Goal: Task Accomplishment & Management: Manage account settings

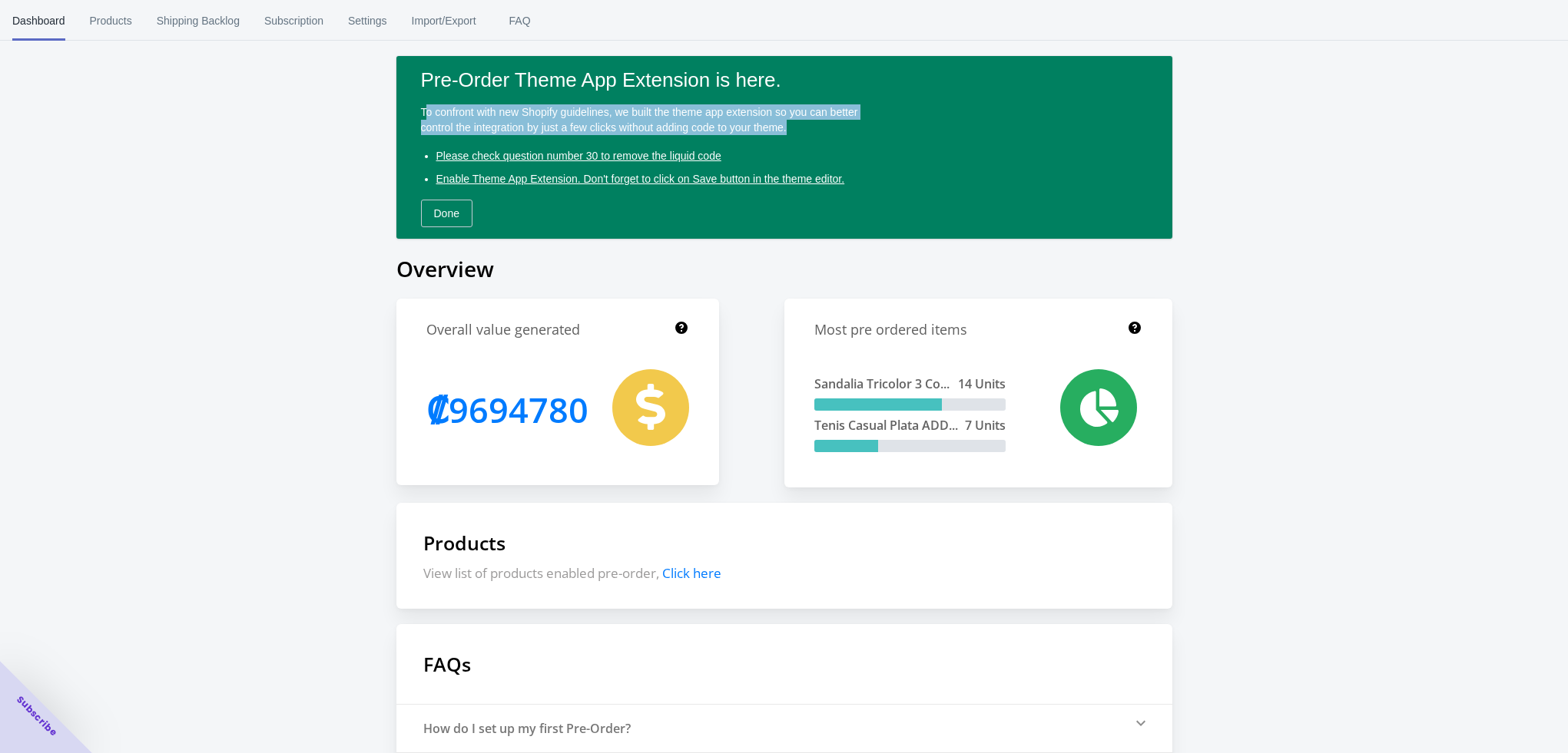
drag, startPoint x: 791, startPoint y: 134, endPoint x: 423, endPoint y: 111, distance: 368.7
click at [423, 111] on div "To confront with new Shopify guidelines, we built the theme app extension so yo…" at bounding box center [784, 120] width 727 height 31
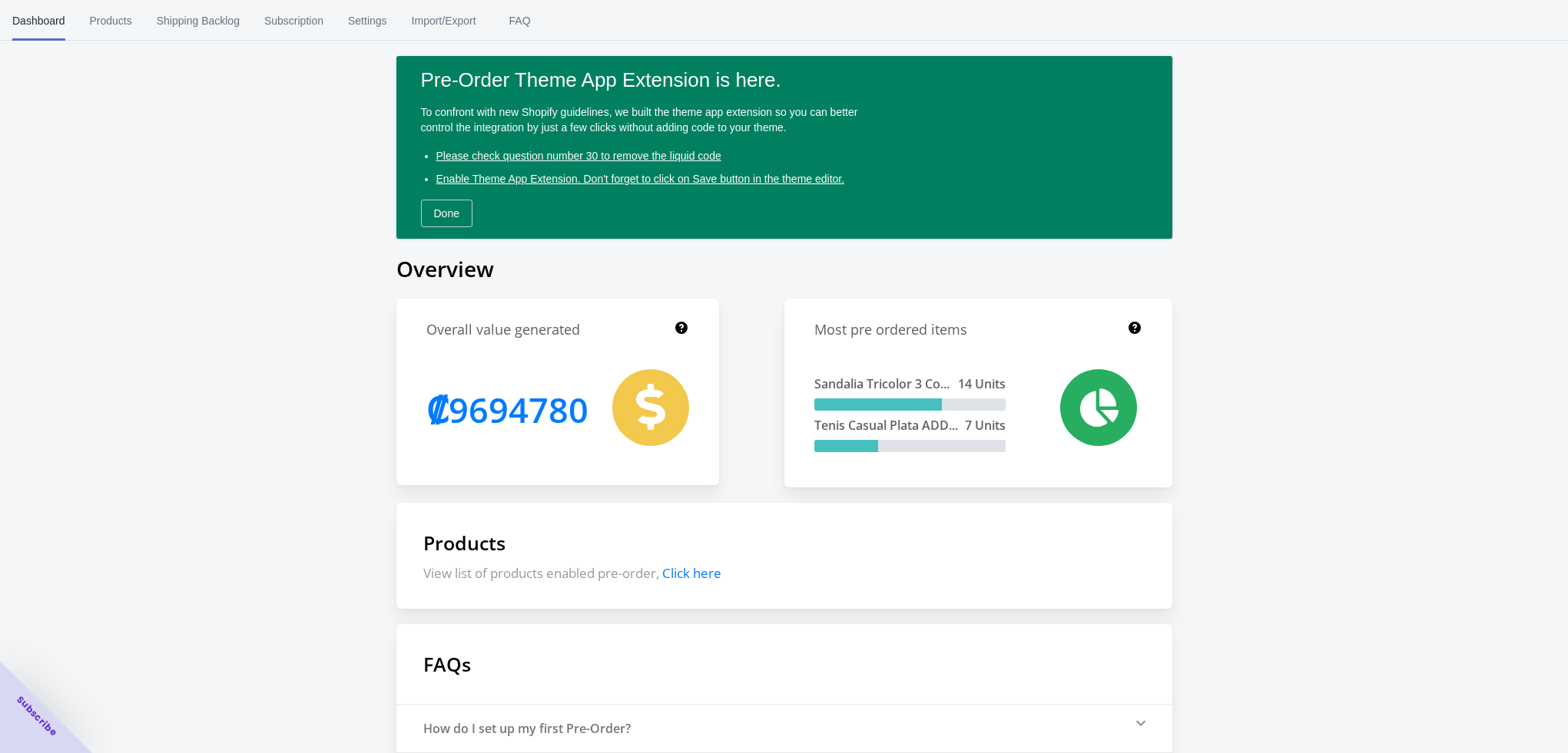
click at [407, 150] on div "Pre-Order Theme App Extension is here. To confront with new Shopify guidelines,…" at bounding box center [784, 147] width 776 height 183
drag, startPoint x: 736, startPoint y: 157, endPoint x: 376, endPoint y: 154, distance: 360.0
click at [376, 154] on div "Pre-Order Theme App Extension is here. To confront with new Shopify guidelines,…" at bounding box center [784, 473] width 1568 height 946
drag, startPoint x: 736, startPoint y: 156, endPoint x: 438, endPoint y: 156, distance: 298.0
click at [441, 157] on li "Please check question number 30 to remove the liquid code" at bounding box center [791, 156] width 711 height 17
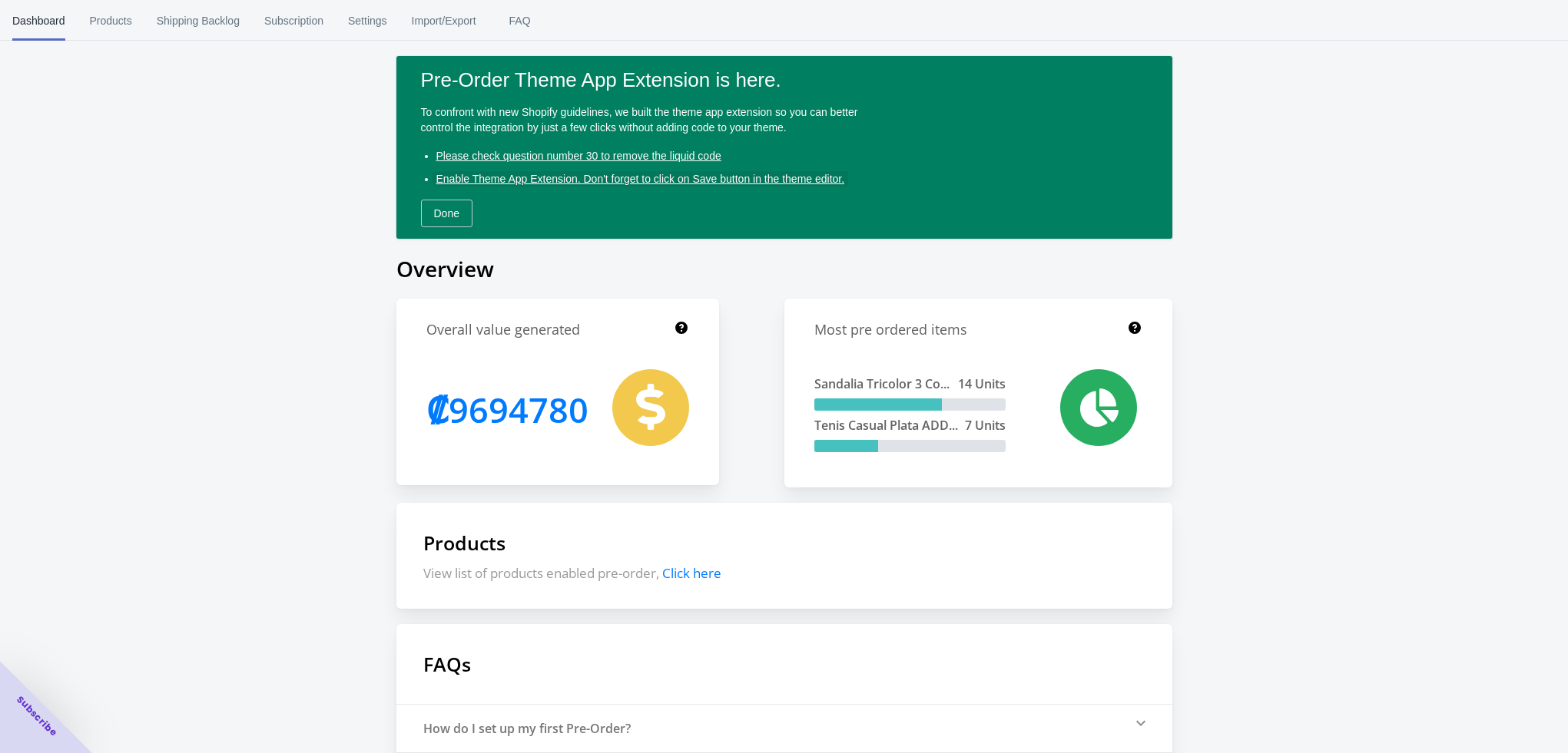
drag, startPoint x: 602, startPoint y: 179, endPoint x: 518, endPoint y: 174, distance: 84.1
drag, startPoint x: 518, startPoint y: 174, endPoint x: 506, endPoint y: 175, distance: 12.0
click at [506, 175] on span "Enable Theme App Extension. Don't forget to click on Save button in the theme e…" at bounding box center [640, 179] width 409 height 12
click at [119, 13] on span "Products" at bounding box center [111, 20] width 42 height 40
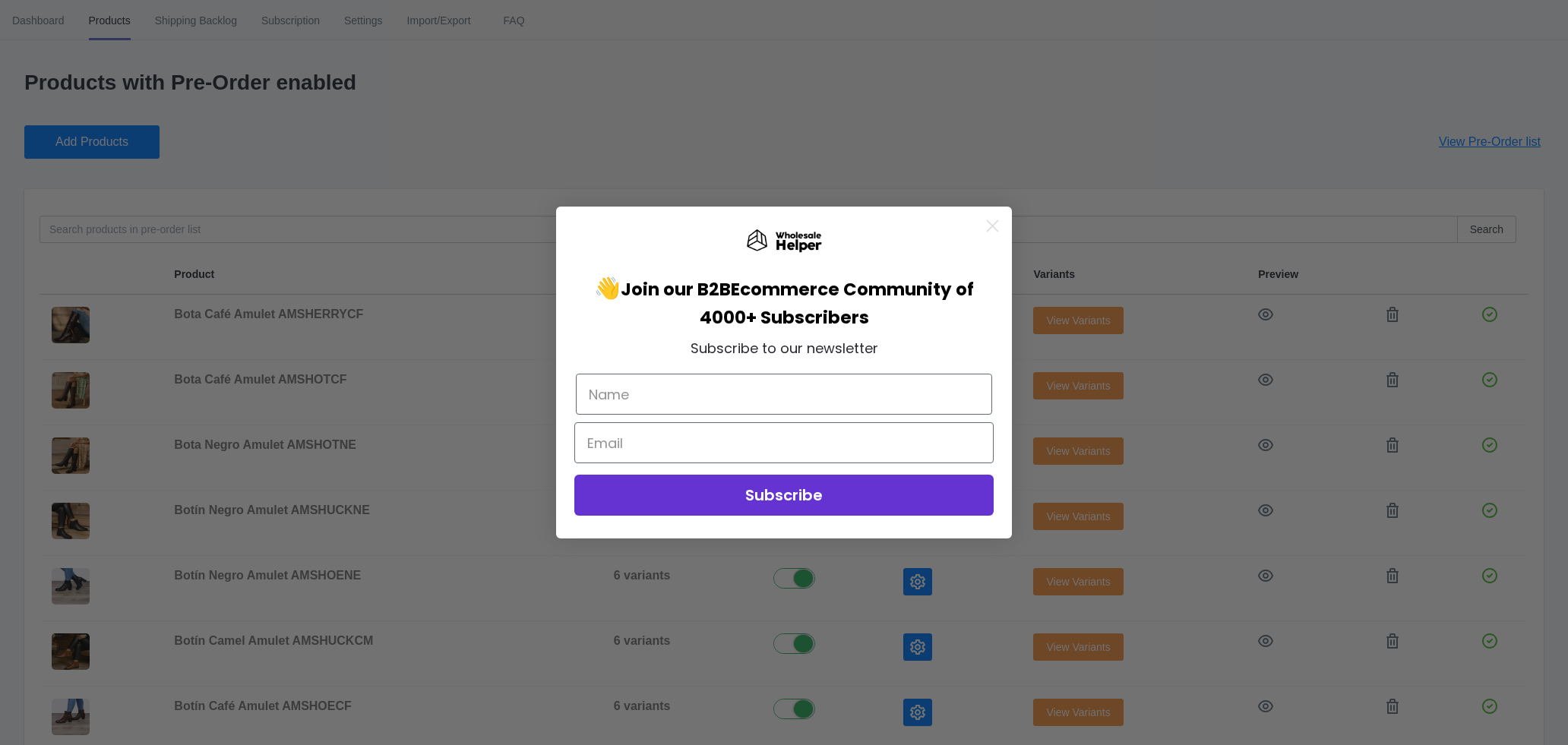
click at [384, 157] on div "Close dialog 👋 Join our B2B Ecommerce Community of 4000+ Subscribers Subscribe …" at bounding box center [784, 372] width 1568 height 745
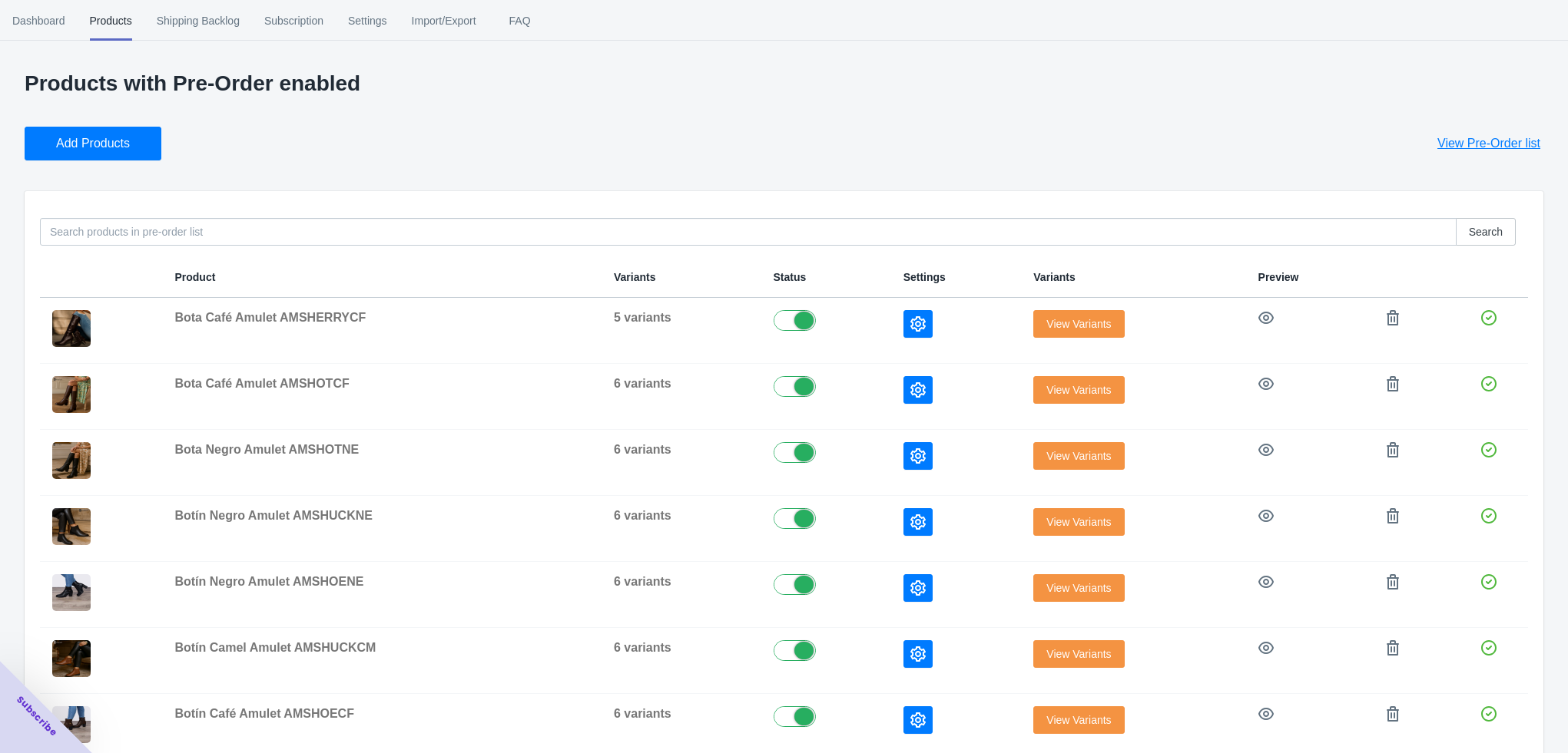
click at [78, 144] on span "Add Products" at bounding box center [92, 143] width 74 height 16
click at [115, 140] on span "Add Products" at bounding box center [92, 143] width 74 height 16
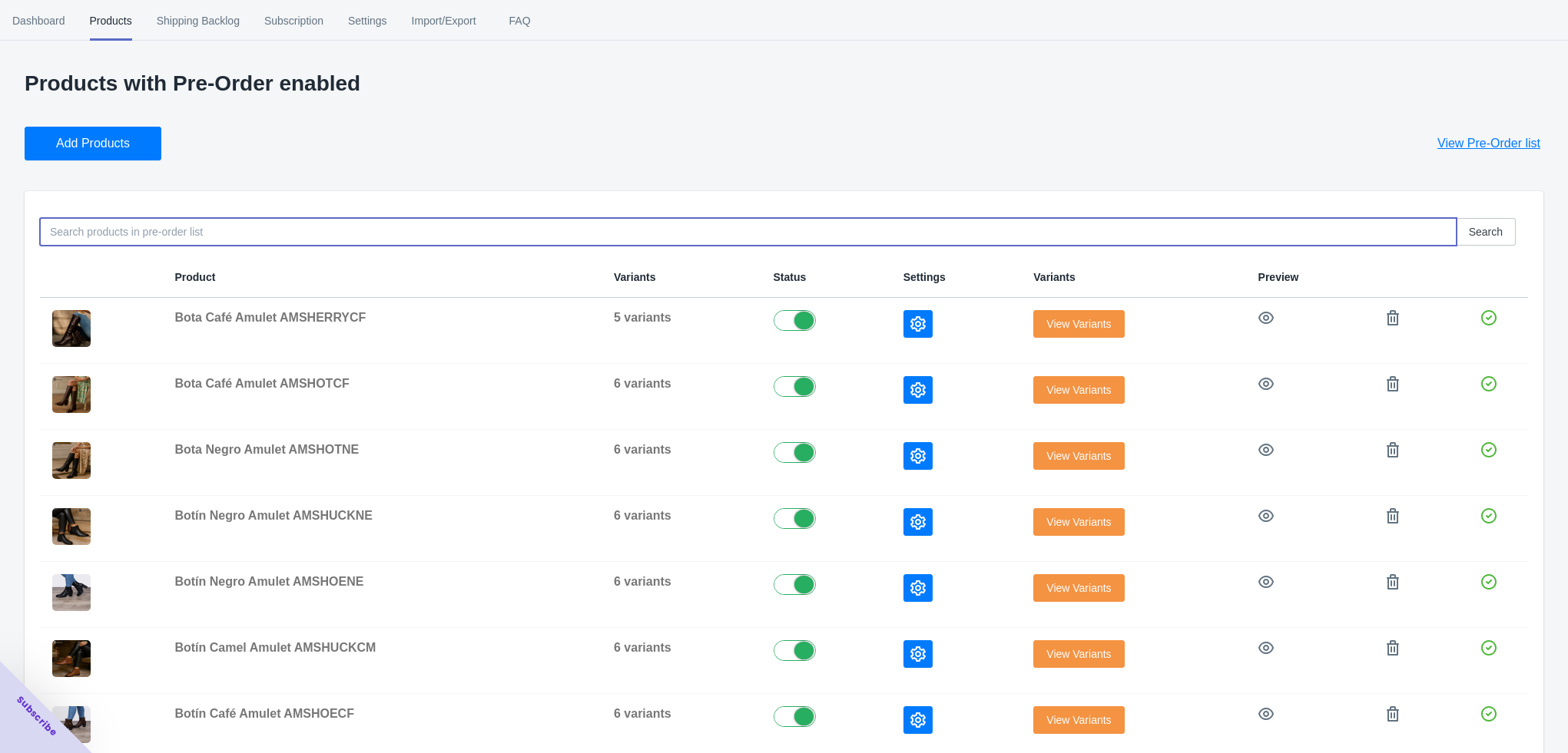
click at [94, 226] on input at bounding box center [748, 232] width 1417 height 28
paste input "GAB581AR"
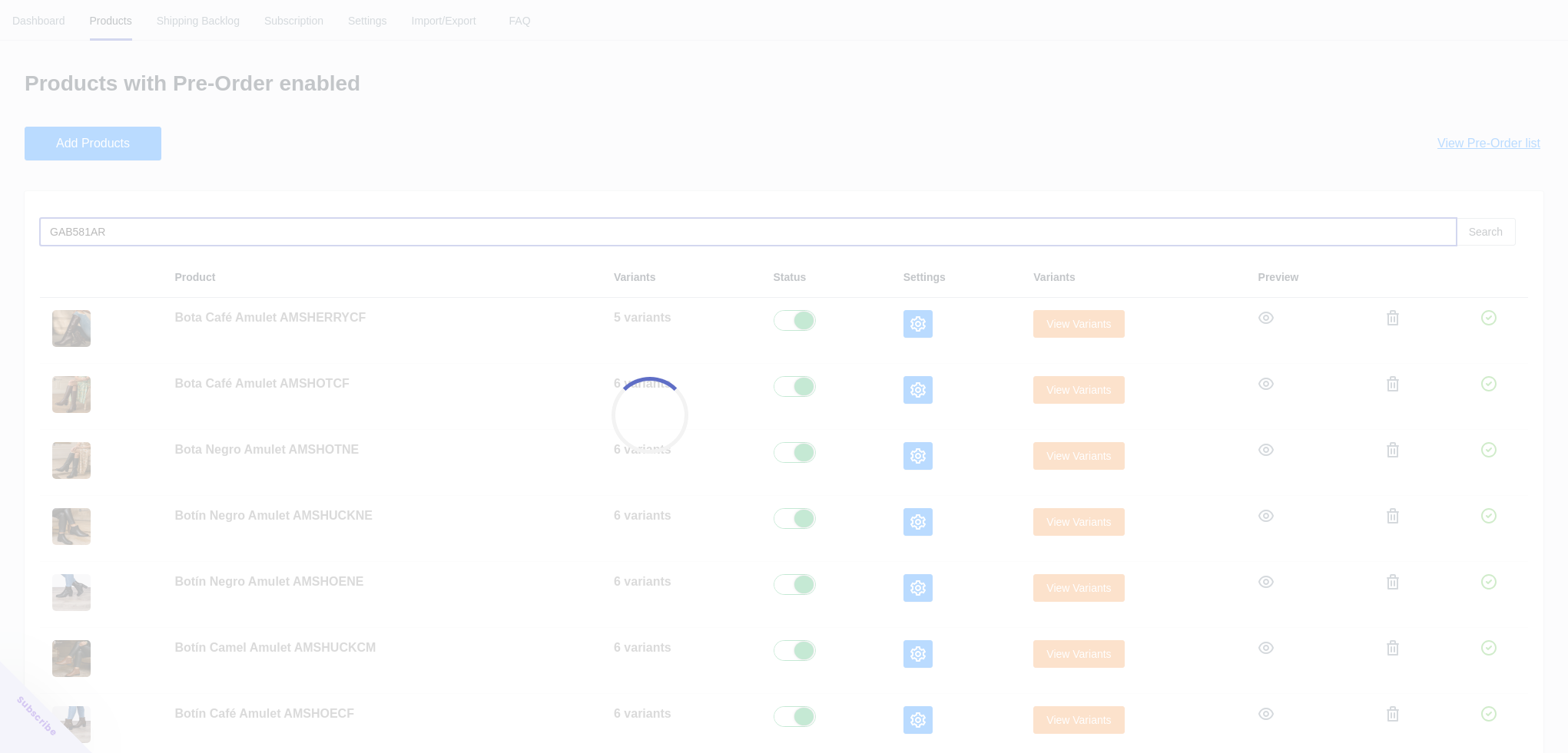
type input "GAB581AR"
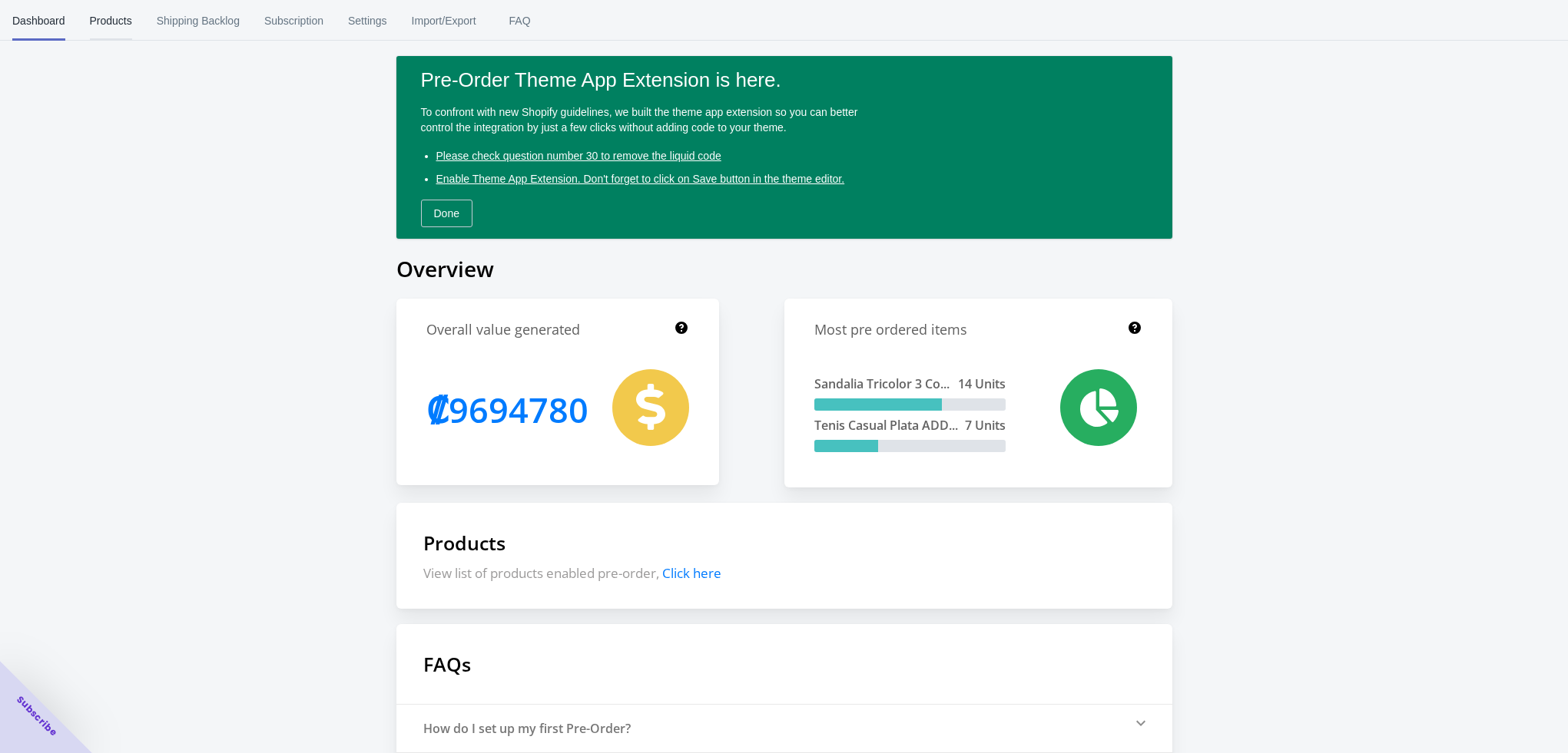
click at [105, 18] on span "Products" at bounding box center [111, 20] width 42 height 40
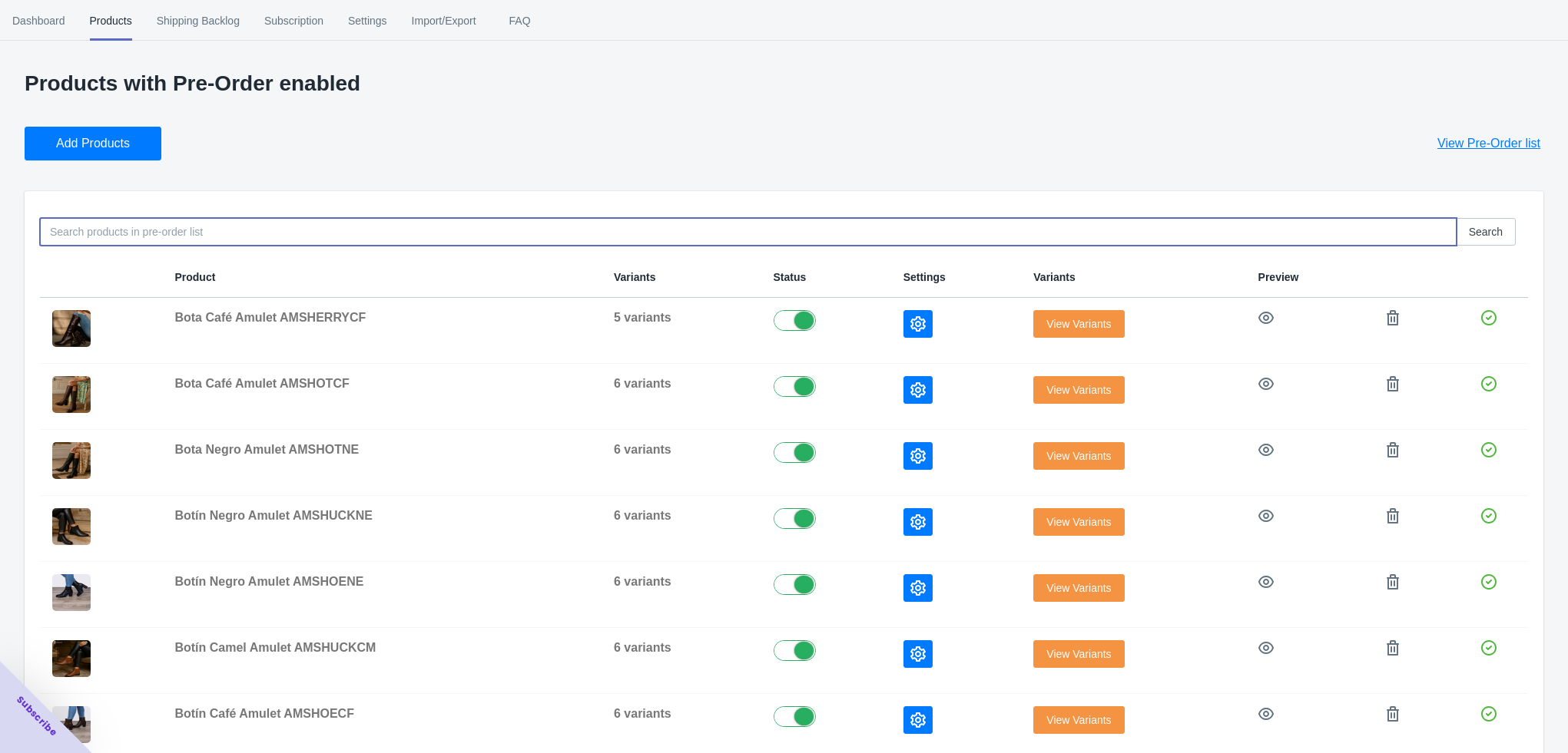
click at [84, 236] on input at bounding box center [748, 232] width 1417 height 28
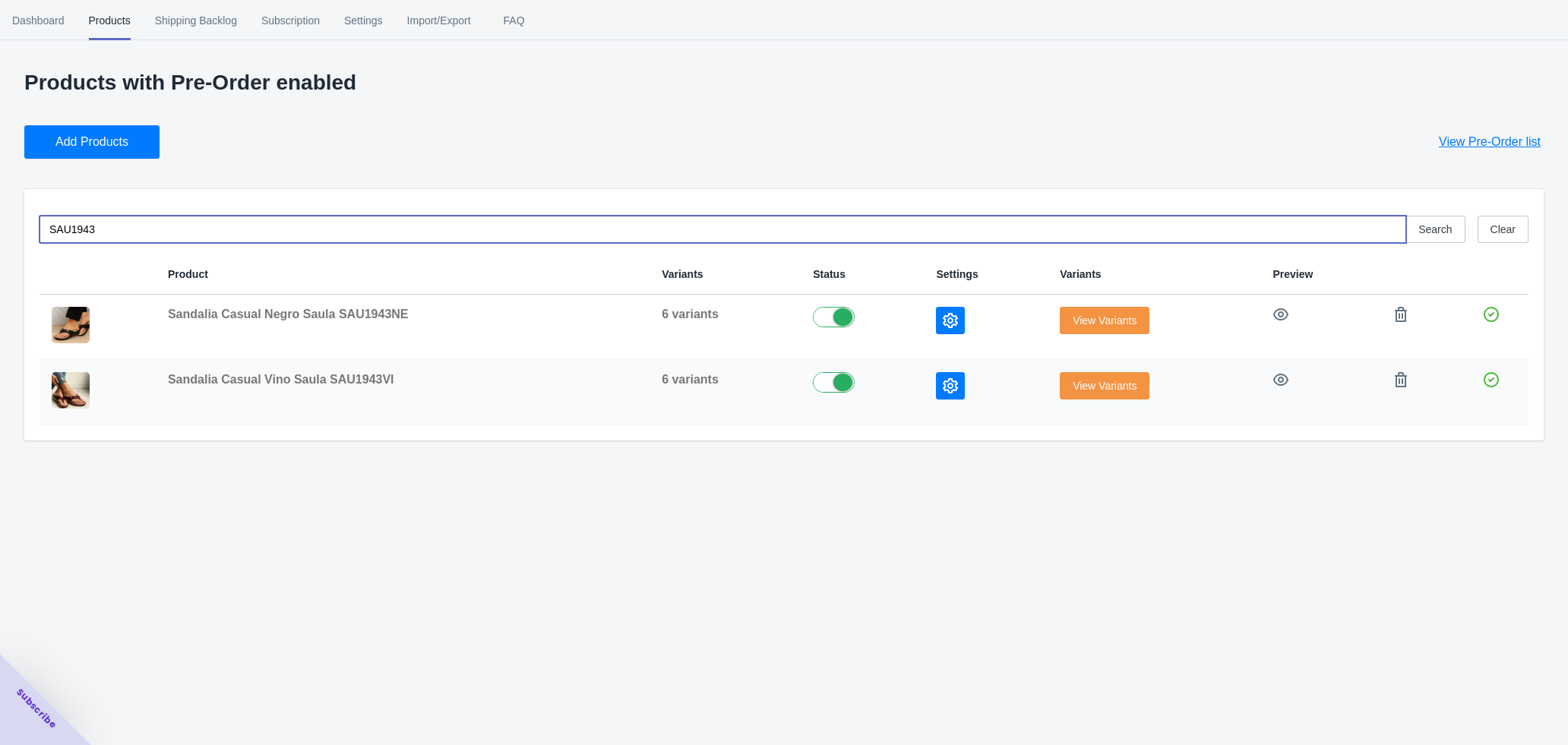
type input "SAU1943"
click at [1082, 380] on span "View Variants" at bounding box center [1104, 386] width 64 height 12
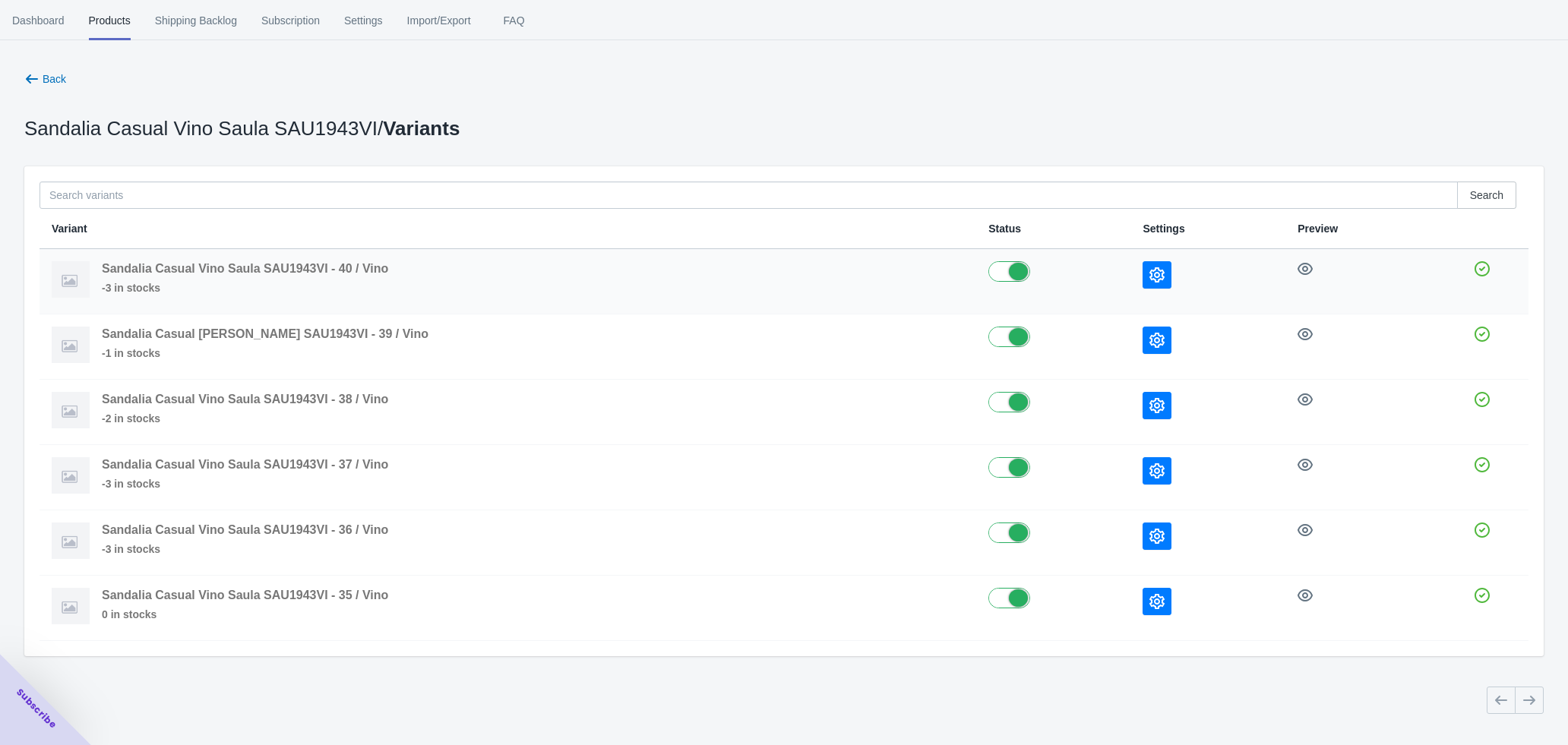
click at [1149, 276] on icon "button" at bounding box center [1157, 275] width 15 height 15
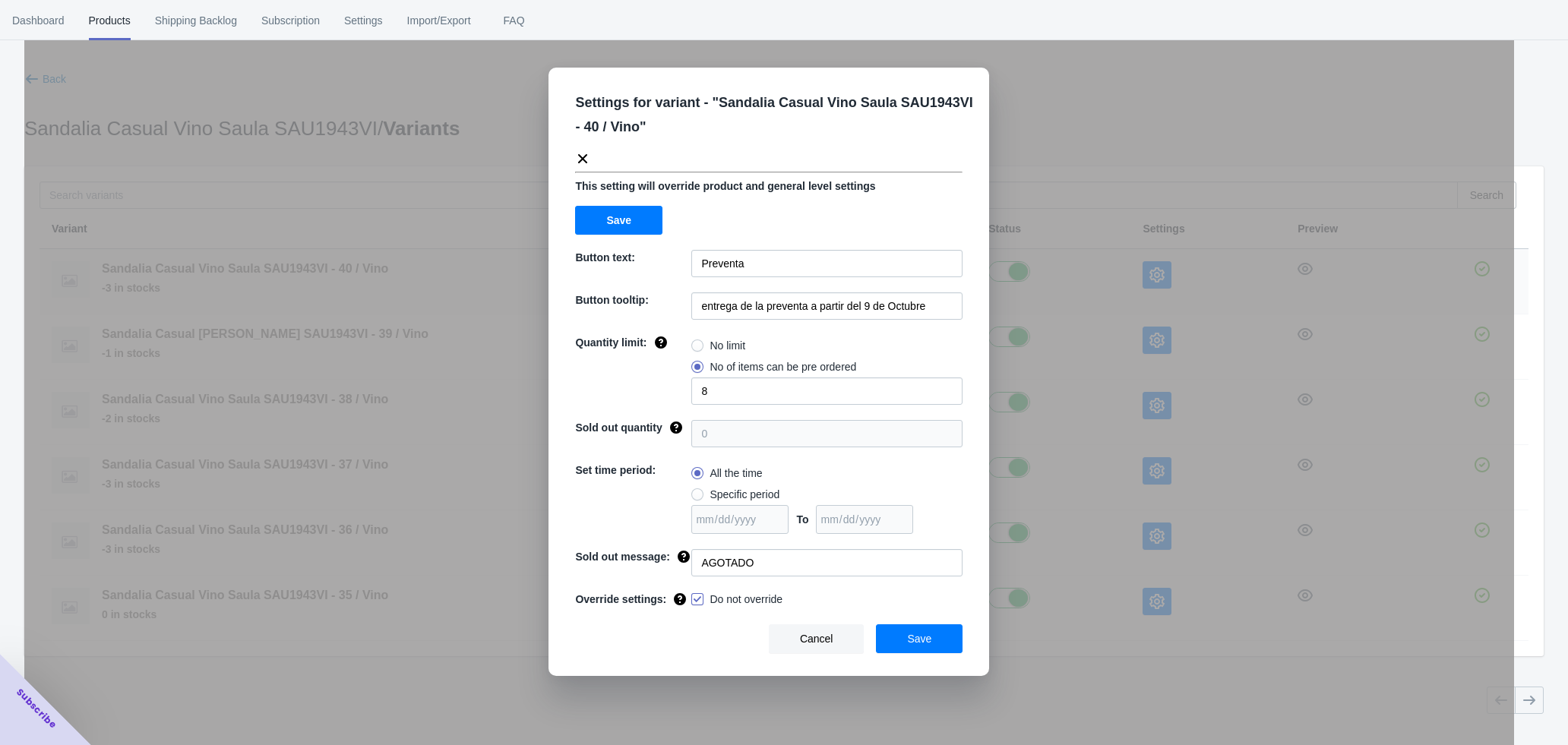
click at [1135, 276] on div "Settings for variant - " Sandalia Casual Vino Saula SAU1943VI - 40 / Vino " Thi…" at bounding box center [769, 410] width 1490 height 745
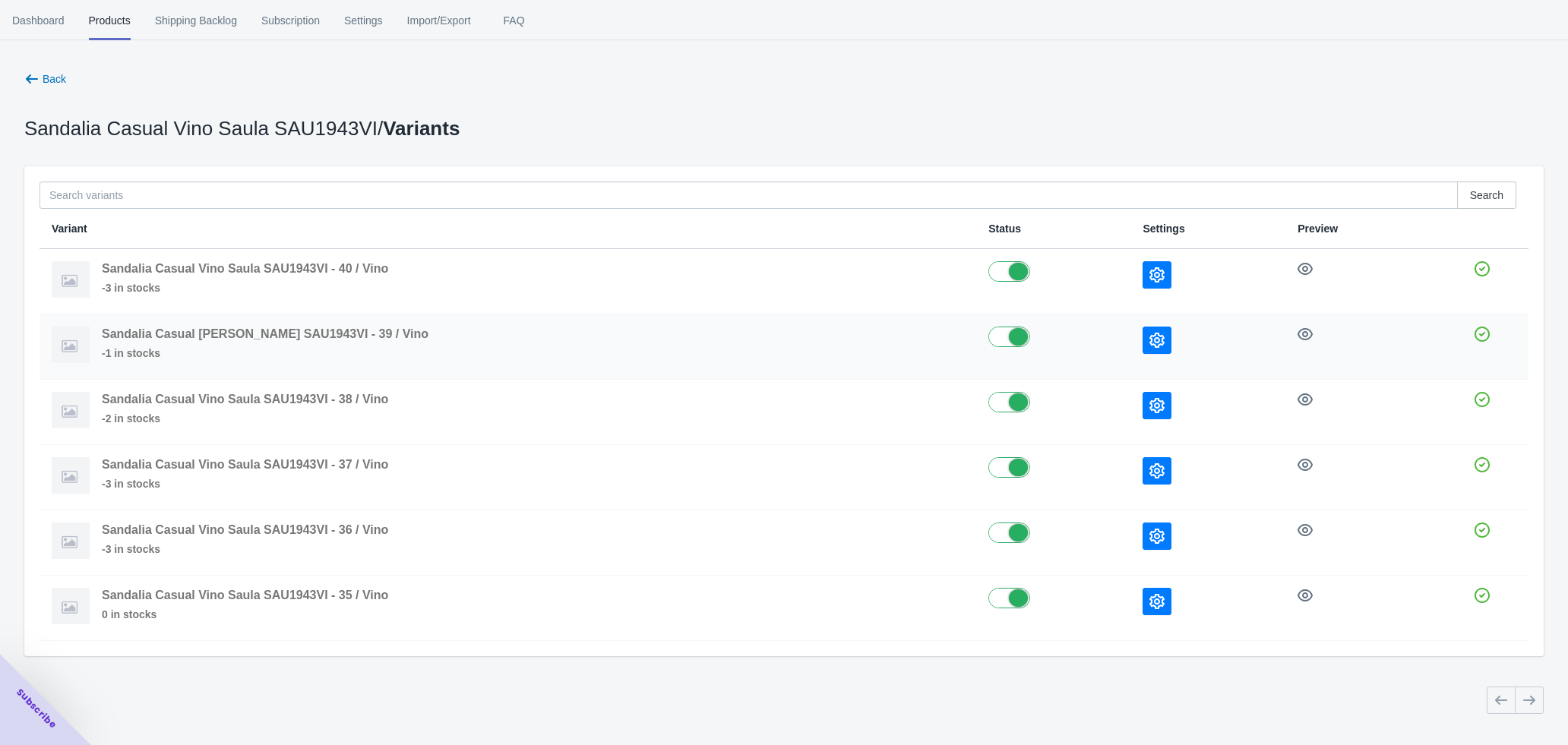
click at [1149, 338] on icon "button" at bounding box center [1157, 341] width 15 height 15
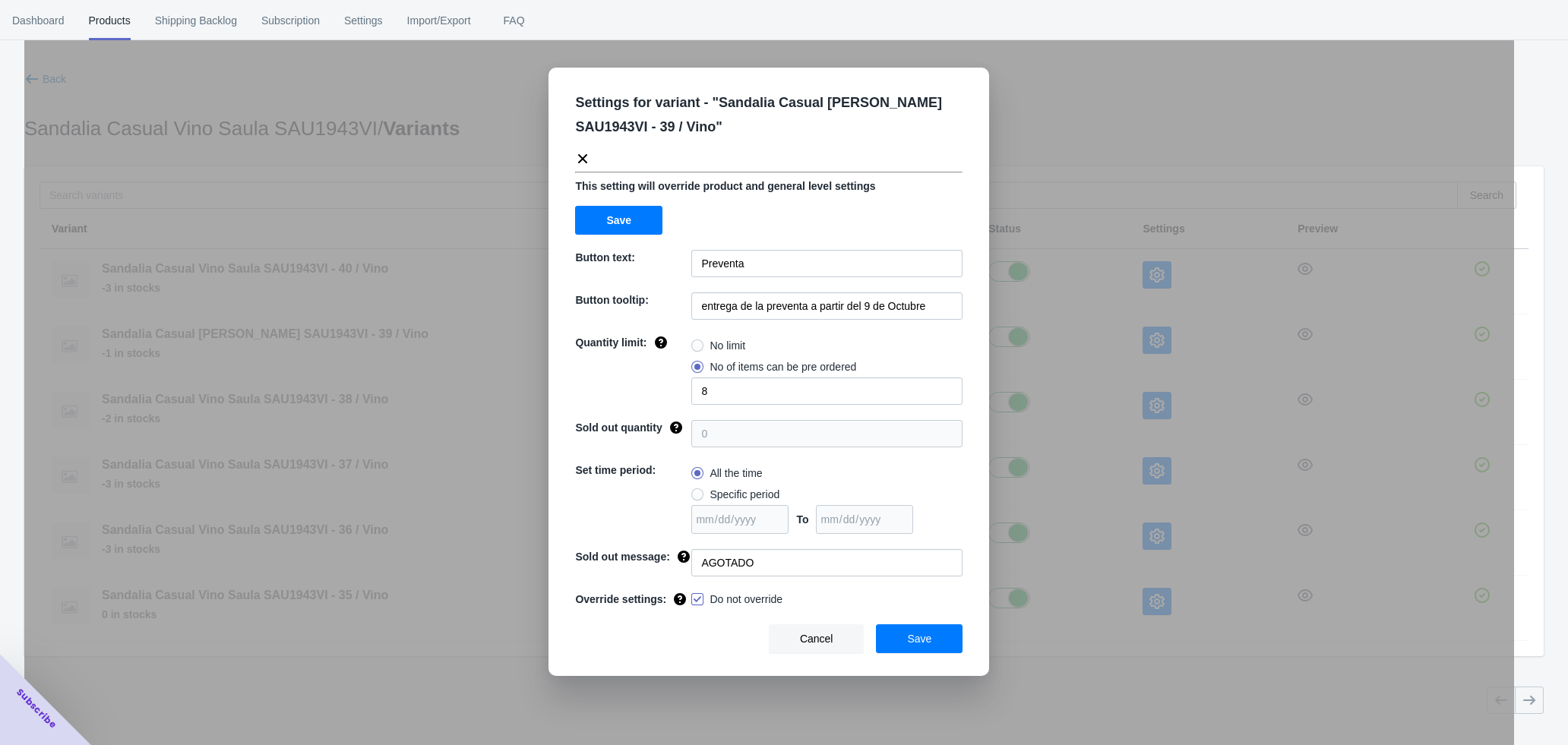
click at [1126, 417] on div "Settings for variant - " Sandalia Casual Vino Saula SAU1943VI - 39 / Vino " Thi…" at bounding box center [769, 410] width 1490 height 745
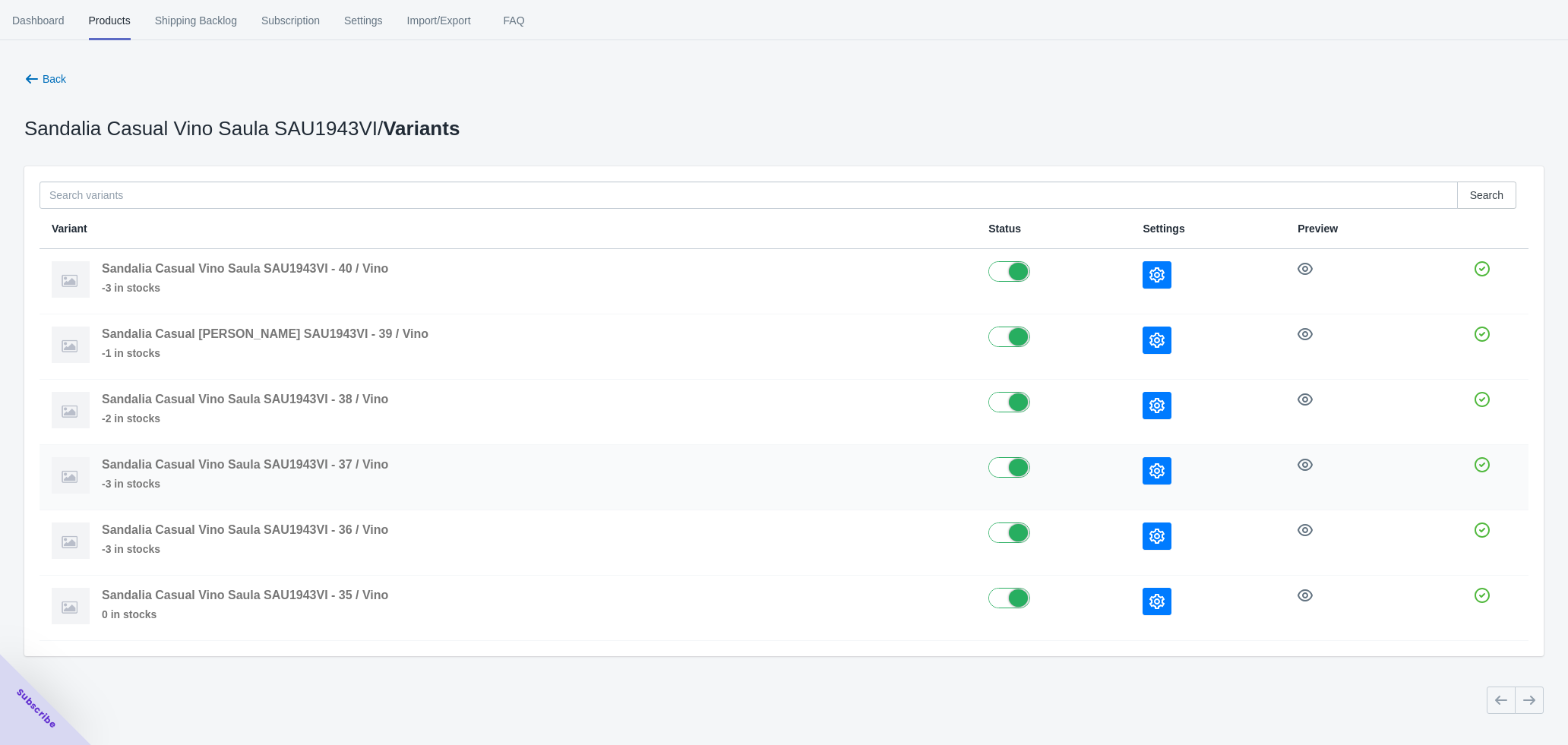
click at [1149, 469] on icon "button" at bounding box center [1157, 471] width 15 height 15
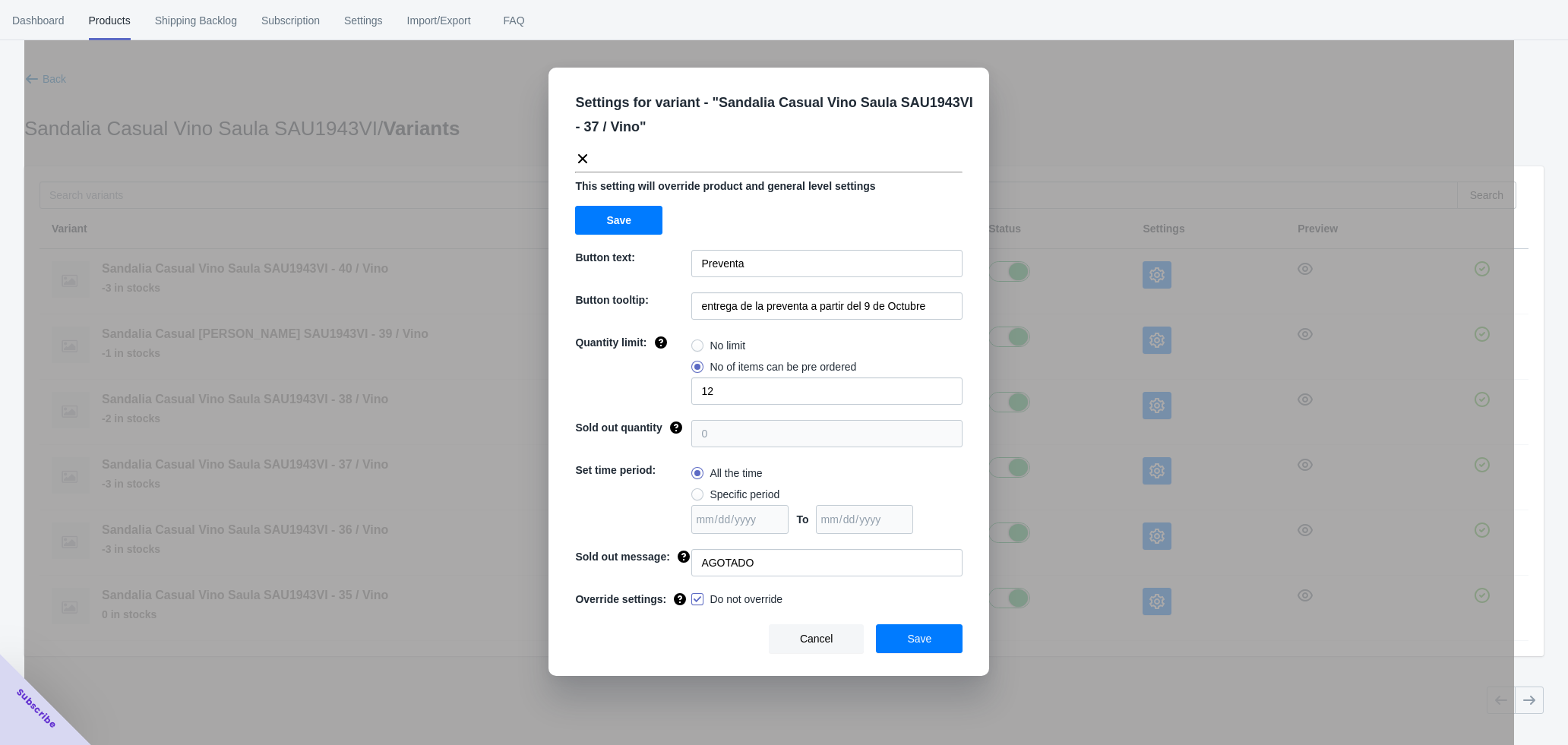
click at [1132, 536] on div "Settings for variant - " Sandalia Casual Vino Saula SAU1943VI - 37 / Vino " Thi…" at bounding box center [769, 410] width 1490 height 745
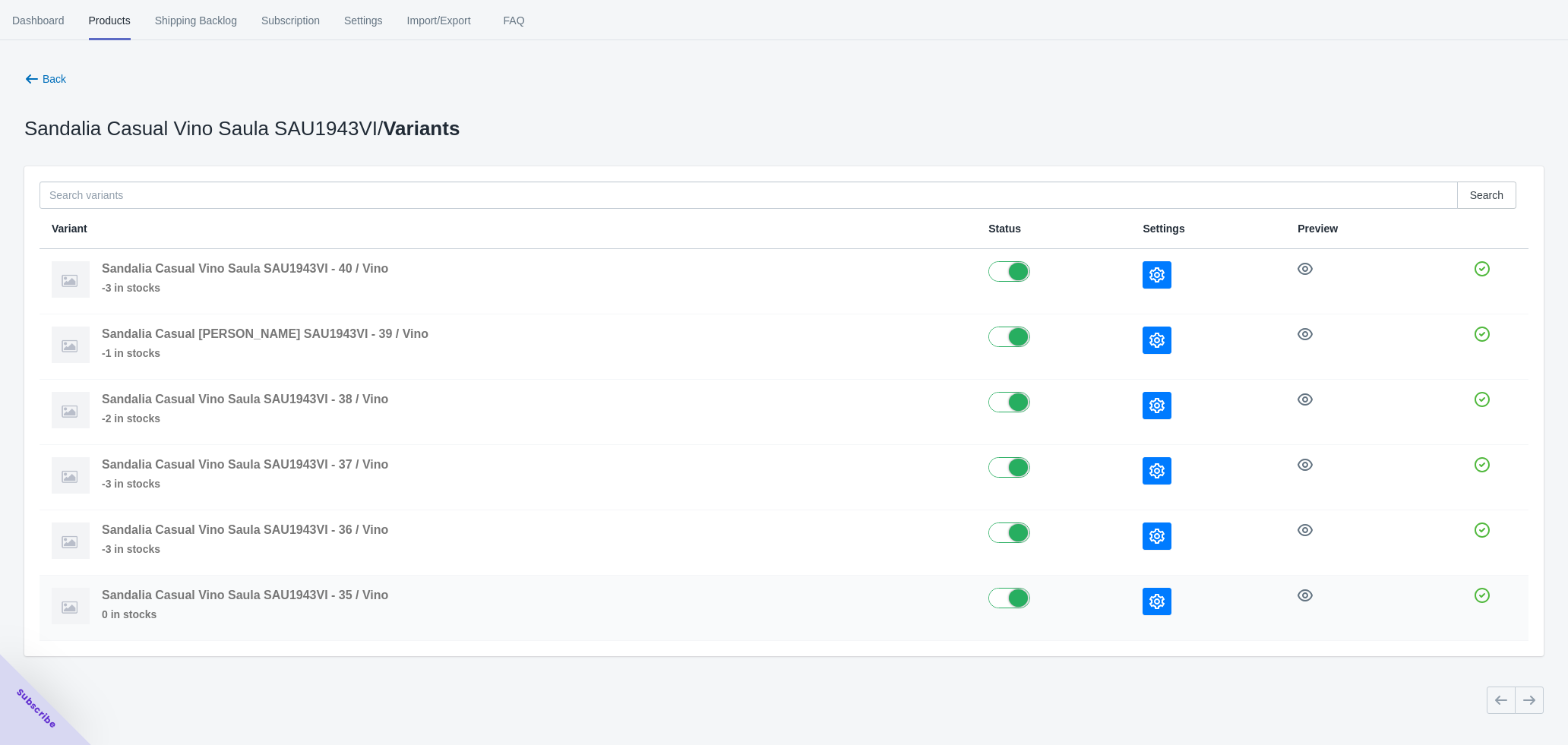
click at [1149, 599] on icon "button" at bounding box center [1157, 602] width 15 height 15
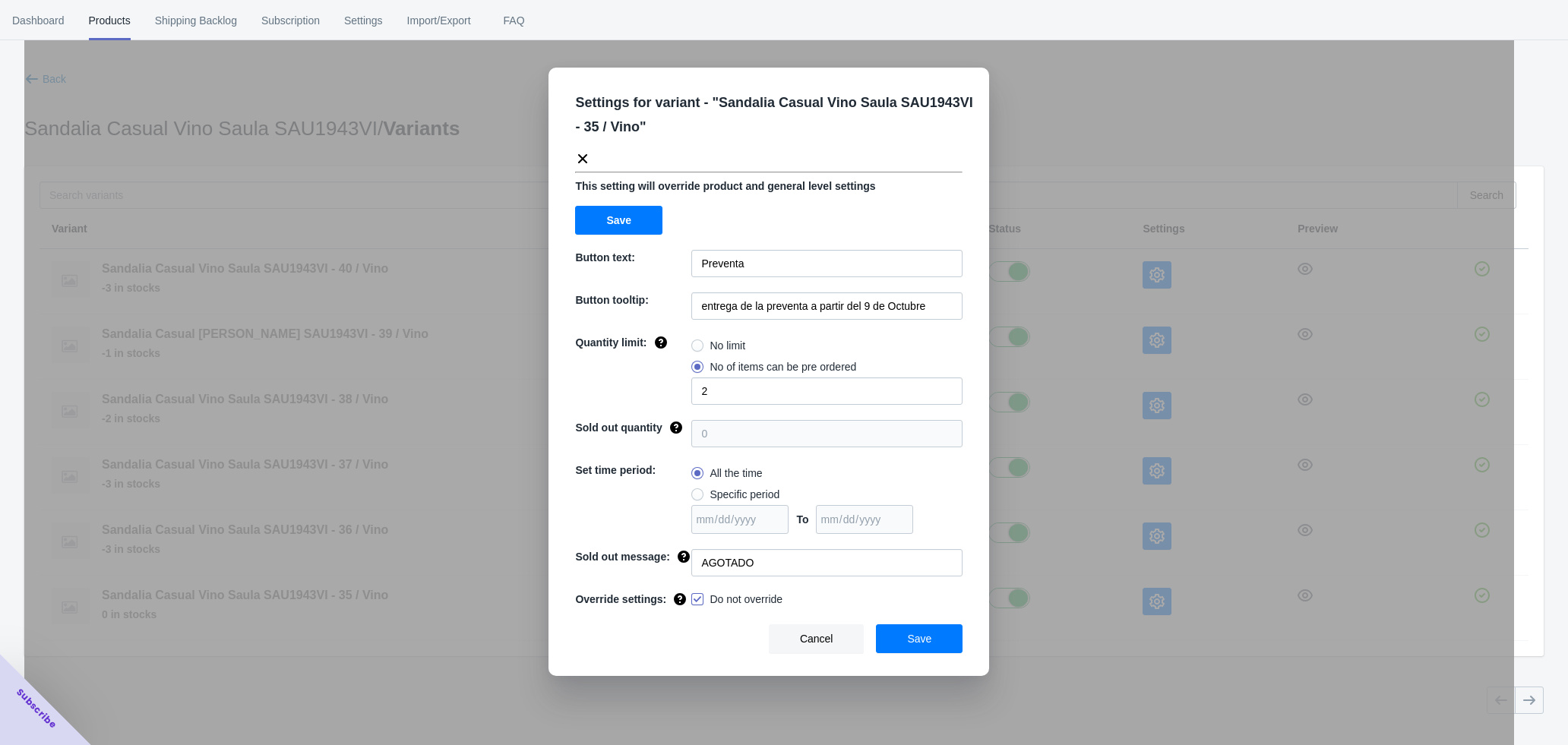
click at [289, 163] on div "Settings for variant - " Sandalia Casual Vino Saula SAU1943VI - 35 / Vino " Thi…" at bounding box center [769, 410] width 1490 height 745
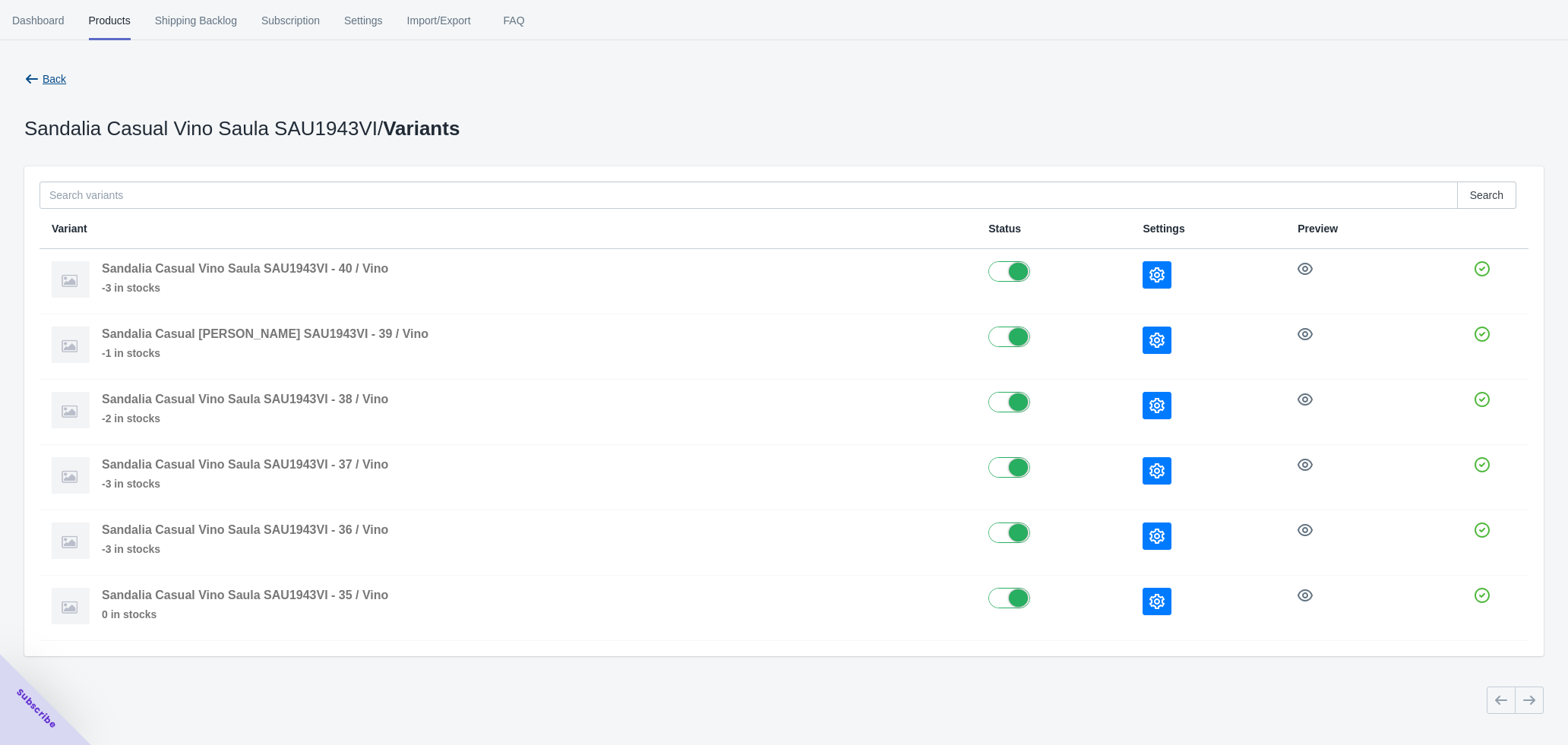
click at [39, 81] on span "Back" at bounding box center [45, 79] width 41 height 15
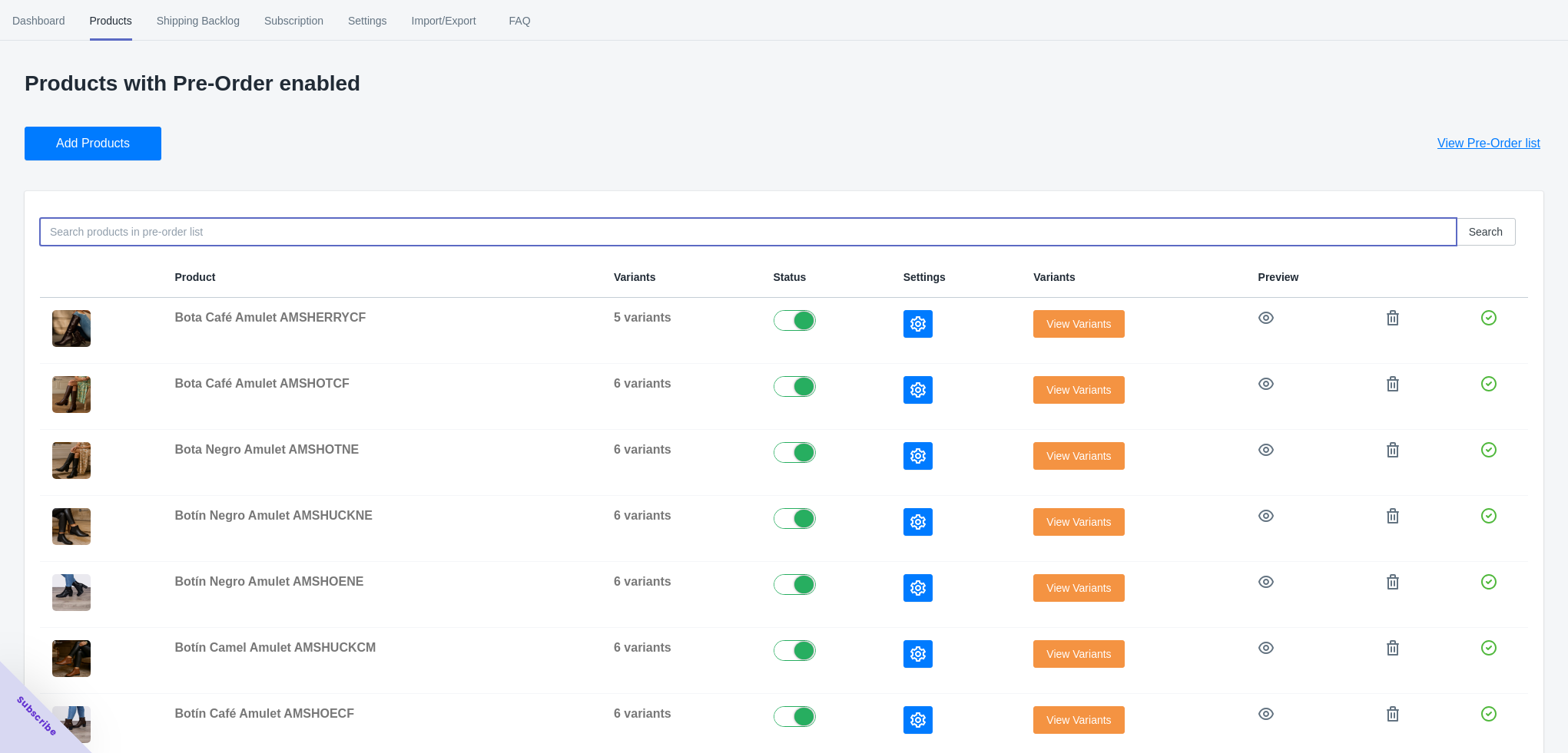
click at [49, 233] on input at bounding box center [748, 232] width 1417 height 28
paste input "SAU6407CH"
drag, startPoint x: 121, startPoint y: 233, endPoint x: 56, endPoint y: 245, distance: 66.1
click at [56, 245] on input "SAU6407CH" at bounding box center [748, 232] width 1417 height 28
type input "S"
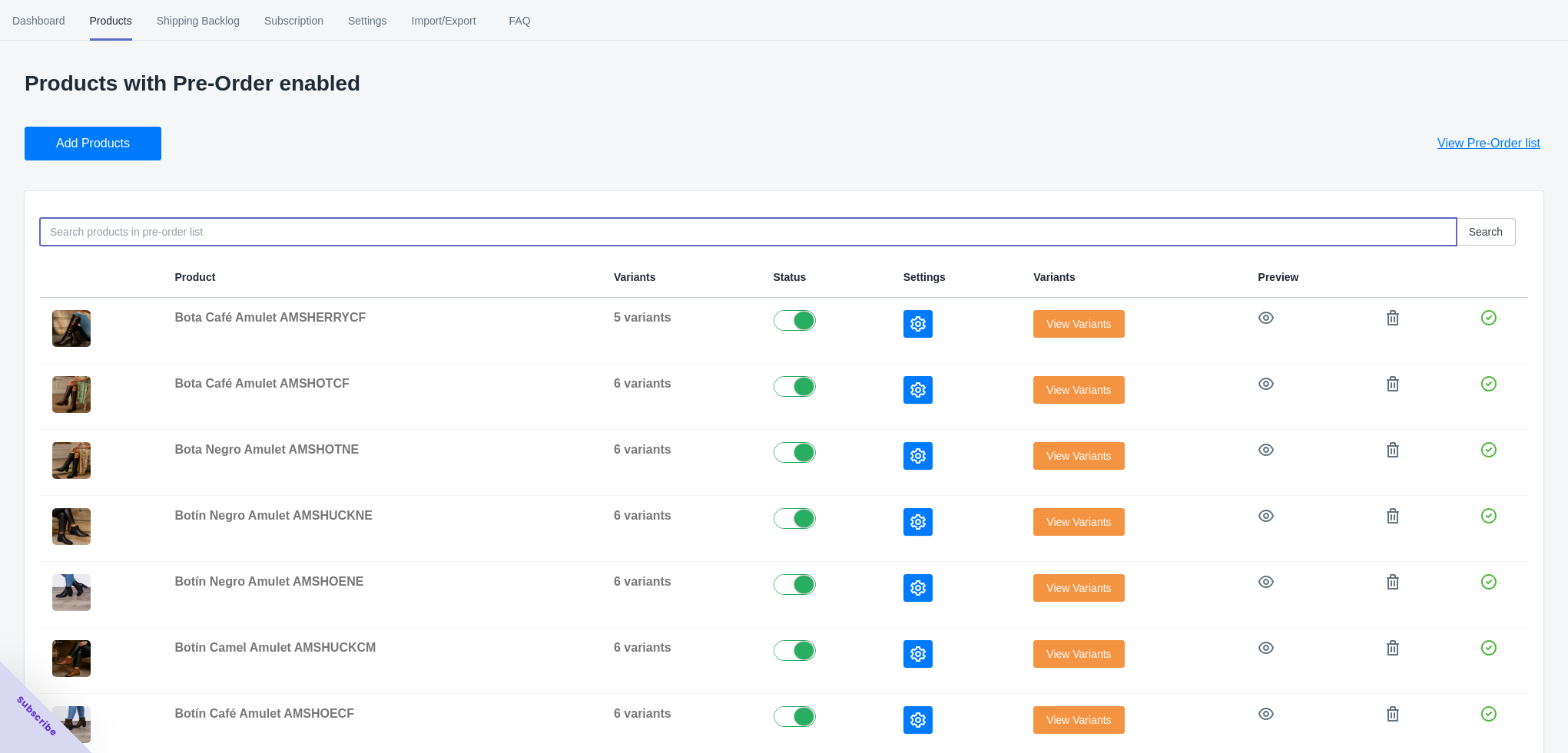
click at [102, 156] on button "Add Products" at bounding box center [93, 143] width 137 height 34
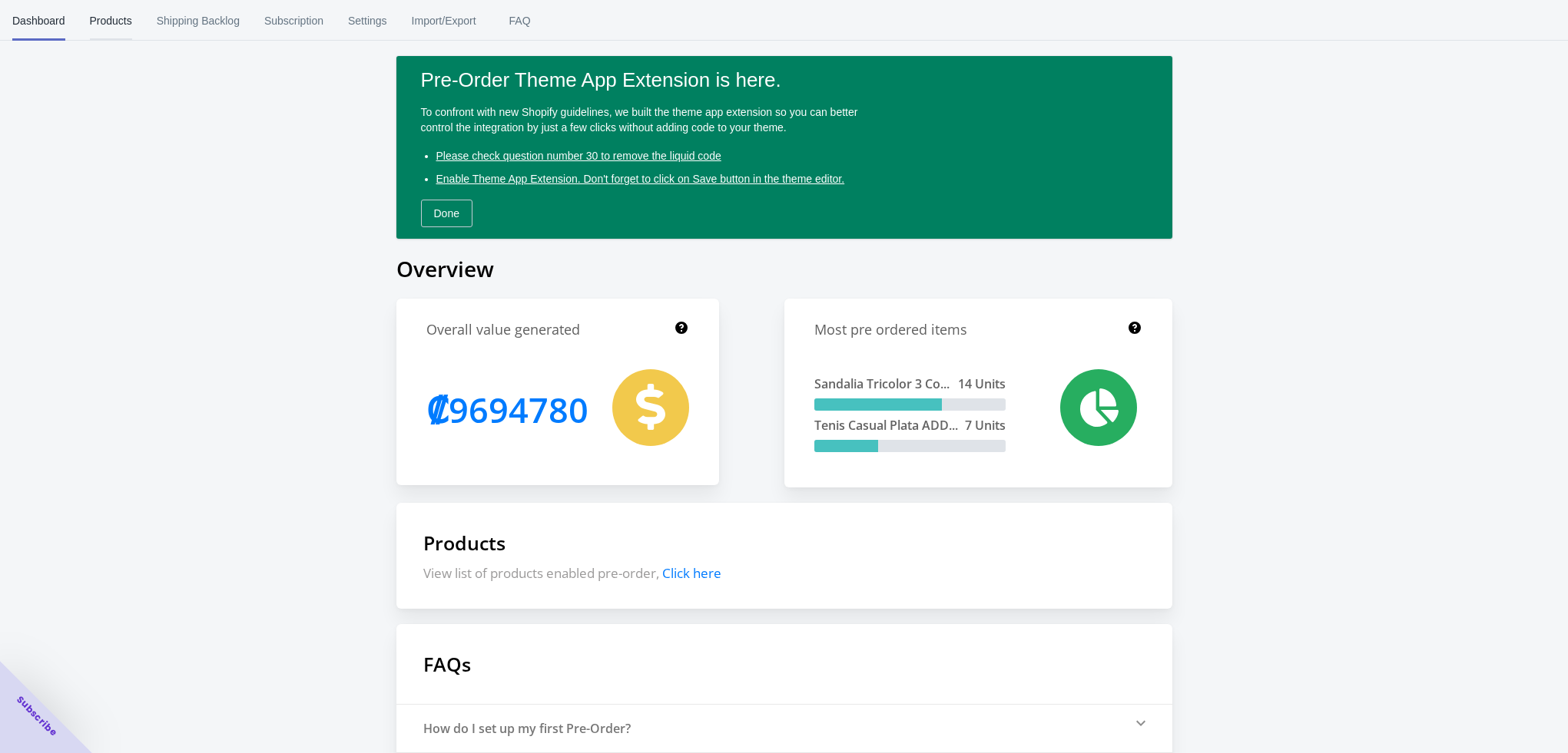
click at [118, 30] on span "Products" at bounding box center [111, 20] width 42 height 40
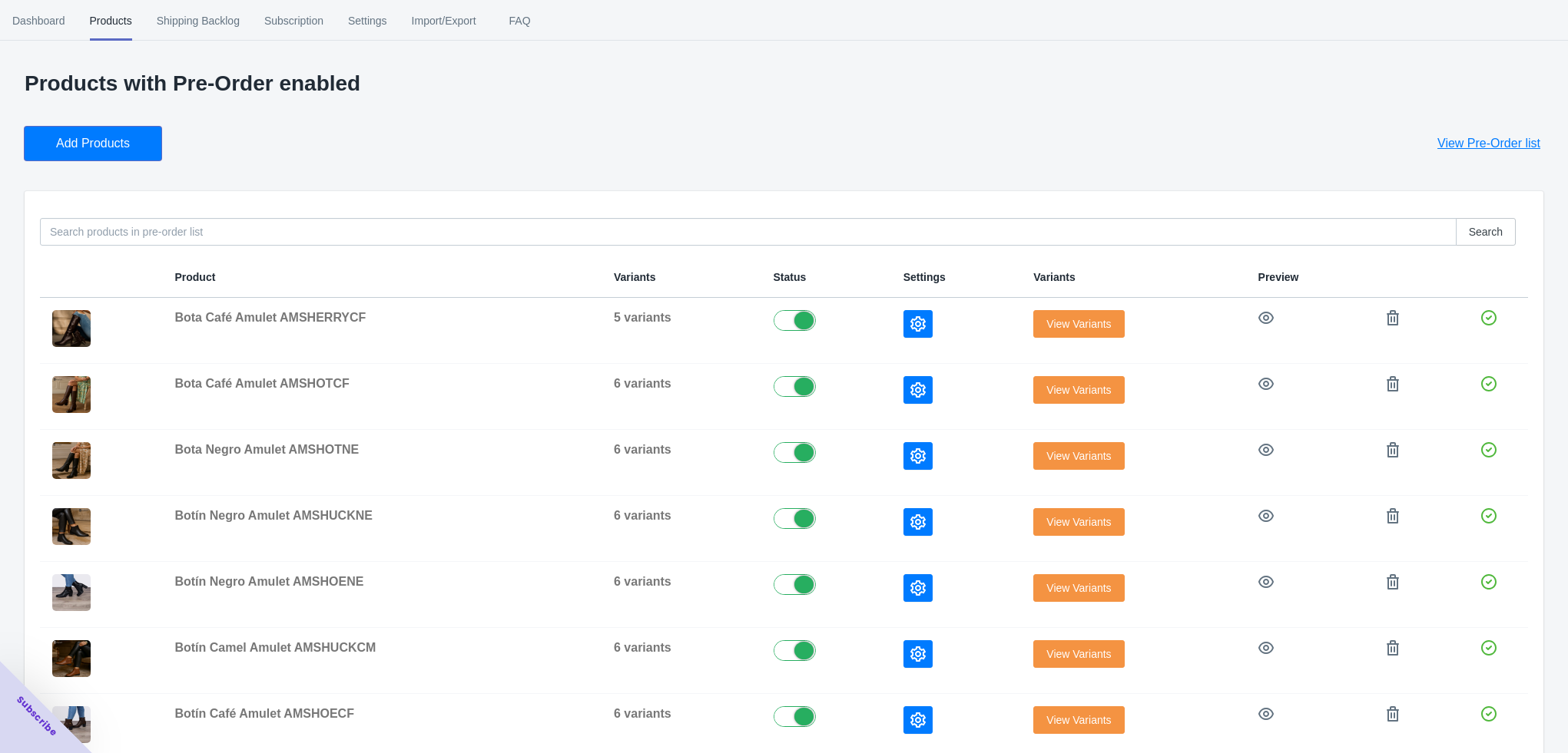
click at [91, 136] on span "Add Products" at bounding box center [92, 143] width 74 height 16
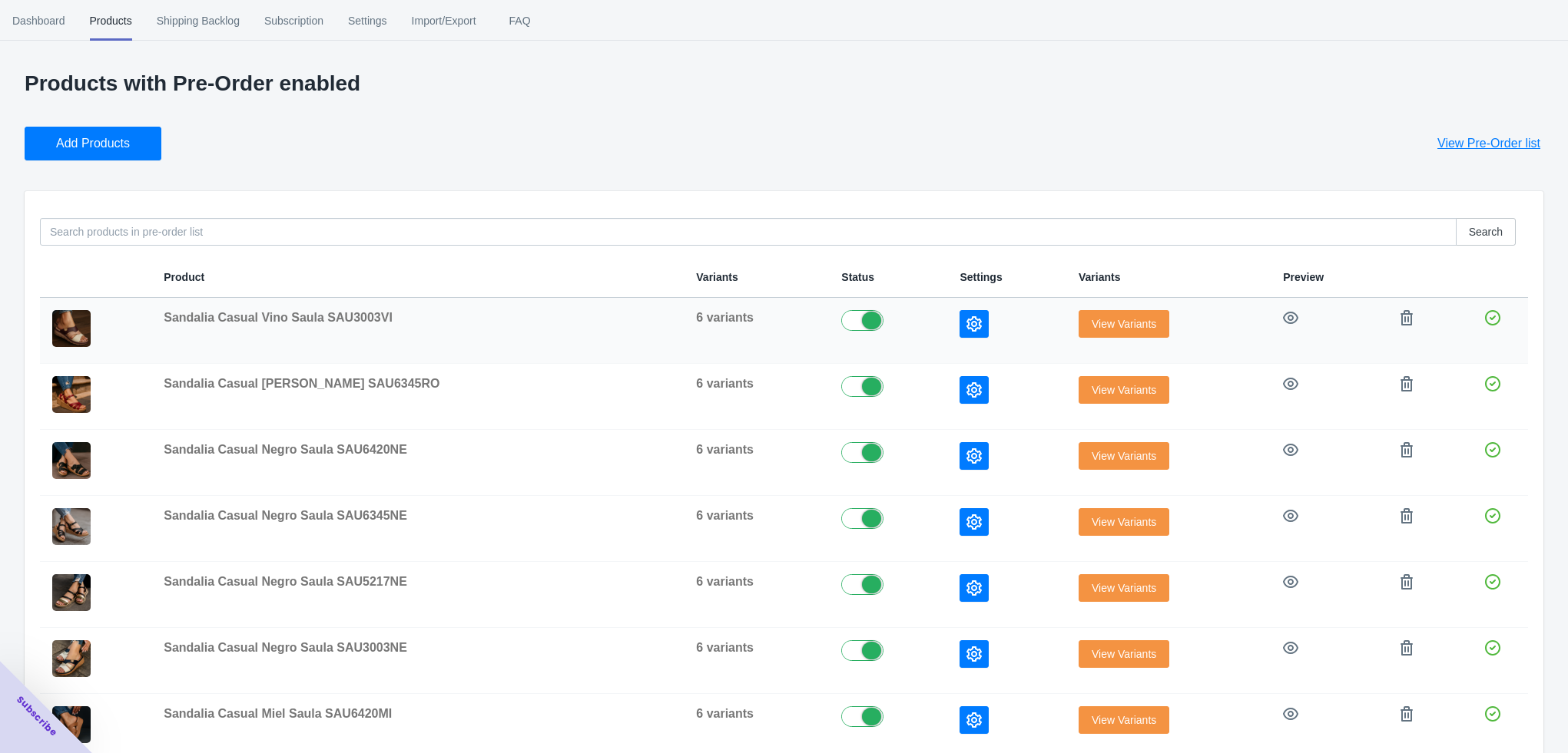
click at [960, 326] on button "button" at bounding box center [974, 324] width 29 height 28
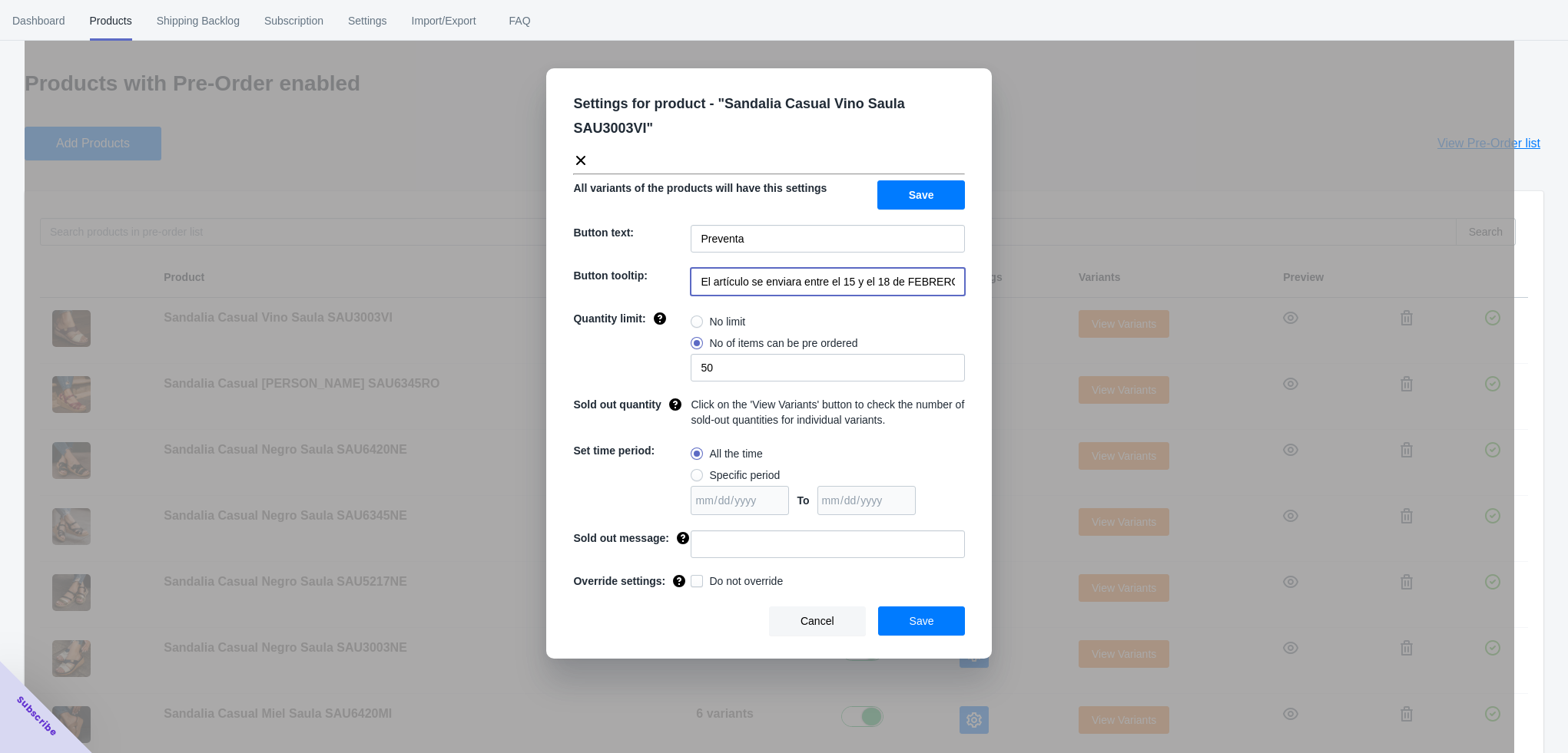
scroll to position [0, 31]
drag, startPoint x: 801, startPoint y: 280, endPoint x: 998, endPoint y: 278, distance: 197.0
click at [998, 278] on div "Settings for product - " Sandalia Casual Vino Saula SAU3003VI " All variants of…" at bounding box center [770, 415] width 1490 height 753
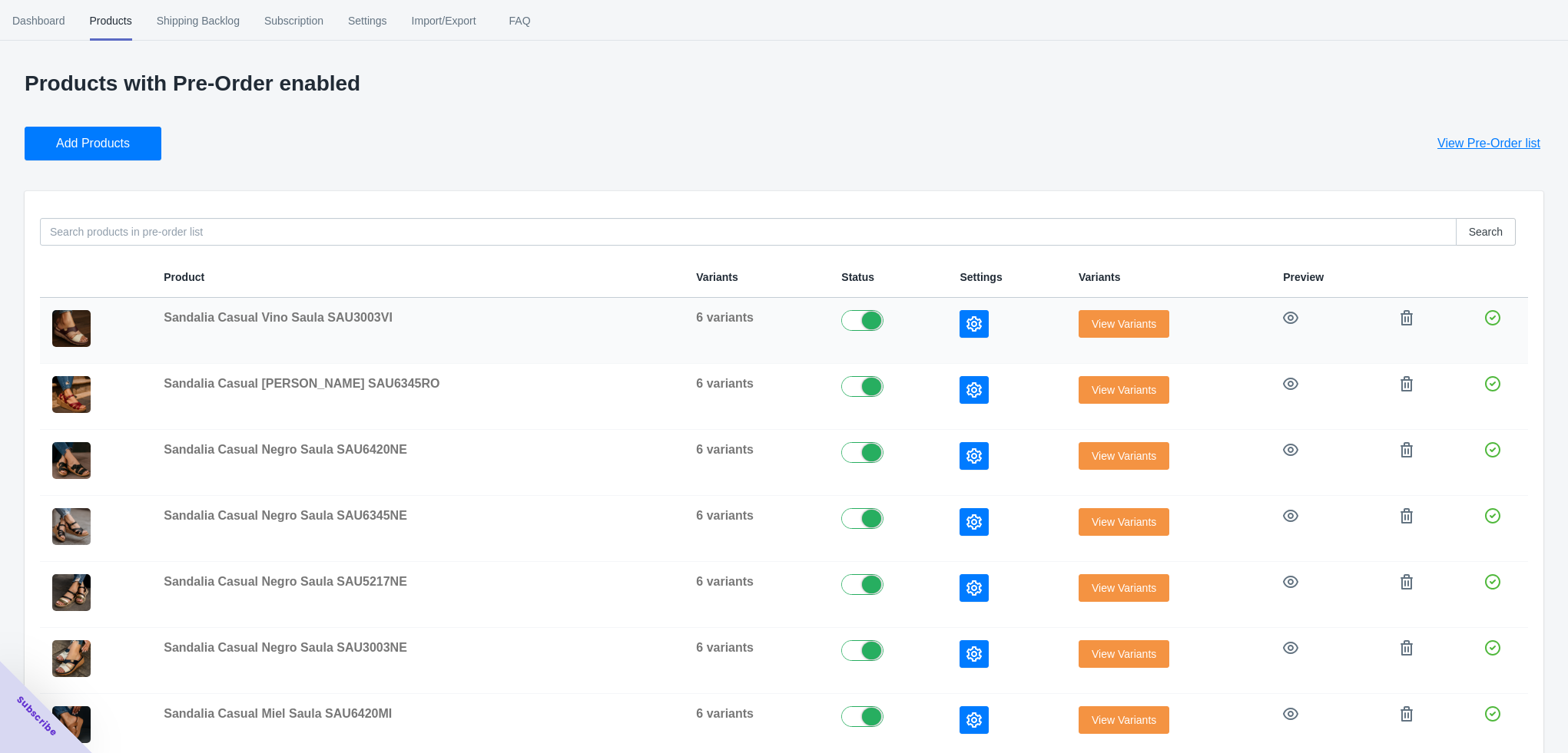
click at [960, 336] on button "button" at bounding box center [974, 324] width 29 height 28
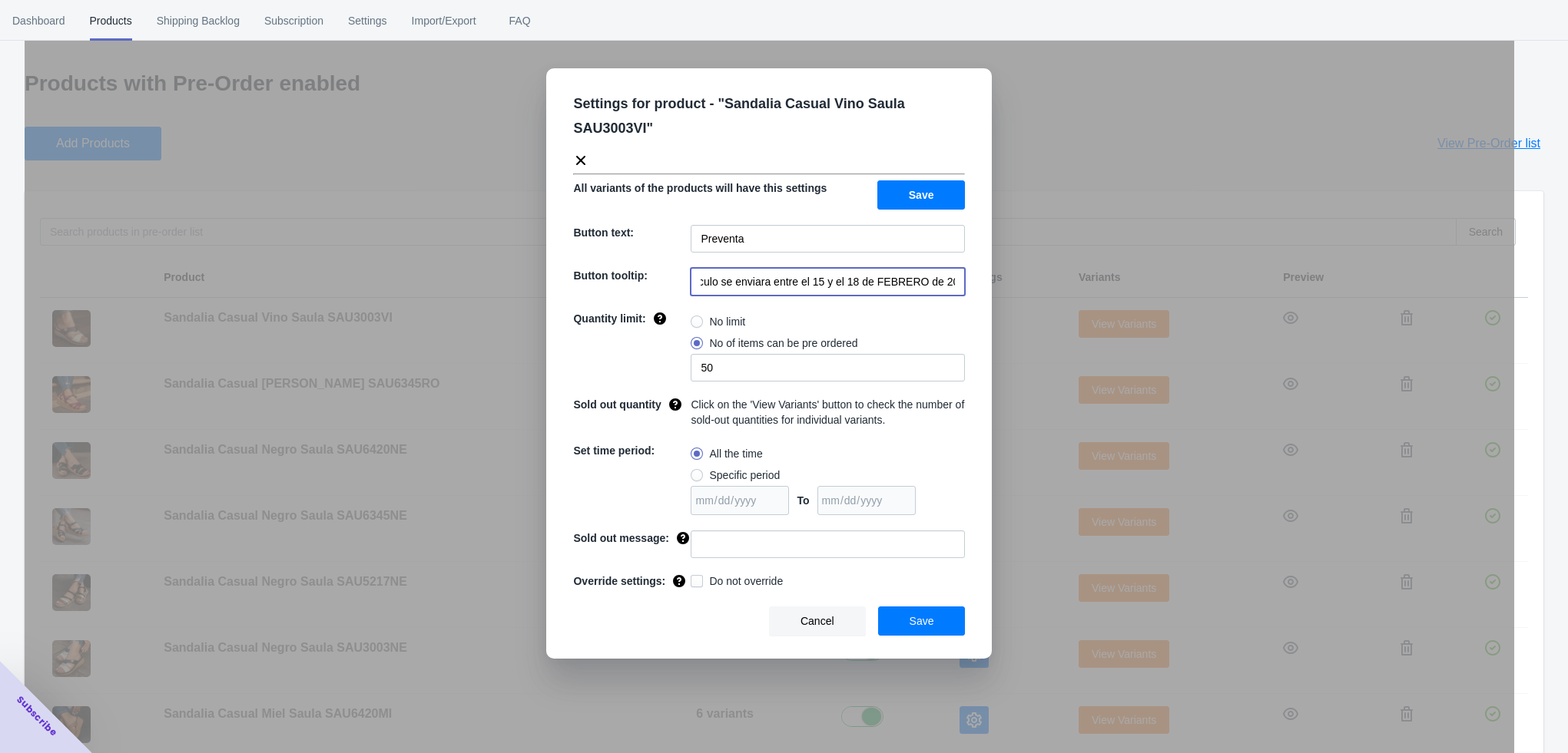
drag, startPoint x: 803, startPoint y: 282, endPoint x: 971, endPoint y: 278, distance: 168.0
click at [971, 278] on div "Settings for product - " Sandalia Casual Vino Saula SAU3003VI " All variants of…" at bounding box center [769, 363] width 445 height 590
click at [879, 282] on input "El artículo se enviara a partir del" at bounding box center [827, 282] width 274 height 28
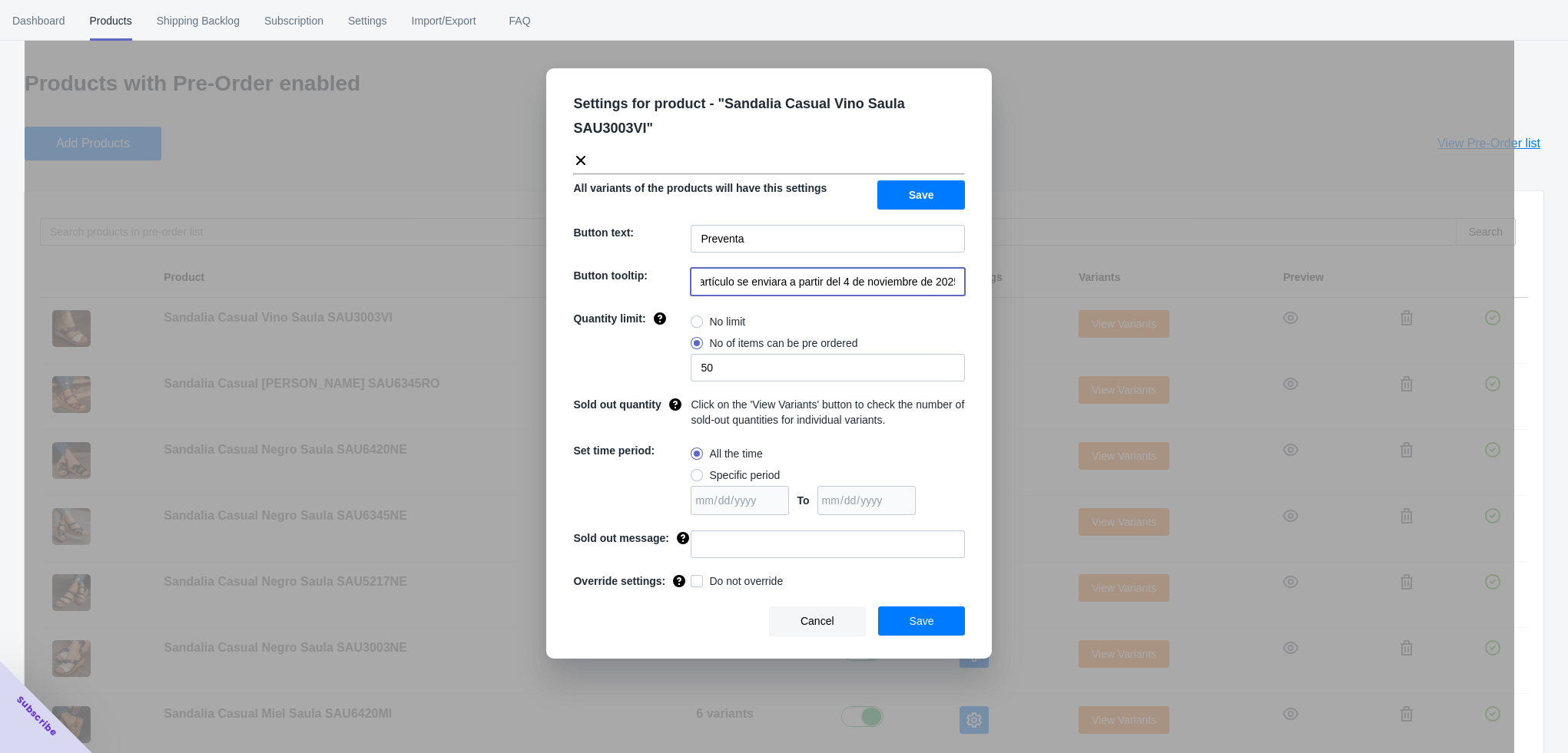
drag, startPoint x: 786, startPoint y: 283, endPoint x: 957, endPoint y: 285, distance: 171.0
click at [957, 285] on input "El artículo se enviara a partir del 4 de noviembre de 2025" at bounding box center [827, 282] width 274 height 28
type input "El artículo se enviara a partir del 4 de noviembre de 2025"
click at [734, 546] on input at bounding box center [827, 544] width 274 height 28
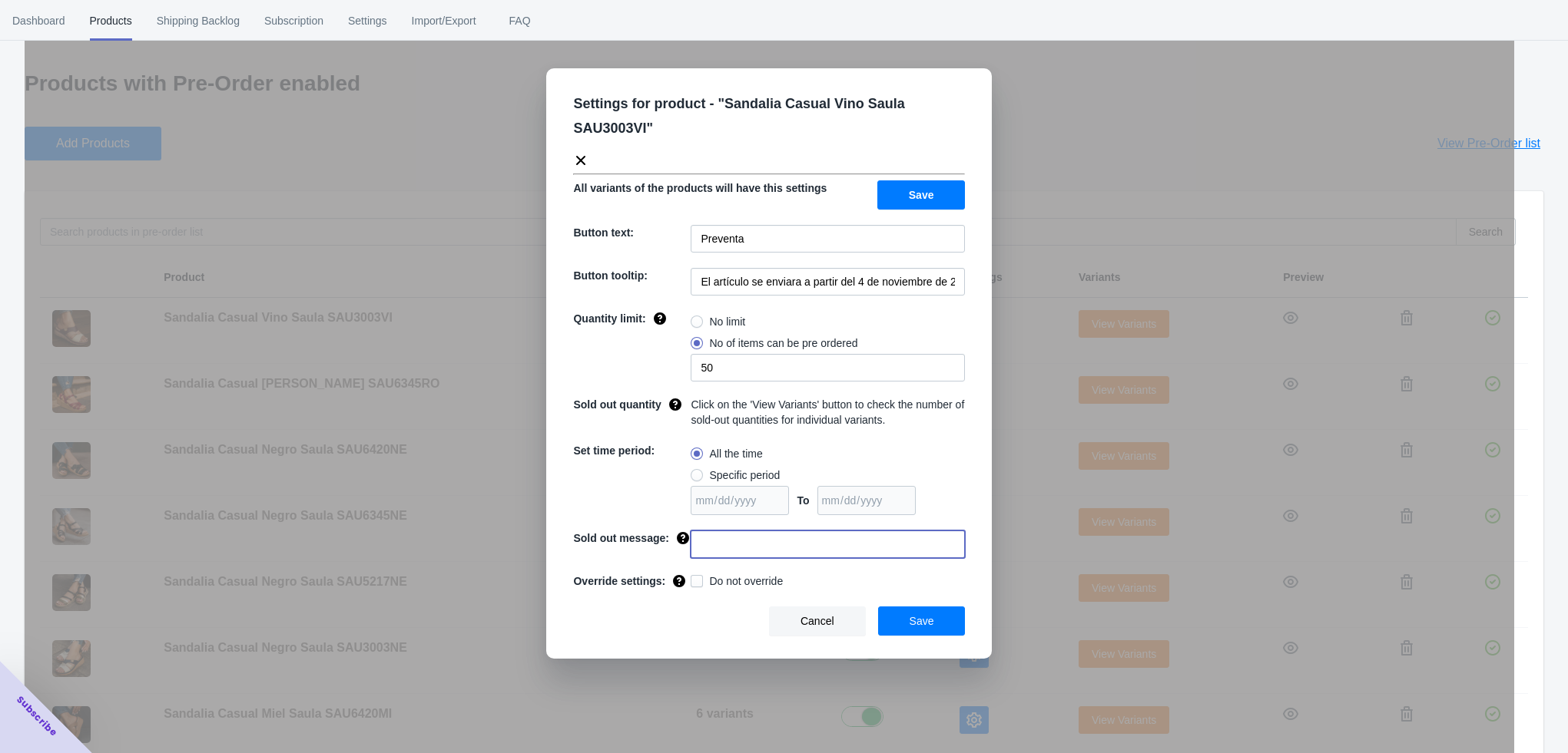
type input "AGOTADO"
click at [937, 610] on button "Save" at bounding box center [922, 621] width 88 height 29
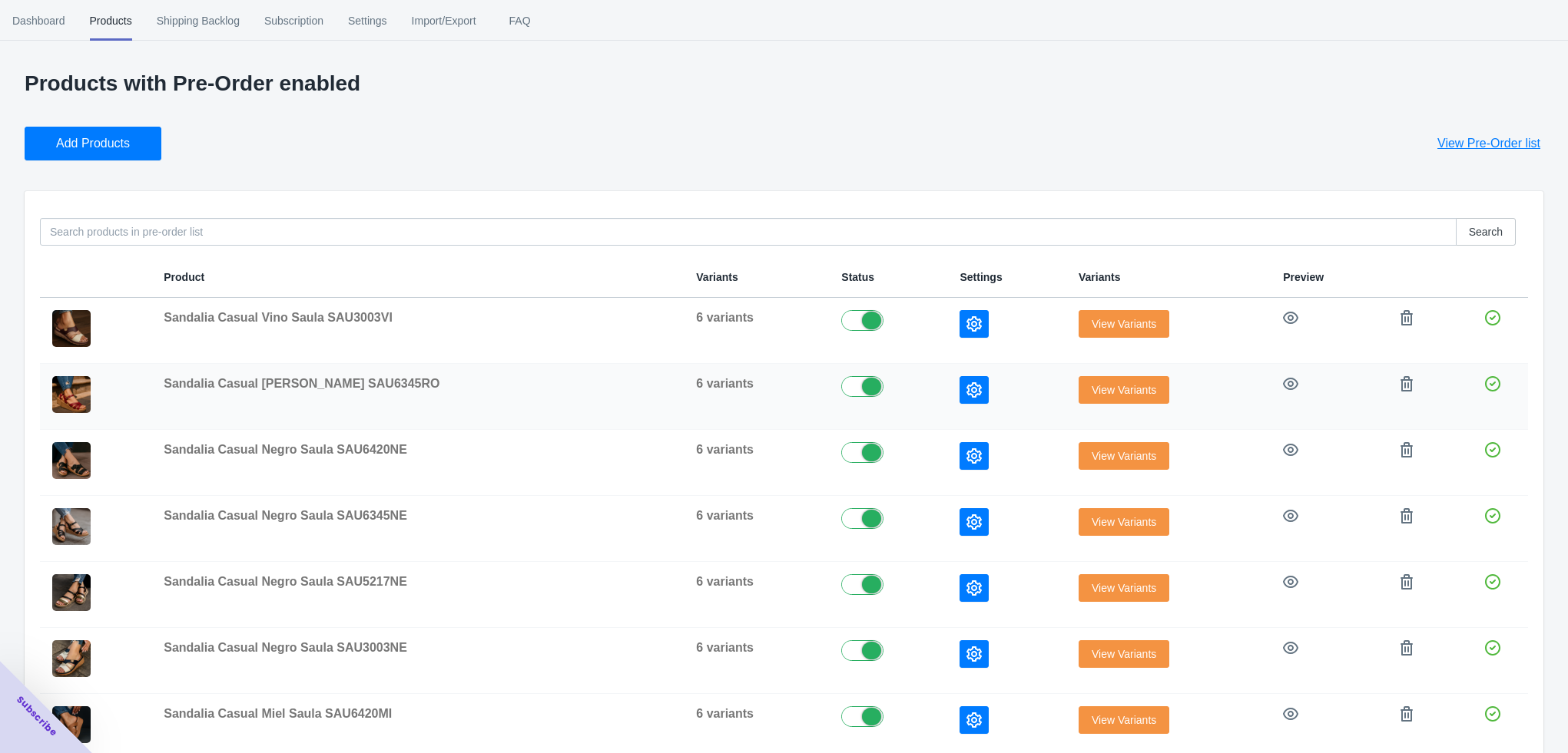
click at [967, 389] on icon "button" at bounding box center [974, 390] width 16 height 16
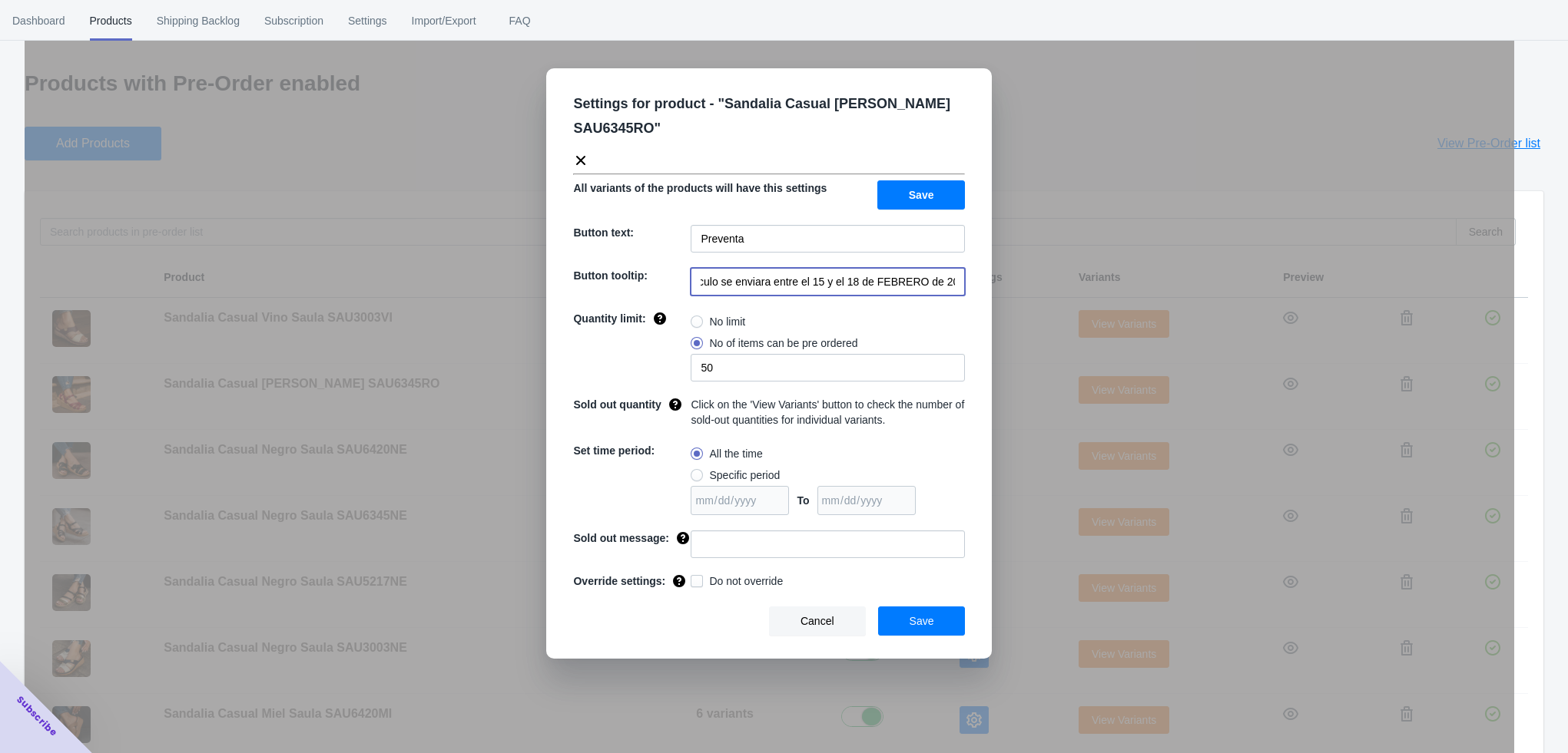
drag, startPoint x: 801, startPoint y: 282, endPoint x: 967, endPoint y: 282, distance: 166.0
click at [967, 282] on div "Settings for product - " Sandalia Casual [PERSON_NAME] SAU6345RO " All variants…" at bounding box center [769, 363] width 445 height 590
paste input "a partir del 4 de noviembre de 2025"
type input "El artículo se enviara a partir del 4 de noviembre de 2025"
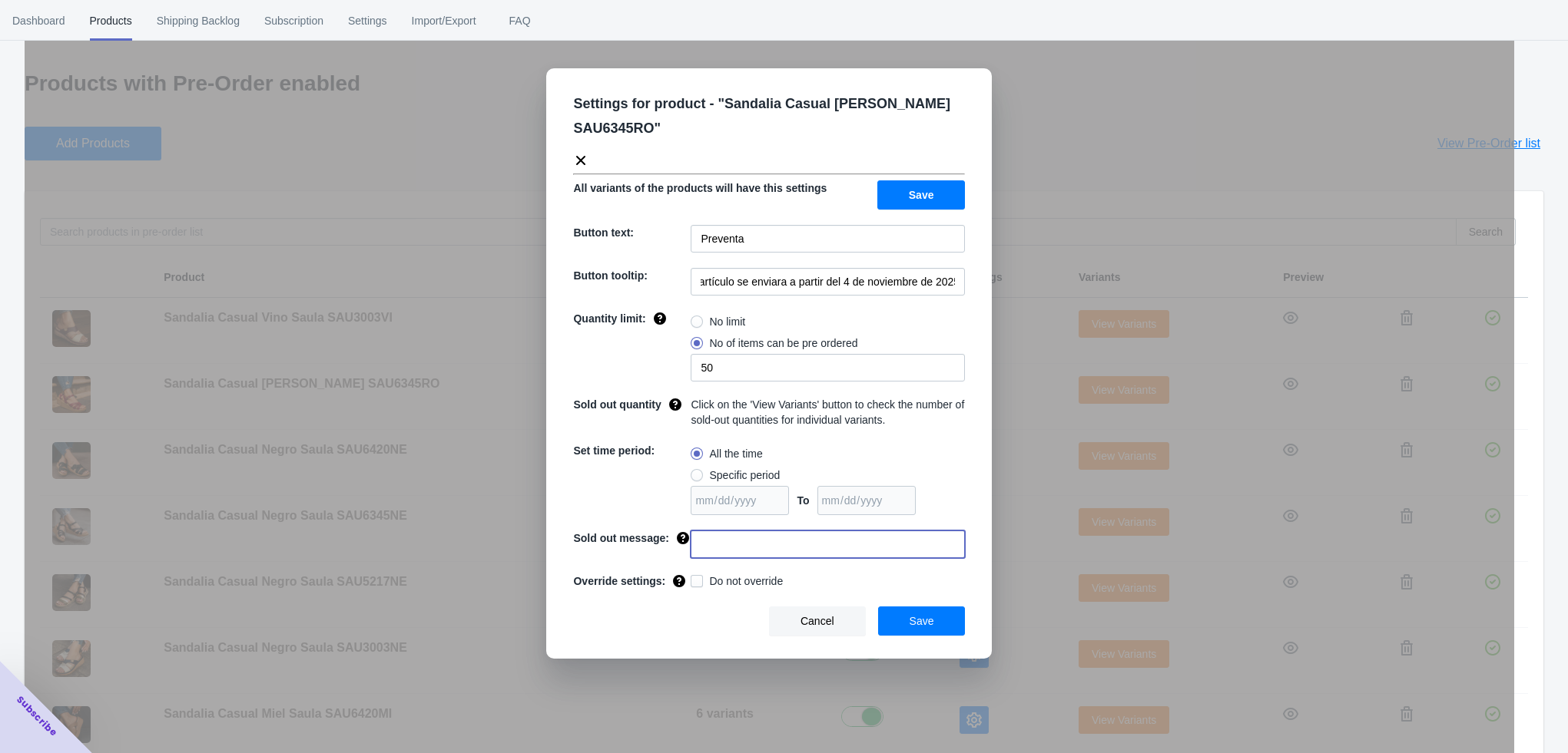
click at [704, 540] on input at bounding box center [827, 544] width 274 height 28
type input "AGOTADO"
click at [911, 612] on button "Save" at bounding box center [922, 621] width 88 height 29
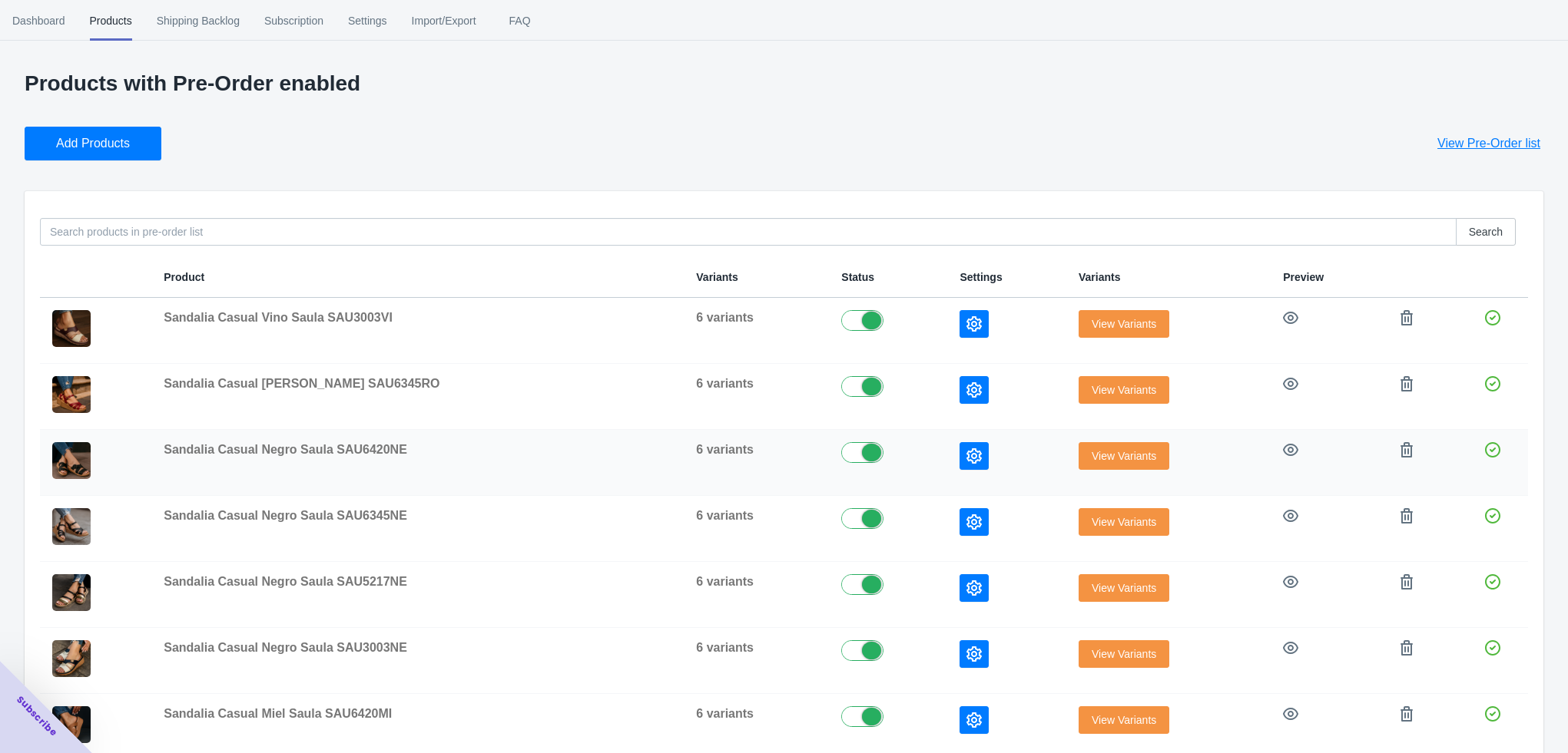
click at [960, 464] on button "button" at bounding box center [974, 456] width 29 height 28
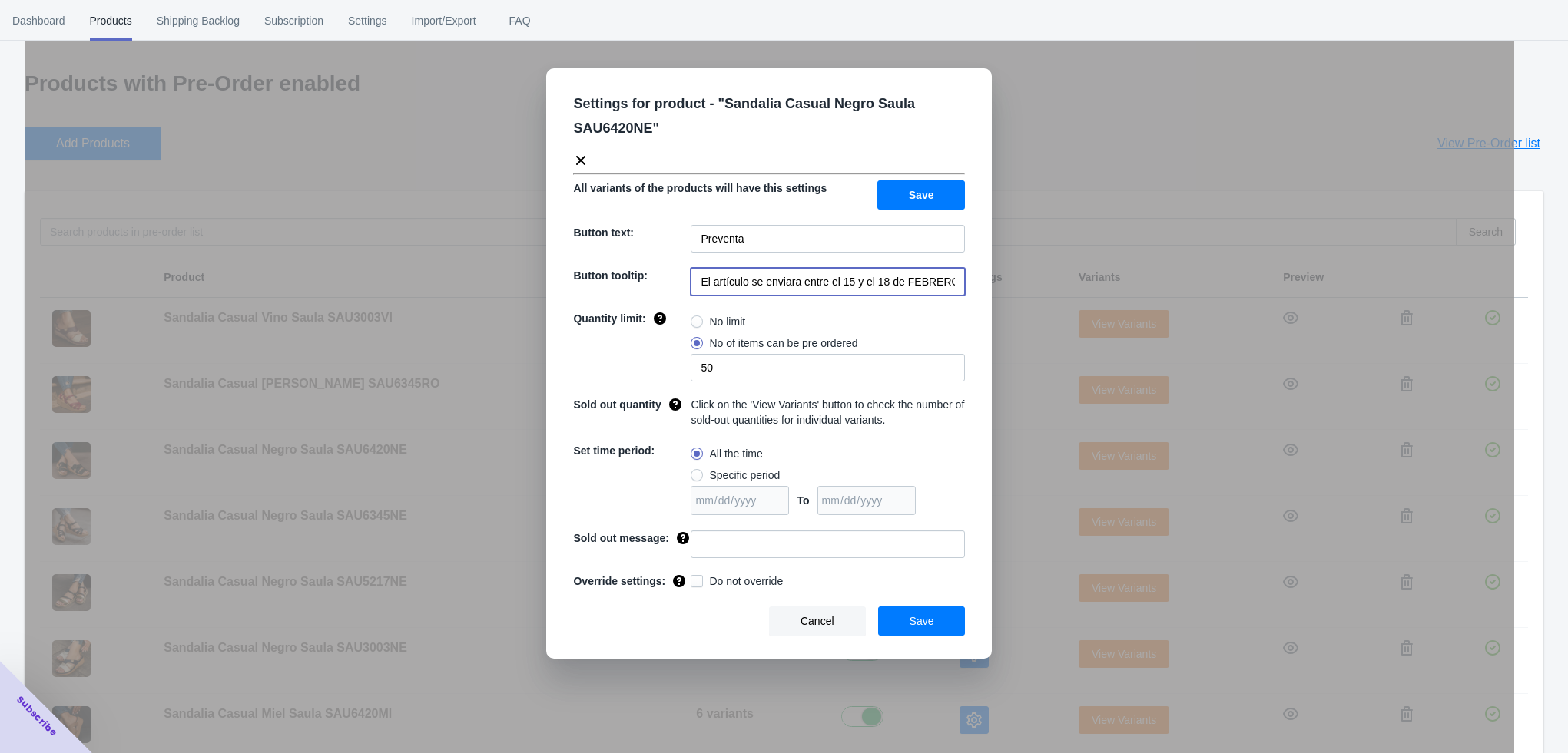
click at [801, 283] on input "El artículo se enviara entre el 15 y el 18 de FEBRERO de 2023" at bounding box center [827, 282] width 274 height 28
drag, startPoint x: 803, startPoint y: 284, endPoint x: 967, endPoint y: 285, distance: 164.0
click at [967, 285] on div "Settings for product - " Sandalia Casual Negro Saula SAU6420NE " All variants o…" at bounding box center [769, 363] width 445 height 590
paste input "a partir del 4 de noviembre de 2025"
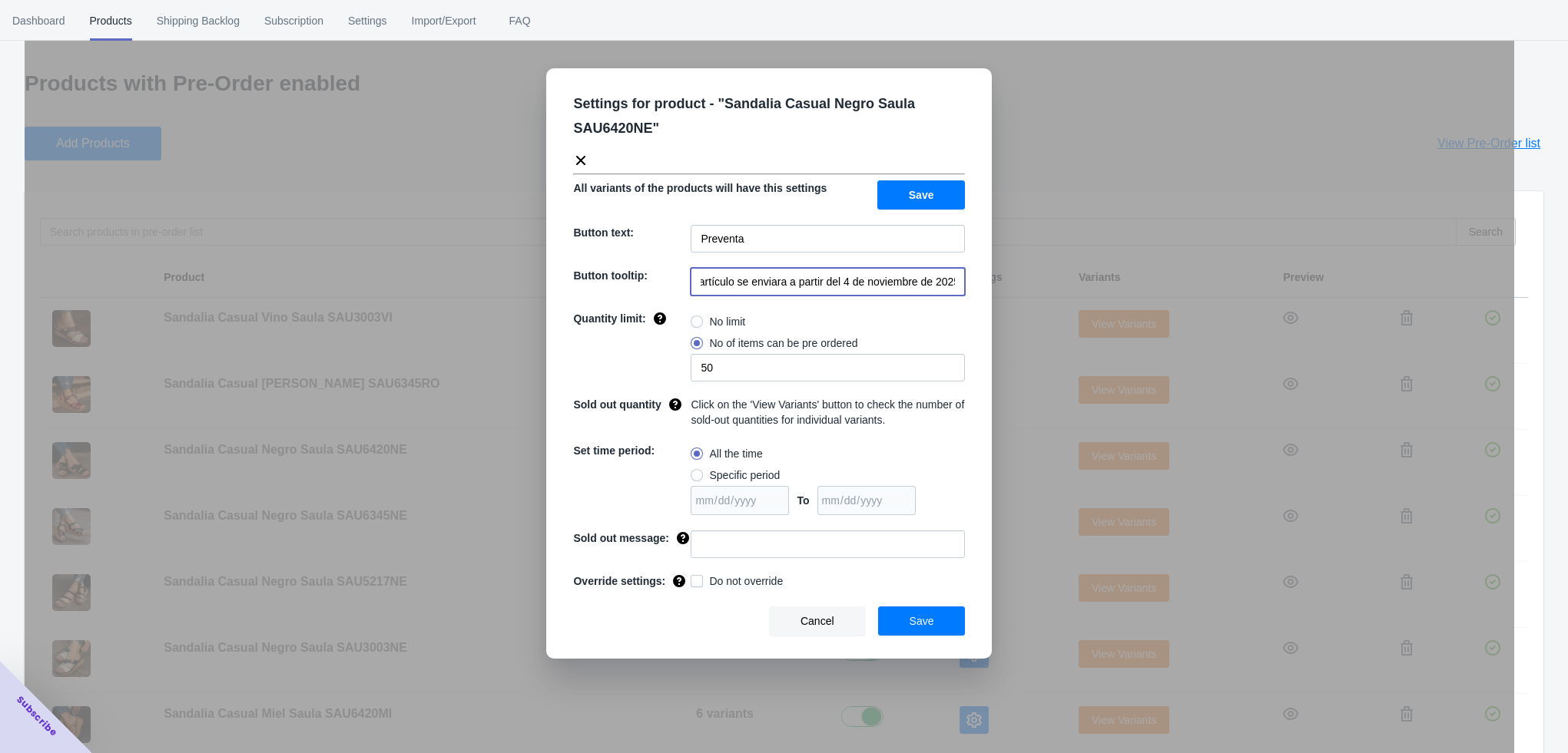
type input "El artículo se enviara a partir del 4 de noviembre de 2025"
click at [736, 541] on input at bounding box center [827, 544] width 274 height 28
type input "AGOTADO"
click at [905, 614] on button "Save" at bounding box center [922, 621] width 88 height 29
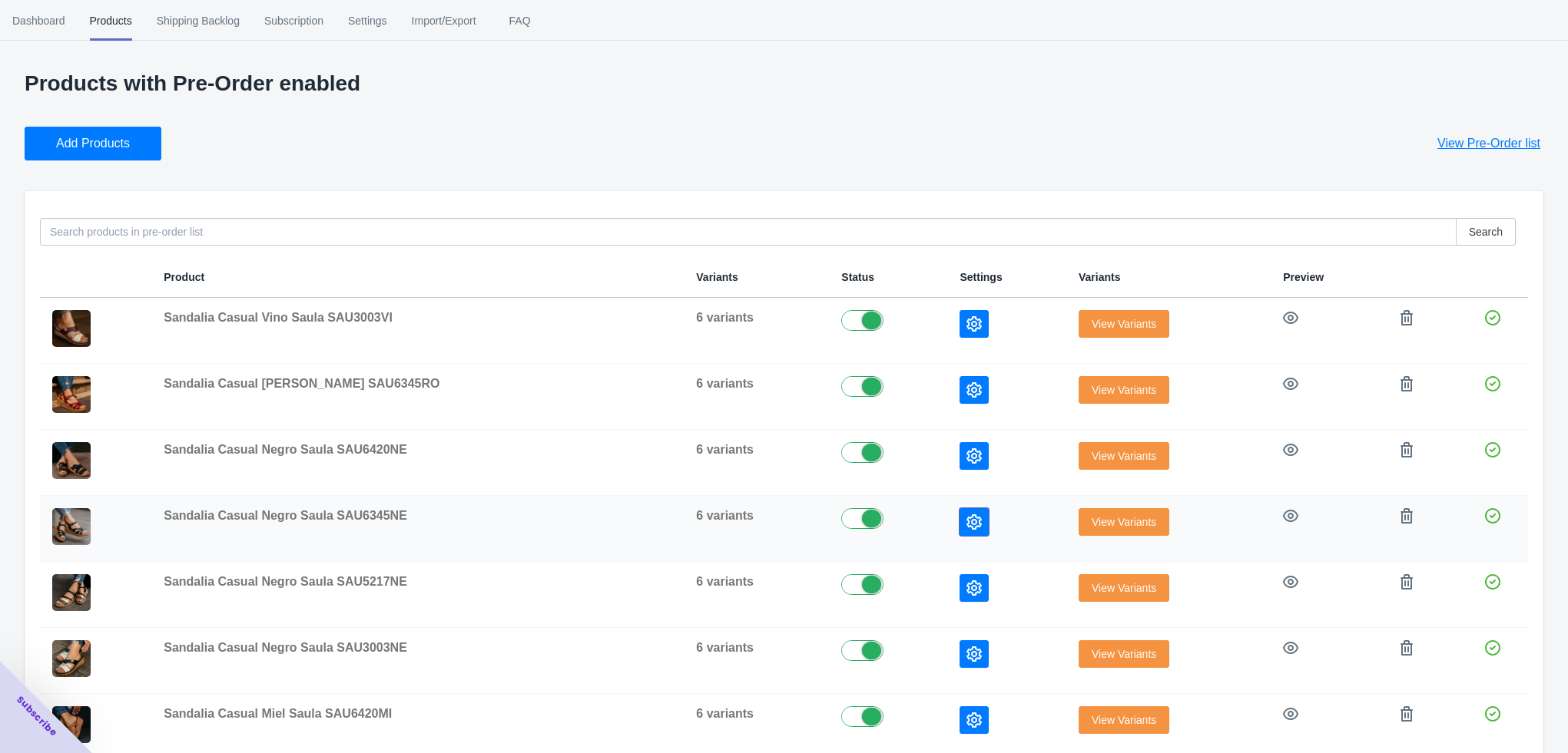
click at [960, 510] on button "button" at bounding box center [974, 522] width 29 height 28
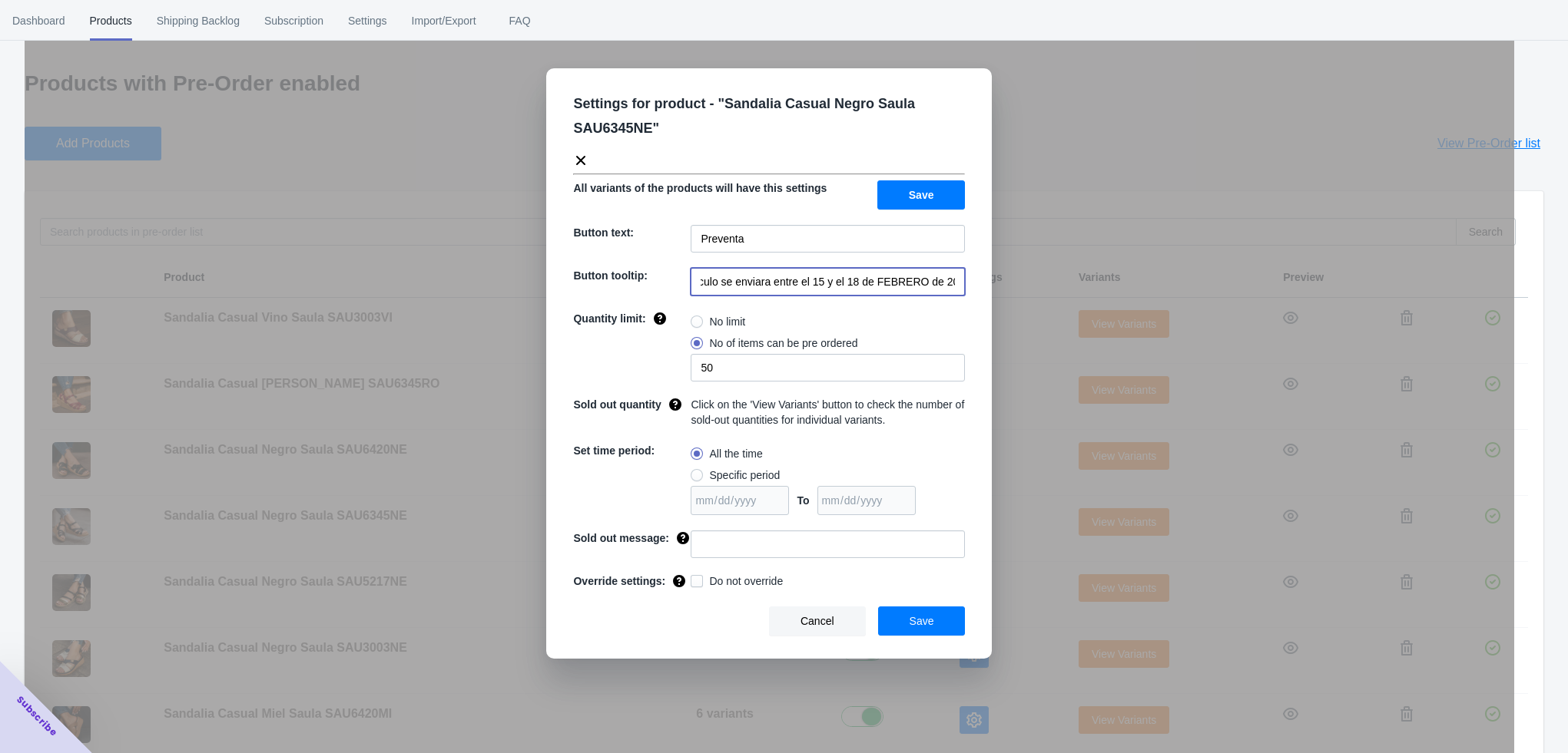
drag, startPoint x: 801, startPoint y: 284, endPoint x: 969, endPoint y: 283, distance: 168.0
click at [969, 283] on div "Settings for product - " Sandalia Casual Negro Saula SAU6345NE " All variants o…" at bounding box center [769, 363] width 445 height 590
paste input "a partir del 4 de noviembre de 2025"
type input "El artículo se enviara a partir del 4 de noviembre de 2025"
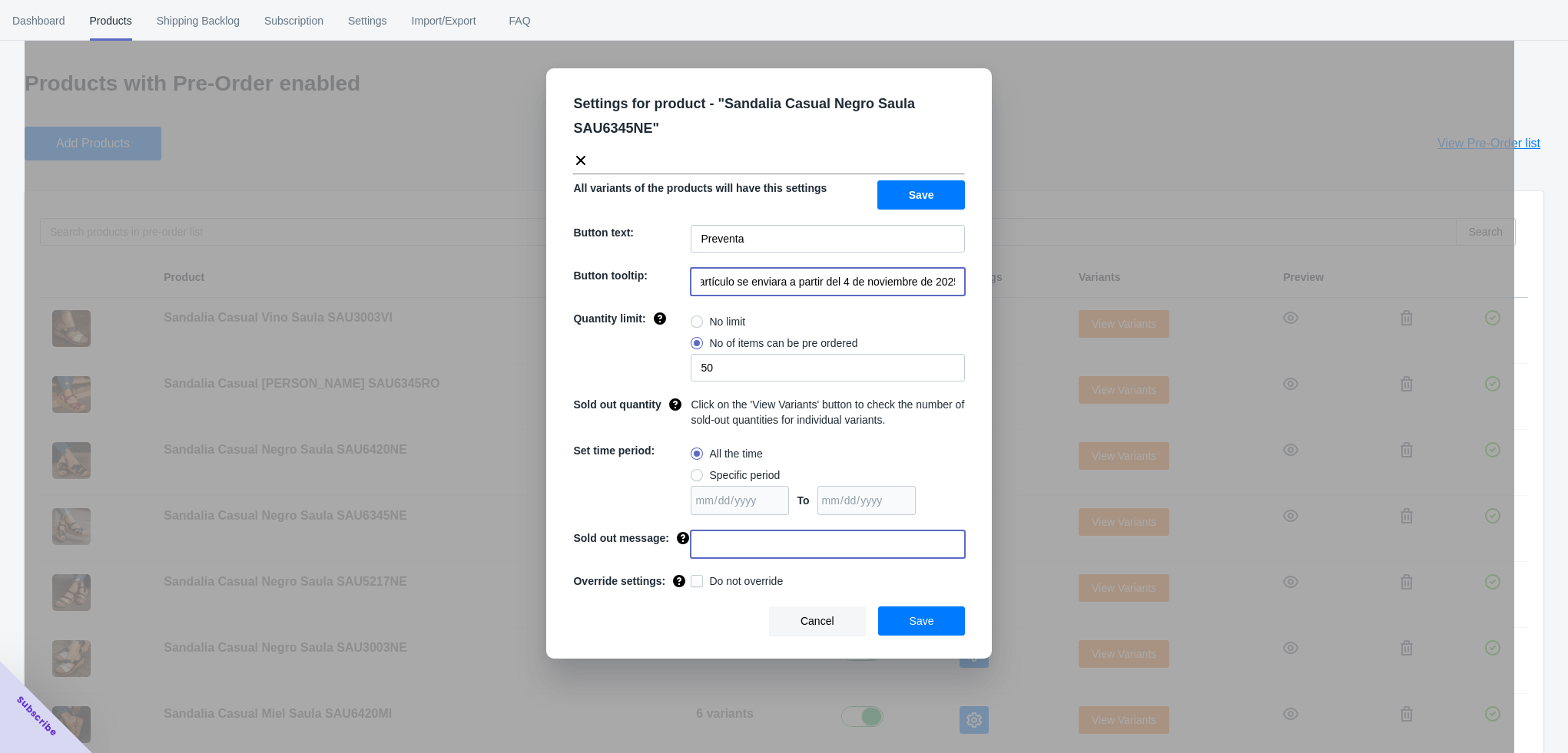
click at [749, 544] on input at bounding box center [827, 544] width 274 height 28
type input "AGOTADO"
click at [915, 613] on button "Save" at bounding box center [922, 621] width 88 height 29
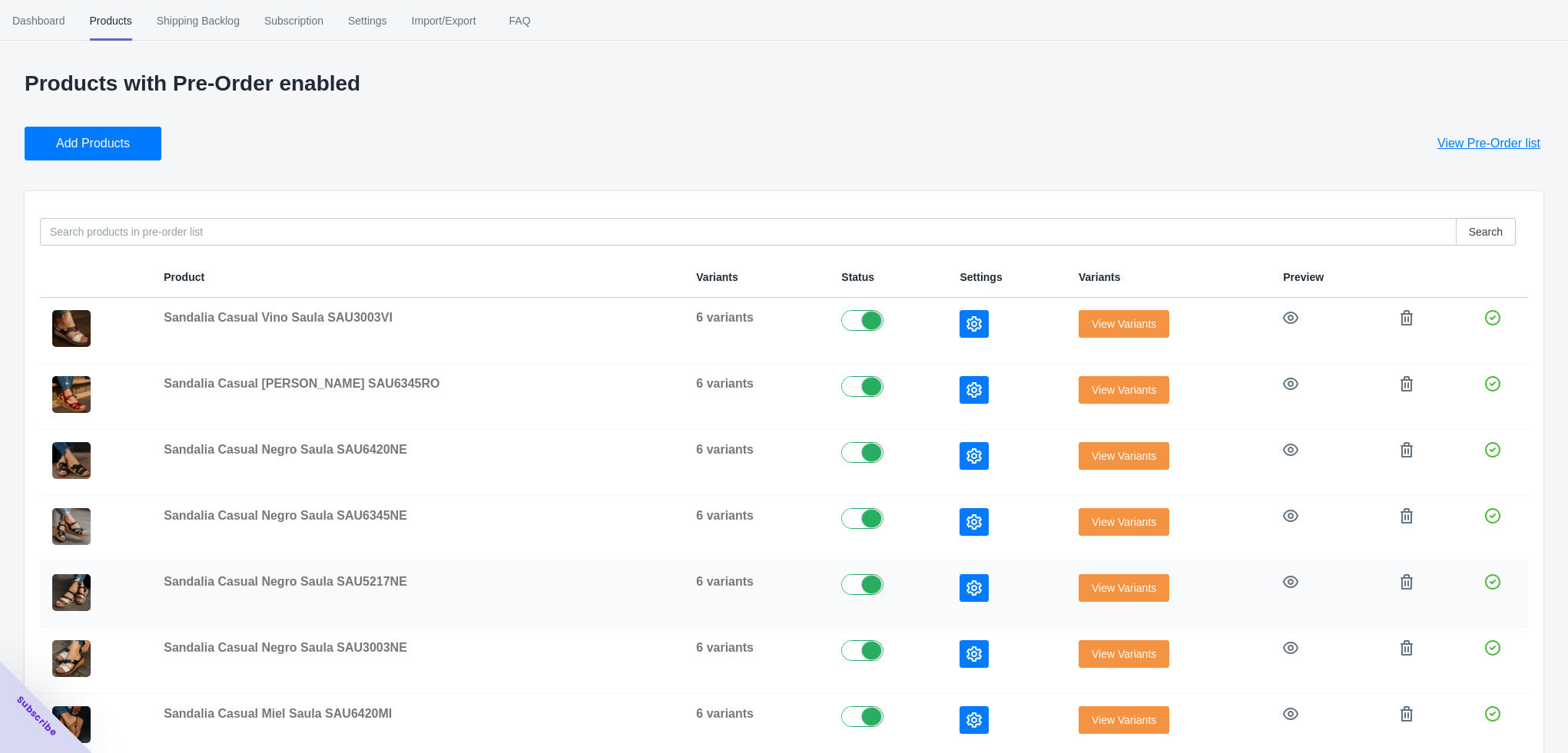
click at [960, 578] on button "button" at bounding box center [974, 589] width 29 height 28
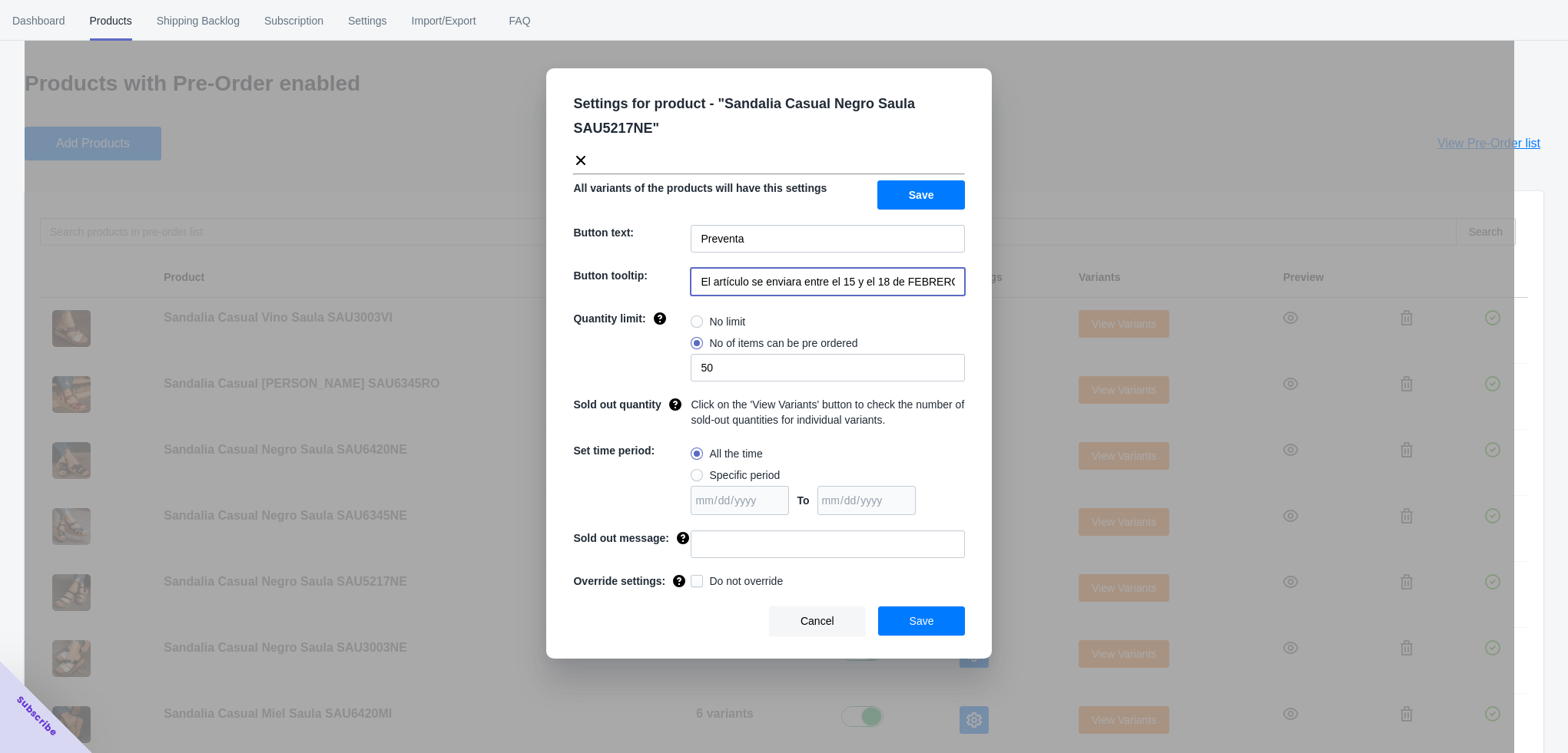
scroll to position [0, 31]
drag, startPoint x: 800, startPoint y: 282, endPoint x: 998, endPoint y: 288, distance: 198.1
click at [998, 288] on div "Settings for product - " Sandalia Casual Negro Saula SAU5217NE " All variants o…" at bounding box center [770, 415] width 1490 height 753
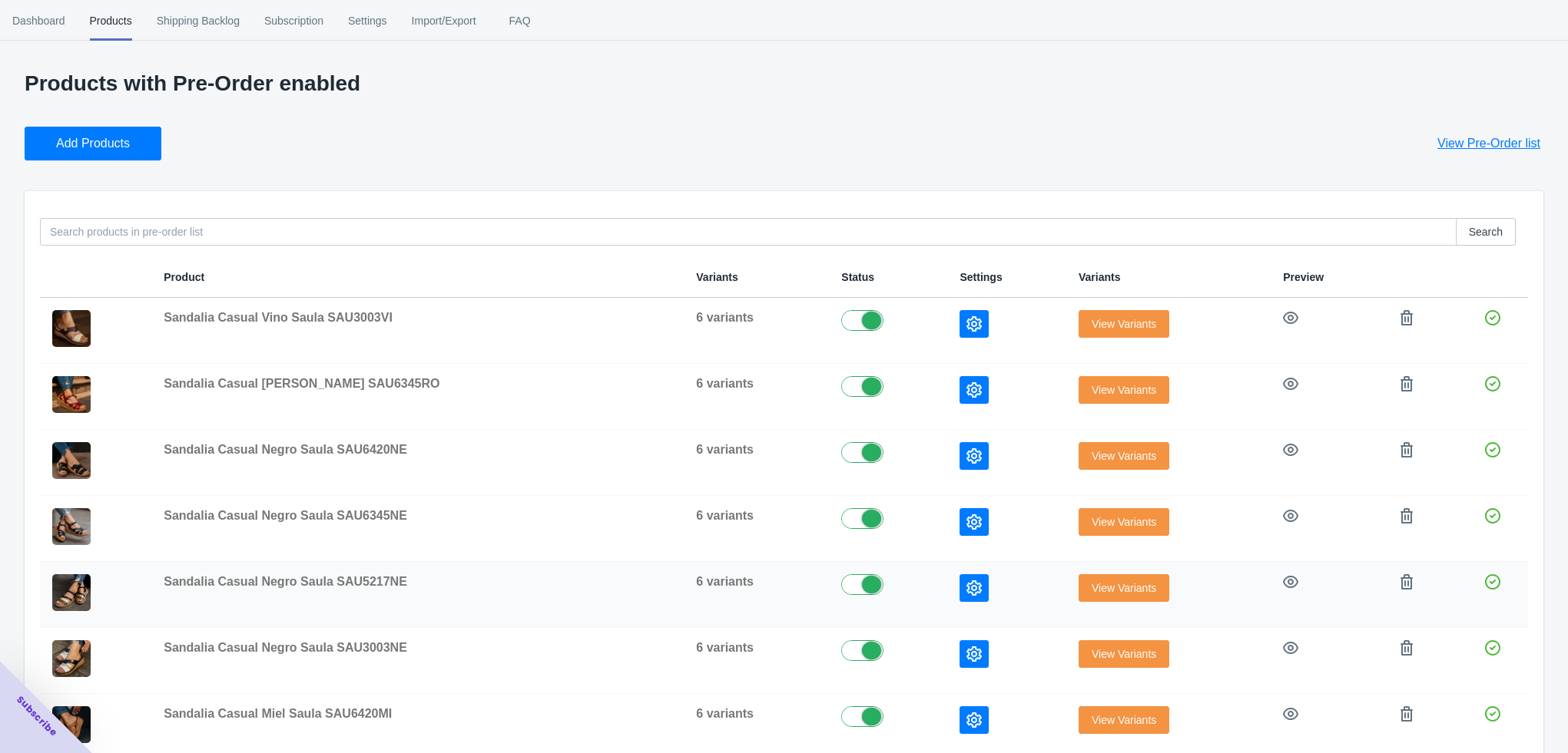
click at [960, 597] on button "button" at bounding box center [974, 589] width 29 height 28
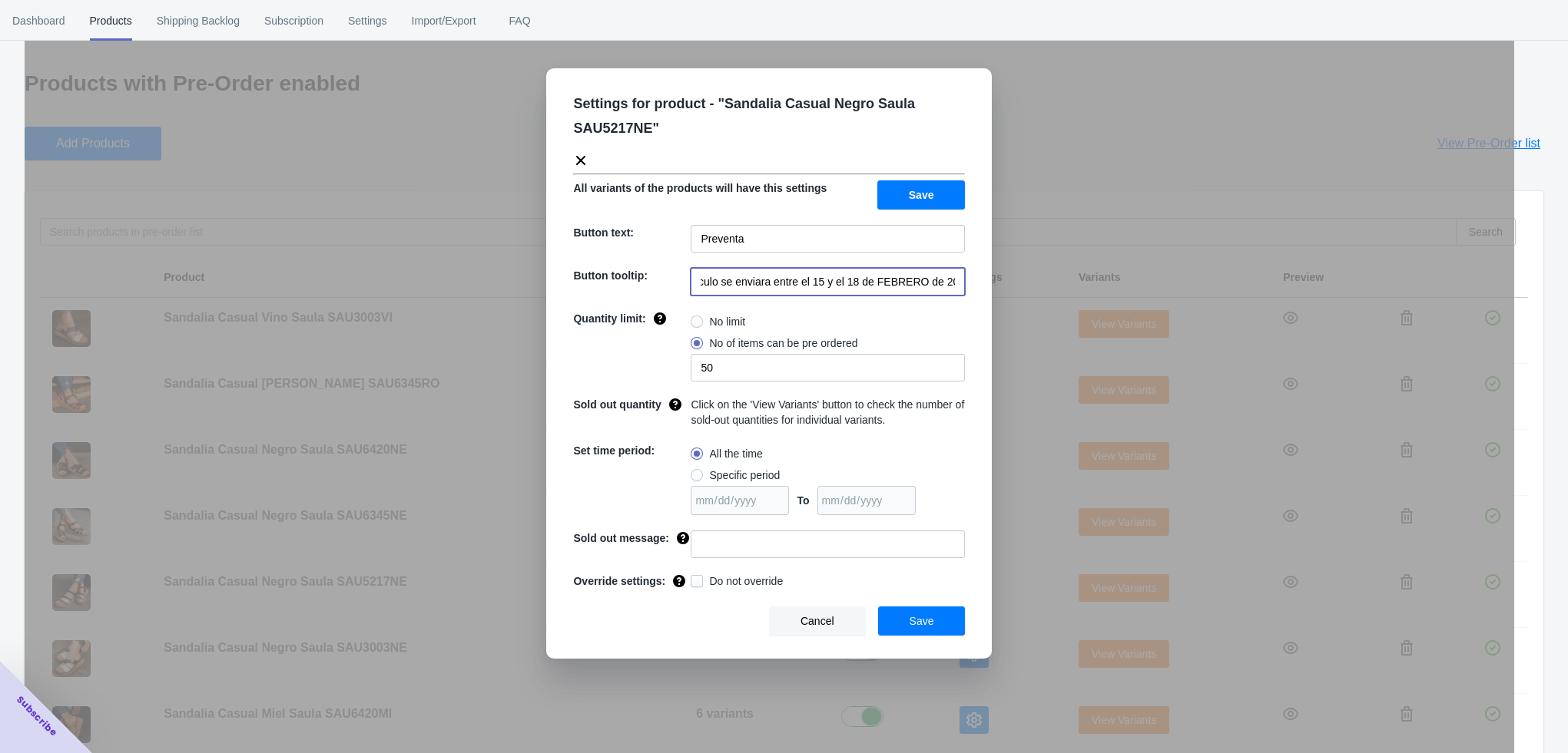
drag, startPoint x: 801, startPoint y: 279, endPoint x: 1001, endPoint y: 291, distance: 200.4
click at [1001, 291] on div "Settings for product - " Sandalia Casual Negro Saula SAU5217NE " All variants o…" at bounding box center [770, 415] width 1490 height 753
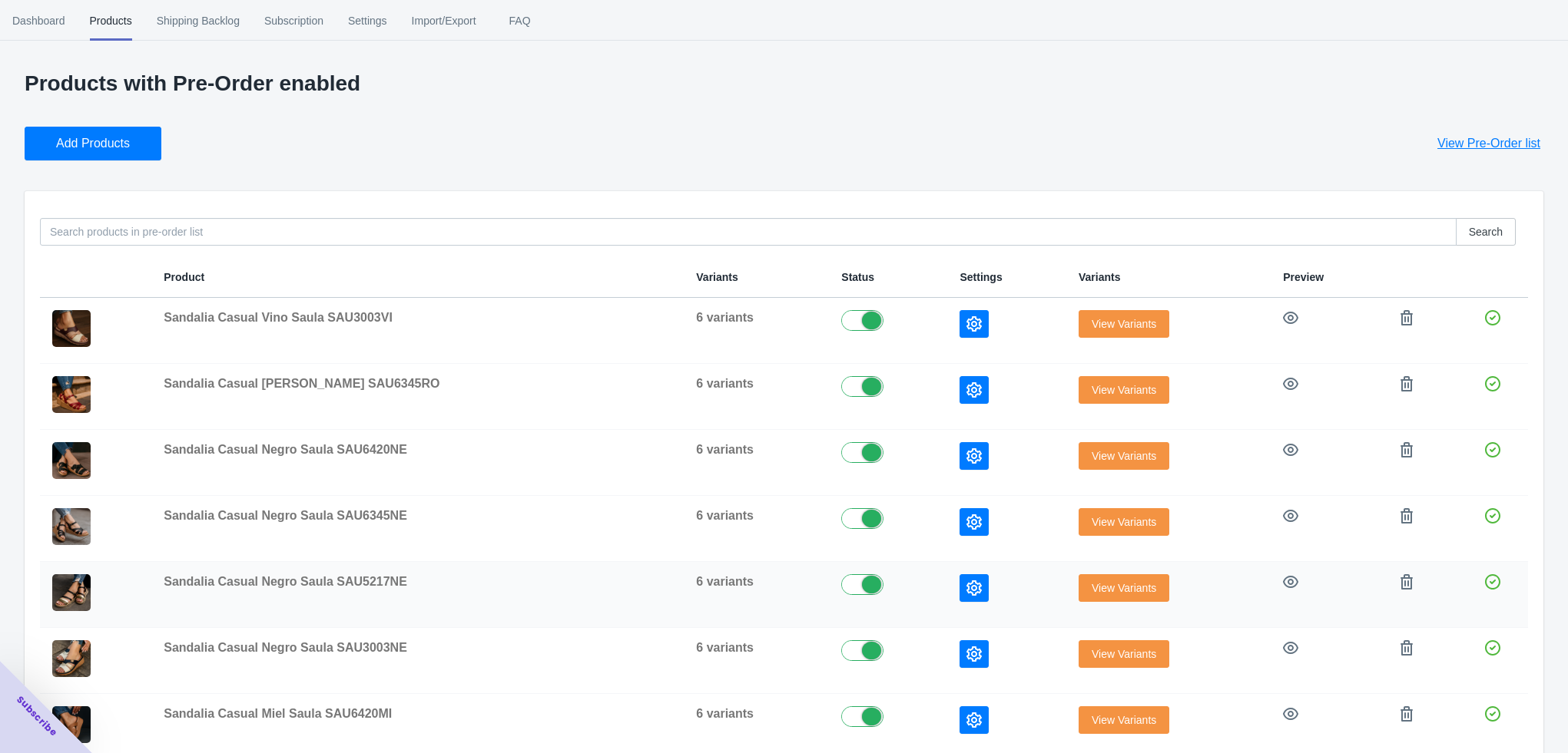
click at [967, 589] on icon "button" at bounding box center [974, 589] width 16 height 16
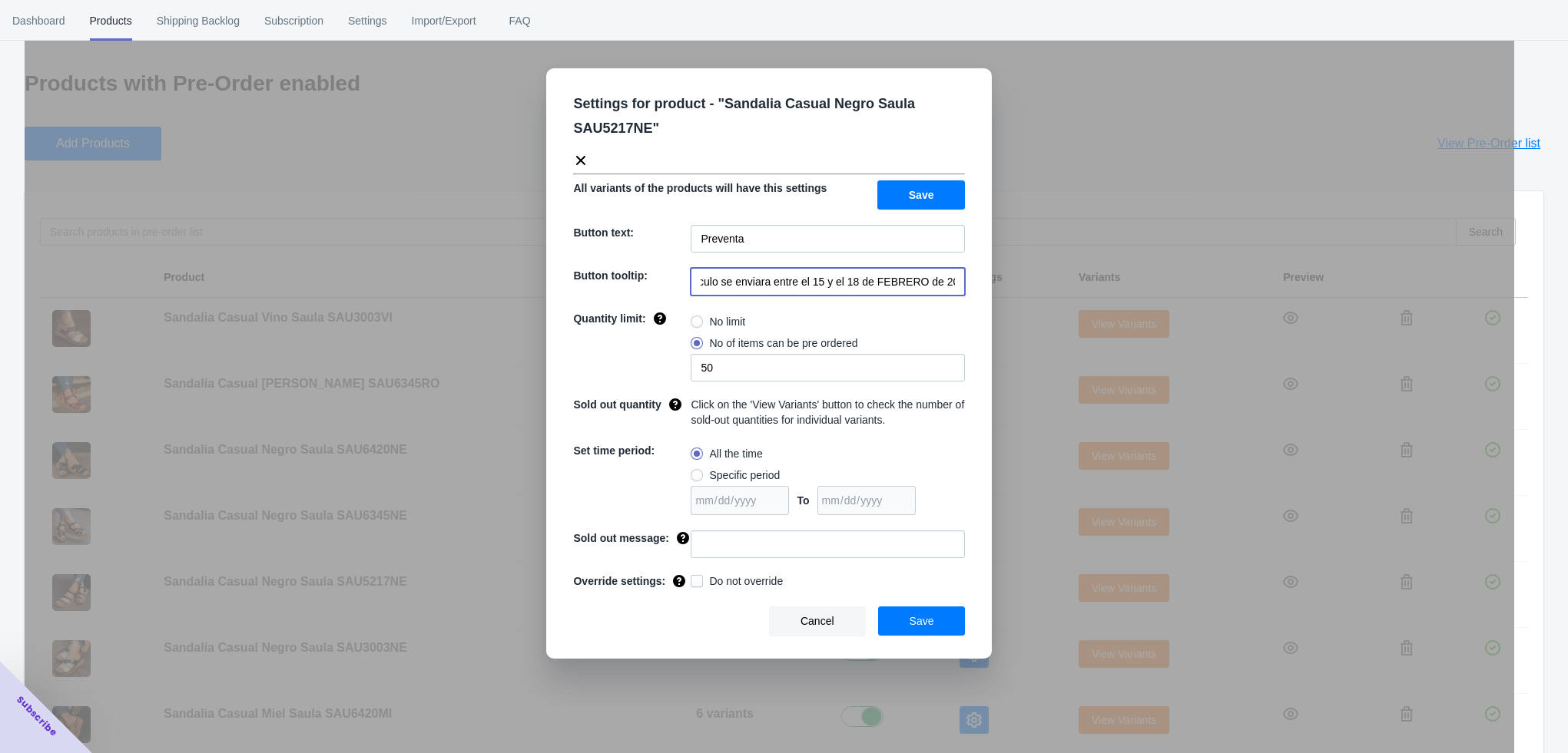
drag, startPoint x: 804, startPoint y: 285, endPoint x: 960, endPoint y: 285, distance: 156.0
click at [960, 285] on input "El artículo se enviara entre el 15 y el 18 de FEBRERO de 2023" at bounding box center [827, 282] width 274 height 28
paste input "a partir del 4 de noviembre de 2025"
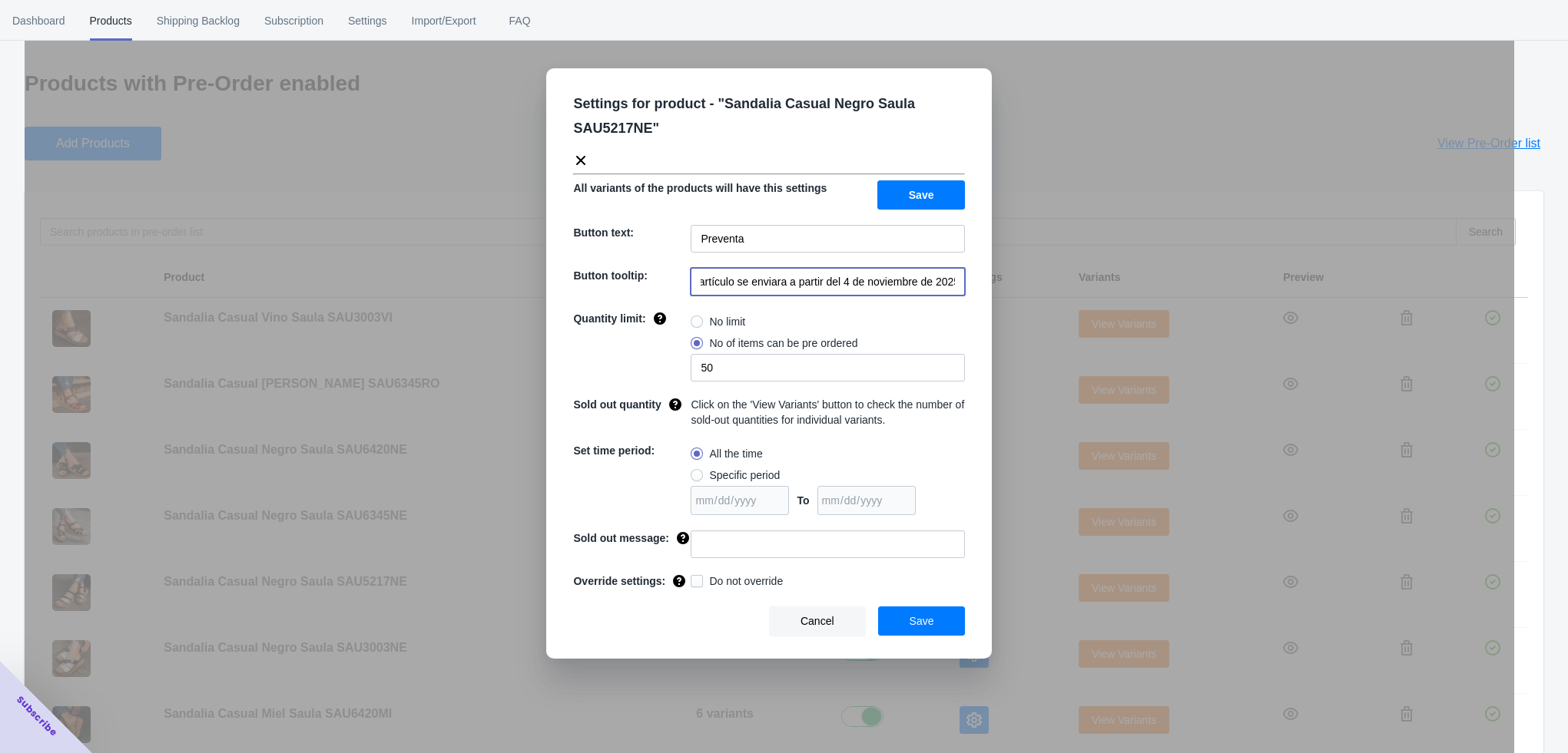
type input "El artículo se enviara a partir del 4 de noviembre de 2025"
click at [717, 537] on input at bounding box center [827, 544] width 274 height 28
type input "AGOTADO"
click at [934, 626] on button "Save" at bounding box center [922, 621] width 88 height 29
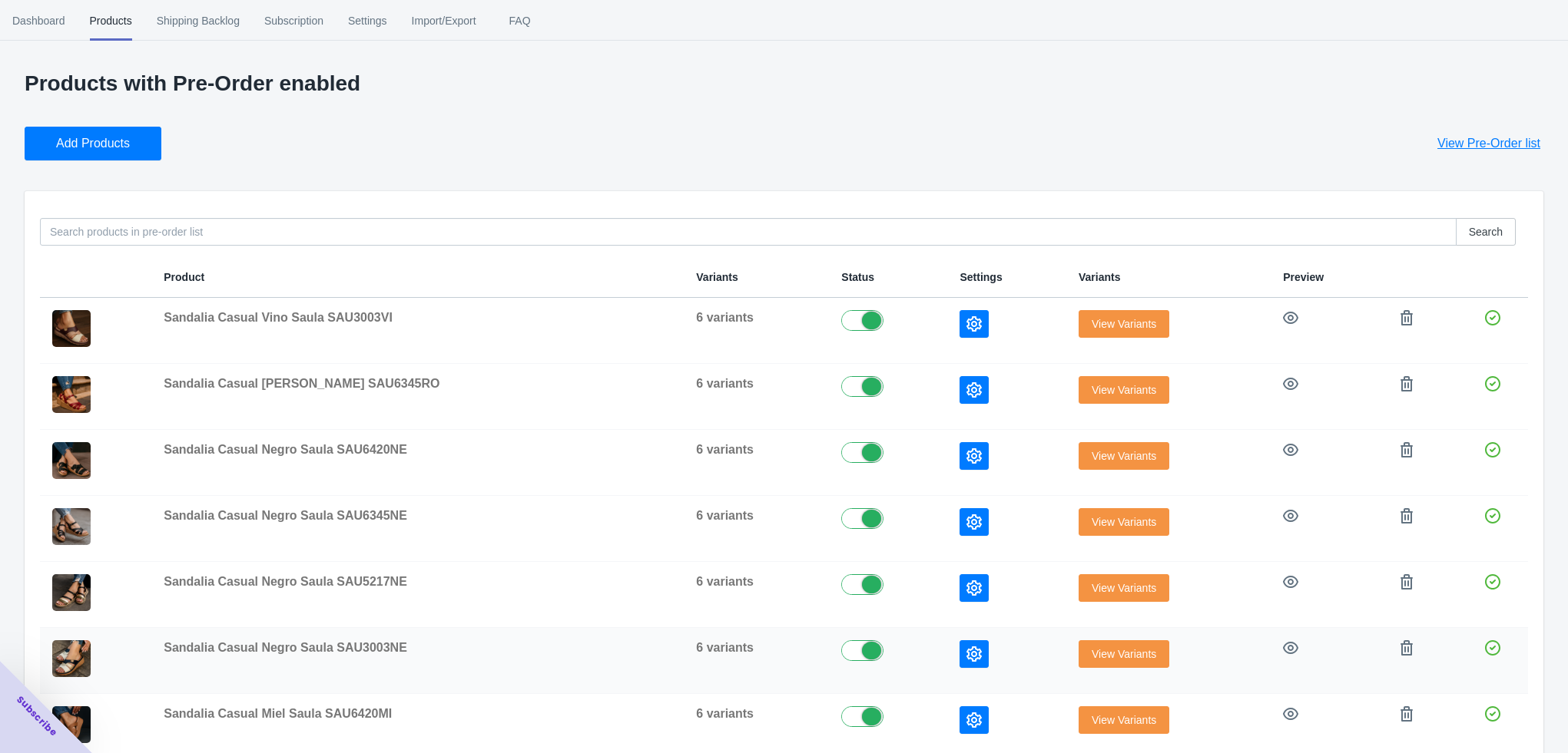
click at [967, 647] on icon "button" at bounding box center [974, 655] width 16 height 16
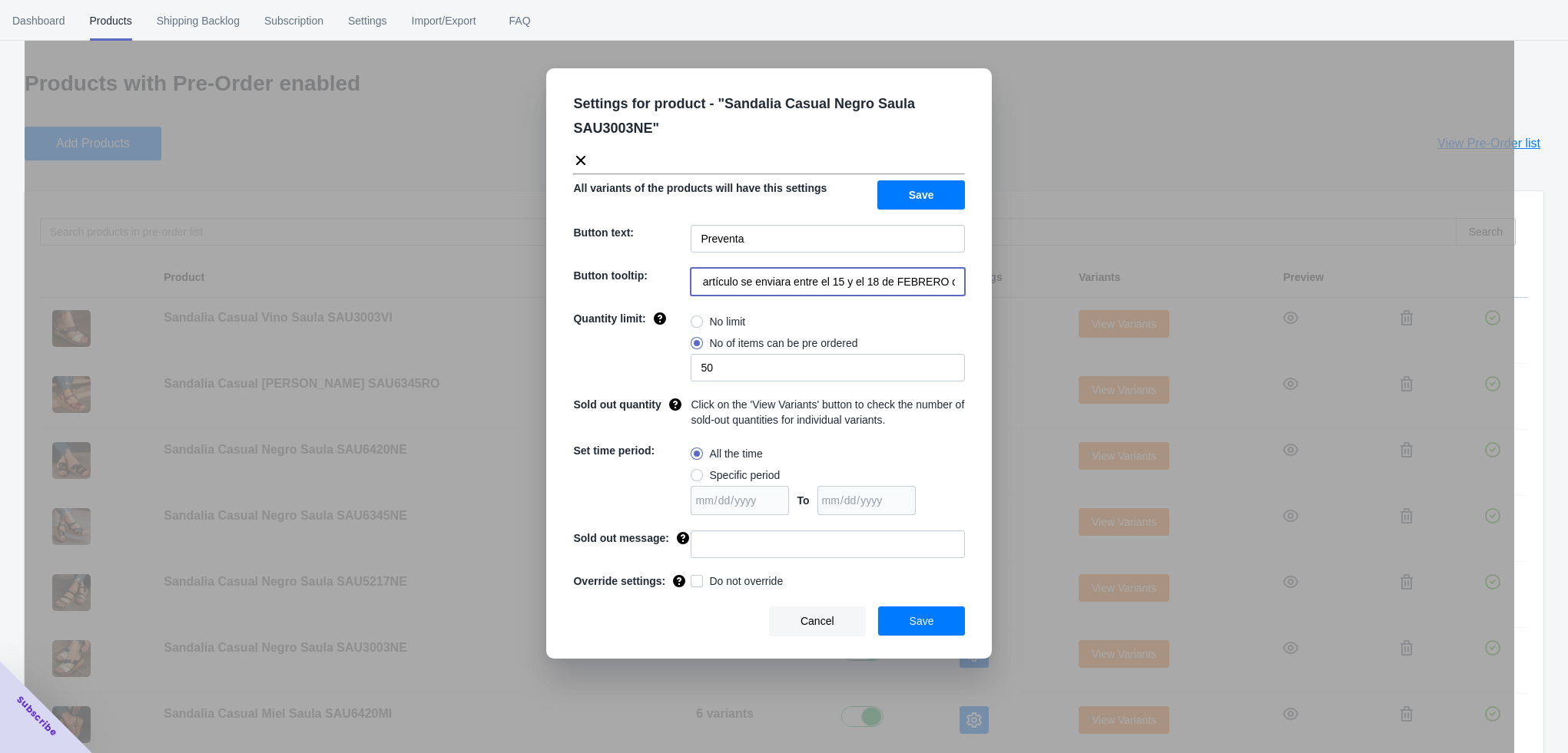
scroll to position [0, 31]
drag, startPoint x: 840, startPoint y: 285, endPoint x: 955, endPoint y: 285, distance: 115.0
click at [955, 285] on input "El artículo se enviara entre el 15 y el 18 de FEBRERO de 2023" at bounding box center [827, 282] width 274 height 28
paste input "a partir del 4 de noviembre de 2025"
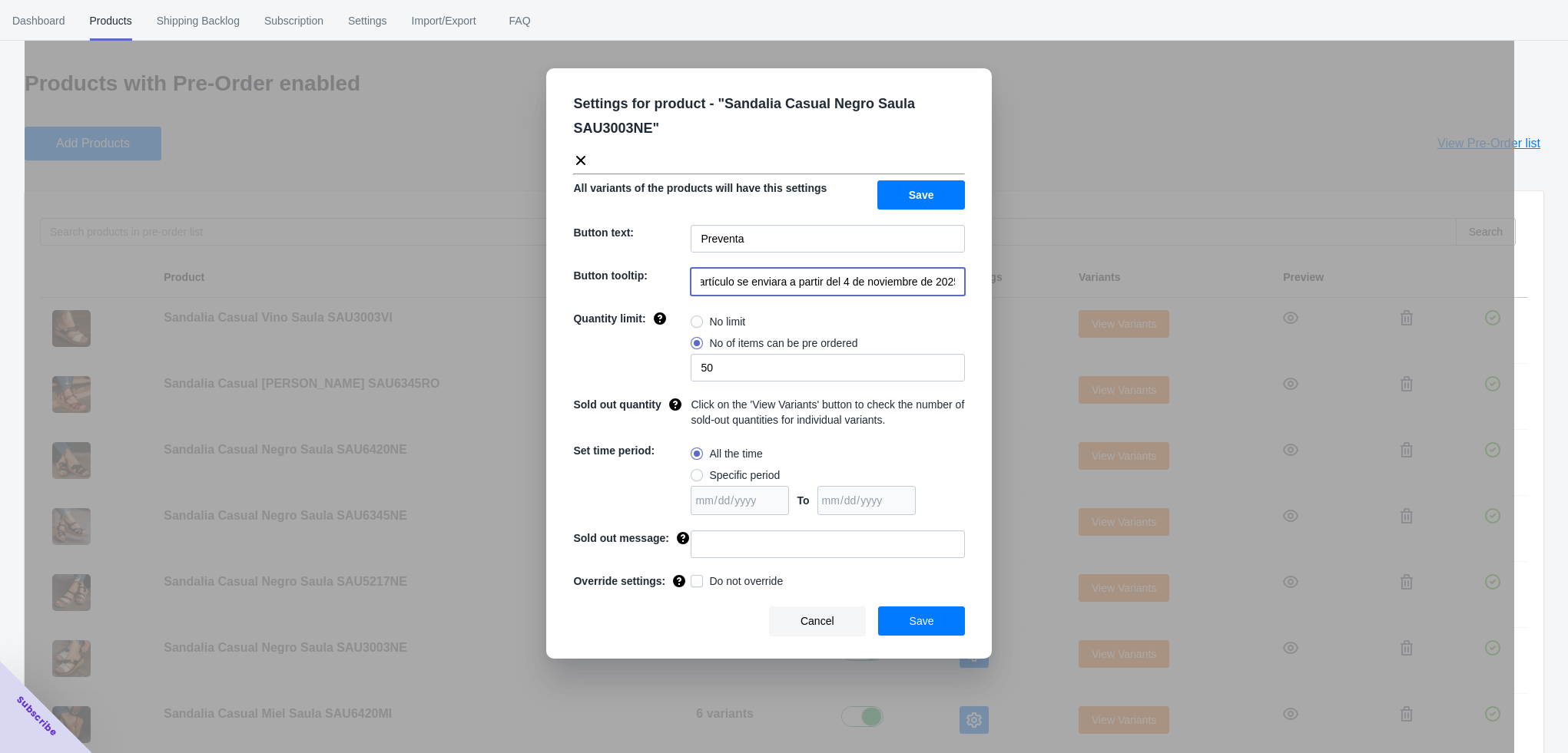
type input "El artículo se enviara a partir del 4 de noviembre de 2025"
click at [716, 545] on input at bounding box center [827, 544] width 274 height 28
type input "AGOTADO"
click at [922, 625] on span "Save" at bounding box center [922, 621] width 25 height 12
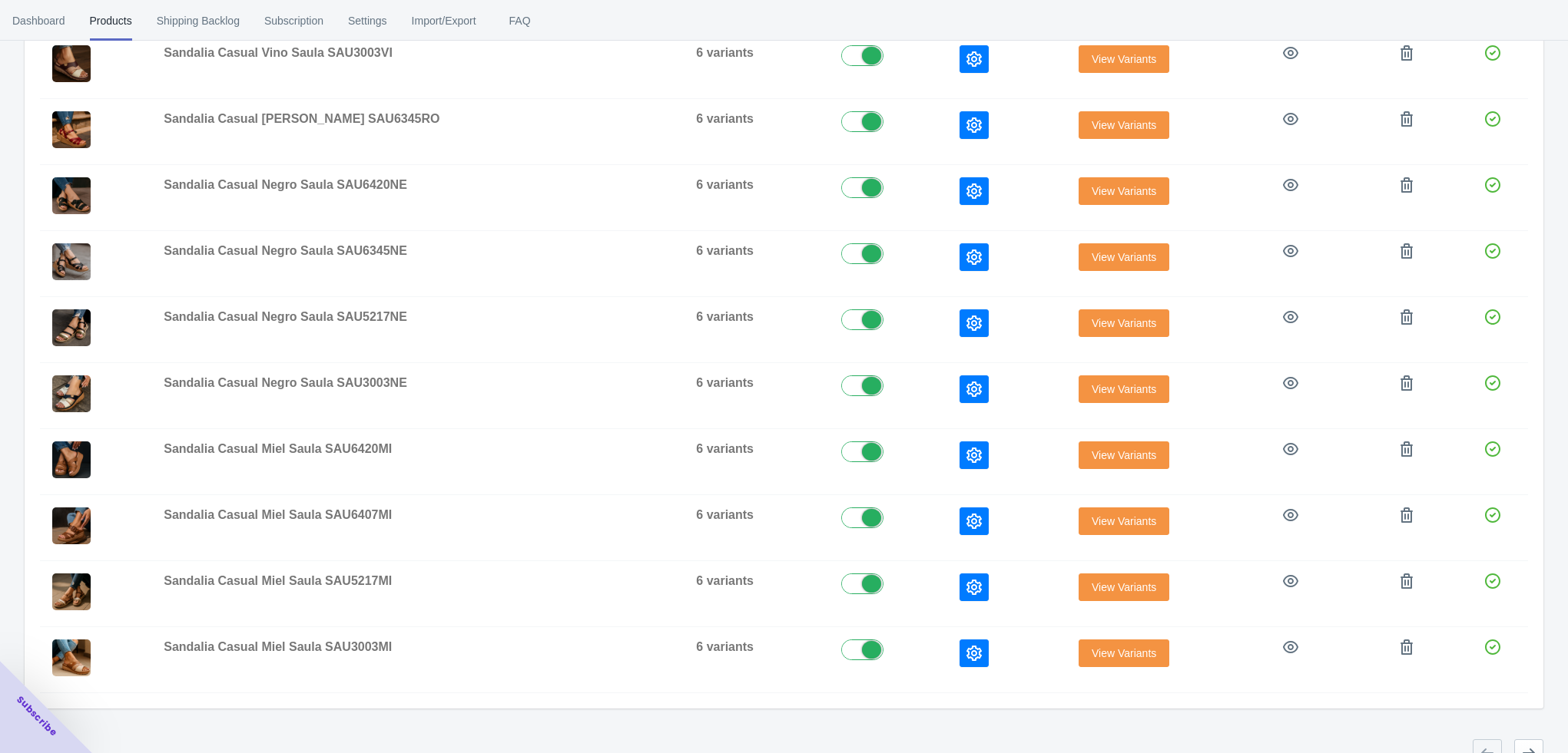
scroll to position [291, 0]
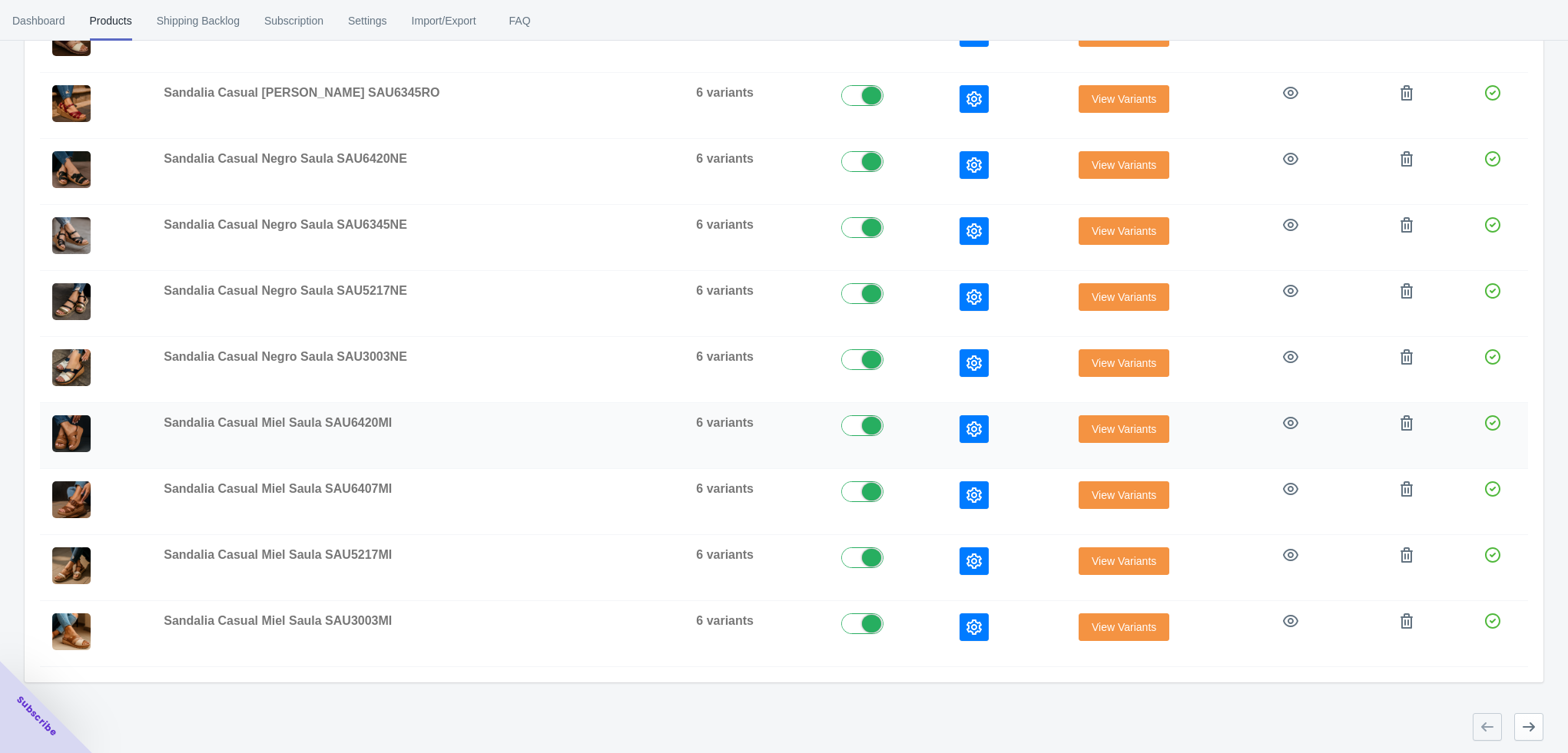
click at [967, 429] on icon "button" at bounding box center [974, 430] width 16 height 16
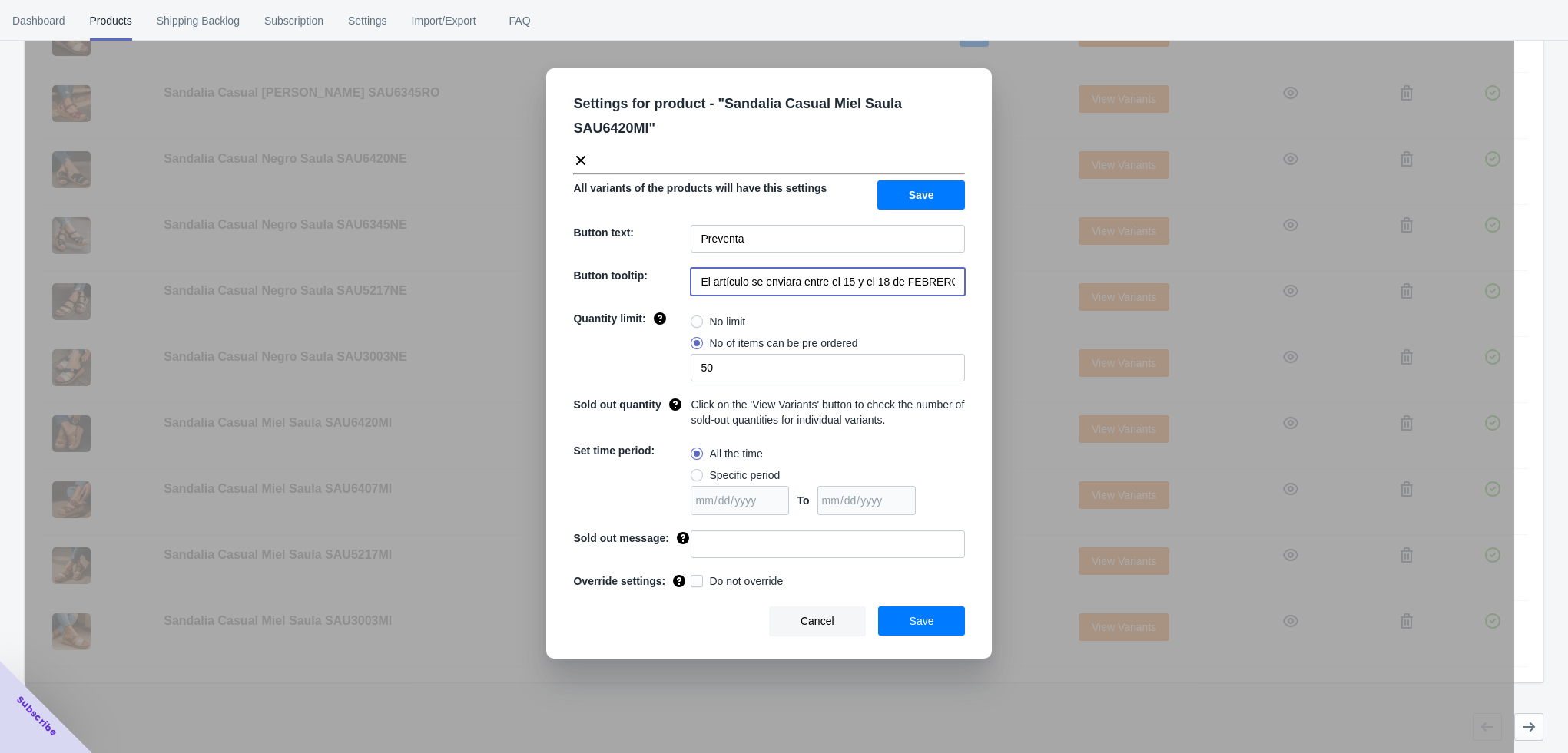
scroll to position [0, 31]
drag, startPoint x: 803, startPoint y: 284, endPoint x: 976, endPoint y: 290, distance: 173.1
click at [976, 290] on div "Settings for product - " Sandalia Casual Miel Saula SAU6420MI " All variants of…" at bounding box center [769, 363] width 445 height 590
paste input "a partir del 4 de noviembre de 2025"
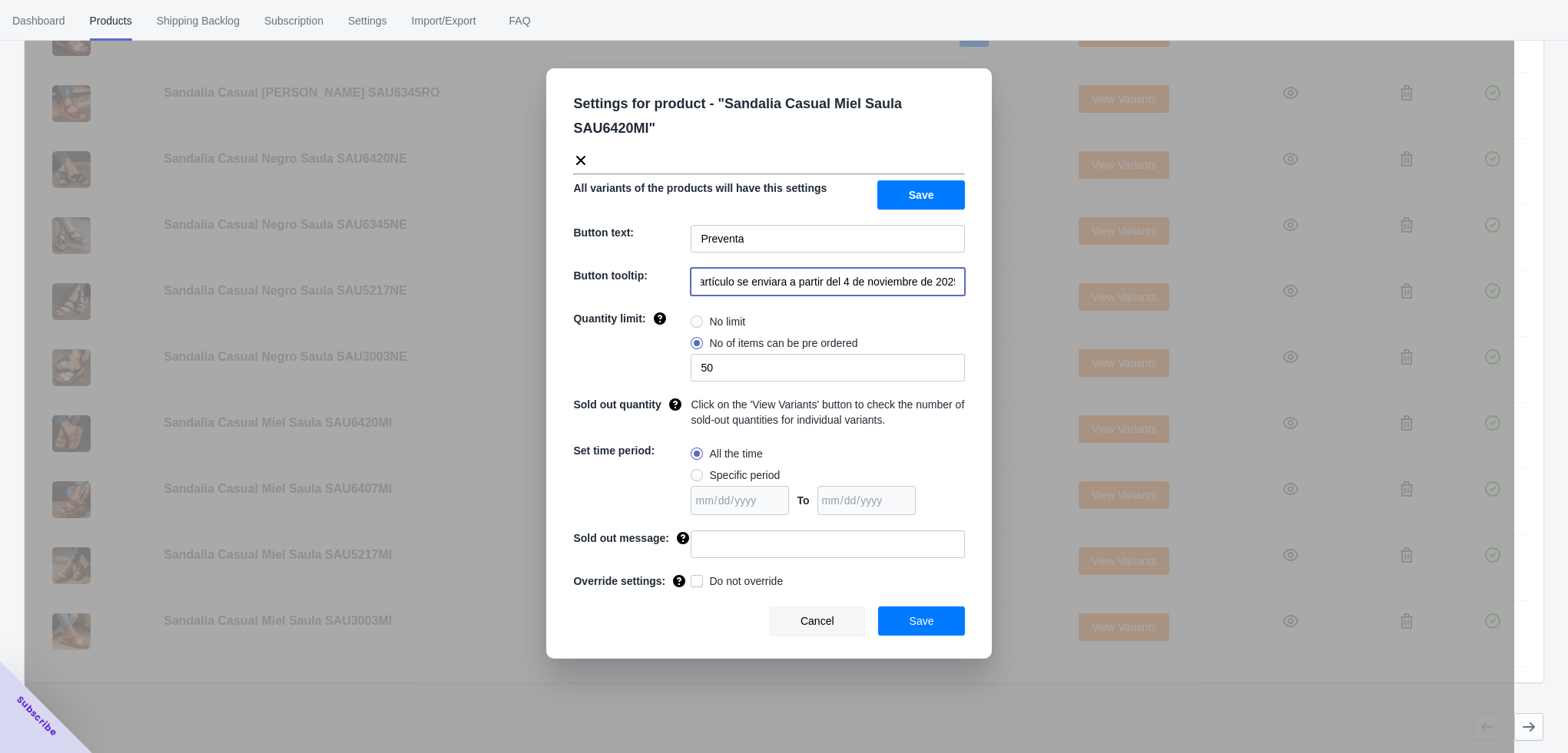
type input "El artículo se enviara a partir del 4 de noviembre de 2025"
click at [708, 556] on input at bounding box center [827, 544] width 274 height 28
type input "AGOTADO"
click at [920, 623] on span "Save" at bounding box center [922, 621] width 25 height 12
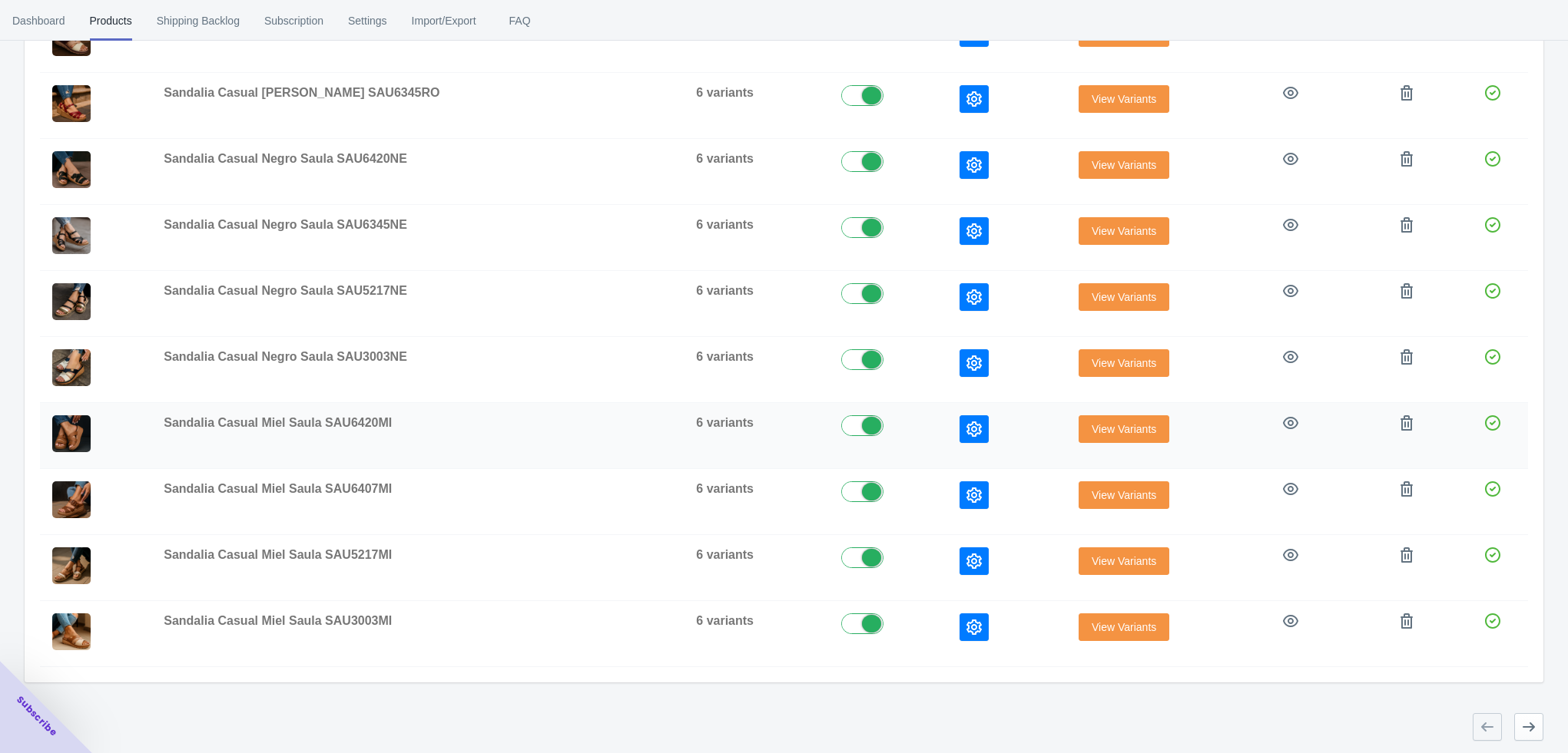
click at [967, 427] on icon "button" at bounding box center [974, 430] width 16 height 16
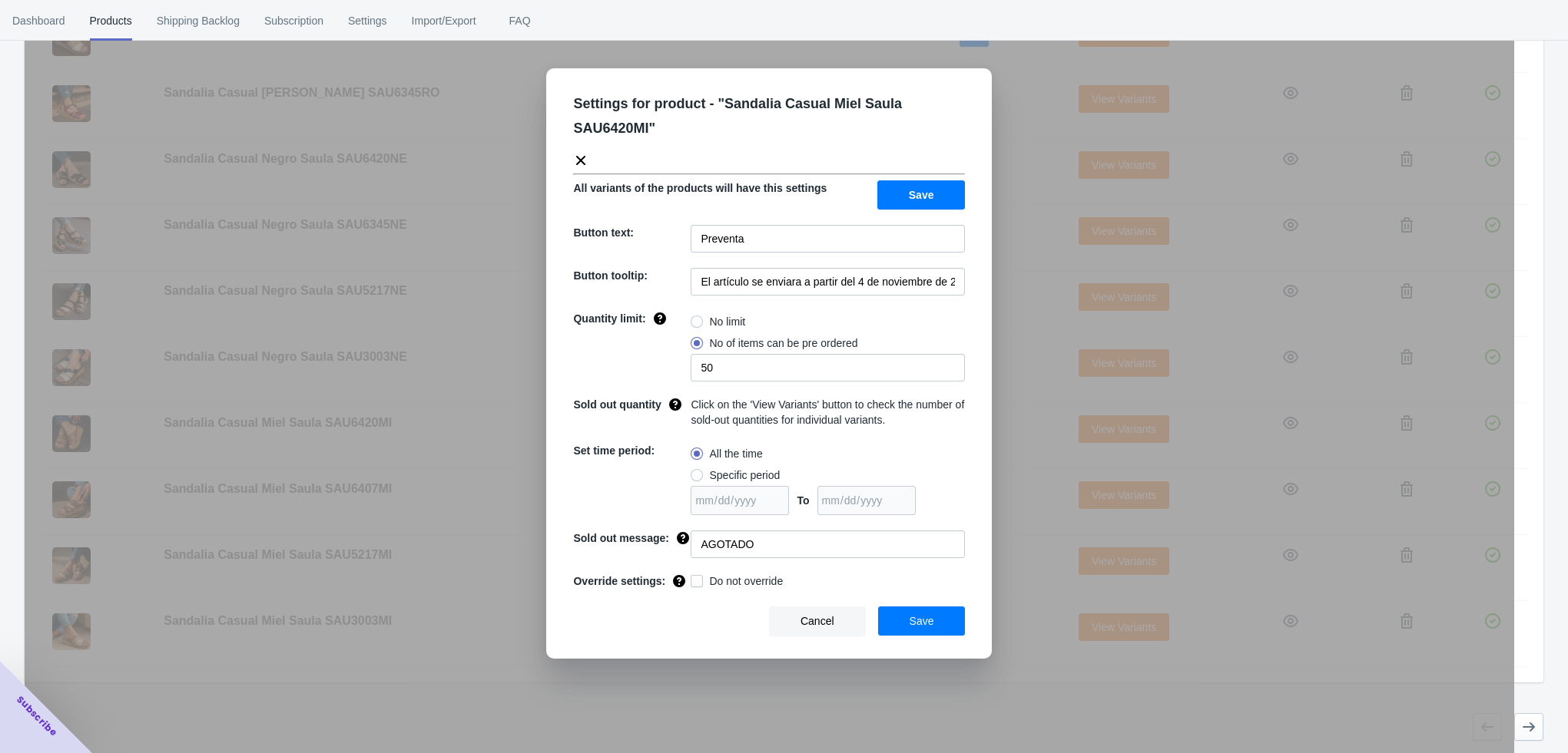
click at [1003, 416] on div "Settings for product - " Sandalia Casual Miel Saula SAU6420MI " All variants of…" at bounding box center [770, 415] width 1490 height 753
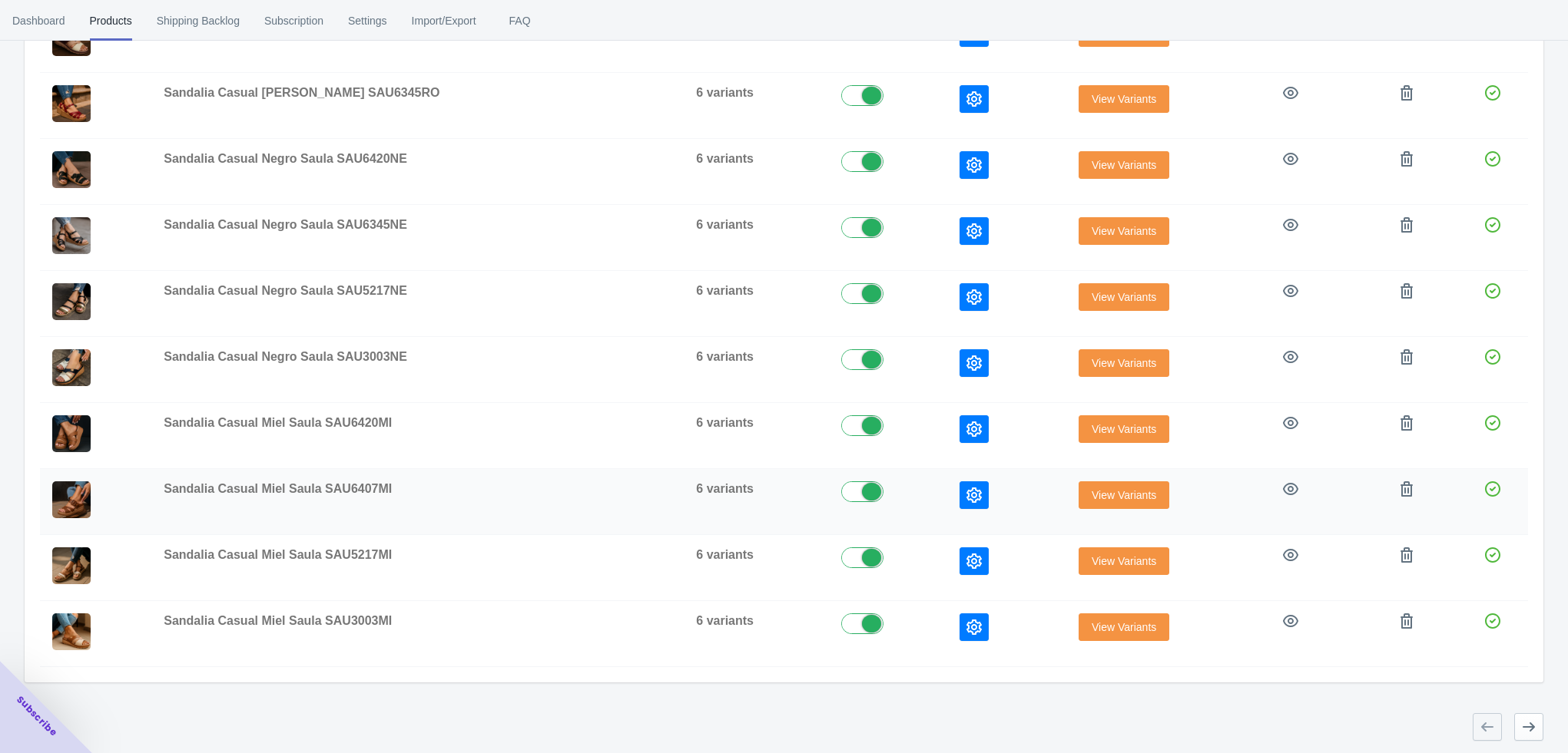
click at [967, 489] on icon "button" at bounding box center [974, 496] width 16 height 16
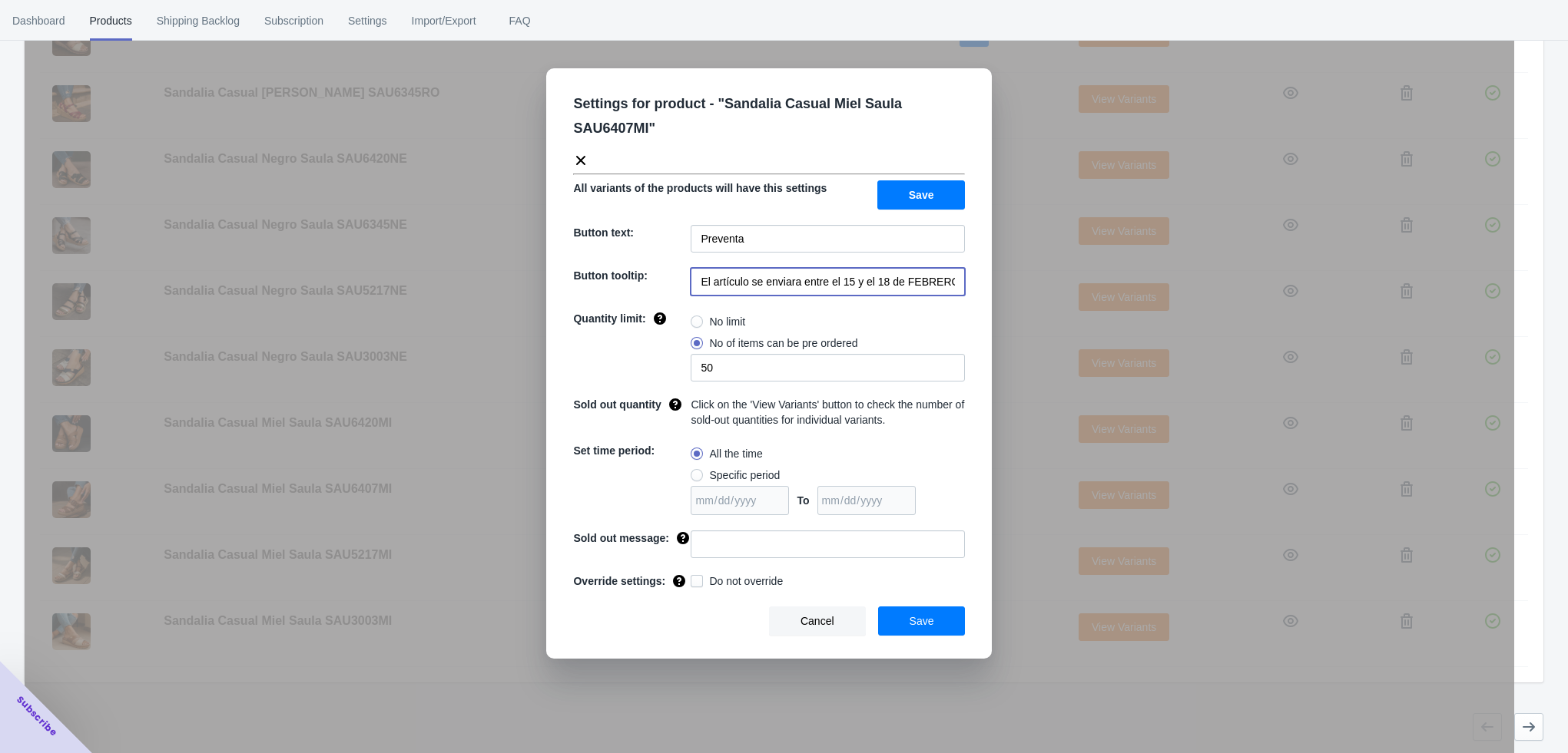
scroll to position [0, 31]
drag, startPoint x: 996, startPoint y: 289, endPoint x: 1015, endPoint y: 291, distance: 19.1
click at [1015, 291] on div "Settings for product - " Sandalia Casual Miel Saula SAU6407MI " All variants of…" at bounding box center [770, 415] width 1490 height 753
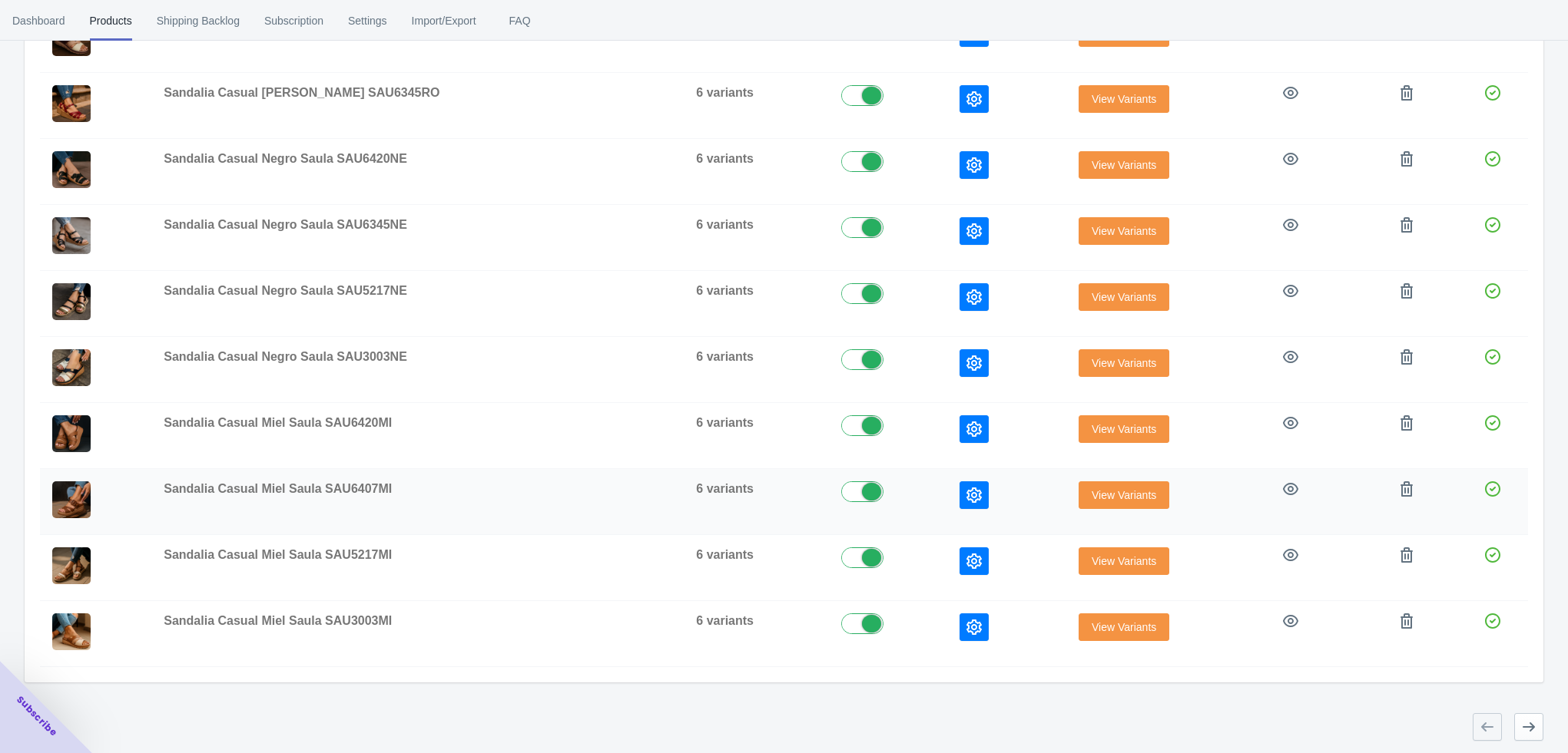
click at [967, 495] on icon "button" at bounding box center [974, 496] width 16 height 16
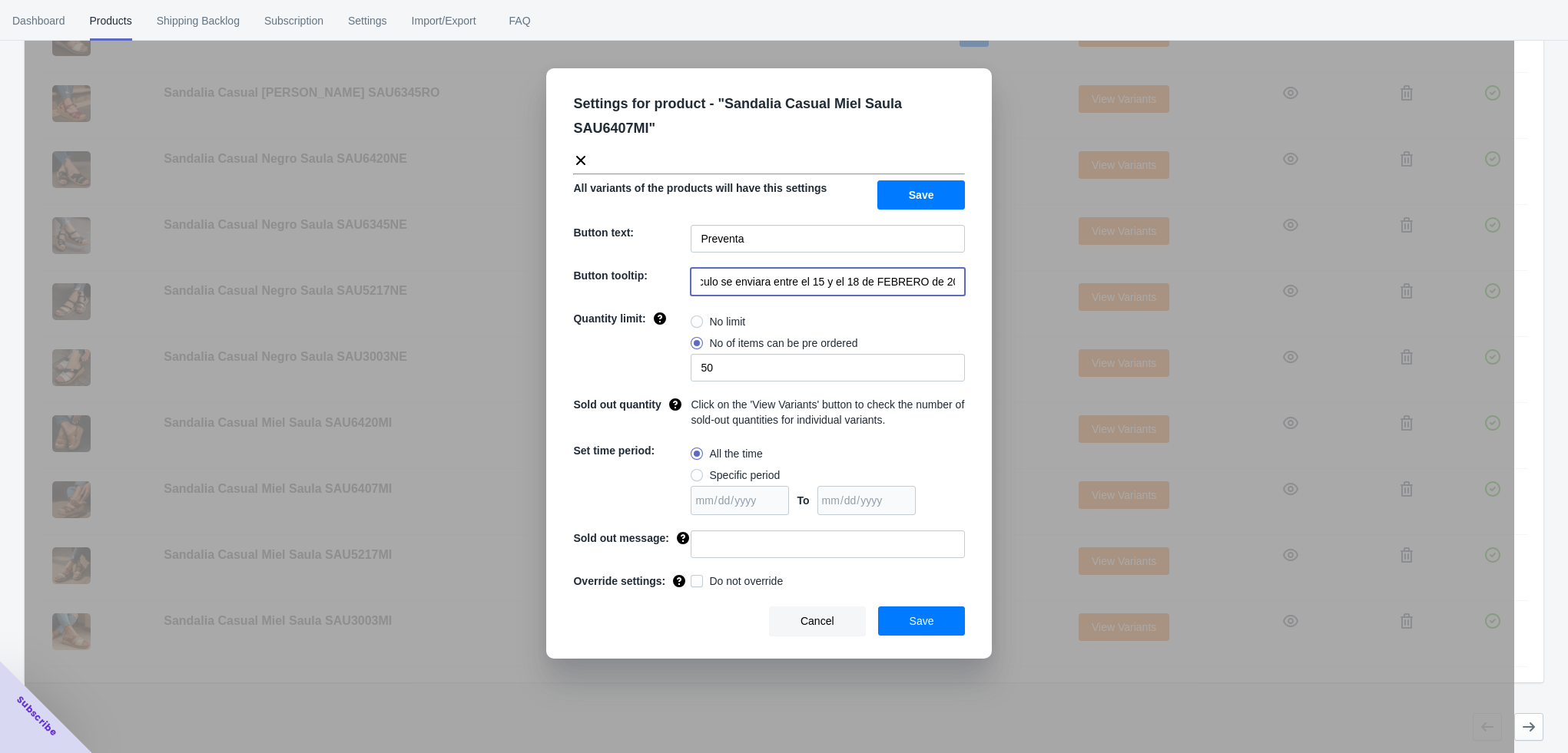
drag, startPoint x: 844, startPoint y: 285, endPoint x: 957, endPoint y: 285, distance: 113.0
click at [957, 285] on input "El artículo se enviara entre el 15 y el 18 de FEBRERO de 2023" at bounding box center [827, 282] width 274 height 28
paste input "a partir del 4 de noviembre de 2025"
type input "El artículo se enviara a partir del 4 de noviembre de 2025"
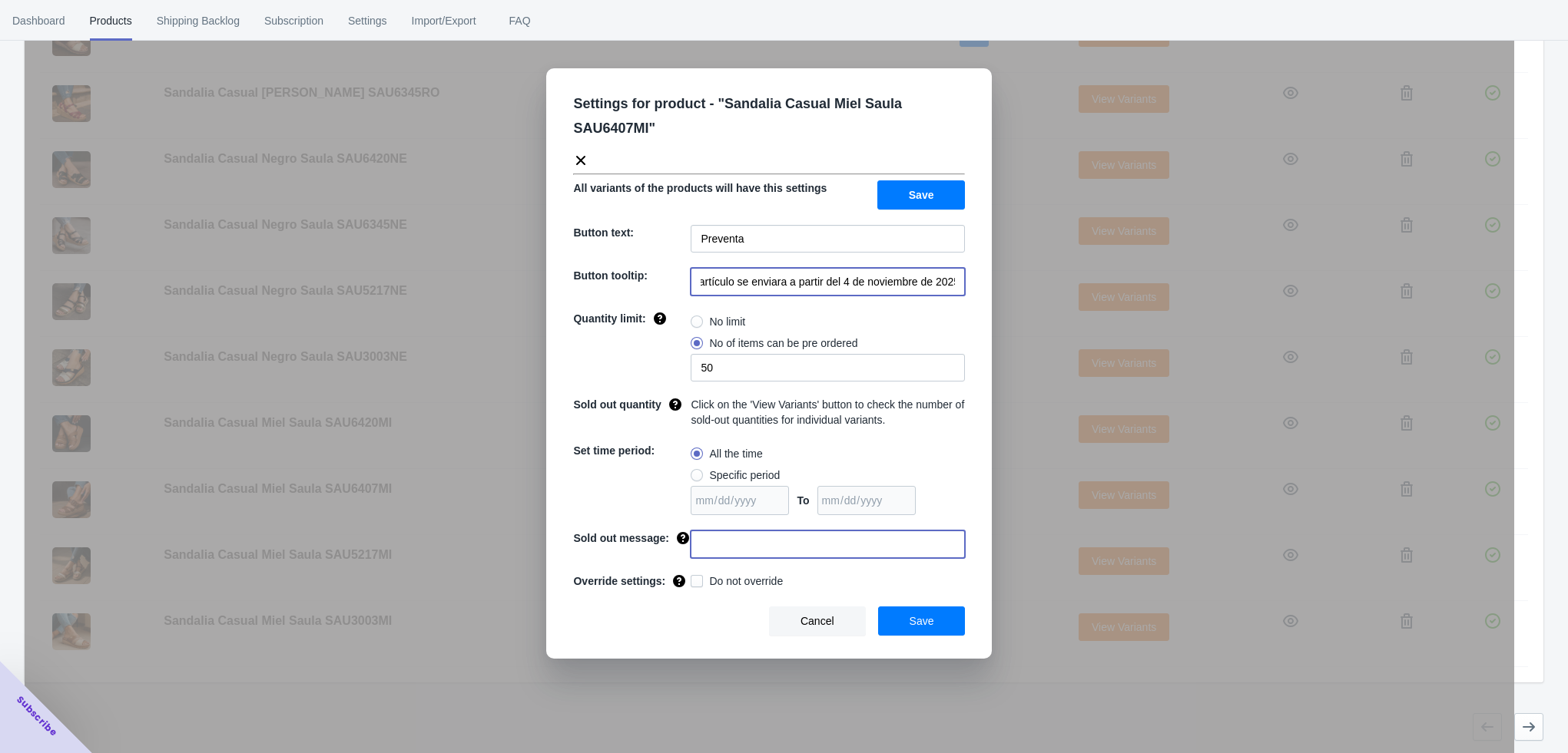
drag, startPoint x: 748, startPoint y: 543, endPoint x: 748, endPoint y: 526, distance: 17.0
click at [748, 543] on input at bounding box center [827, 544] width 274 height 28
type input "AGOTADO"
click at [919, 618] on span "Save" at bounding box center [922, 621] width 25 height 12
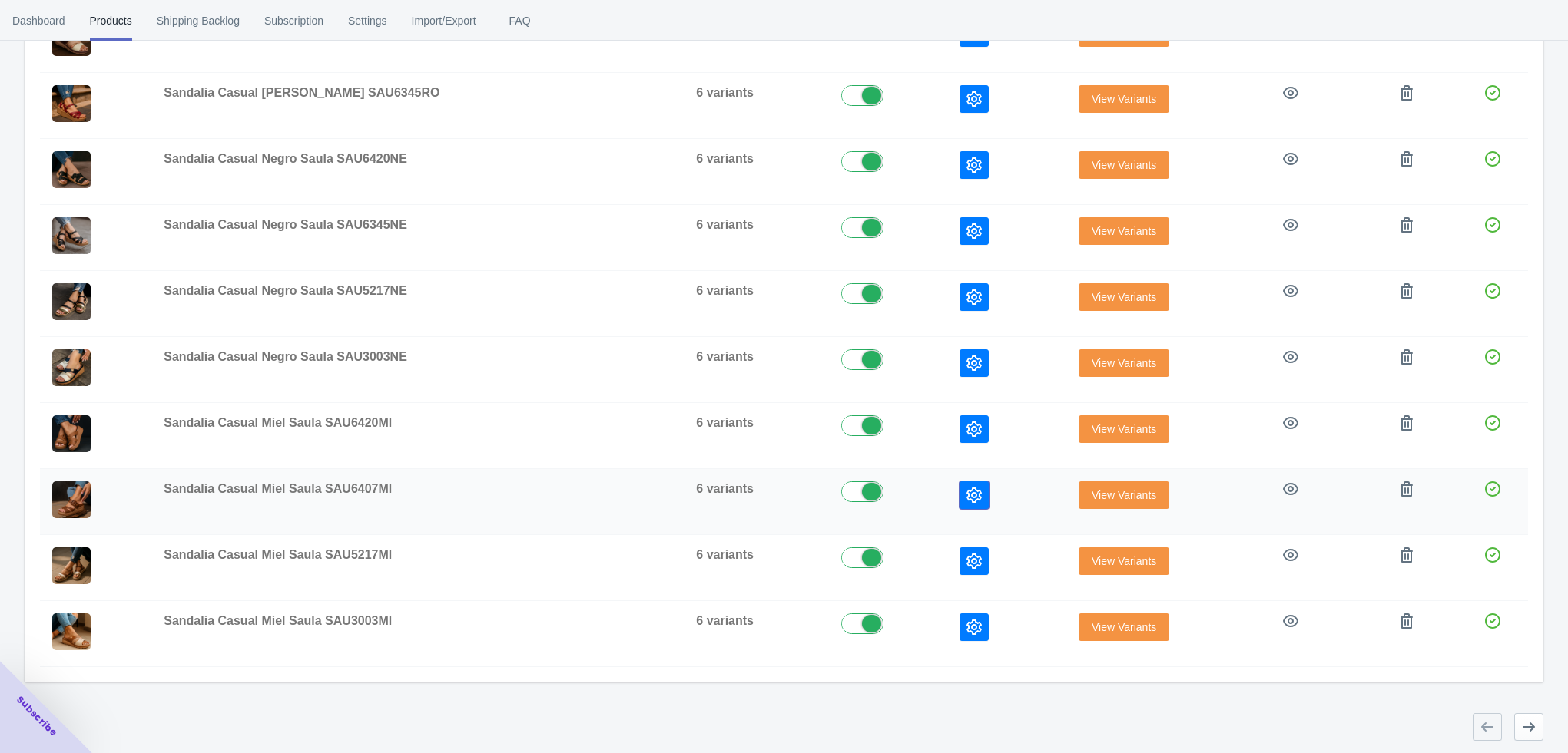
click at [967, 488] on icon "button" at bounding box center [974, 496] width 16 height 16
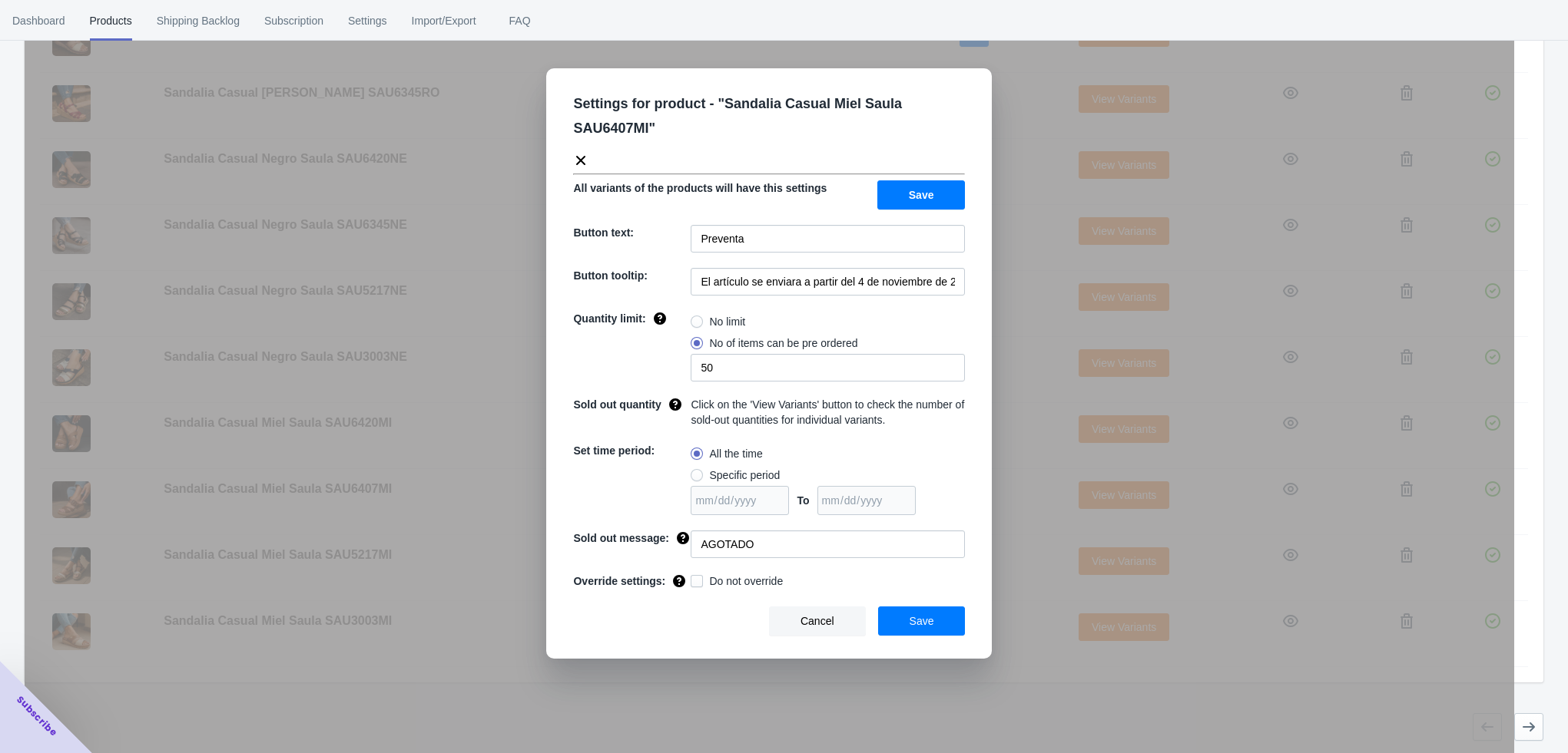
click at [1007, 465] on div "Settings for product - " Sandalia Casual Miel Saula SAU6407MI " All variants of…" at bounding box center [770, 415] width 1490 height 753
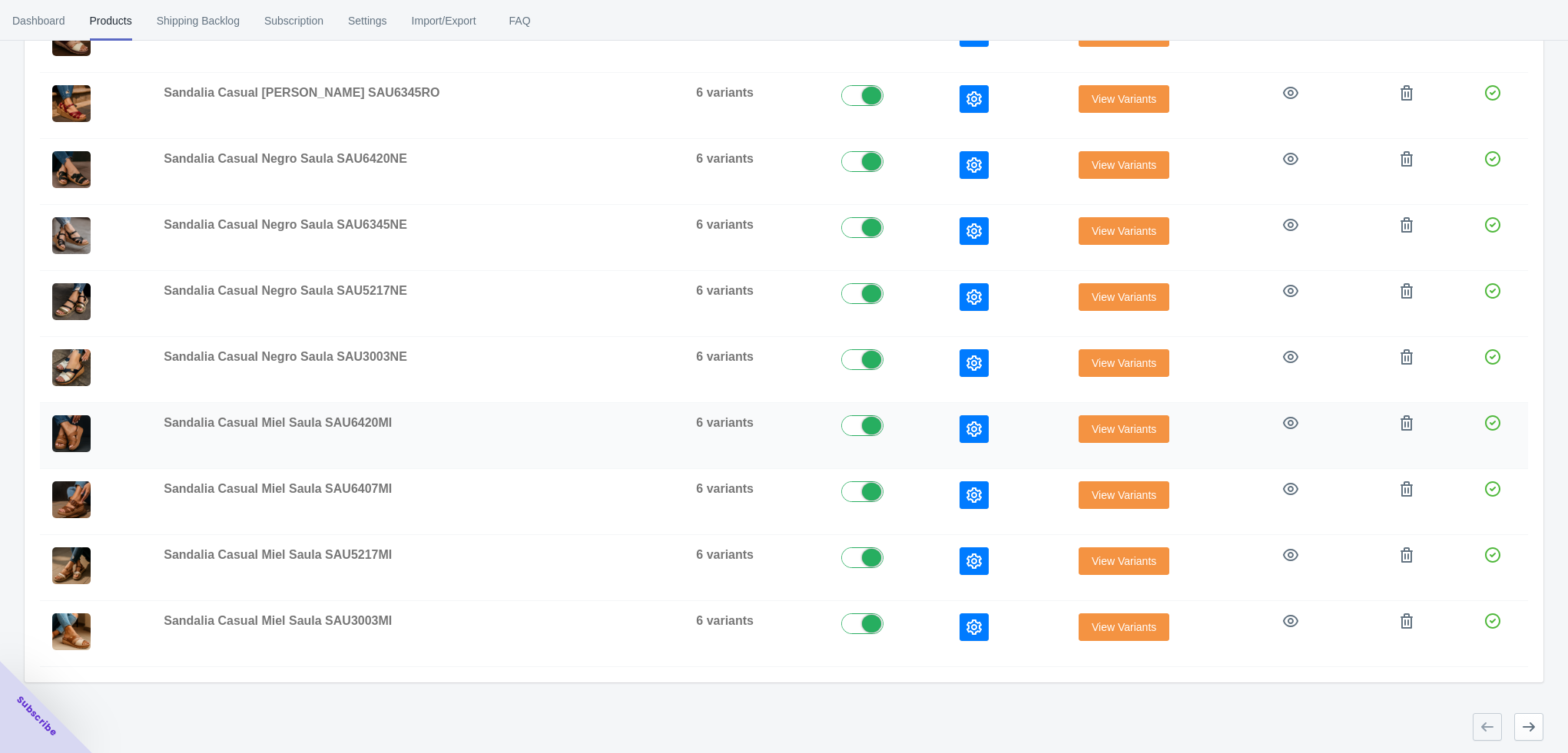
click at [967, 433] on icon "button" at bounding box center [974, 430] width 16 height 16
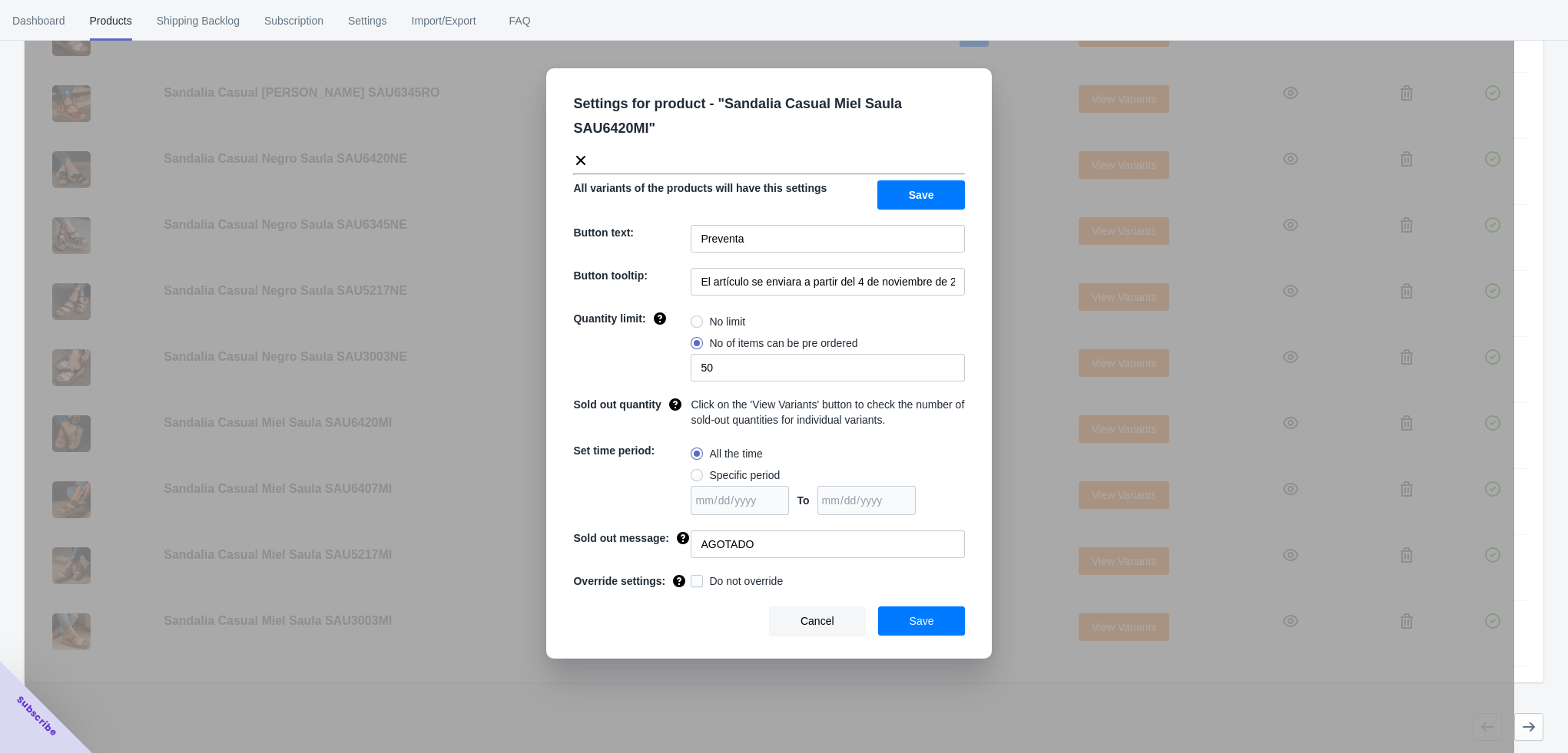
click at [1016, 436] on div "Settings for product - " Sandalia Casual Miel Saula SAU6420MI " All variants of…" at bounding box center [770, 415] width 1490 height 753
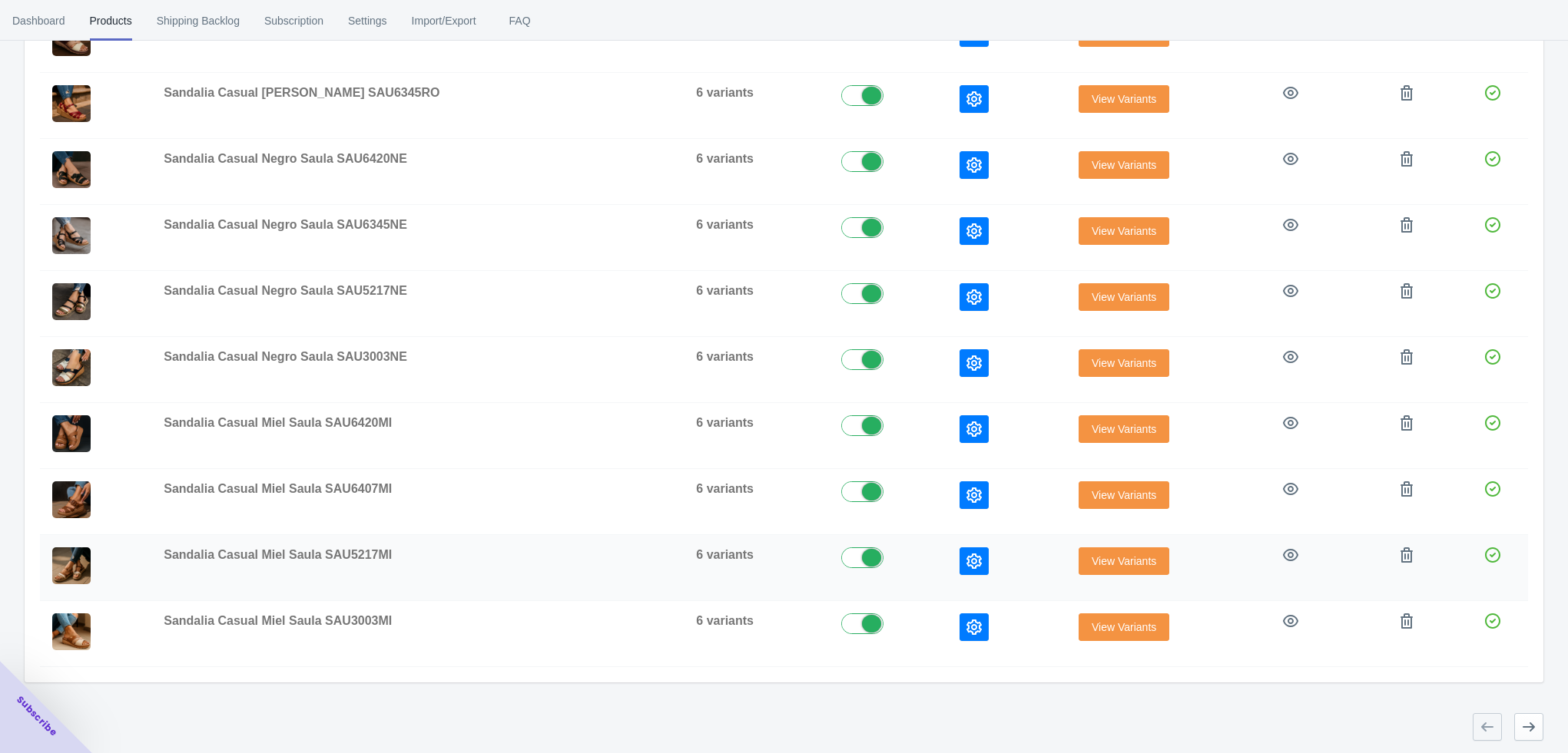
click at [967, 556] on icon "button" at bounding box center [974, 561] width 16 height 16
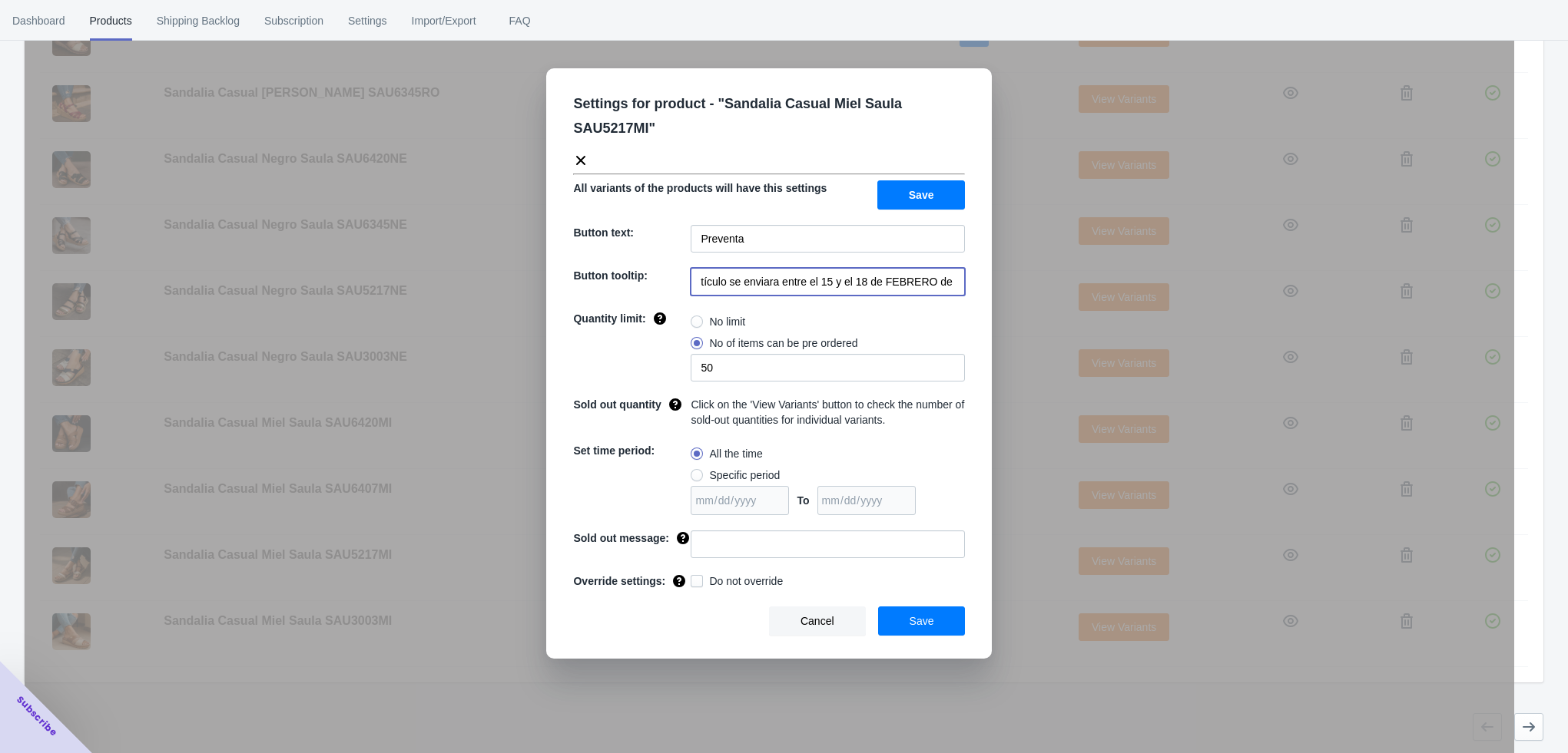
scroll to position [0, 31]
drag, startPoint x: 803, startPoint y: 283, endPoint x: 954, endPoint y: 282, distance: 151.0
click at [954, 282] on input "El artículo se enviara entre el 15 y el 18 de FEBRERO de 2023" at bounding box center [827, 282] width 274 height 28
paste input "a partir del 4 de noviembre de 2025"
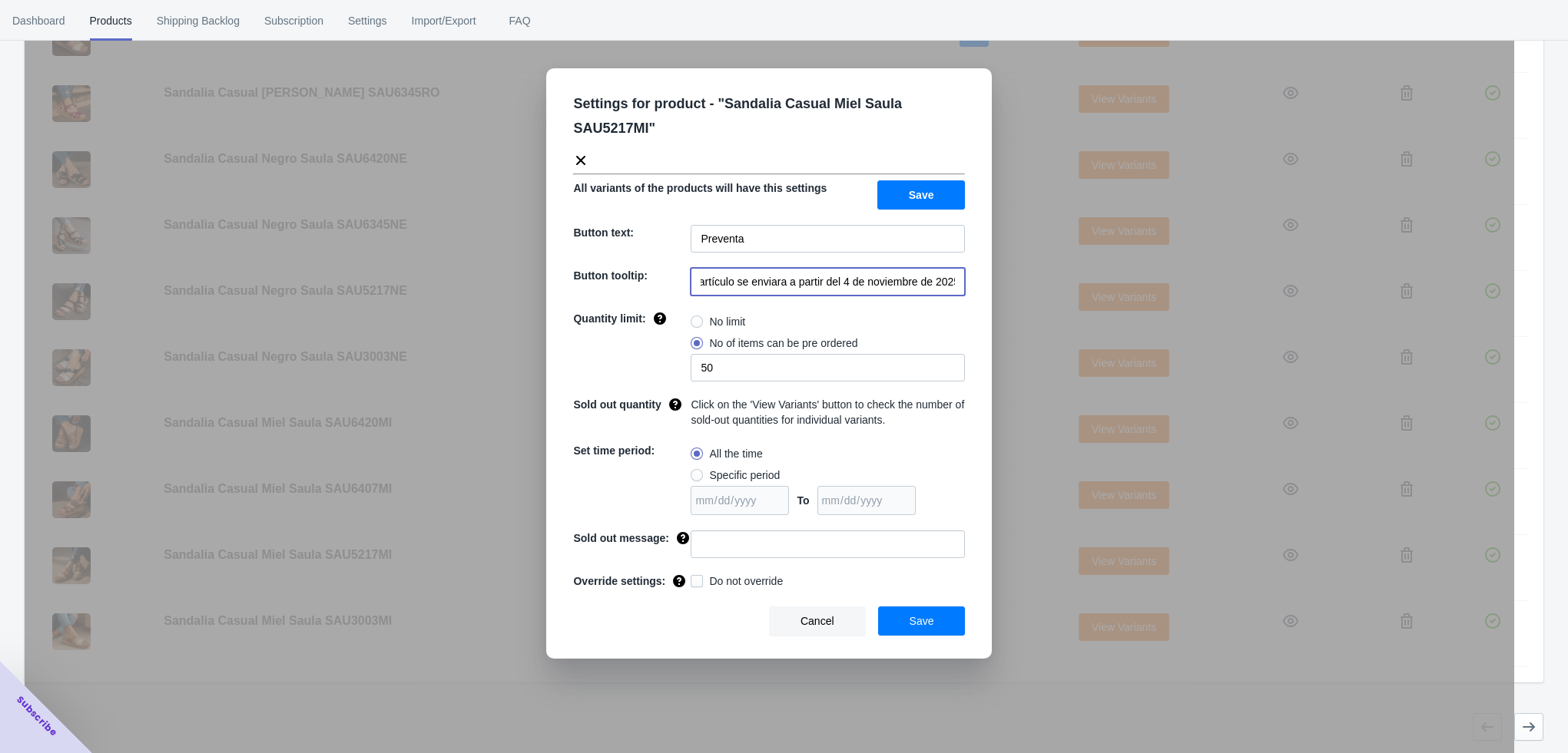
type input "El artículo se enviara a partir del 4 de noviembre de 2025"
click at [728, 549] on input at bounding box center [827, 544] width 274 height 28
type input "AGOTADO"
click at [919, 615] on span "Save" at bounding box center [922, 621] width 25 height 12
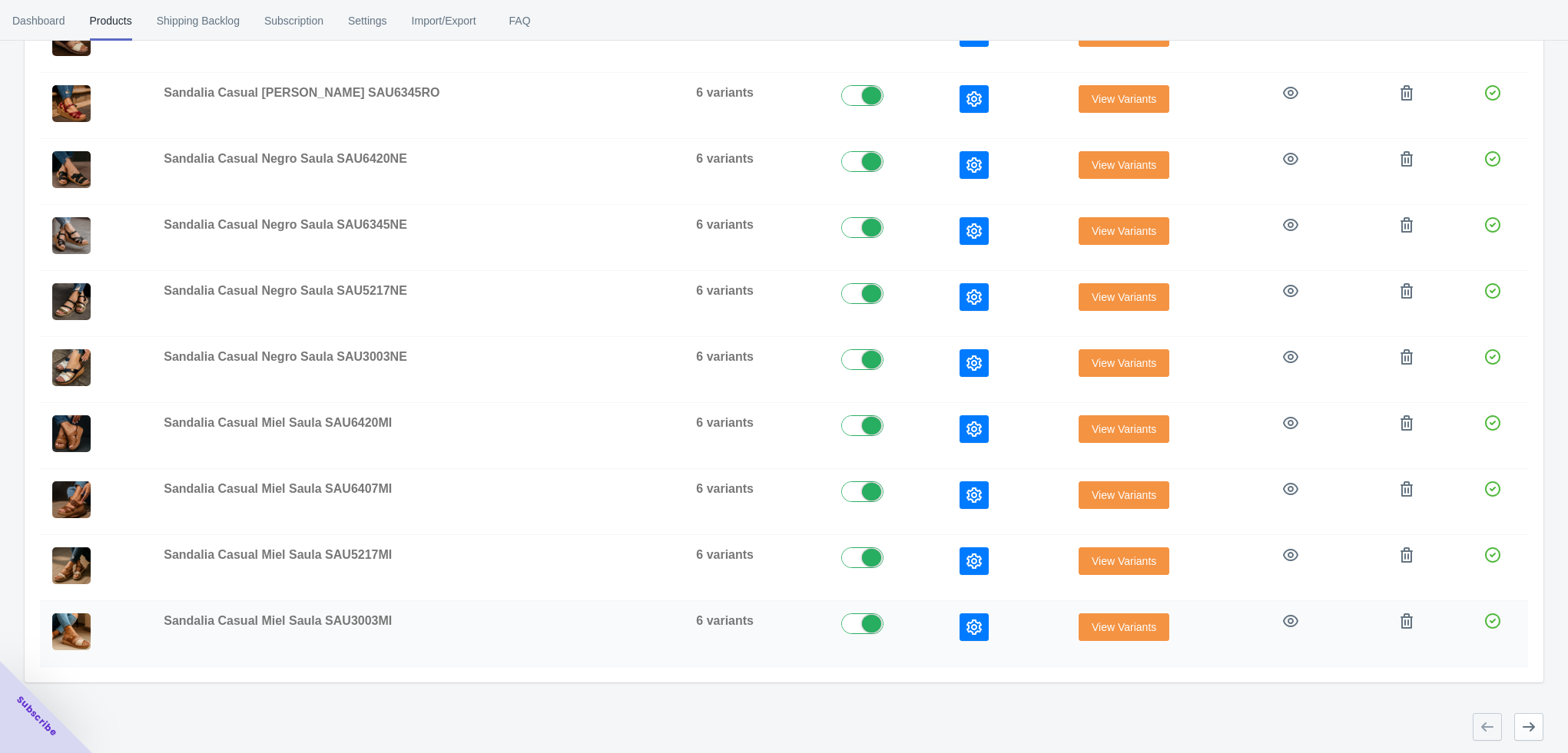
click at [967, 624] on icon "button" at bounding box center [974, 627] width 16 height 16
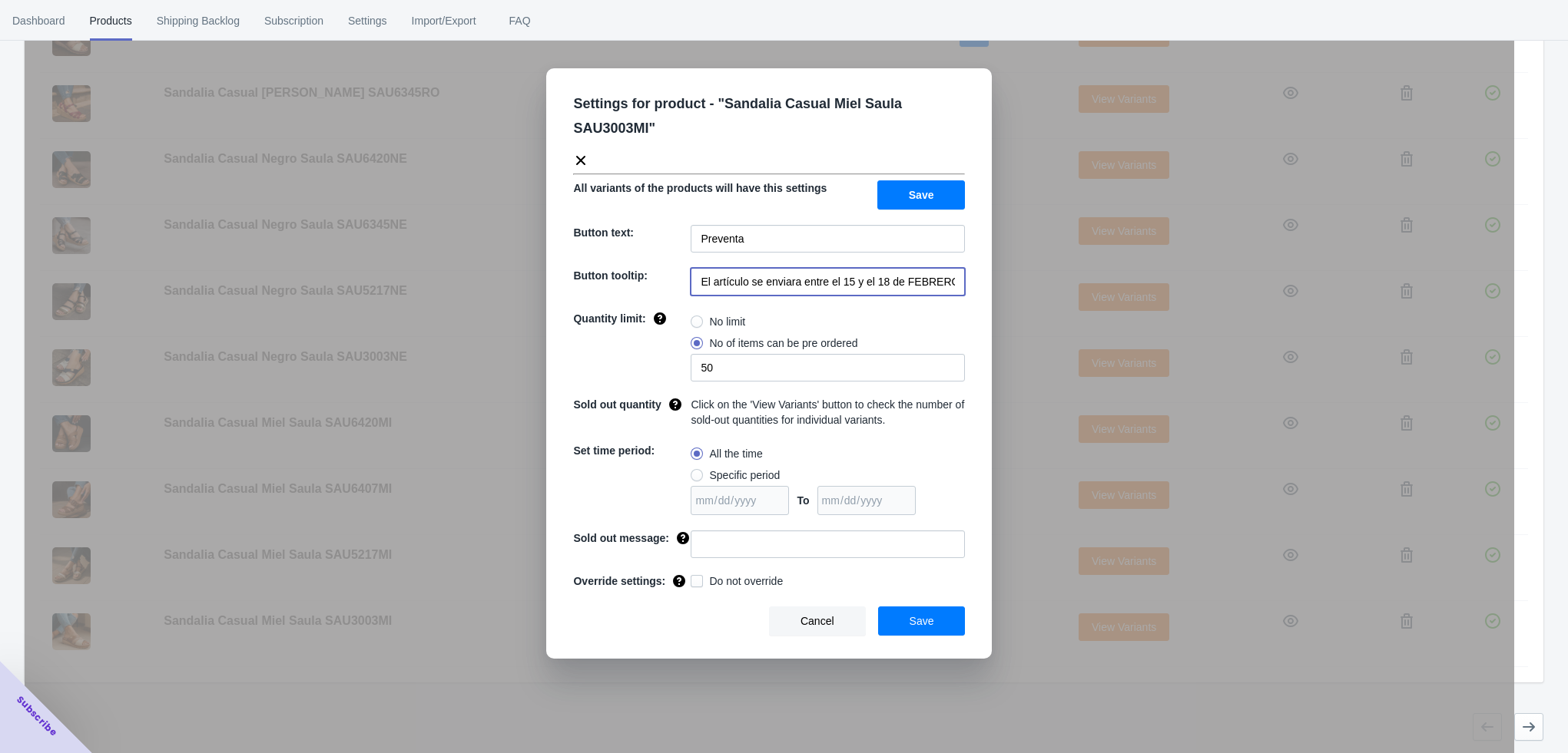
scroll to position [0, 31]
drag, startPoint x: 803, startPoint y: 282, endPoint x: 954, endPoint y: 282, distance: 151.0
click at [954, 282] on input "El artículo se enviara entre el 15 y el 18 de FEBRERO de 2023" at bounding box center [827, 282] width 274 height 28
paste input "a partir del 4 de noviembre de 2025"
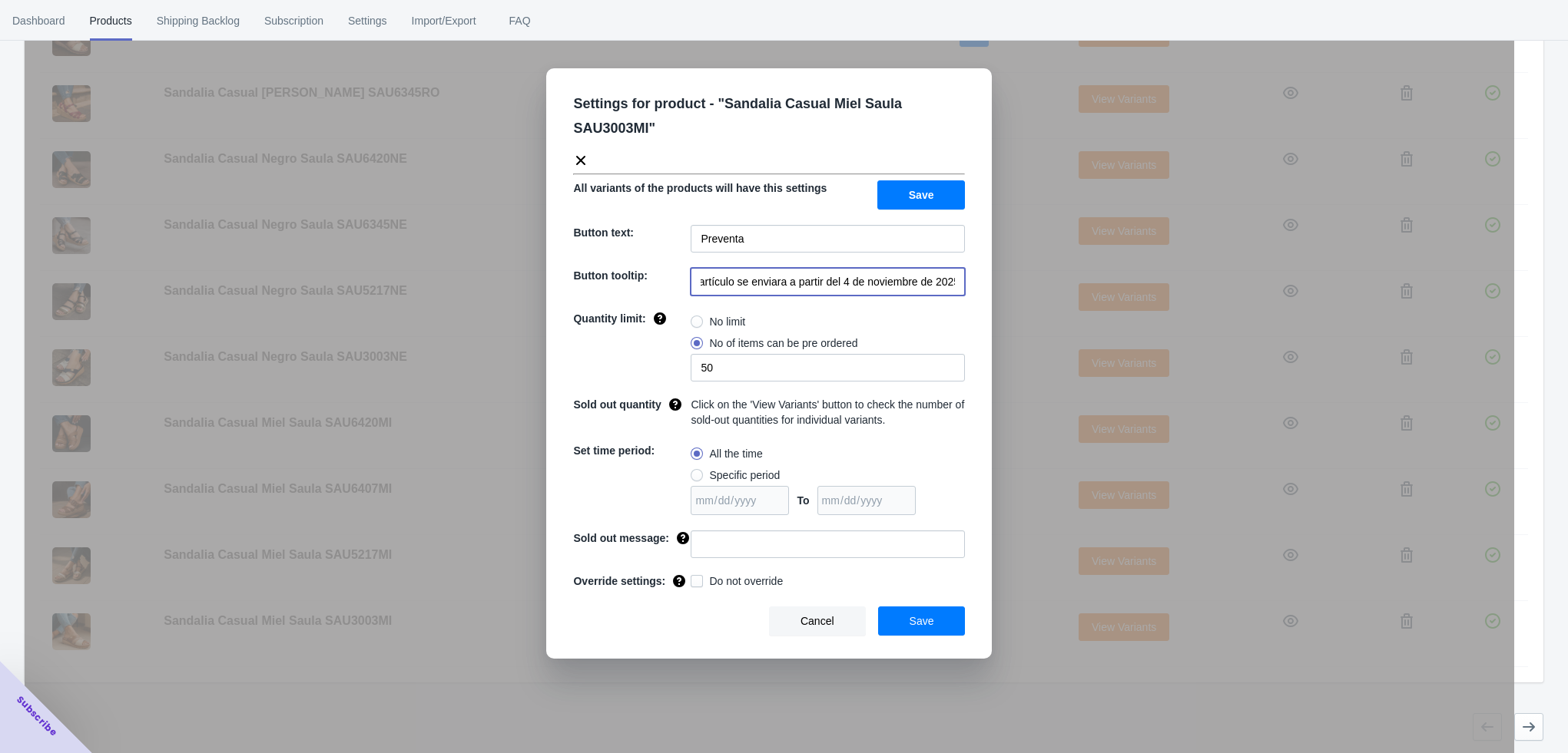
type input "El artículo se enviara a partir del 4 de noviembre de 2025"
click at [761, 540] on input at bounding box center [827, 544] width 274 height 28
type input "a"
type input "AGOTADO"
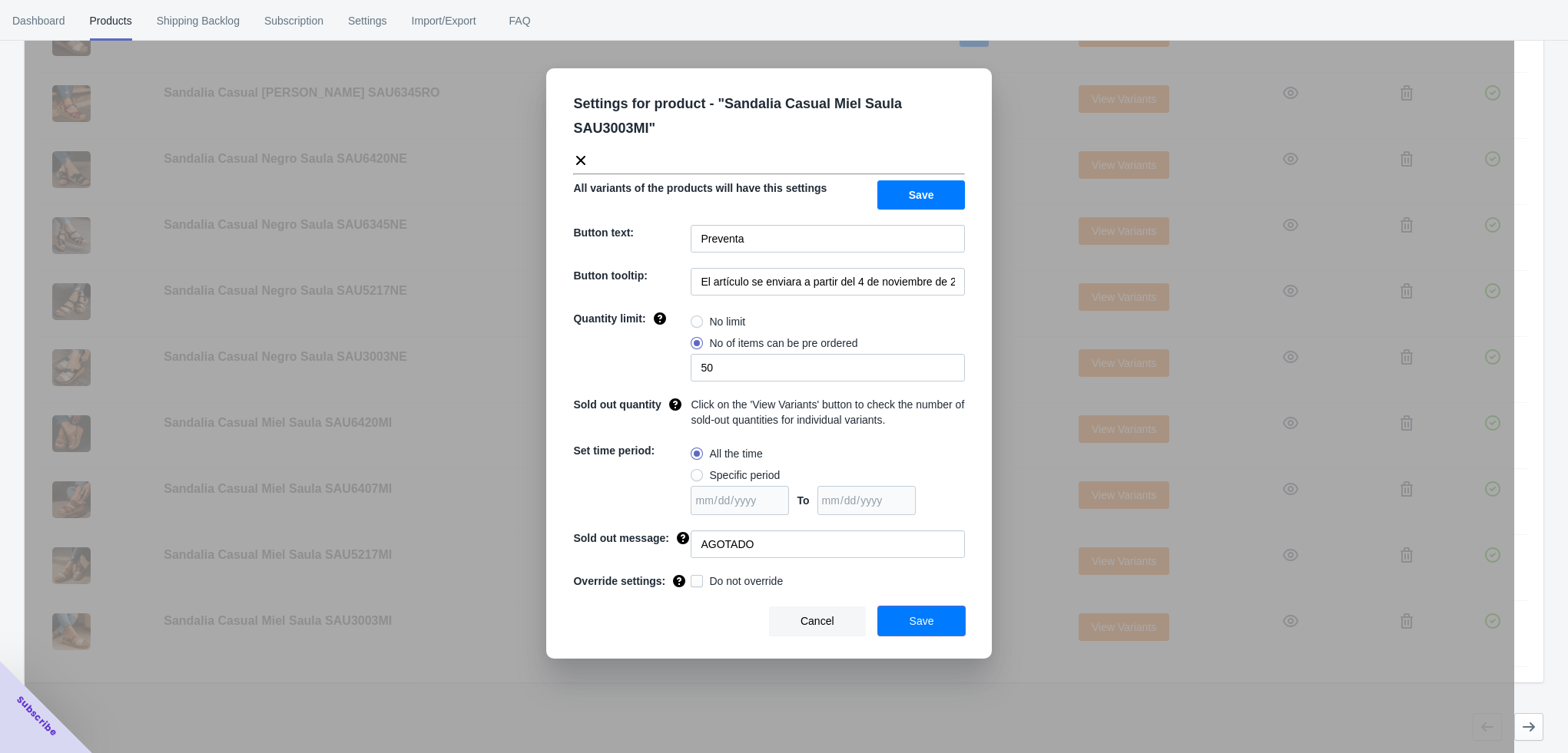
click at [906, 616] on button "Save" at bounding box center [922, 621] width 88 height 29
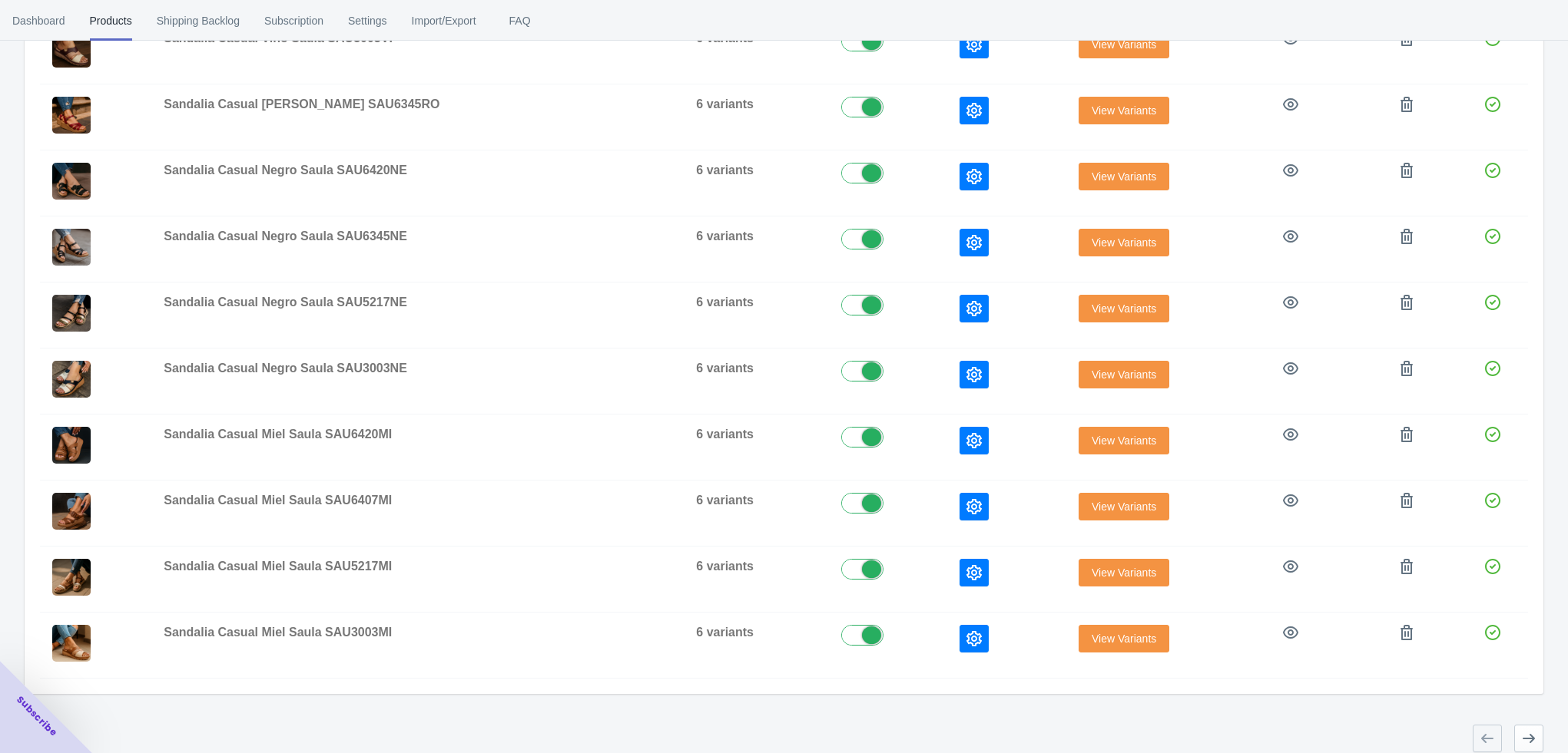
scroll to position [291, 0]
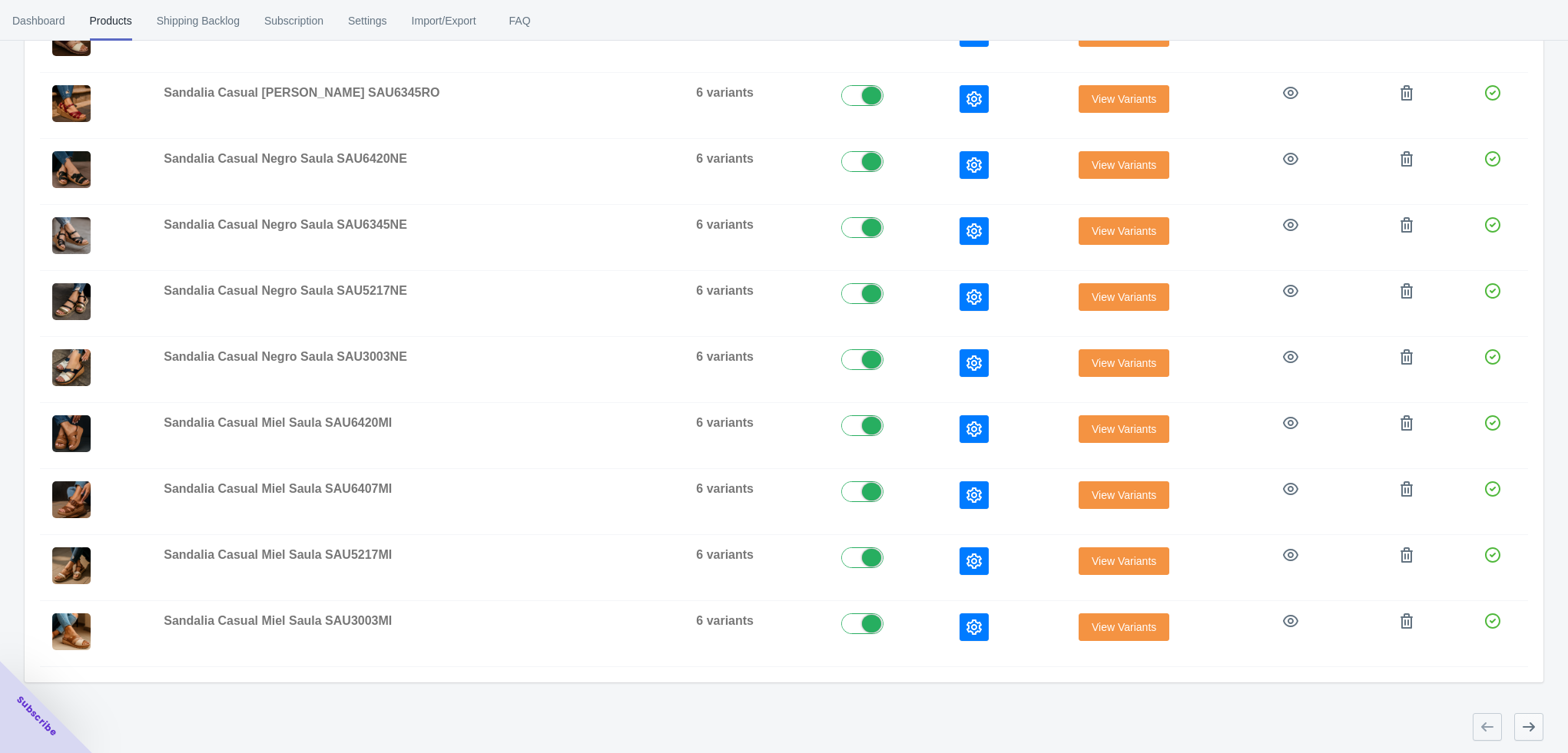
click at [1528, 734] on button "button" at bounding box center [1528, 727] width 29 height 28
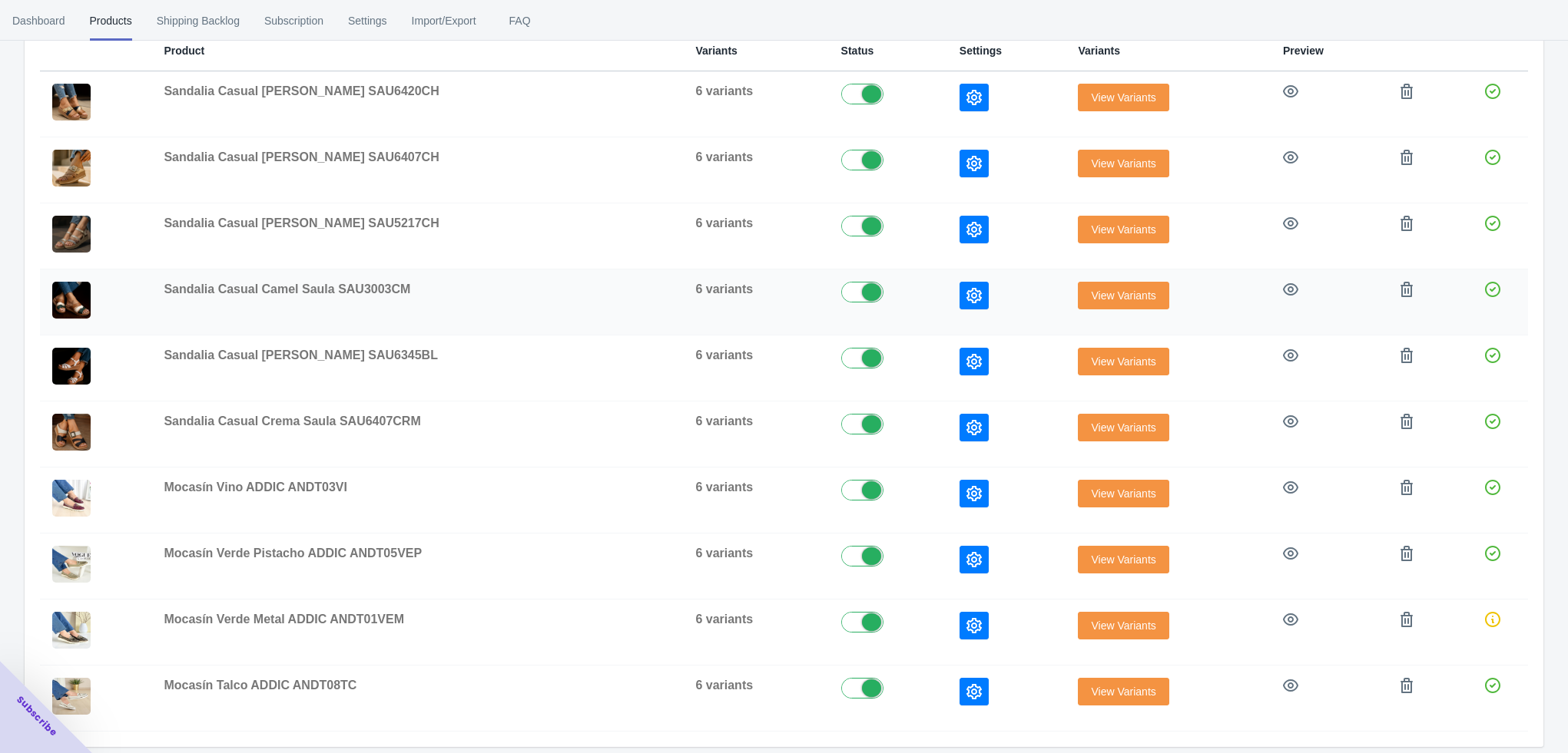
scroll to position [272, 0]
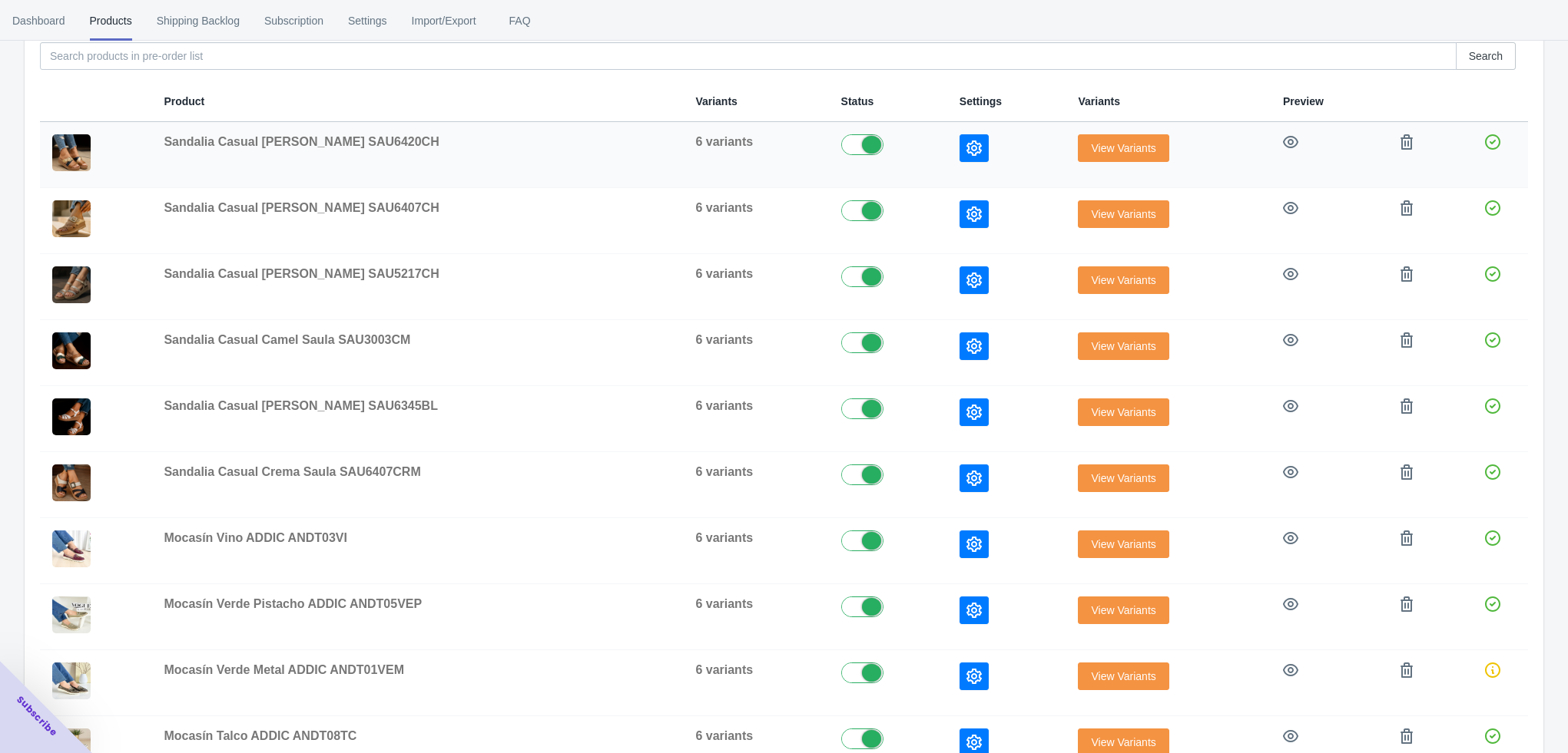
click at [967, 154] on button "button" at bounding box center [974, 148] width 29 height 28
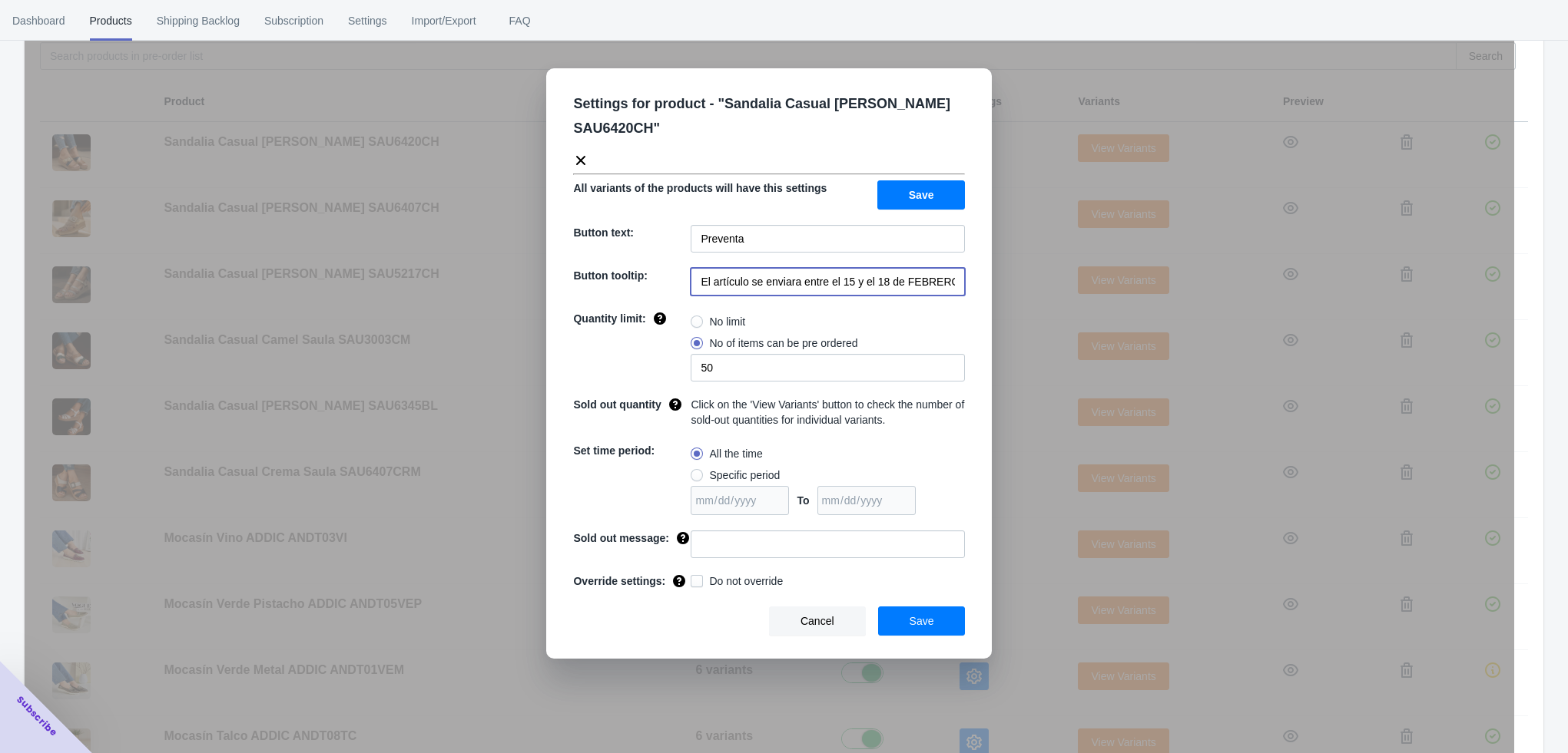
scroll to position [0, 31]
drag, startPoint x: 801, startPoint y: 282, endPoint x: 954, endPoint y: 291, distance: 153.3
click at [954, 291] on input "El artículo se enviara entre el 15 y el 18 de FEBRERO de 2023" at bounding box center [827, 282] width 274 height 28
paste input "a partir del 4 de noviembre de 2025"
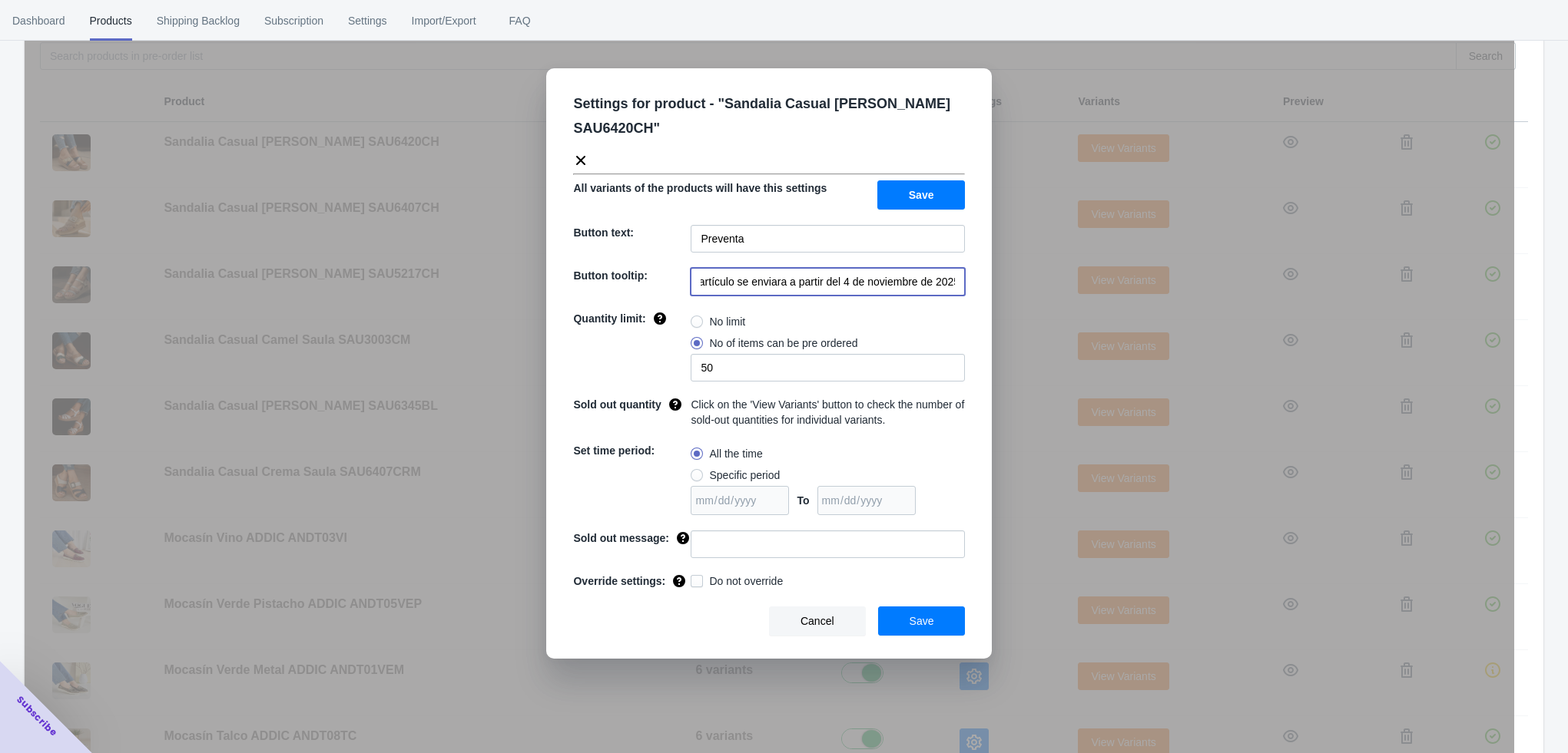
type input "El artículo se enviara a partir del 4 de noviembre de 2025"
click at [819, 541] on input at bounding box center [827, 544] width 274 height 28
type input "AGOTADO"
click at [902, 618] on button "Save" at bounding box center [922, 621] width 88 height 29
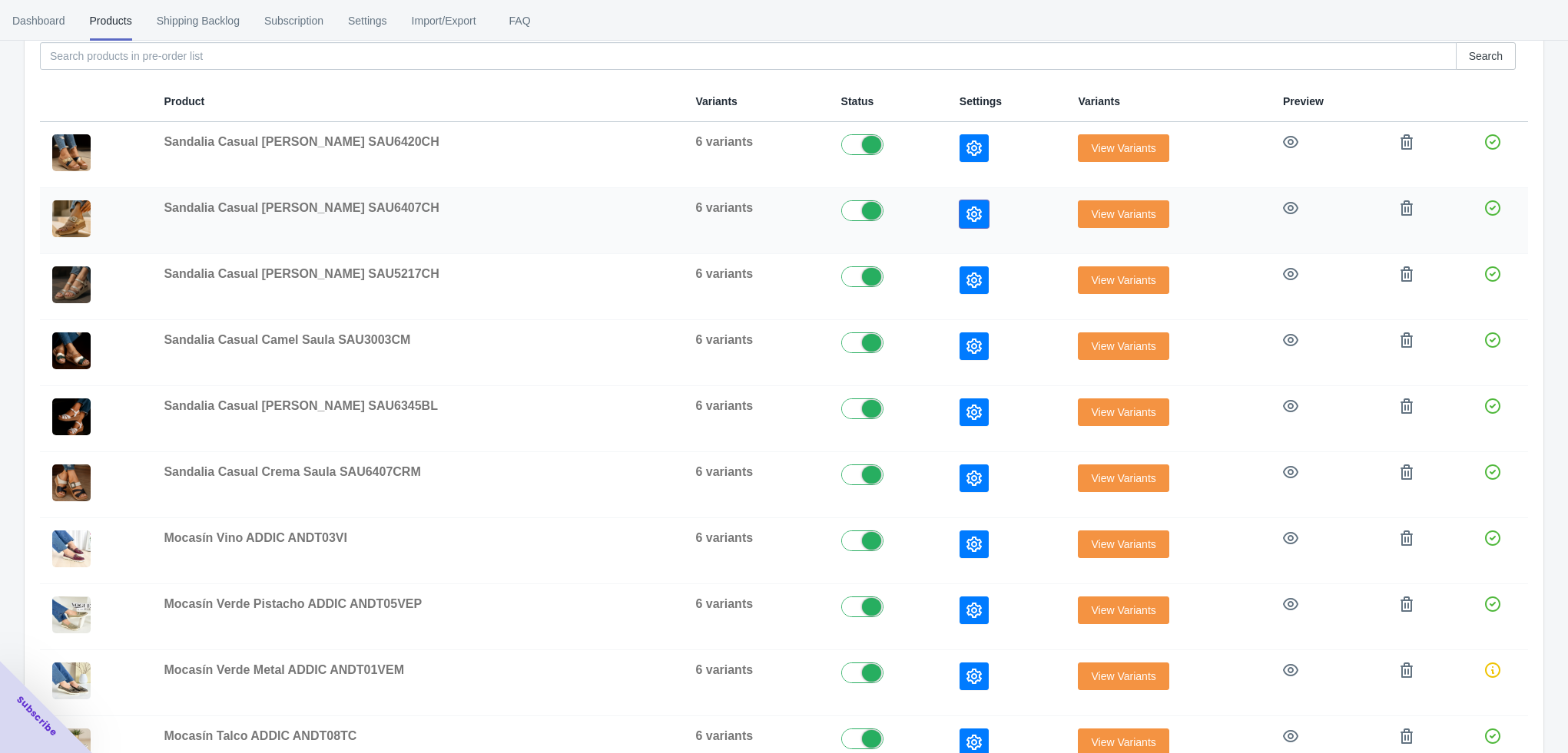
click at [967, 208] on icon "button" at bounding box center [974, 214] width 16 height 16
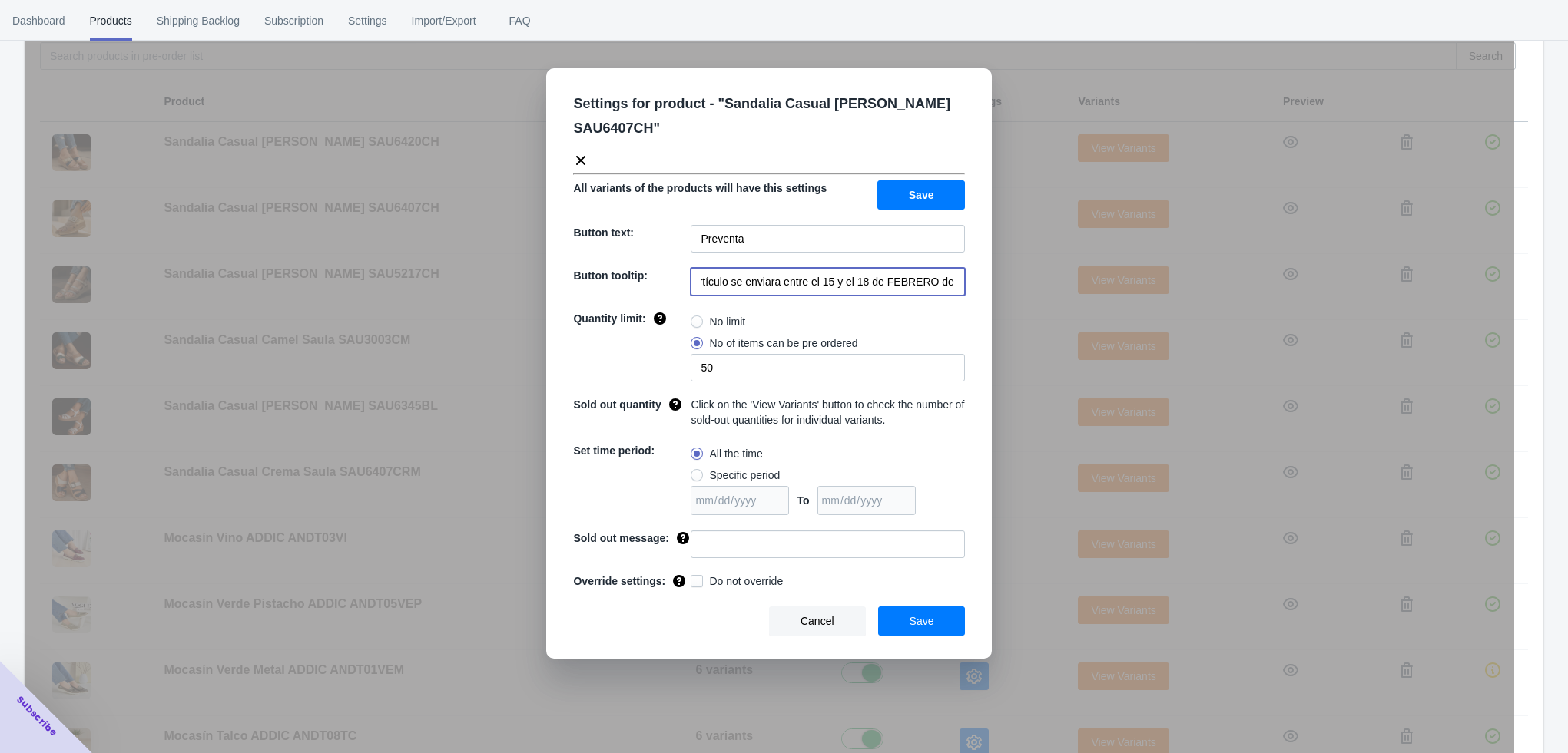
scroll to position [0, 31]
drag, startPoint x: 801, startPoint y: 287, endPoint x: 966, endPoint y: 295, distance: 165.2
click at [966, 295] on div "Settings for product - " Sandalia Casual [PERSON_NAME] SAU6407CH " All variants…" at bounding box center [769, 363] width 445 height 590
paste input "a partir del 4 de noviembre de 2025"
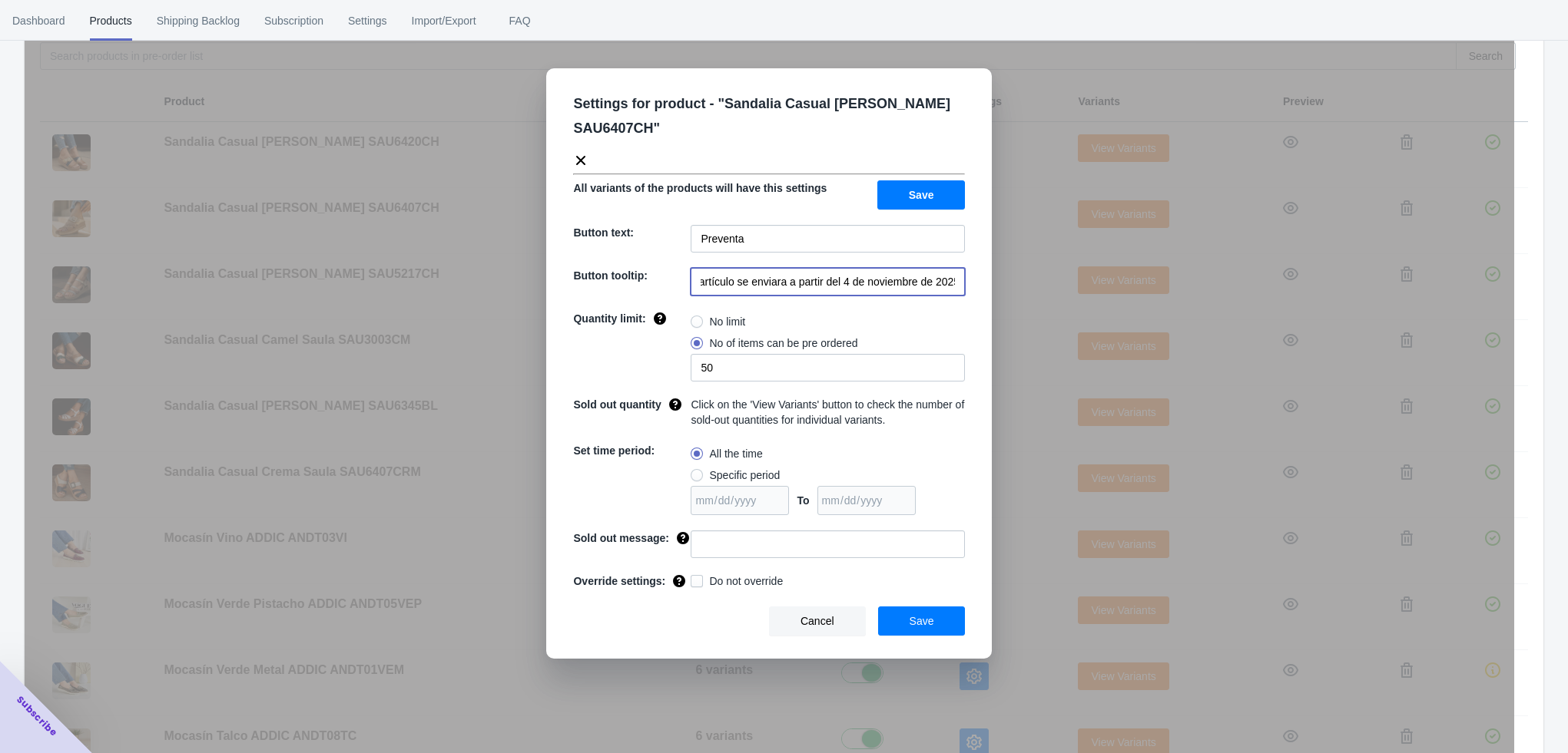
type input "El artículo se enviara a partir del 4 de noviembre de 2025"
click at [708, 541] on input at bounding box center [827, 544] width 274 height 28
type input "AGOTADO"
click at [934, 627] on button "Save" at bounding box center [922, 621] width 88 height 29
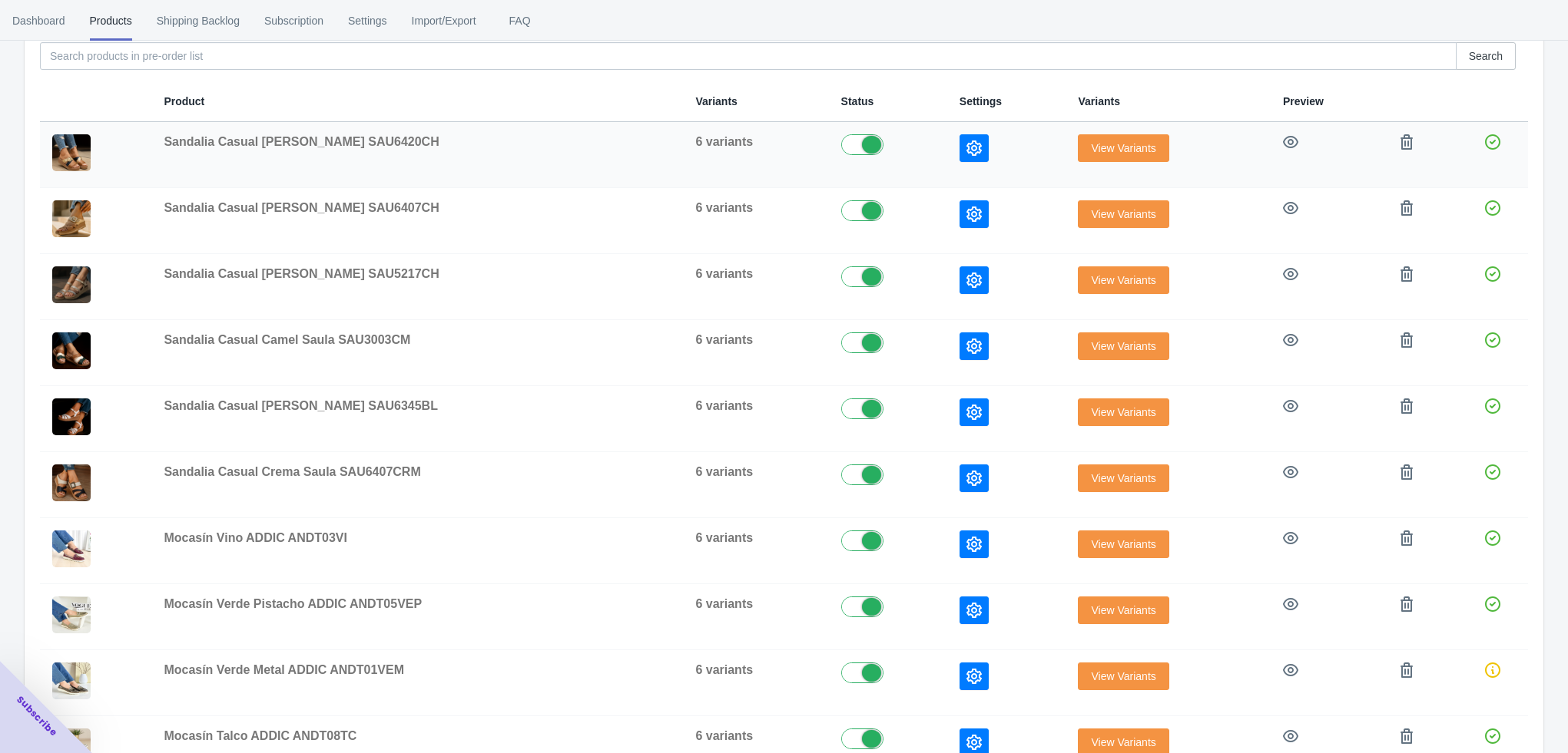
click at [967, 145] on icon "button" at bounding box center [974, 148] width 16 height 16
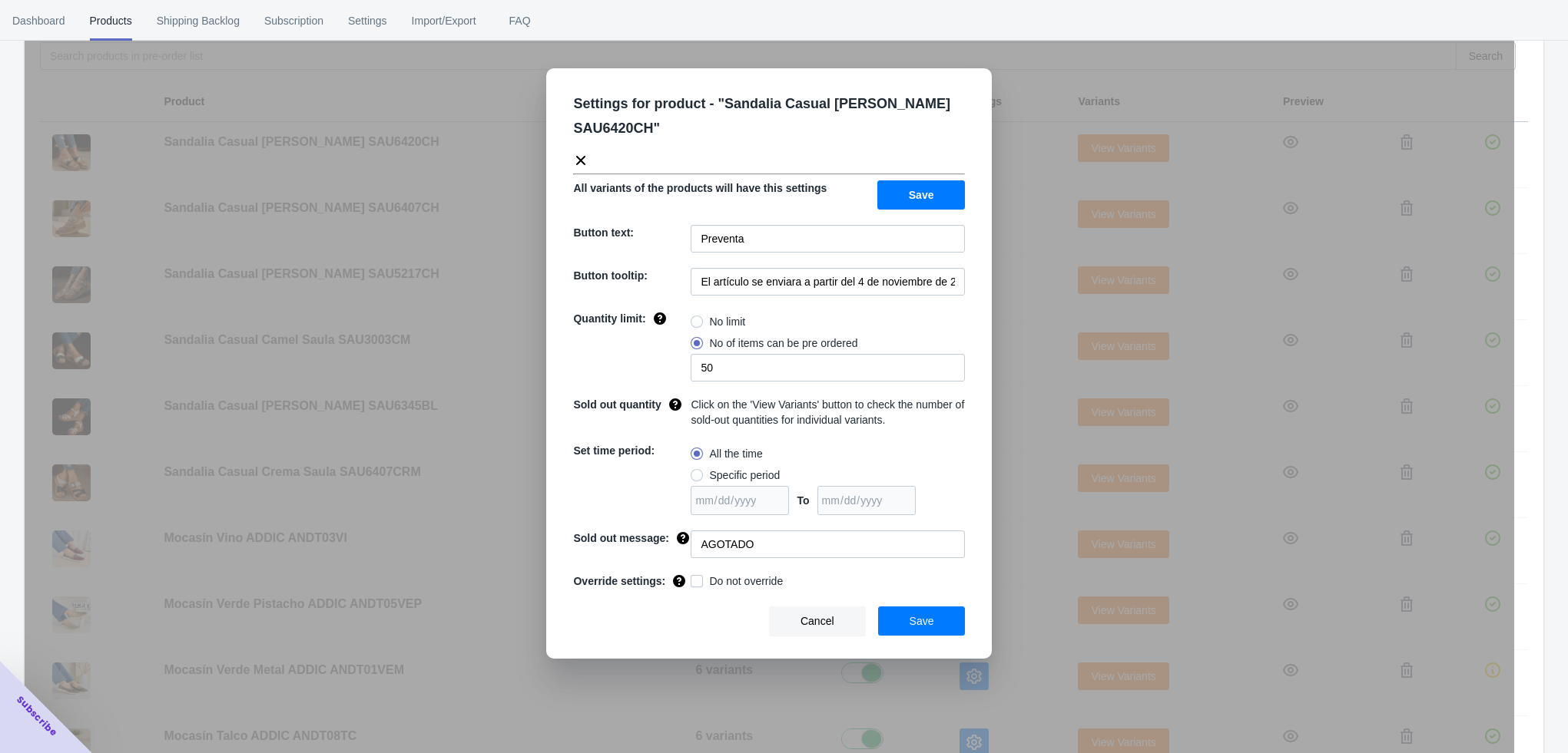
click at [1001, 333] on div "Settings for product - " Sandalia Casual [PERSON_NAME] SAU6420CH " All variants…" at bounding box center [770, 415] width 1490 height 753
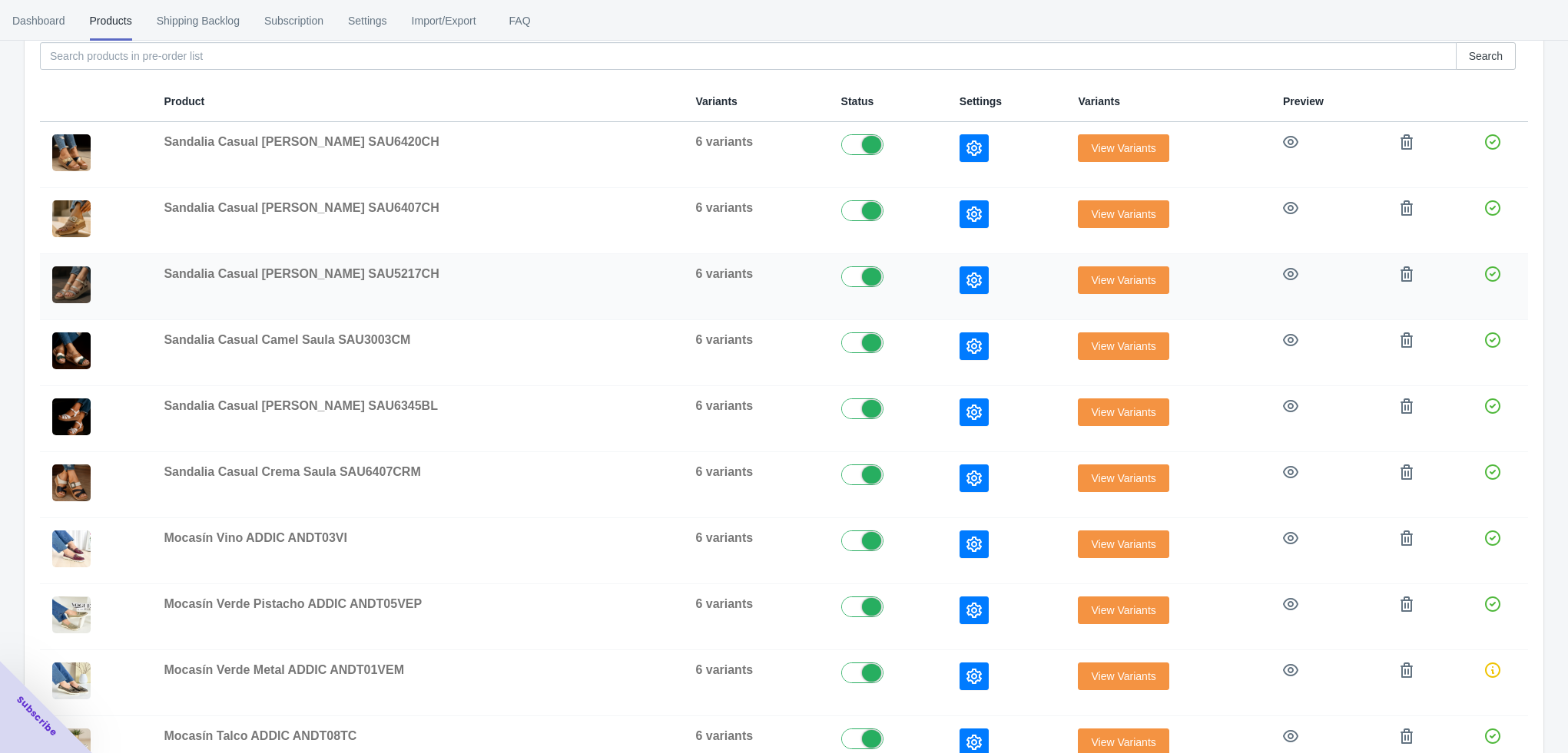
click at [967, 275] on icon "button" at bounding box center [974, 280] width 16 height 16
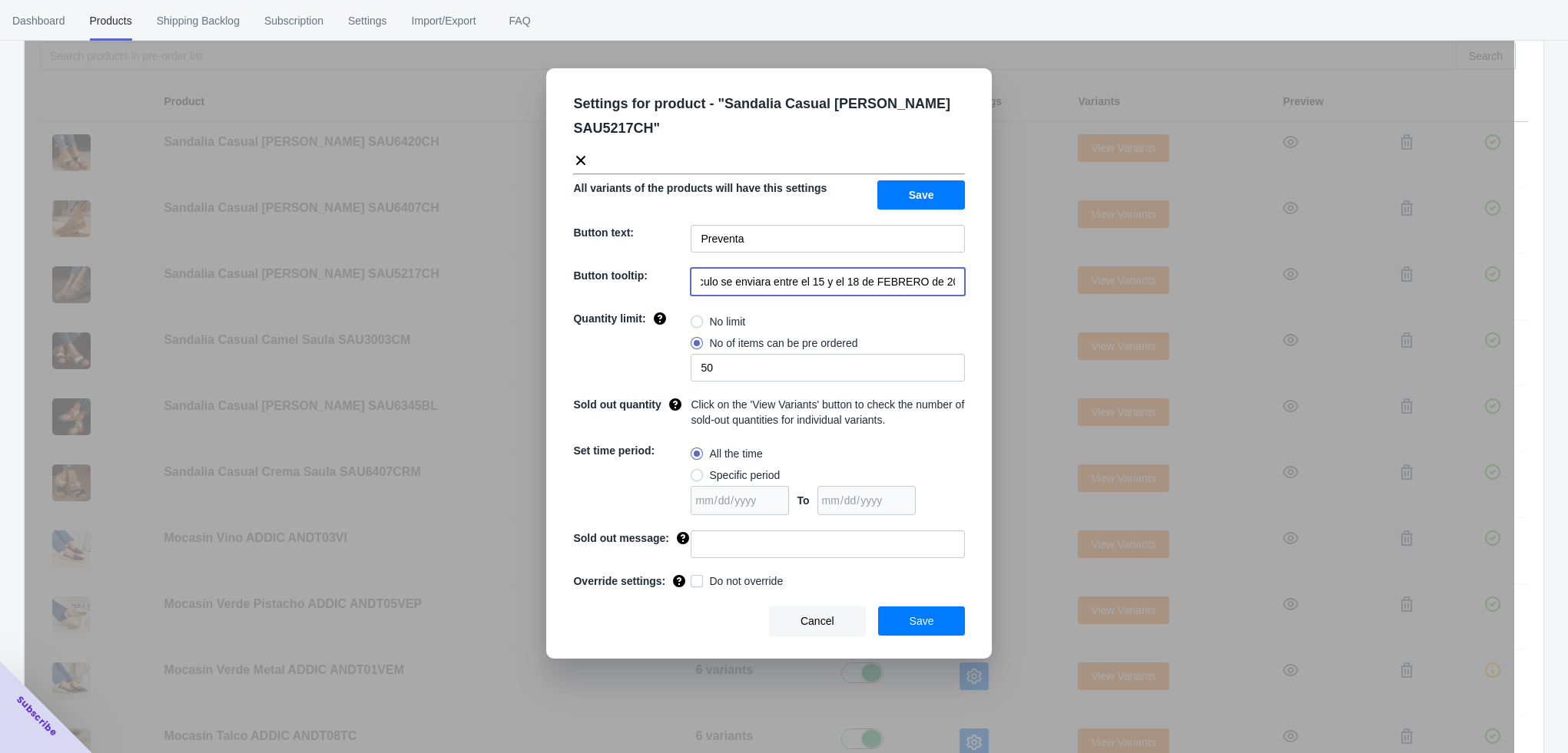
drag, startPoint x: 804, startPoint y: 279, endPoint x: 961, endPoint y: 285, distance: 157.1
click at [961, 285] on input "El artículo se enviara entre el 15 y el 18 de FEBRERO de 2023" at bounding box center [827, 282] width 274 height 28
paste input "a partir del 4 de noviembre de 2025"
type input "El artículo se enviara ea partir del 4 de noviembre de 2025"
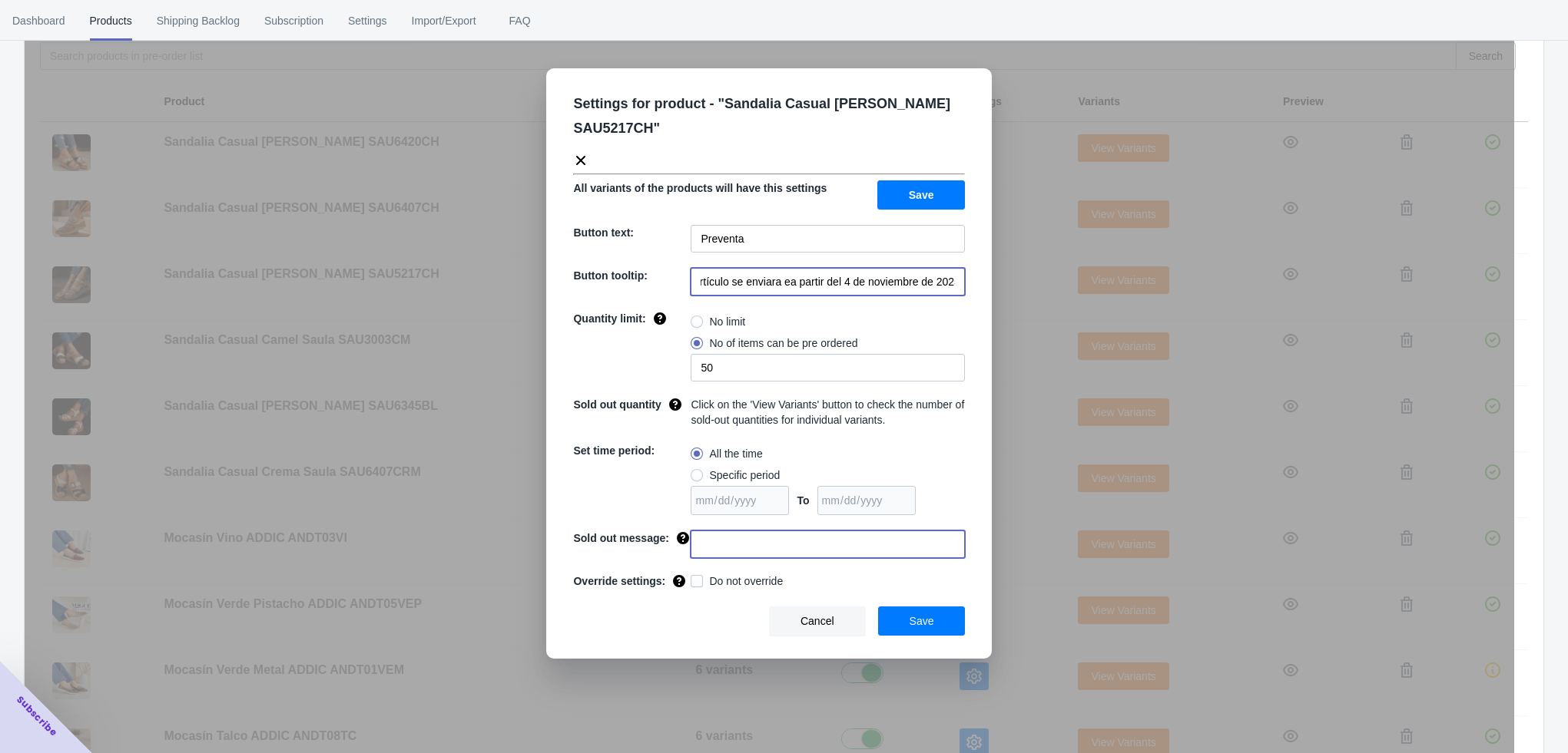
click at [753, 537] on input at bounding box center [827, 544] width 274 height 28
type input "AGOTADO"
click at [912, 620] on span "Save" at bounding box center [922, 621] width 25 height 12
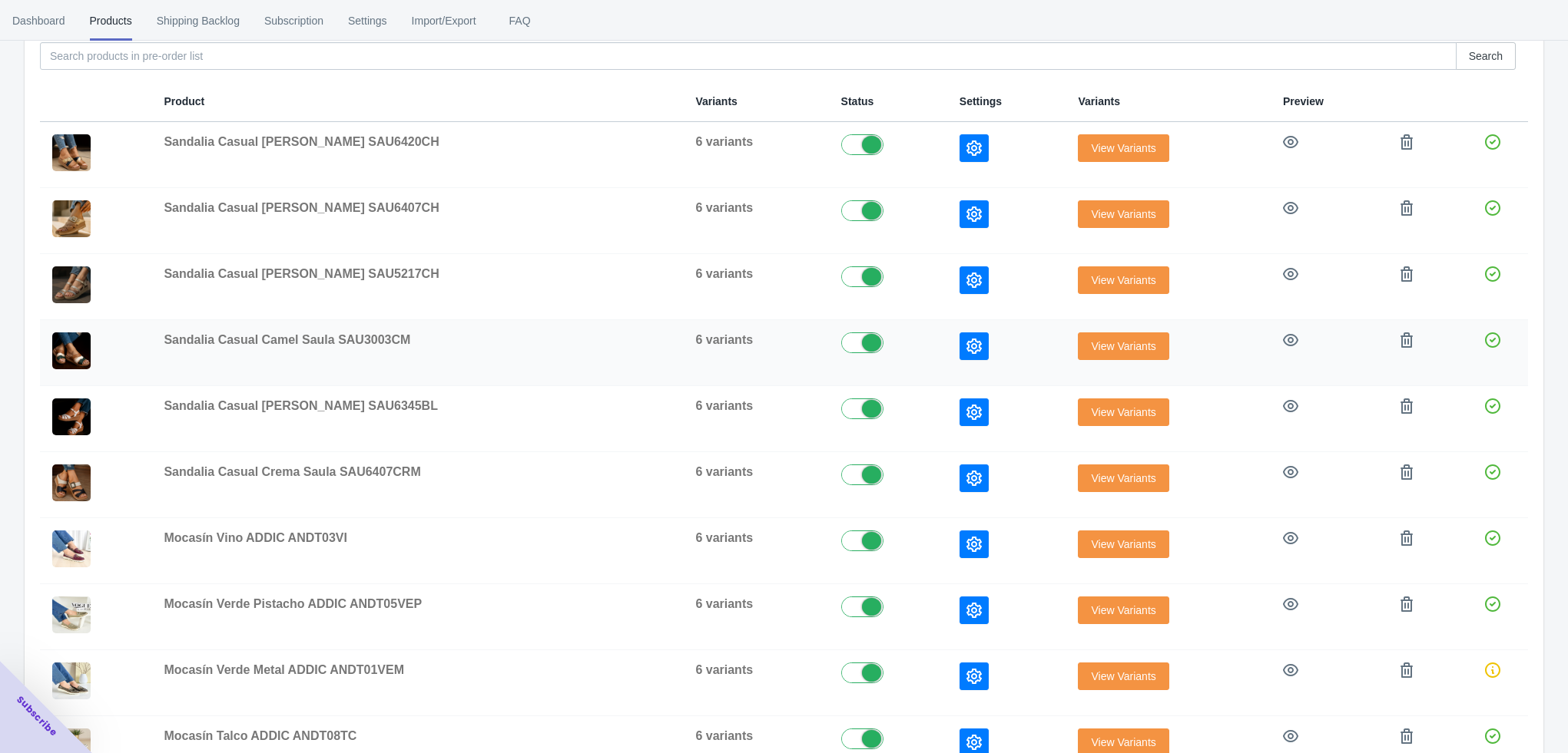
click at [967, 344] on icon "button" at bounding box center [974, 347] width 16 height 16
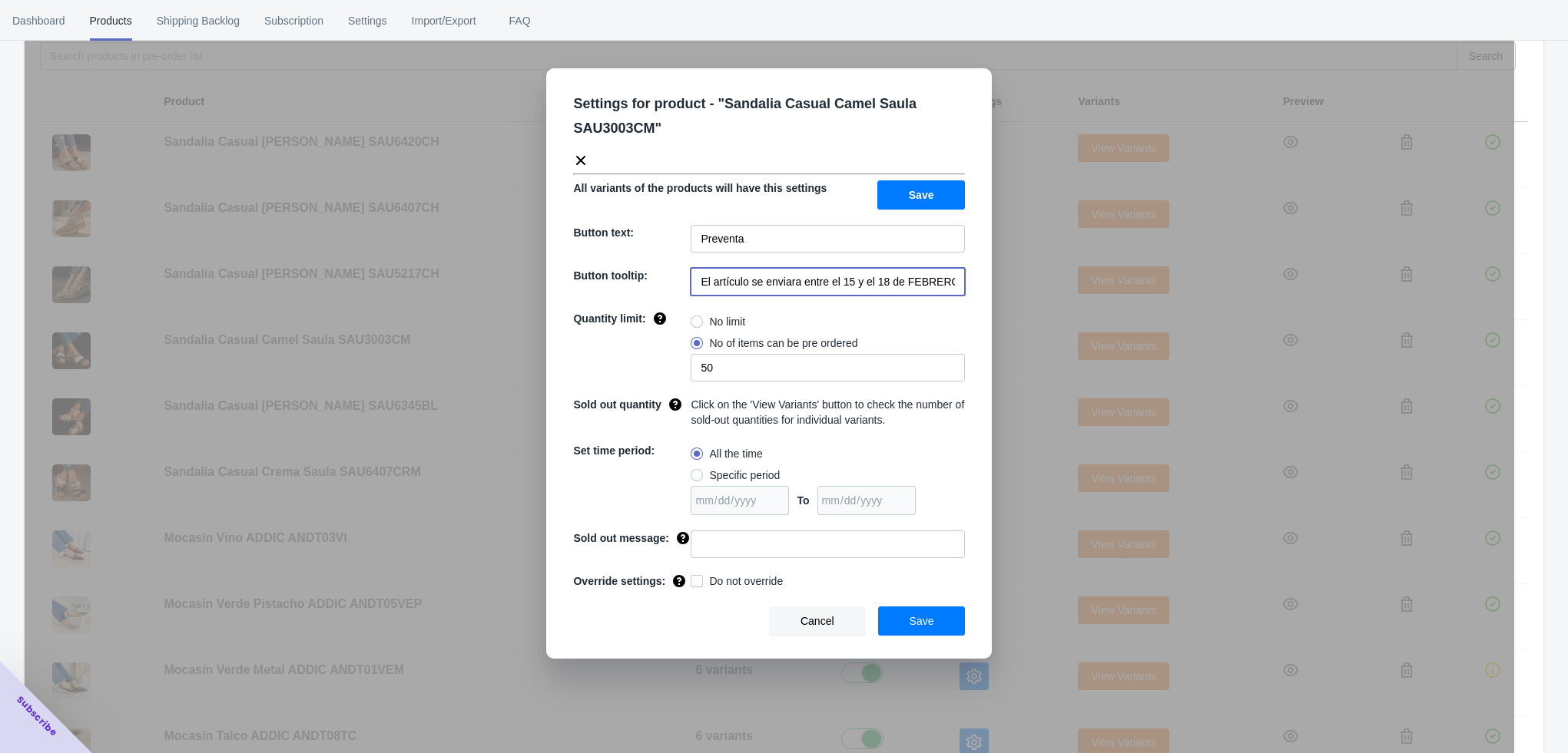
scroll to position [0, 31]
drag, startPoint x: 801, startPoint y: 288, endPoint x: 1011, endPoint y: 287, distance: 210.0
click at [1011, 287] on div "Settings for product - " Sandalia Casual Camel Saula SAU3003CM " All variants o…" at bounding box center [770, 415] width 1490 height 753
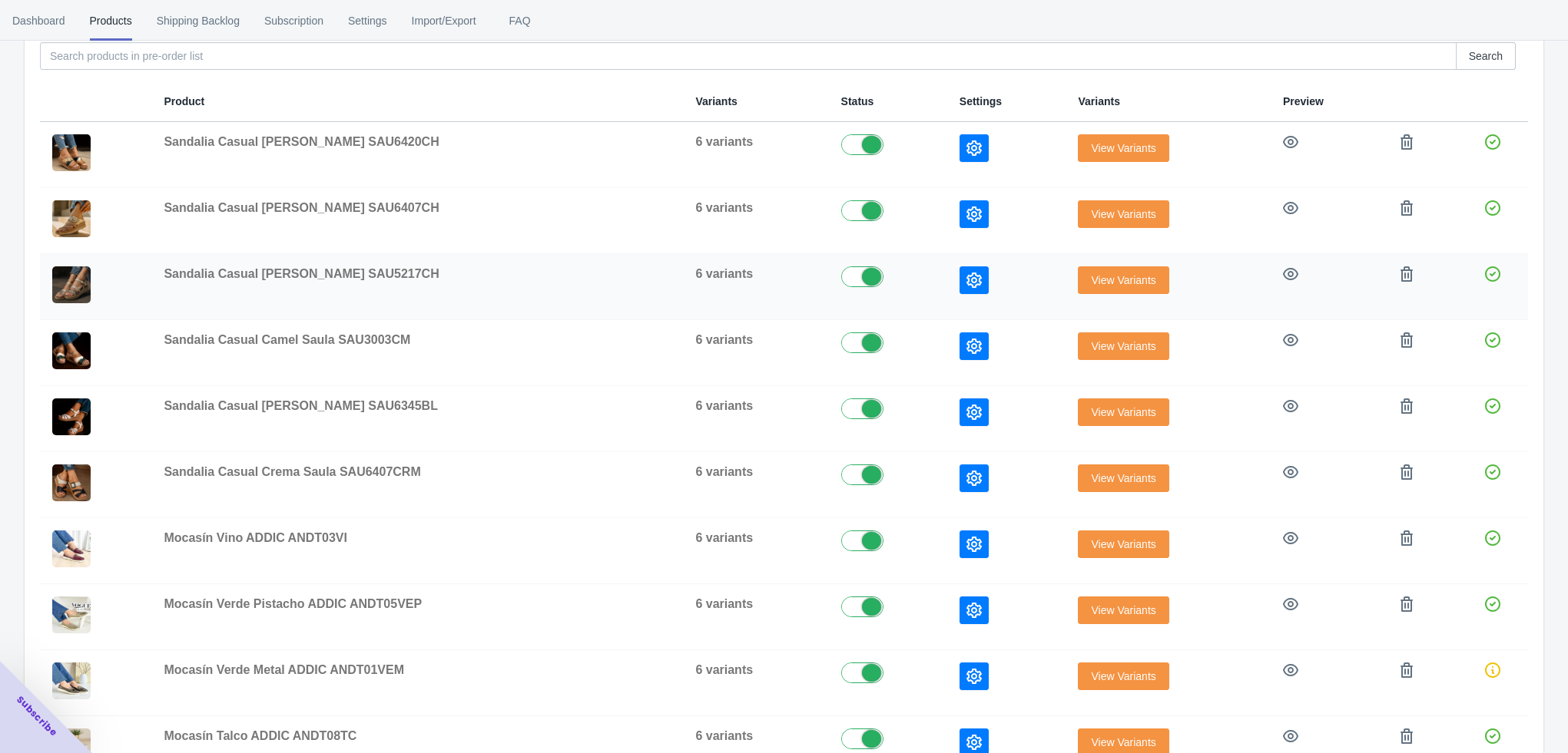
click at [960, 282] on button "button" at bounding box center [974, 281] width 29 height 28
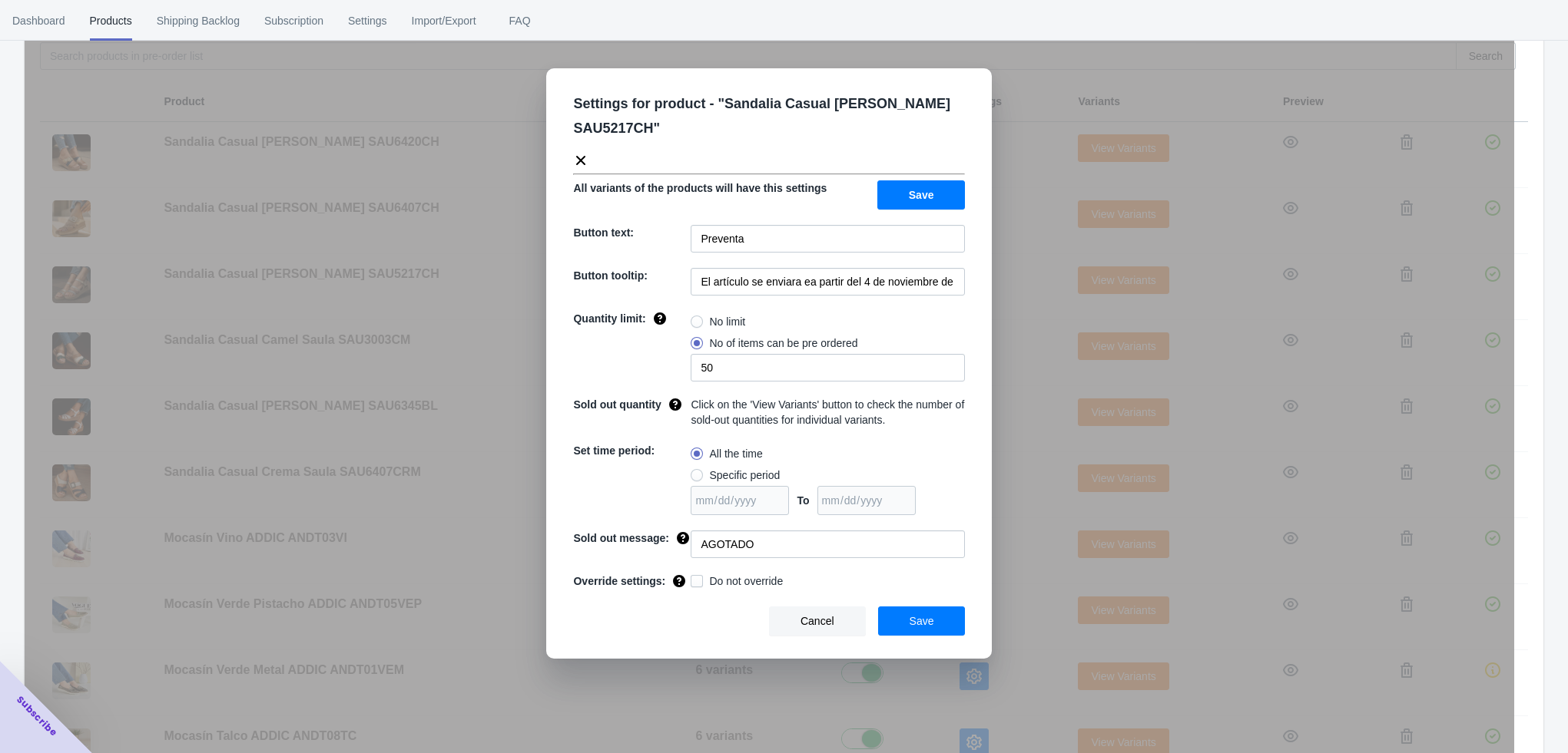
click at [1010, 320] on div "Settings for product - " Sandalia Casual [PERSON_NAME] SAU5217CH " All variants…" at bounding box center [770, 415] width 1490 height 753
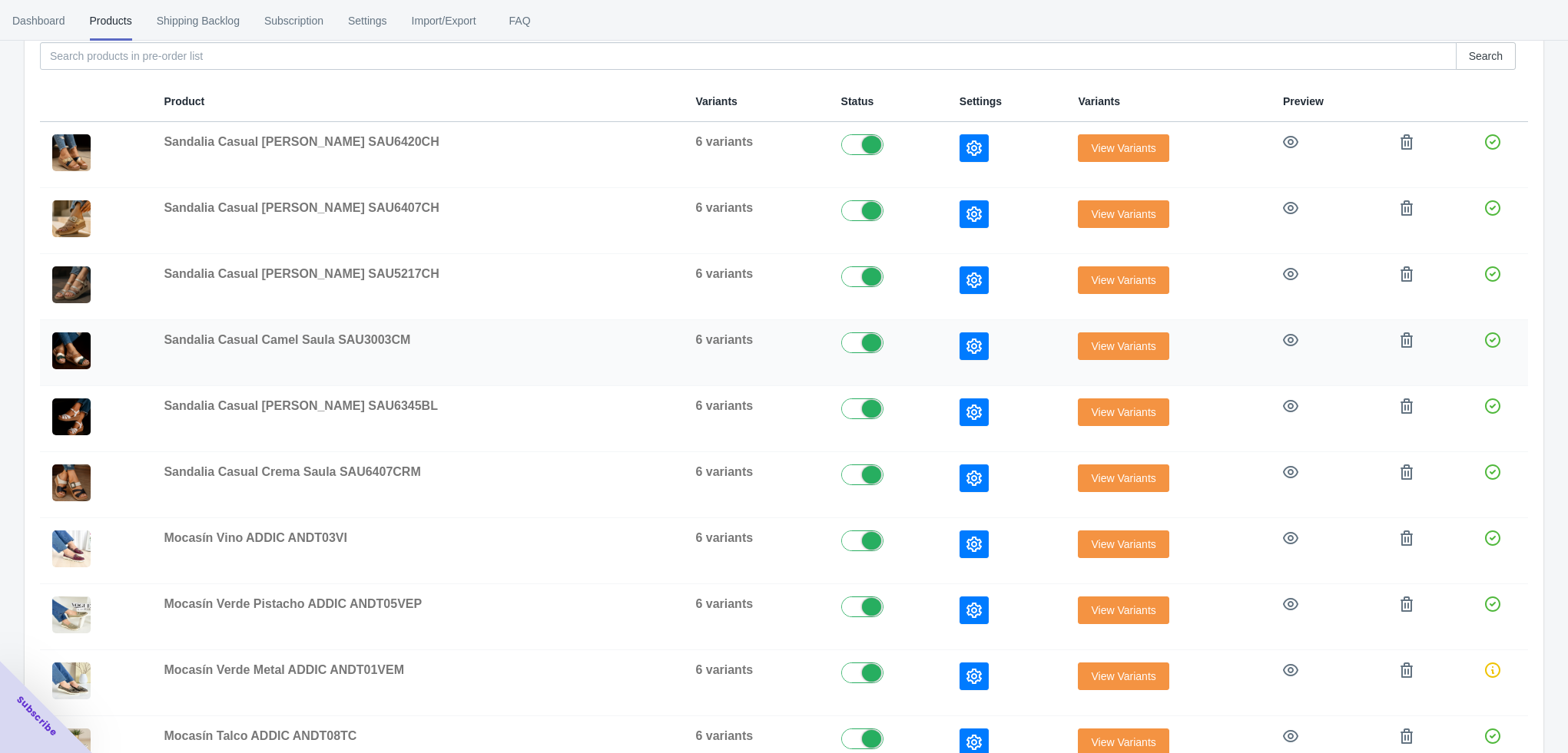
click at [967, 339] on icon "button" at bounding box center [974, 347] width 16 height 16
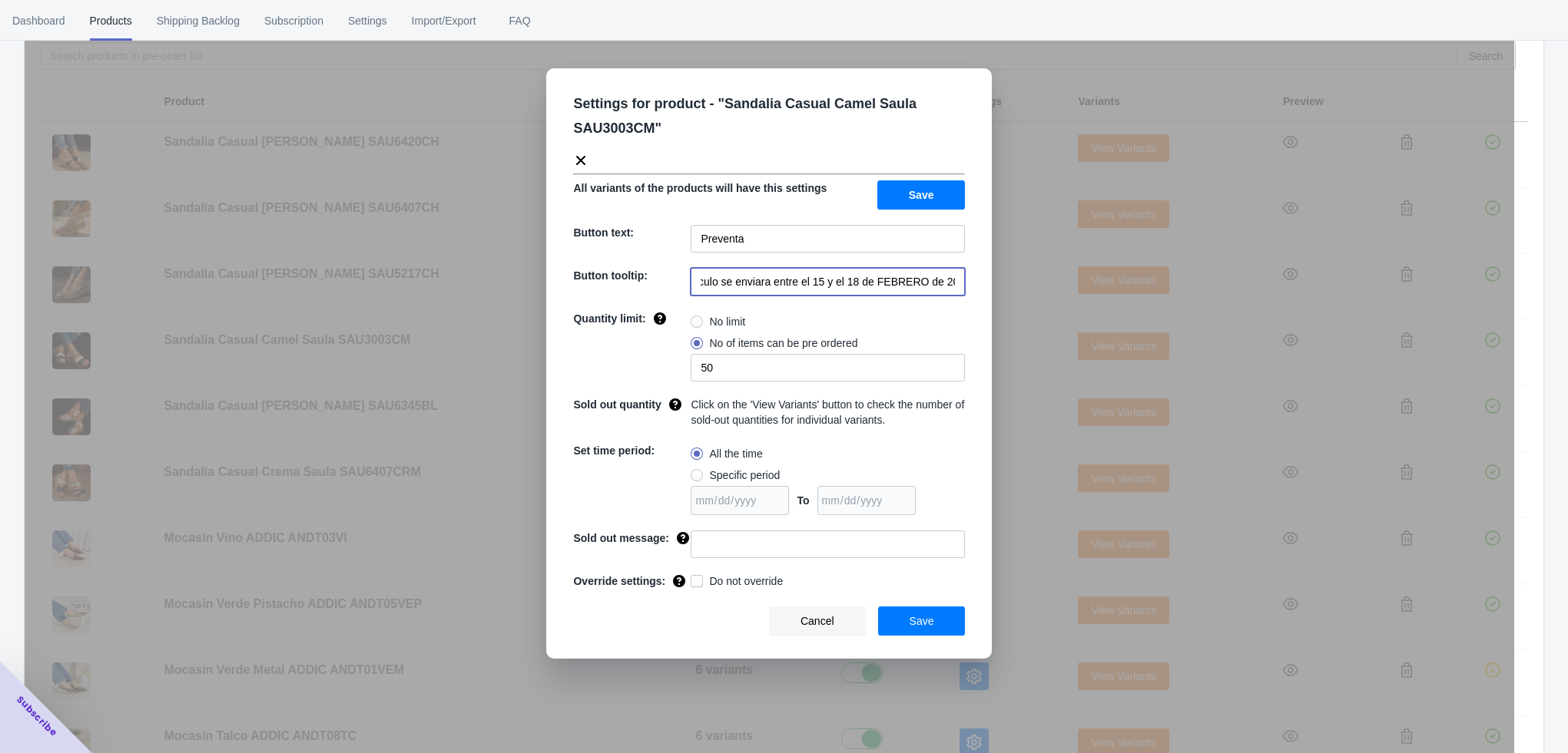
drag, startPoint x: 804, startPoint y: 282, endPoint x: 951, endPoint y: 292, distance: 147.3
click at [951, 292] on input "El artículo se enviara entre el 15 y el 18 de FEBRERO de 2023" at bounding box center [827, 282] width 274 height 28
paste input "a partir del 4 de noviembre de 2025"
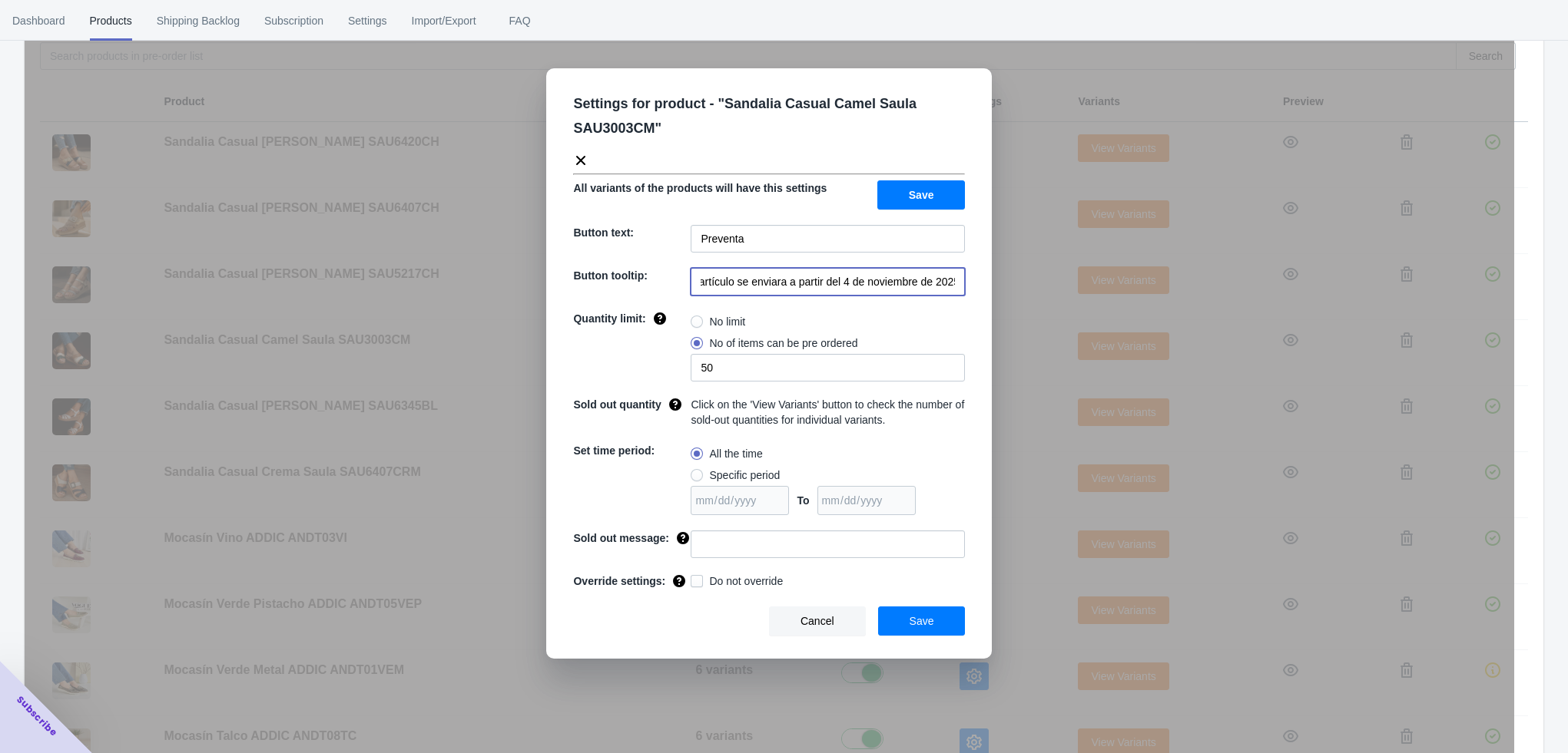
type input "El artículo se enviara a partir del 4 de noviembre de 2025"
click at [720, 545] on input at bounding box center [827, 544] width 274 height 28
type input "AGOTADO"
click at [914, 615] on span "Save" at bounding box center [922, 621] width 25 height 12
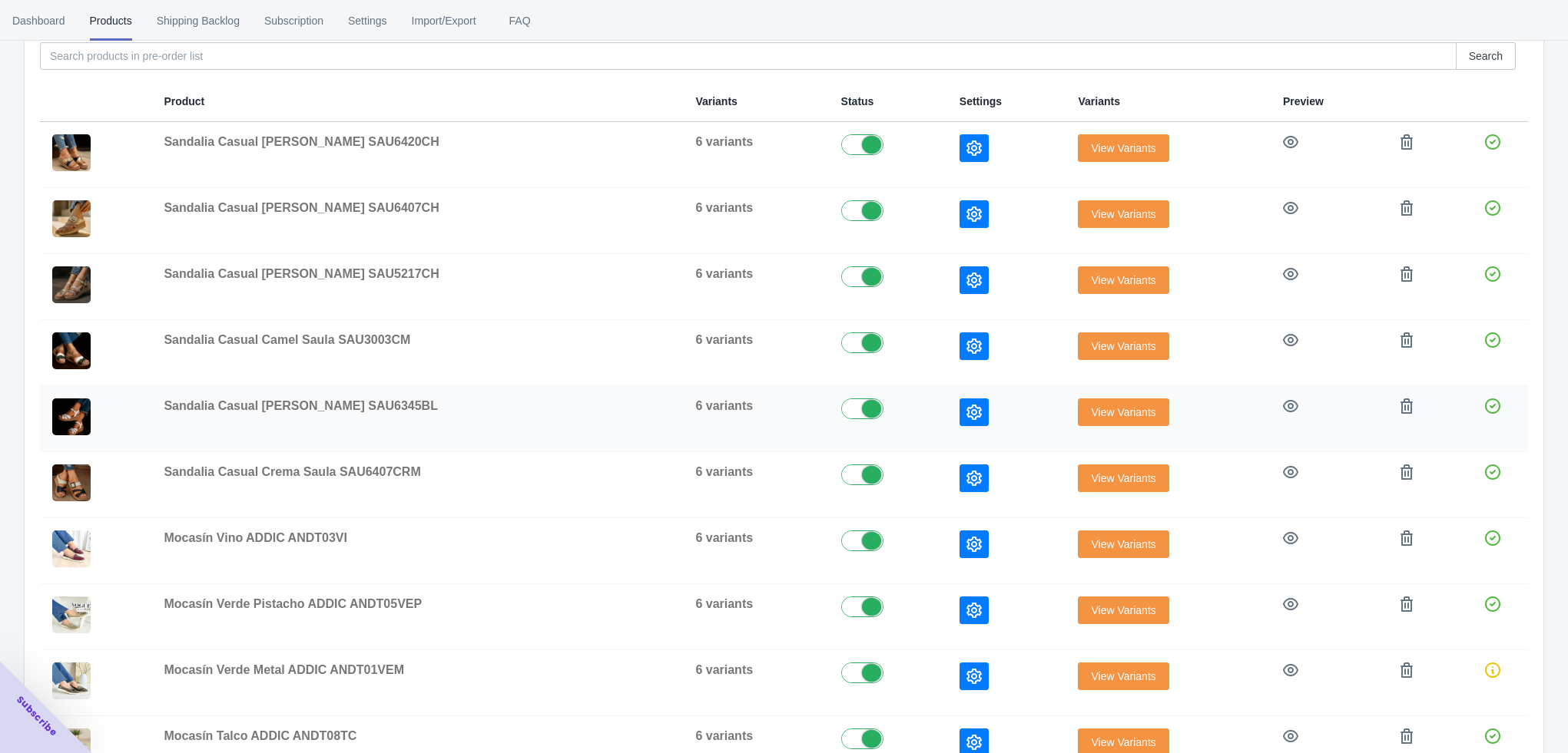
click at [967, 407] on icon "button" at bounding box center [974, 413] width 16 height 16
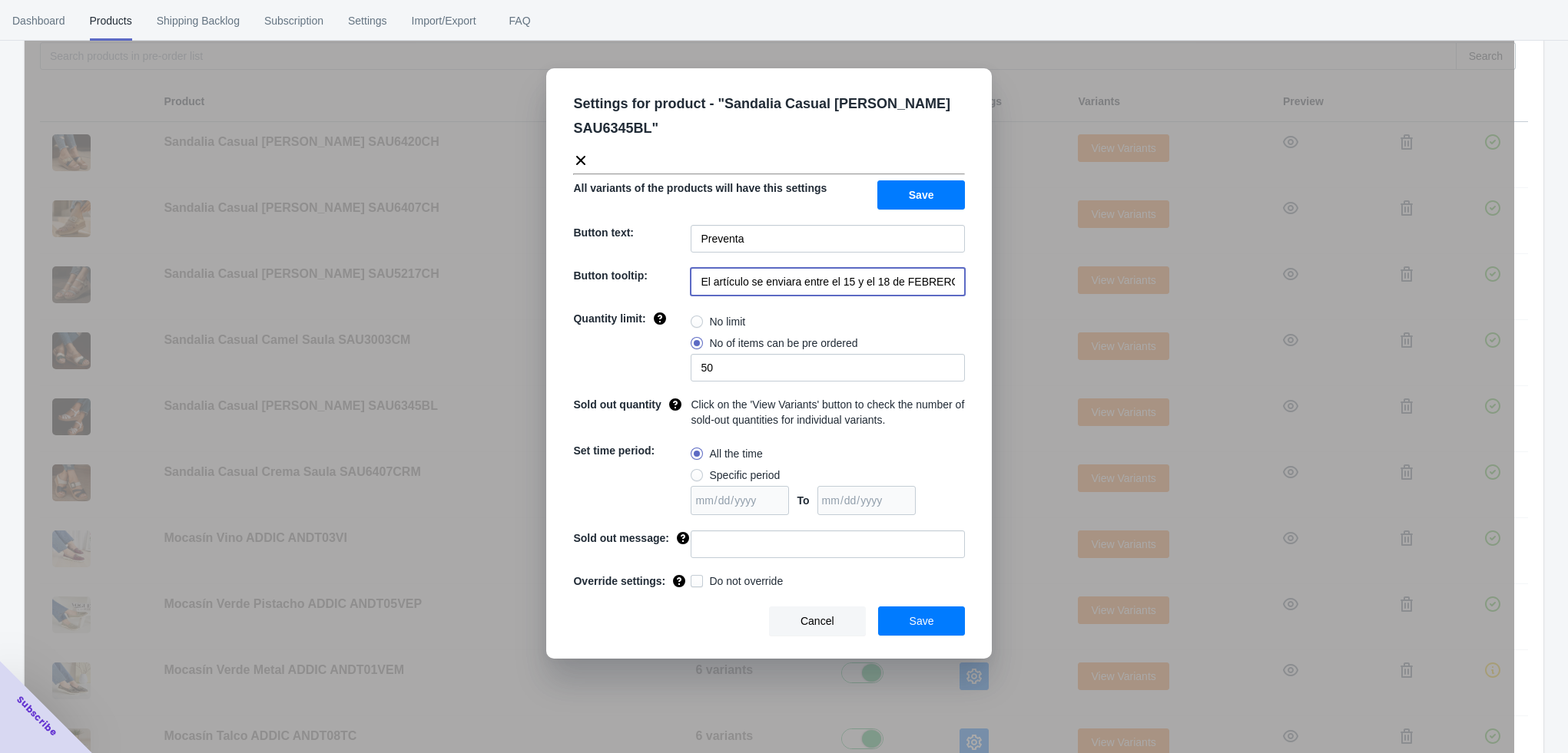
scroll to position [0, 31]
drag, startPoint x: 801, startPoint y: 284, endPoint x: 961, endPoint y: 283, distance: 160.0
click at [961, 283] on input "El artículo se enviara entre el 15 y el 18 de FEBRERO de 2023" at bounding box center [827, 282] width 274 height 28
paste input "a partir del 4 de noviembre de 2025"
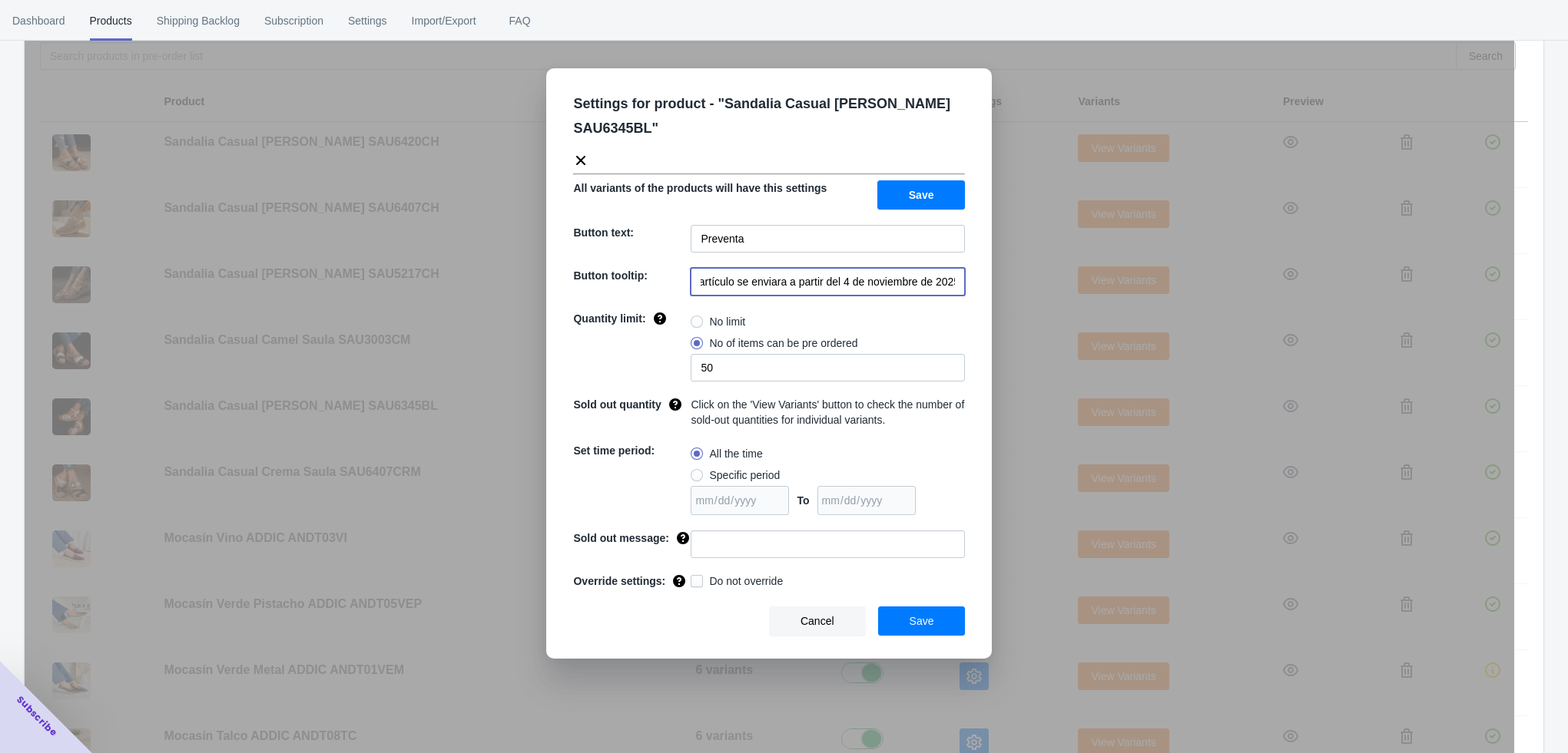
type input "El artículo se enviara a partir del 4 de noviembre de 2025"
click at [730, 541] on input at bounding box center [827, 544] width 274 height 28
type input "AGOTADO"
click at [914, 610] on button "Save" at bounding box center [922, 621] width 88 height 29
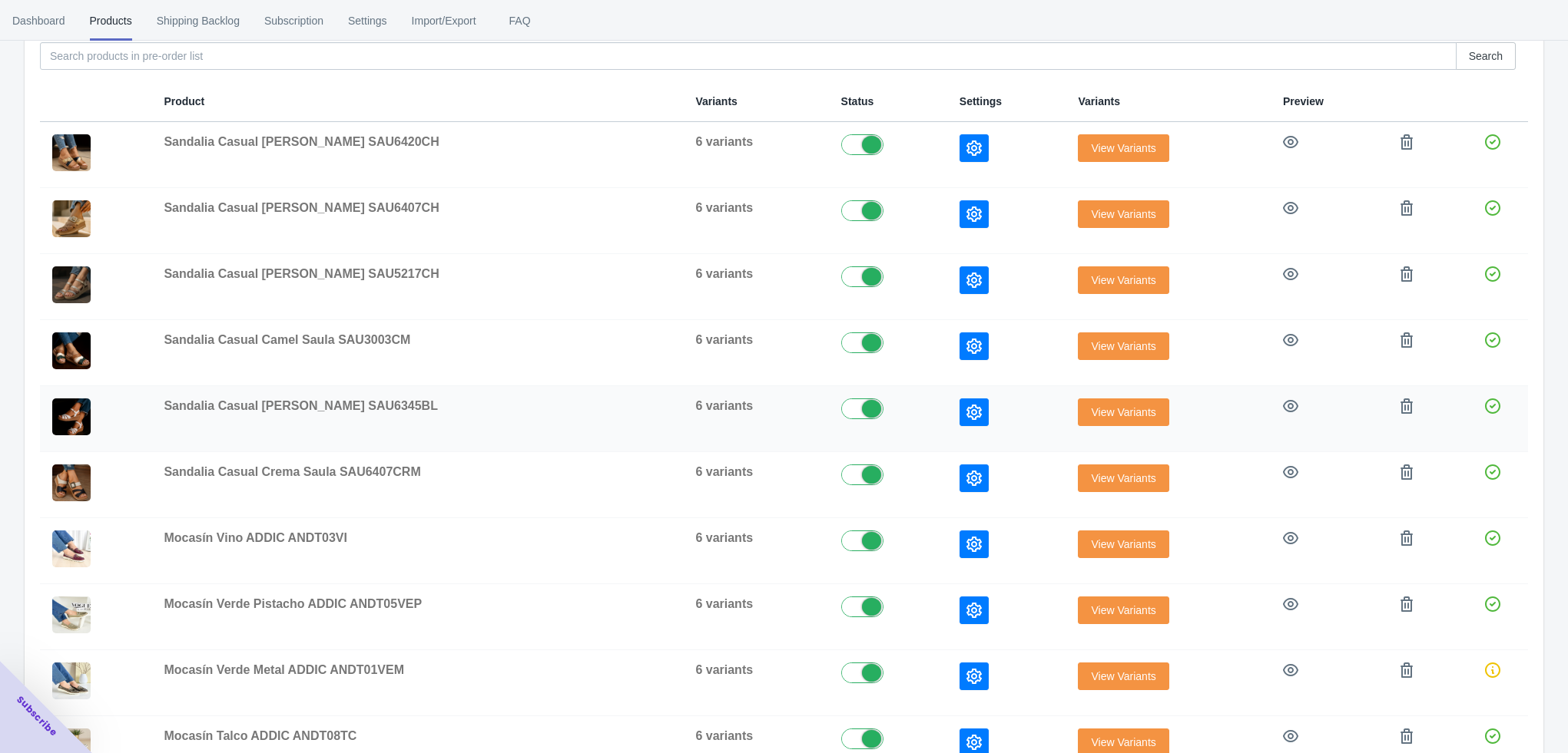
click at [967, 411] on icon "button" at bounding box center [974, 413] width 16 height 16
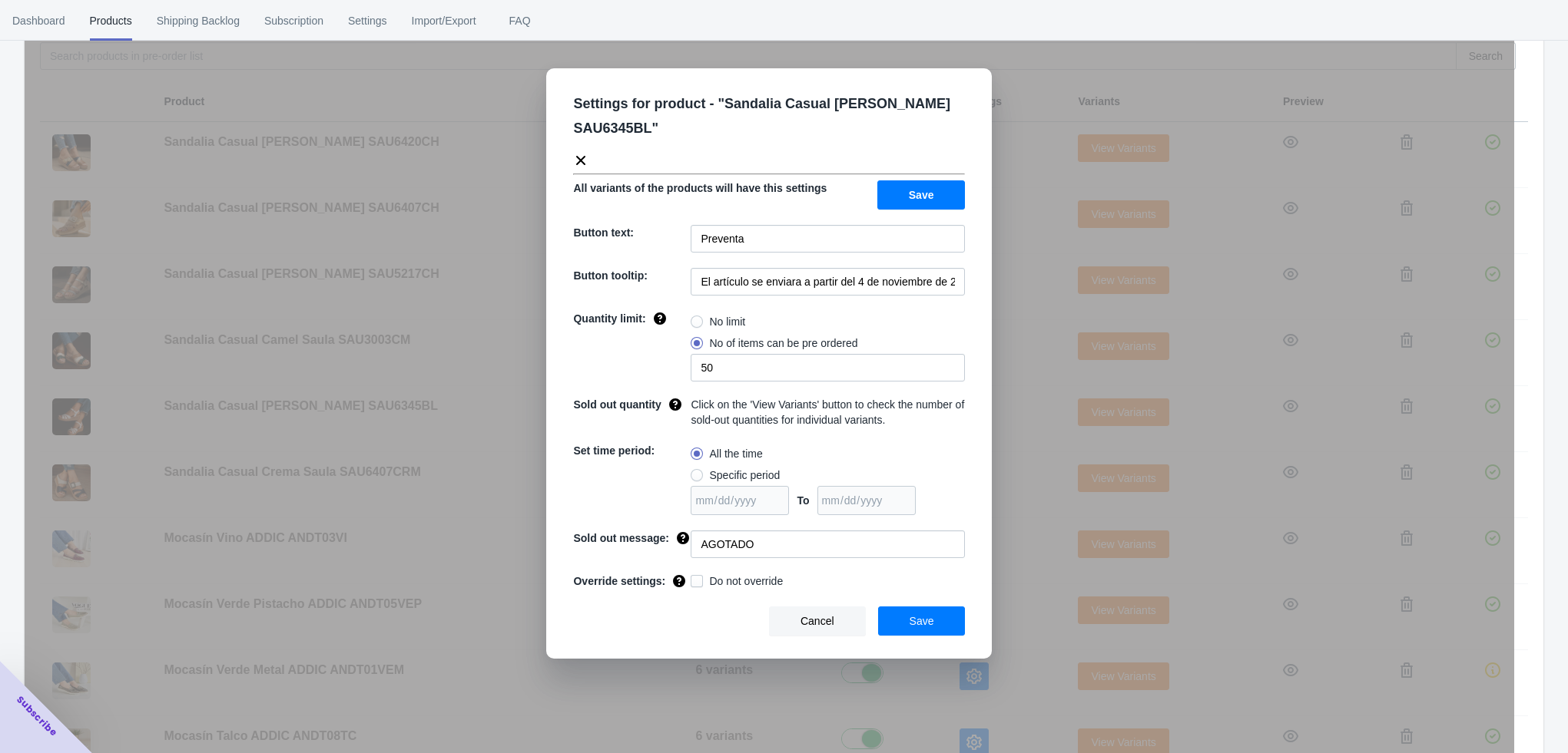
click at [1008, 418] on div "Settings for product - " Sandalia Casual [PERSON_NAME] SAU6345BL " All variants…" at bounding box center [770, 415] width 1490 height 753
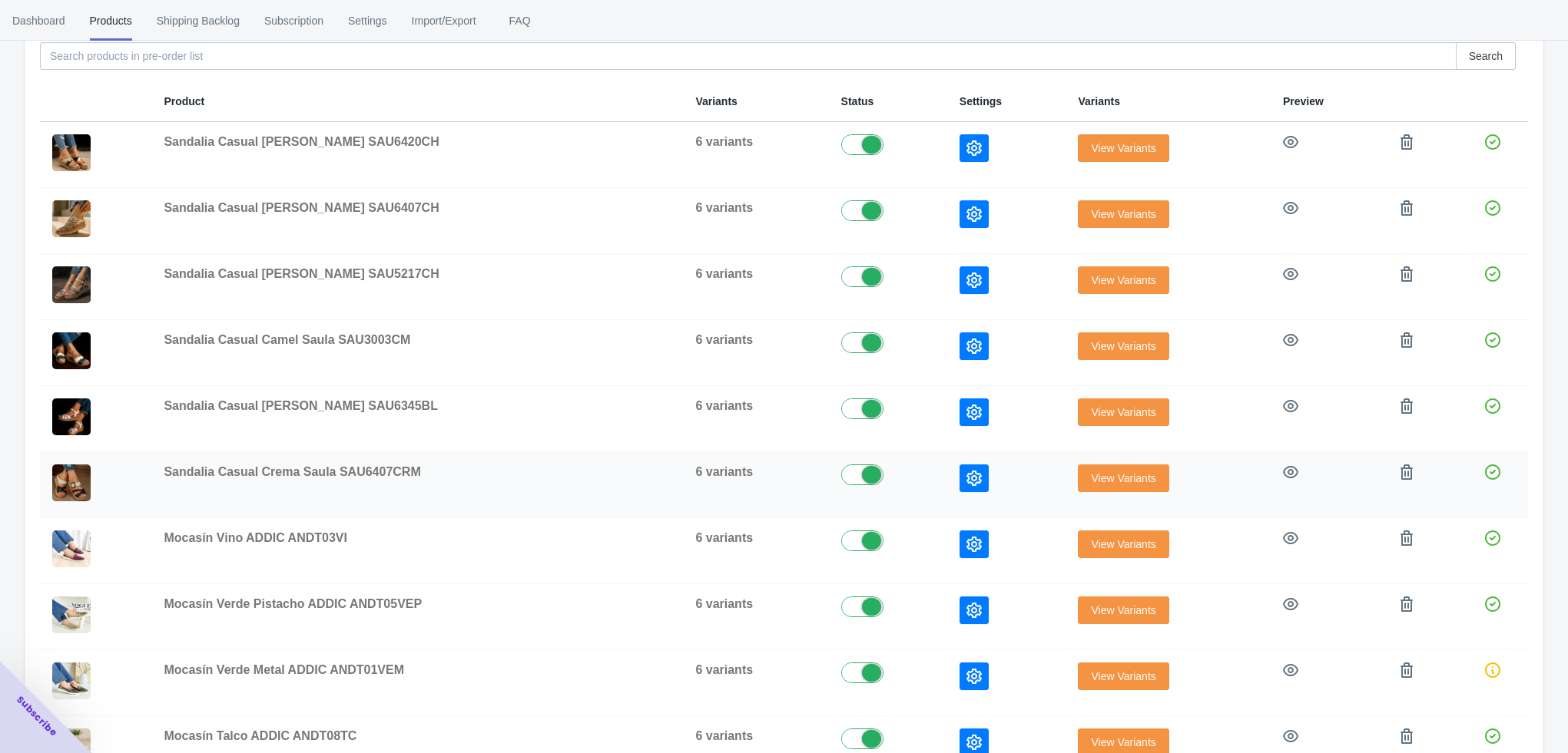
click at [960, 478] on button "button" at bounding box center [974, 478] width 29 height 28
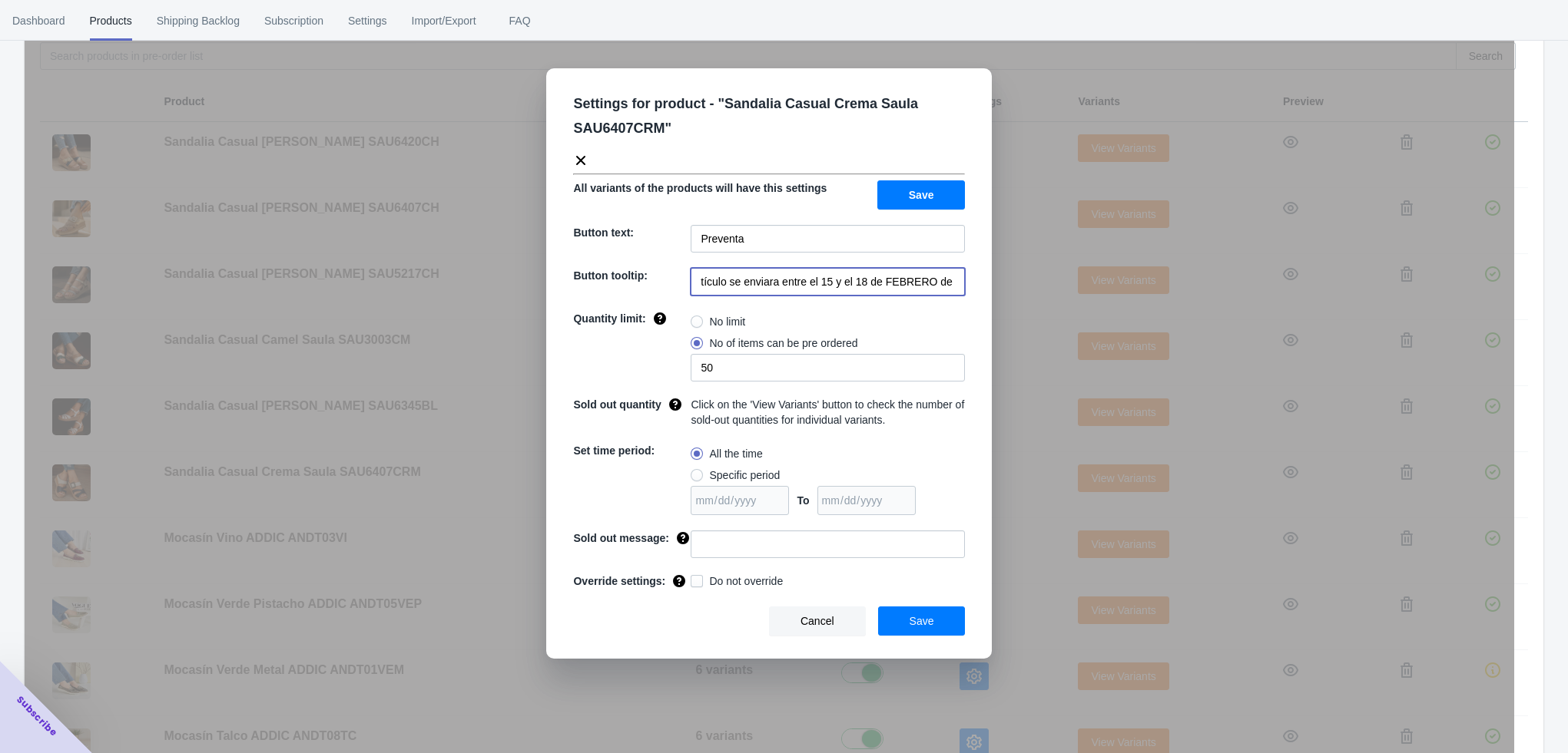
scroll to position [0, 31]
drag, startPoint x: 801, startPoint y: 283, endPoint x: 957, endPoint y: 287, distance: 156.1
click at [957, 287] on input "El artículo se enviara entre el 15 y el 18 de FEBRERO de 2023" at bounding box center [827, 282] width 274 height 28
paste input "a partir del 4 de noviembre de 2025"
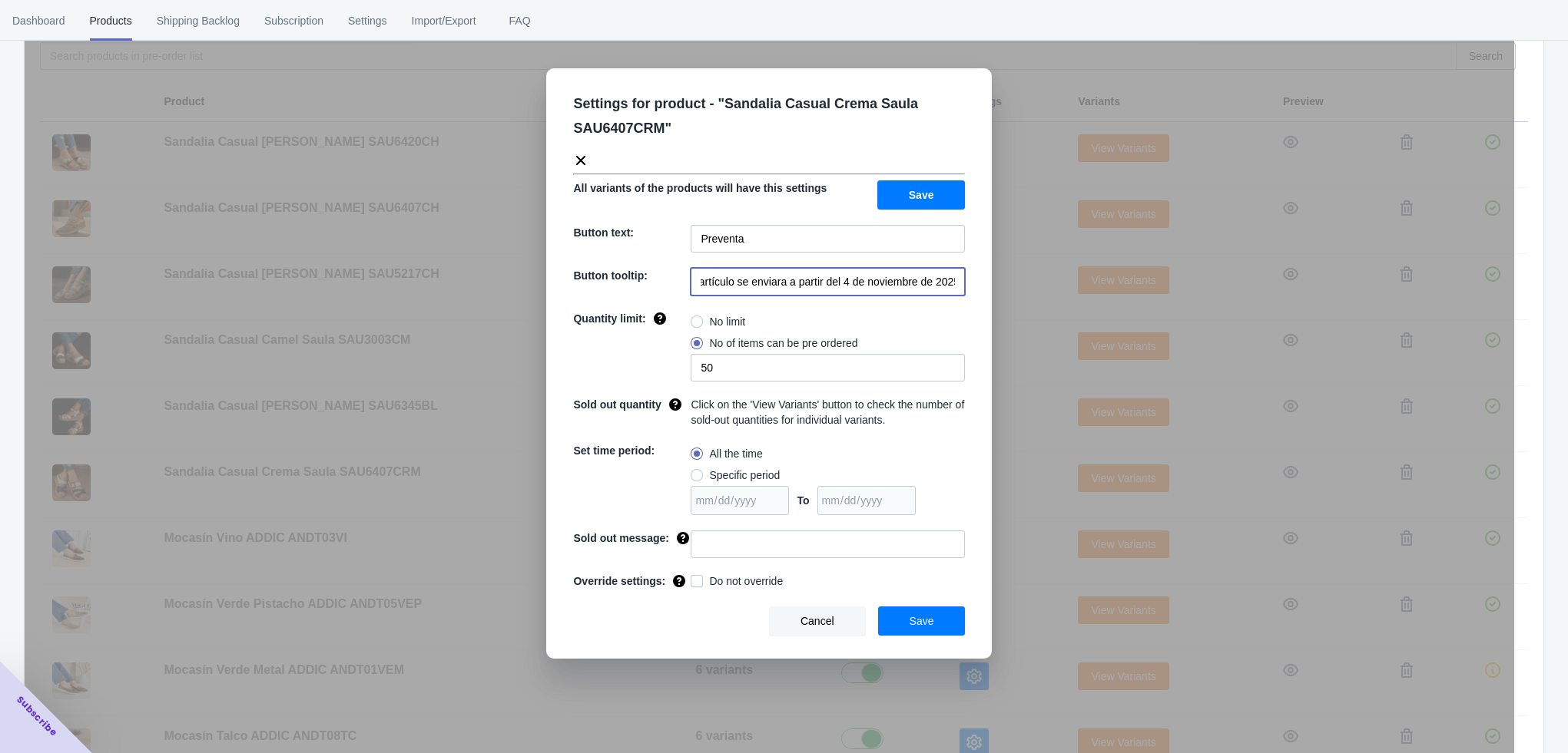
type input "El artículo se enviara a partir del 4 de noviembre de 2025"
drag, startPoint x: 734, startPoint y: 543, endPoint x: 734, endPoint y: 533, distance: 10.0
click at [734, 543] on input at bounding box center [827, 544] width 274 height 28
type input "AGOTADO"
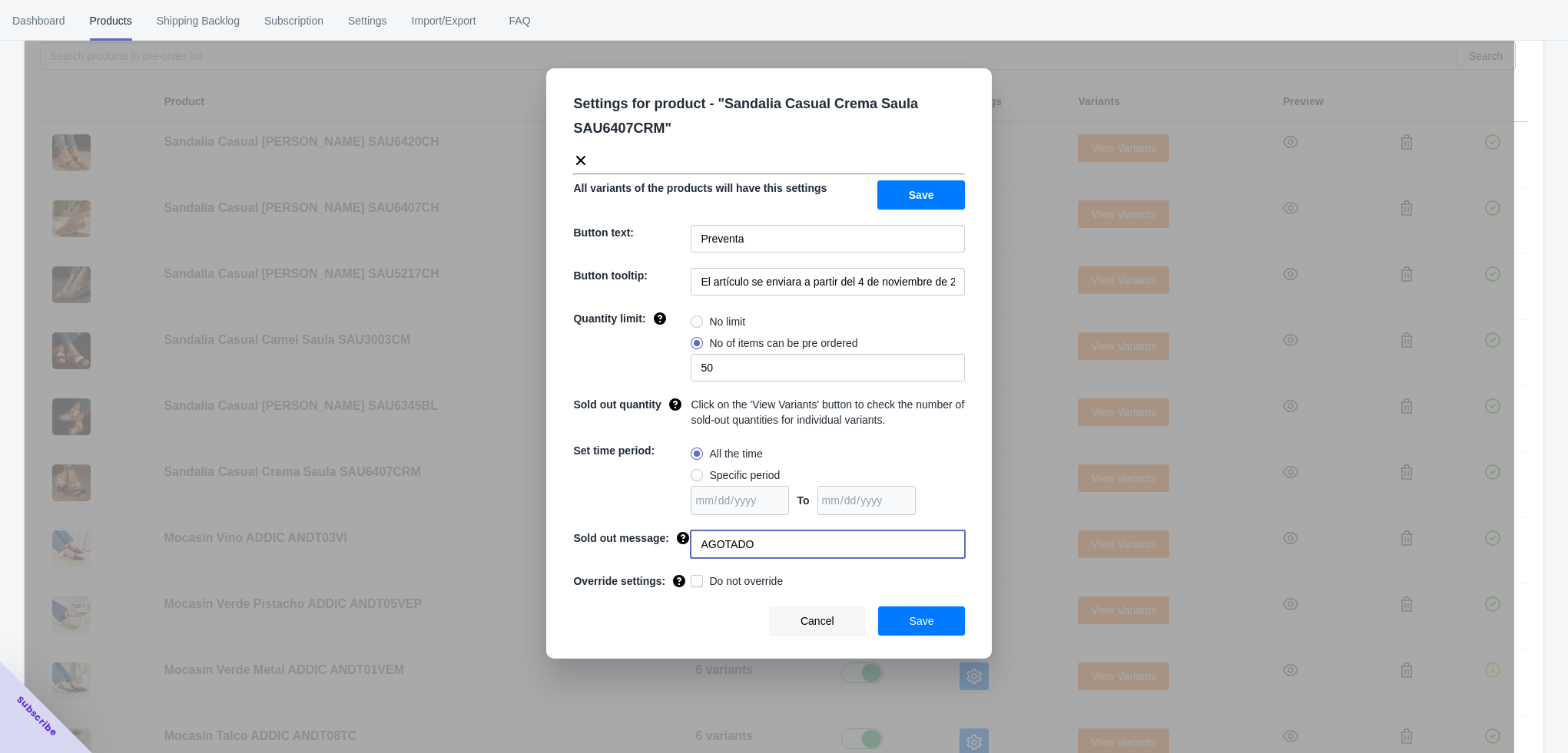
click at [906, 612] on button "Save" at bounding box center [922, 621] width 88 height 29
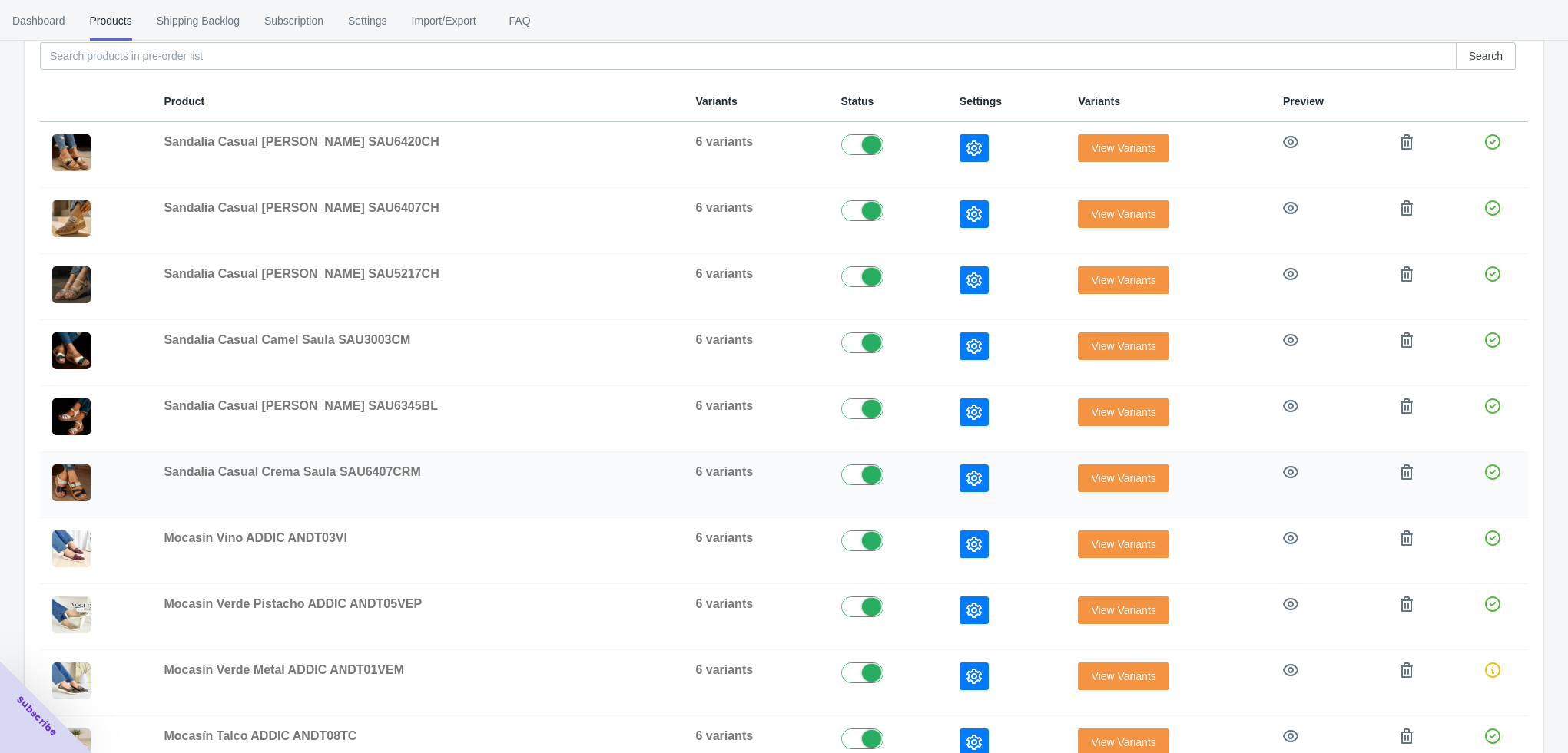
click at [967, 482] on icon "button" at bounding box center [974, 478] width 16 height 16
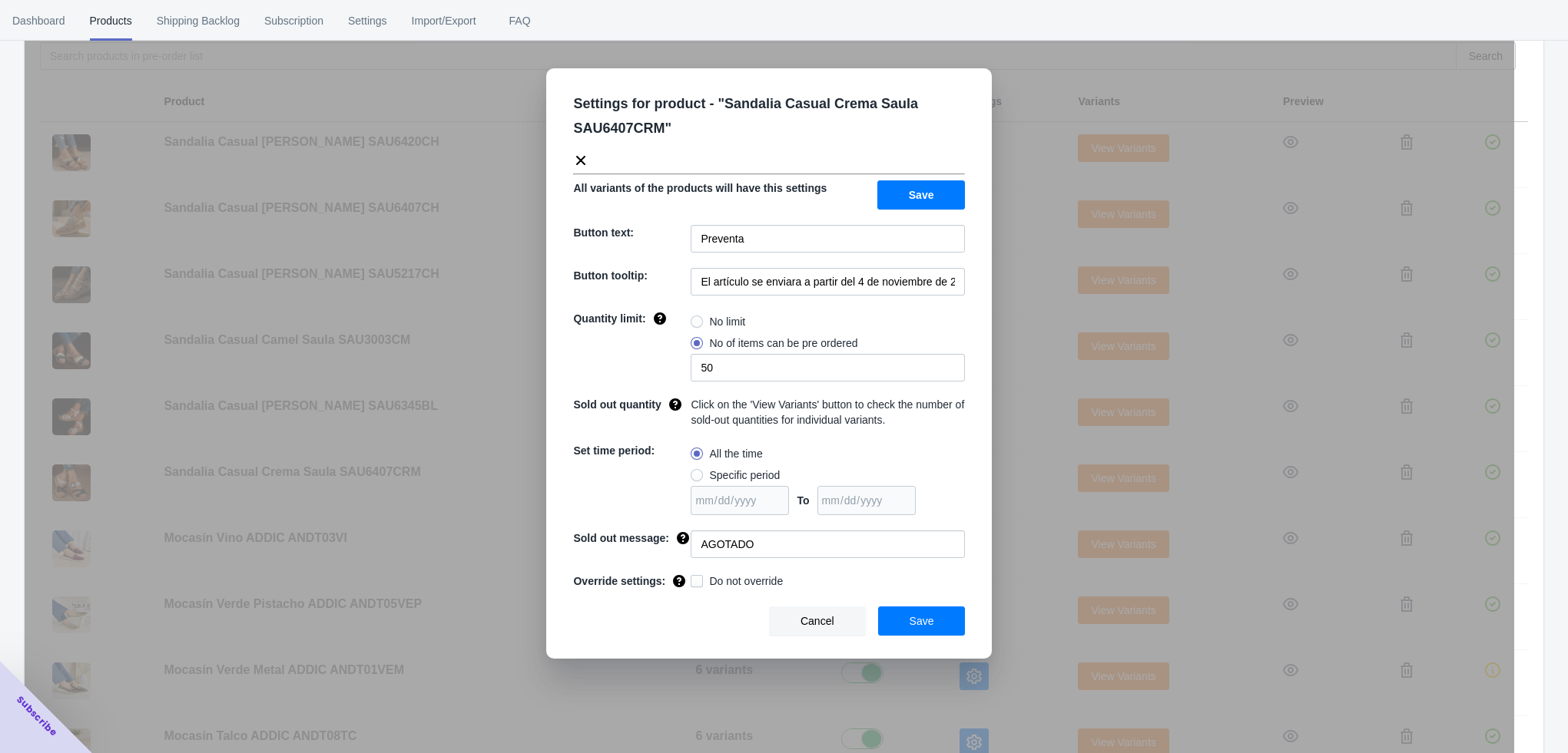
click at [1011, 496] on div "Settings for product - " Sandalia Casual Crema Saula SAU6407CRM " All variants …" at bounding box center [770, 415] width 1490 height 753
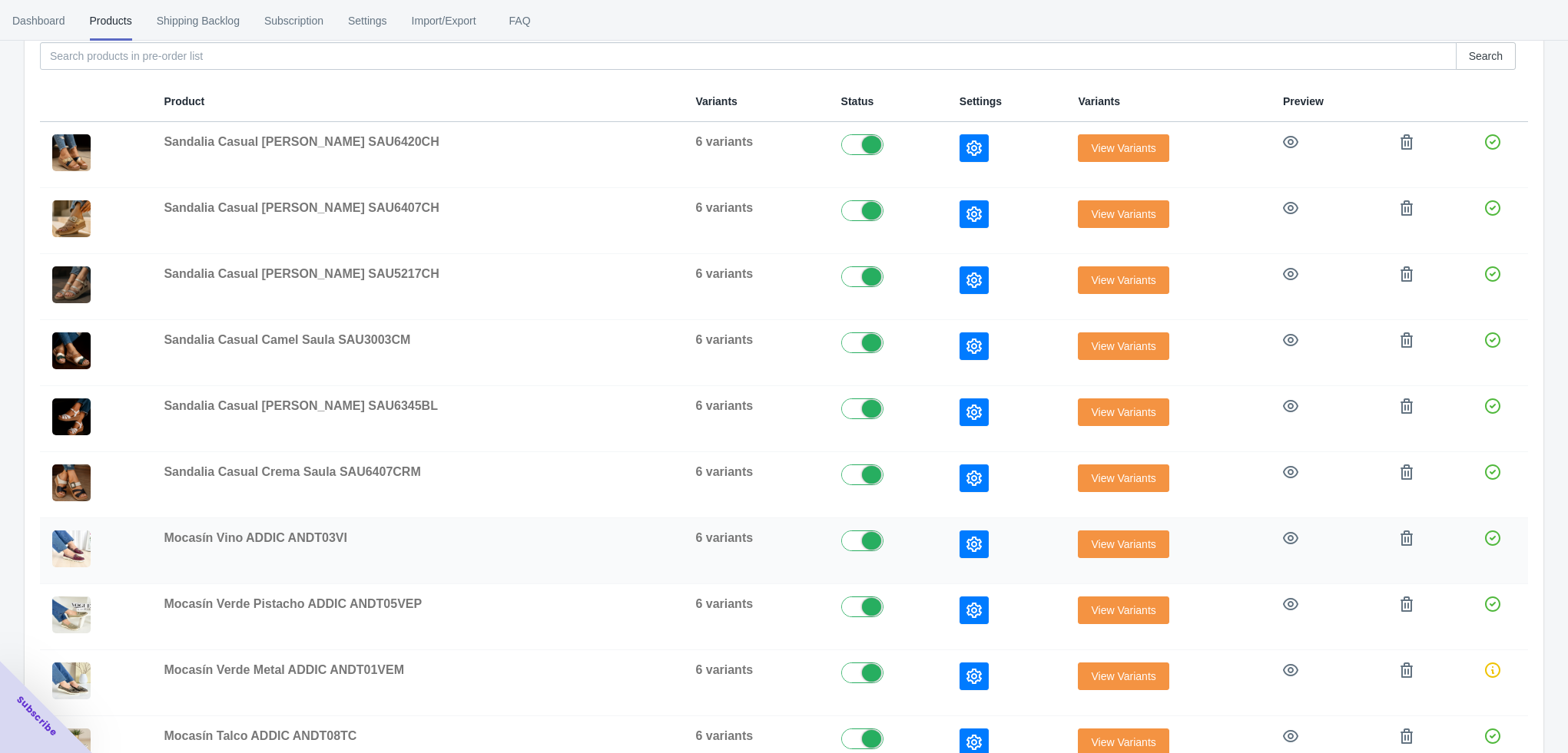
click at [967, 537] on icon "button" at bounding box center [974, 544] width 16 height 16
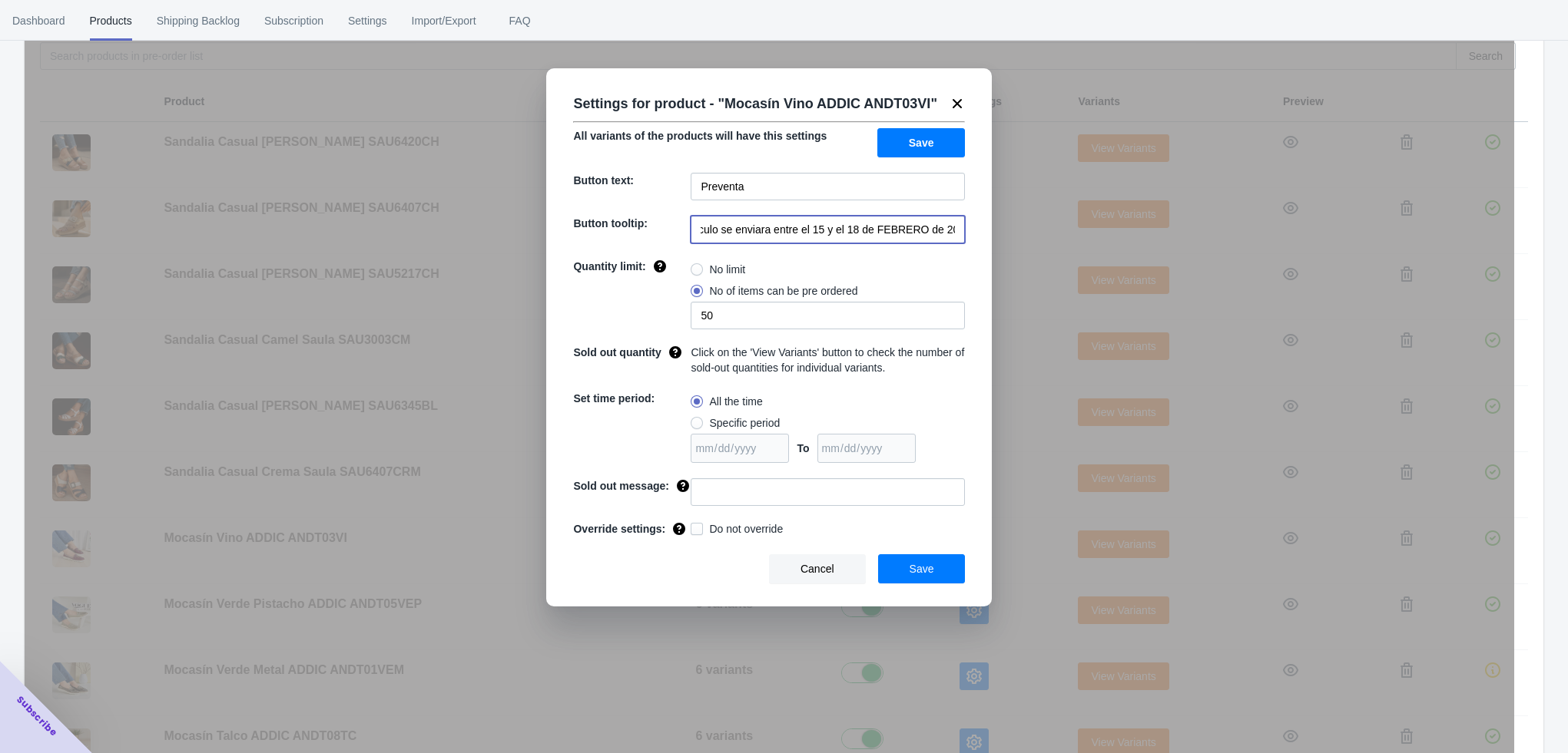
drag, startPoint x: 803, startPoint y: 260, endPoint x: 961, endPoint y: 261, distance: 158.0
click at [961, 244] on input "El artículo se enviara entre el 15 y el 18 de FEBRERO de 2023" at bounding box center [827, 230] width 274 height 28
paste input "a partir del 4 de noviembre de 2025"
type input "El artículo se enviara a partir del 4 de noviembre de 2025"
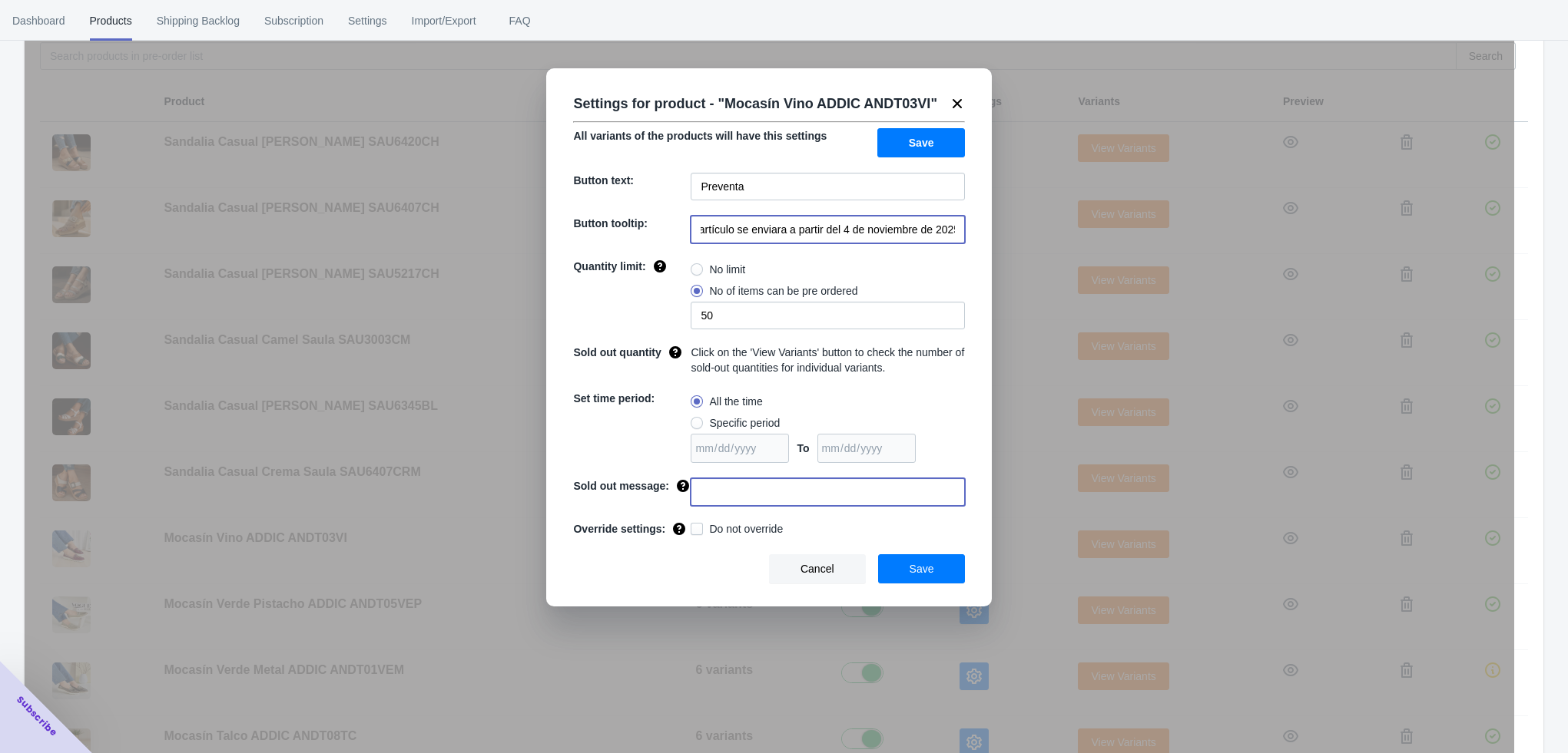
click at [704, 506] on input at bounding box center [827, 492] width 274 height 28
type input "AGOTADO"
click at [909, 583] on button "Save" at bounding box center [922, 569] width 88 height 29
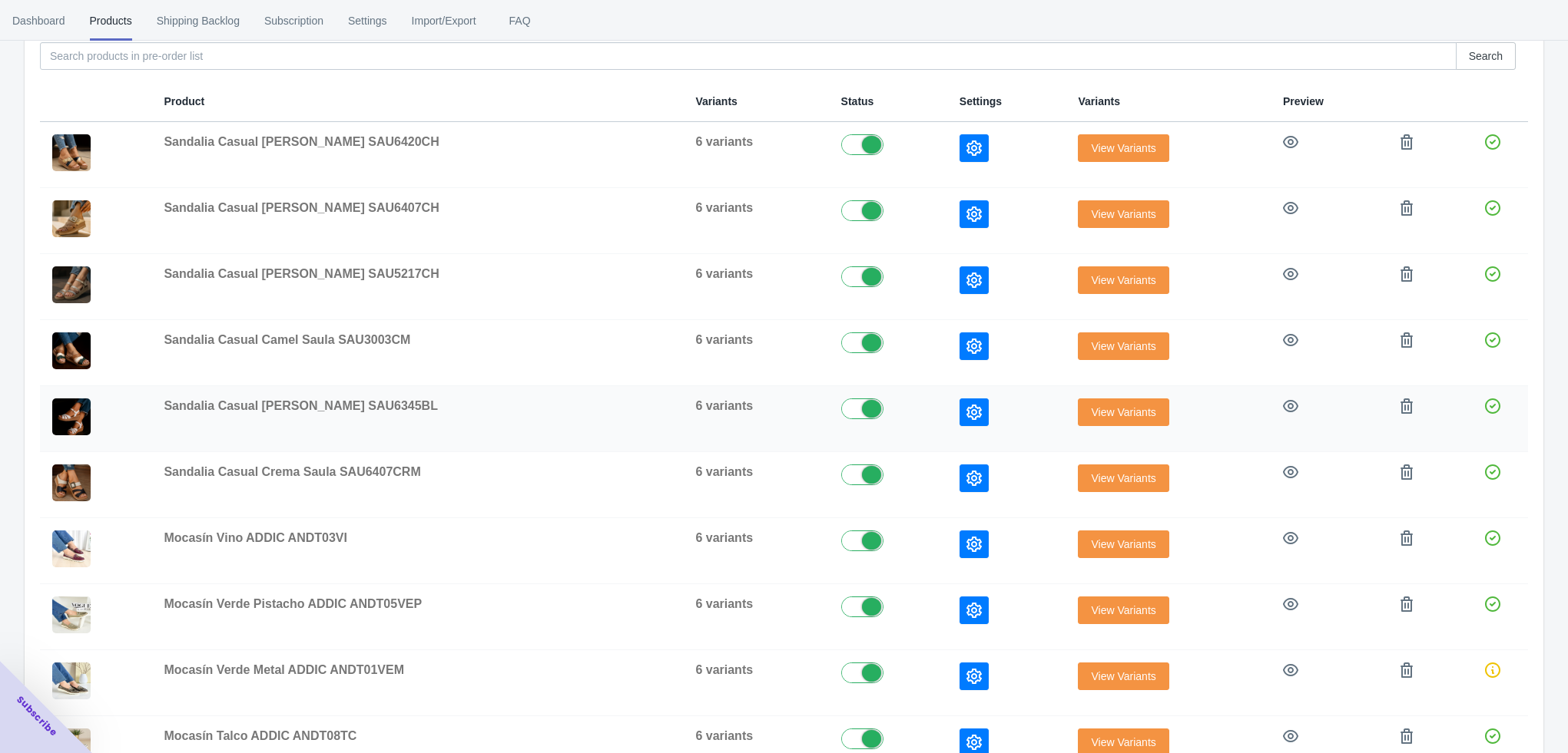
click at [967, 418] on icon "button" at bounding box center [974, 413] width 16 height 16
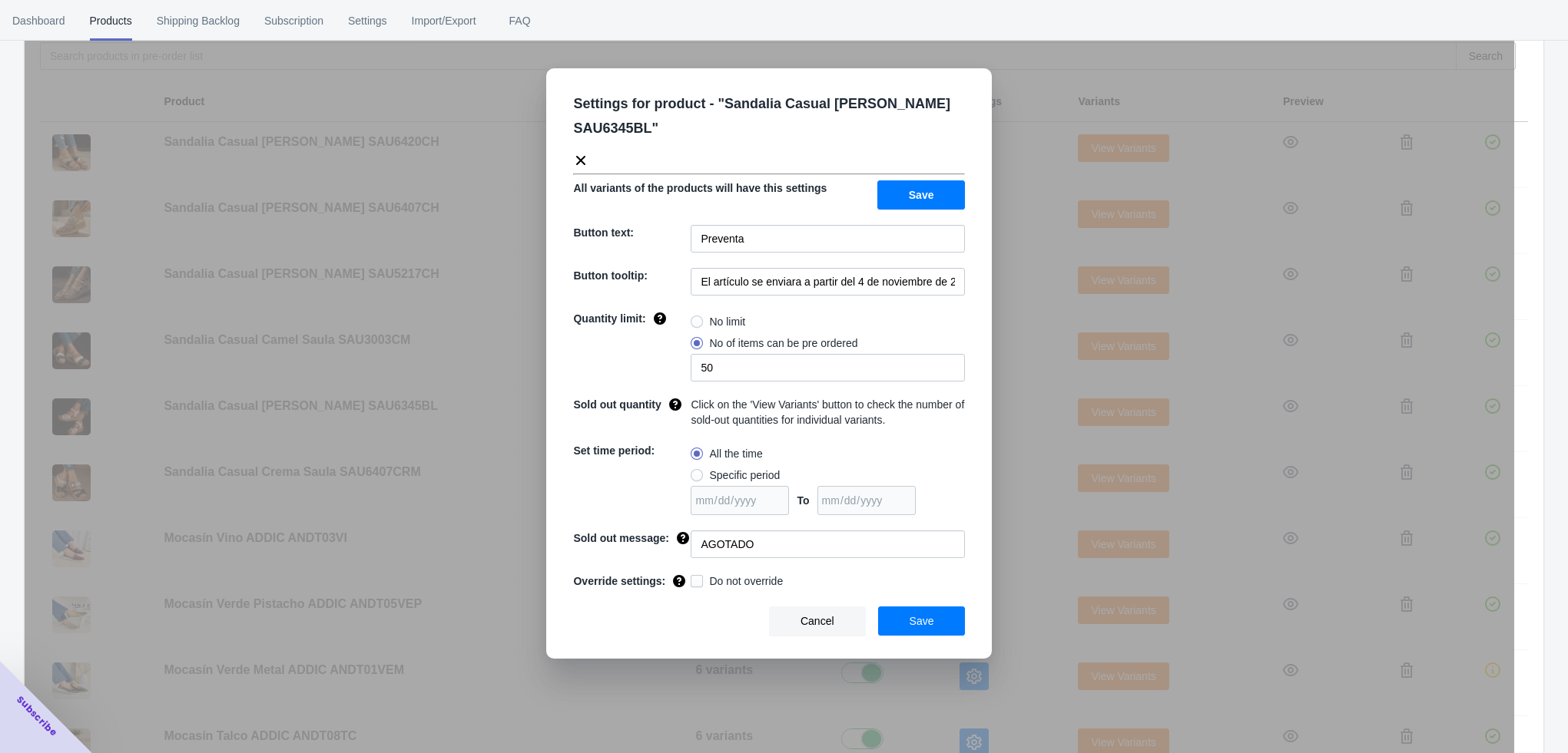
click at [999, 399] on div "Settings for product - " Sandalia Casual [PERSON_NAME] SAU6345BL " All variants…" at bounding box center [770, 415] width 1490 height 753
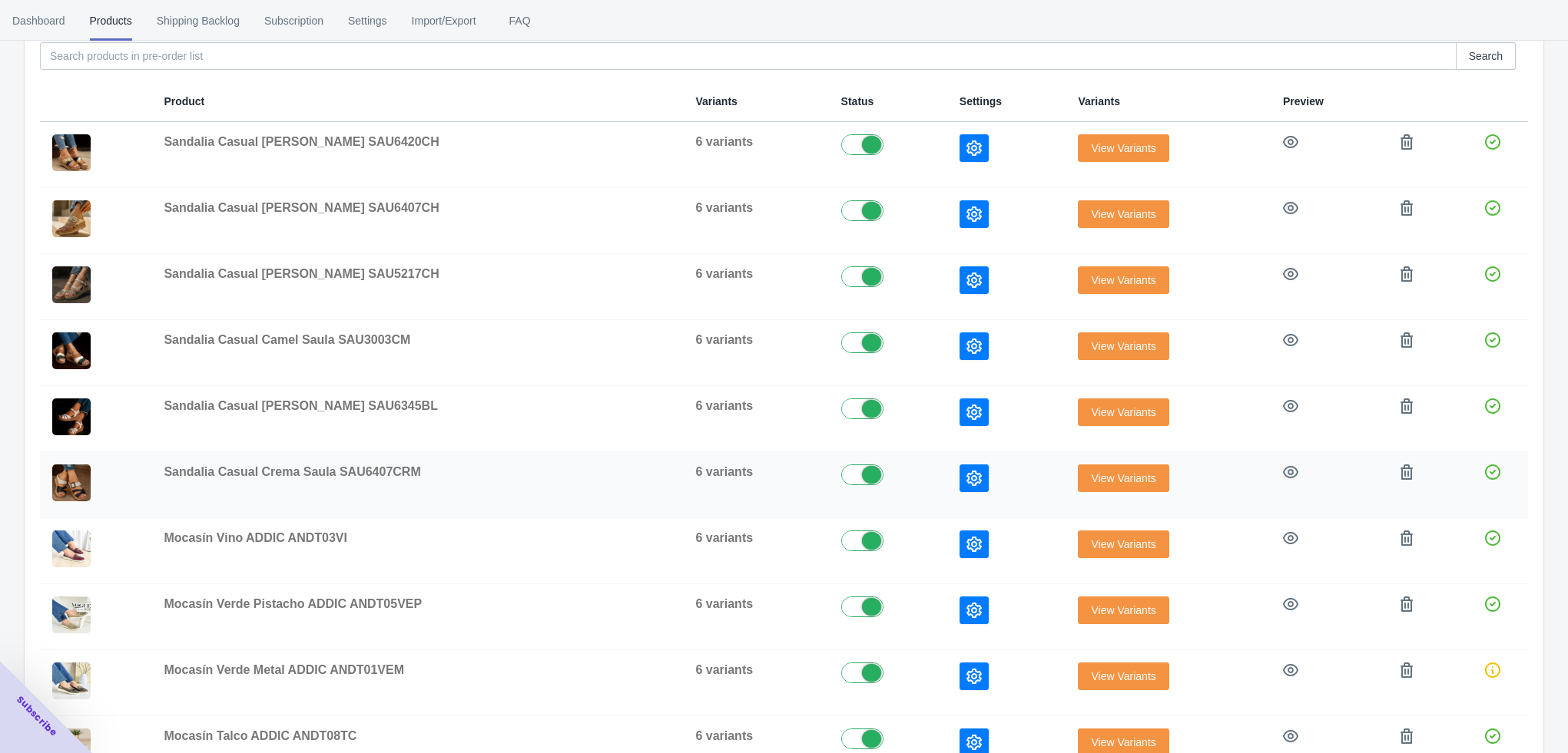
click at [960, 471] on button "button" at bounding box center [974, 478] width 29 height 28
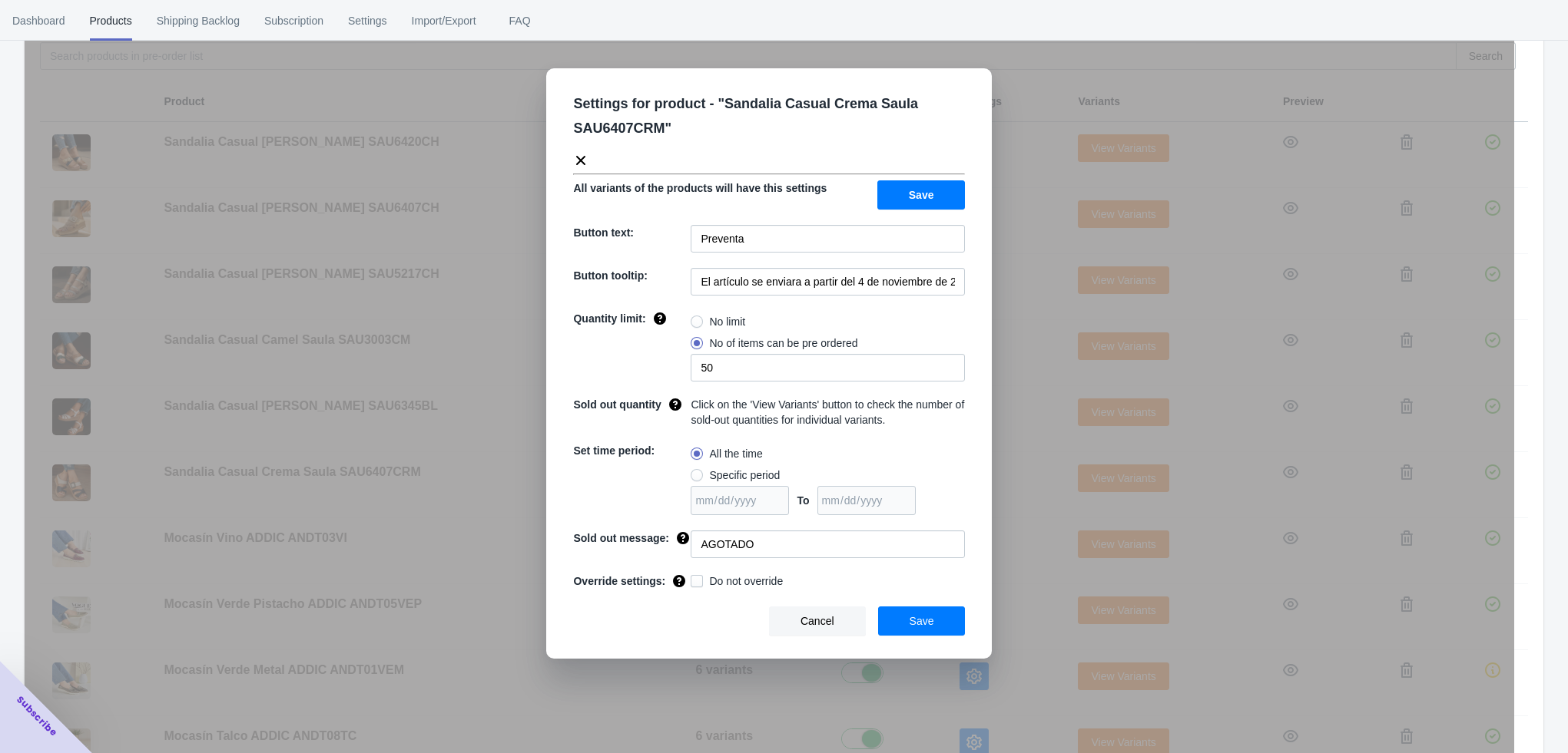
click at [1025, 430] on div "Settings for product - " Sandalia Casual Crema Saula SAU6407CRM " All variants …" at bounding box center [770, 415] width 1490 height 753
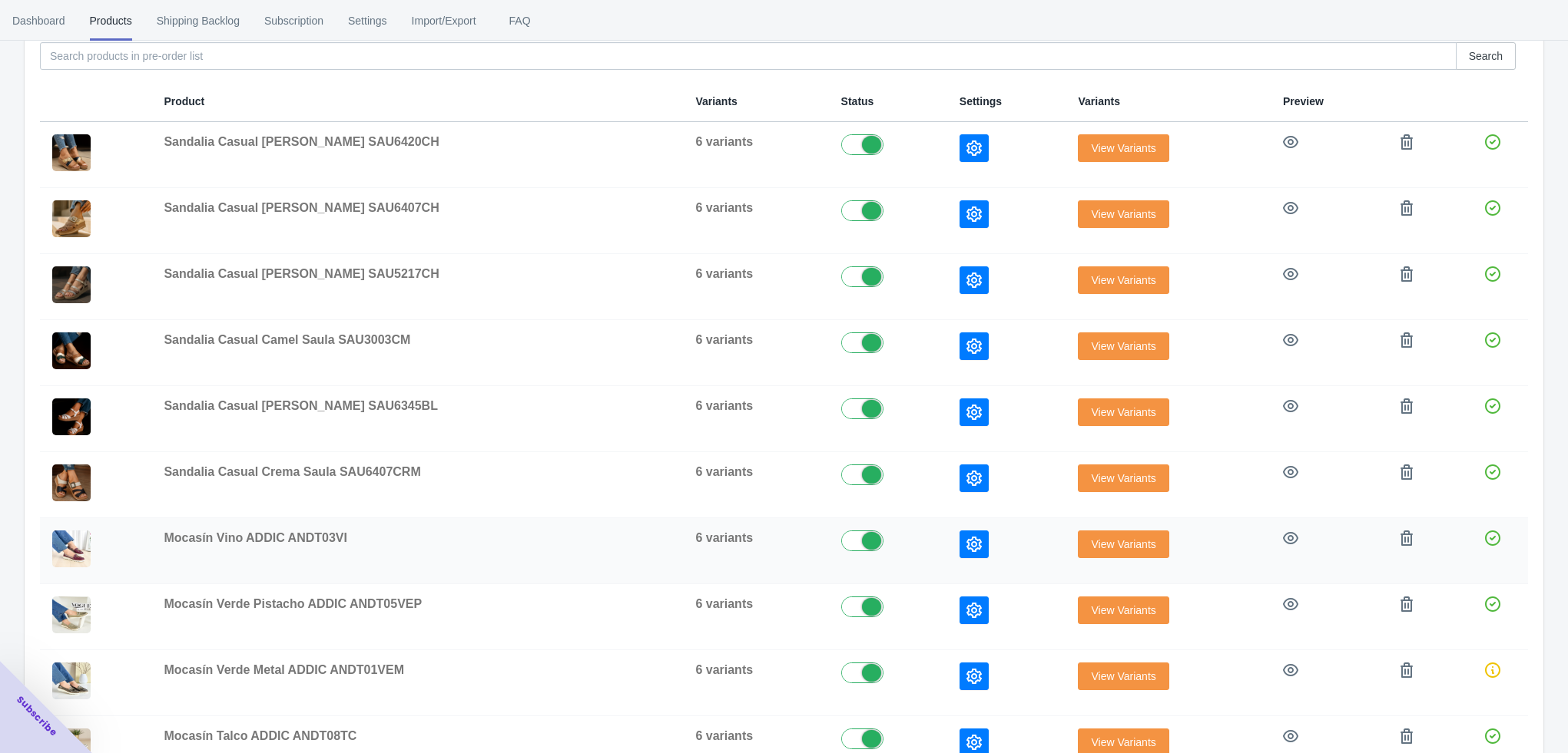
click at [960, 554] on button "button" at bounding box center [974, 544] width 29 height 28
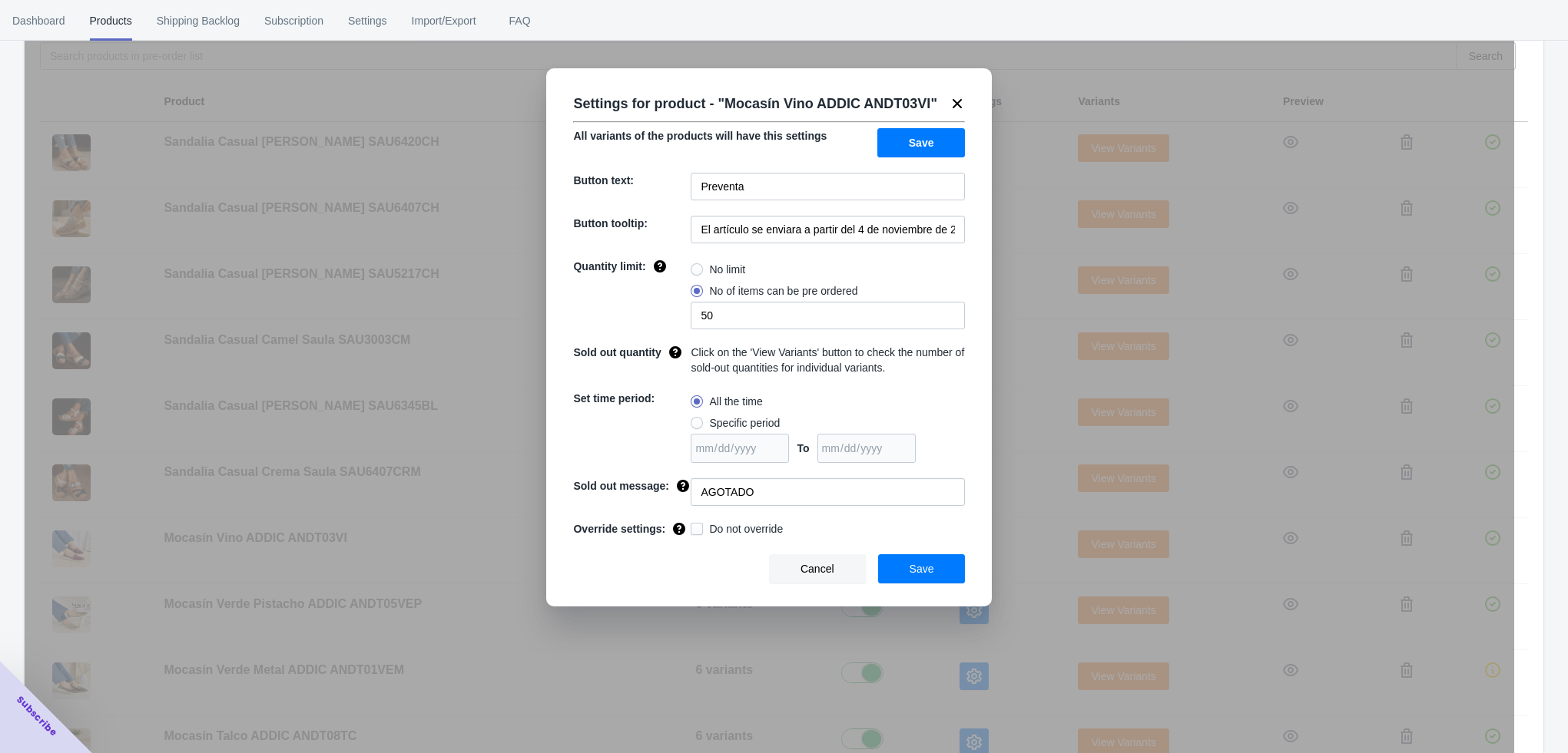
click at [1032, 507] on div "Settings for product - " Mocasín Vino ADDIC ANDT03VI " All variants of the prod…" at bounding box center [770, 415] width 1490 height 753
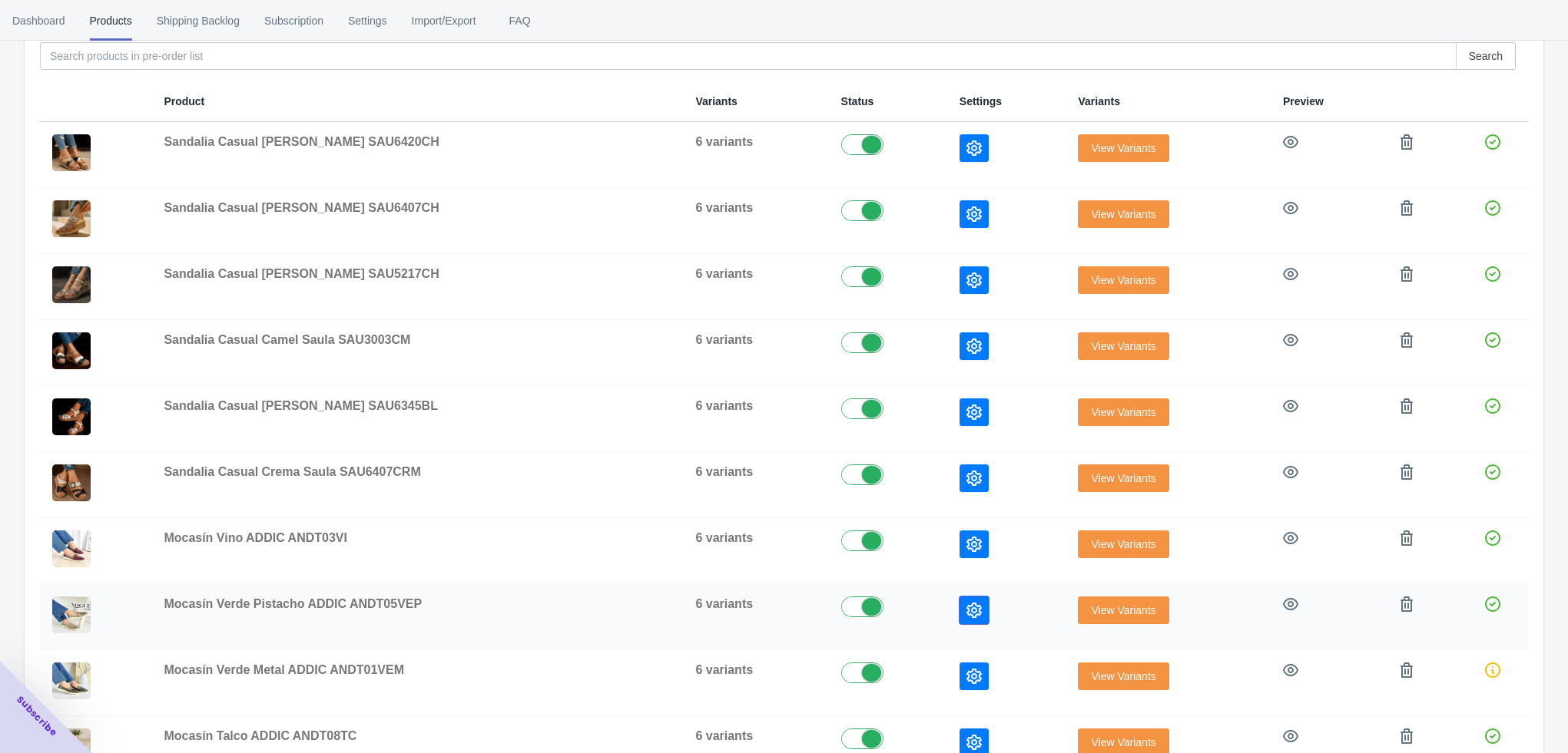
click at [971, 601] on button "button" at bounding box center [974, 610] width 29 height 28
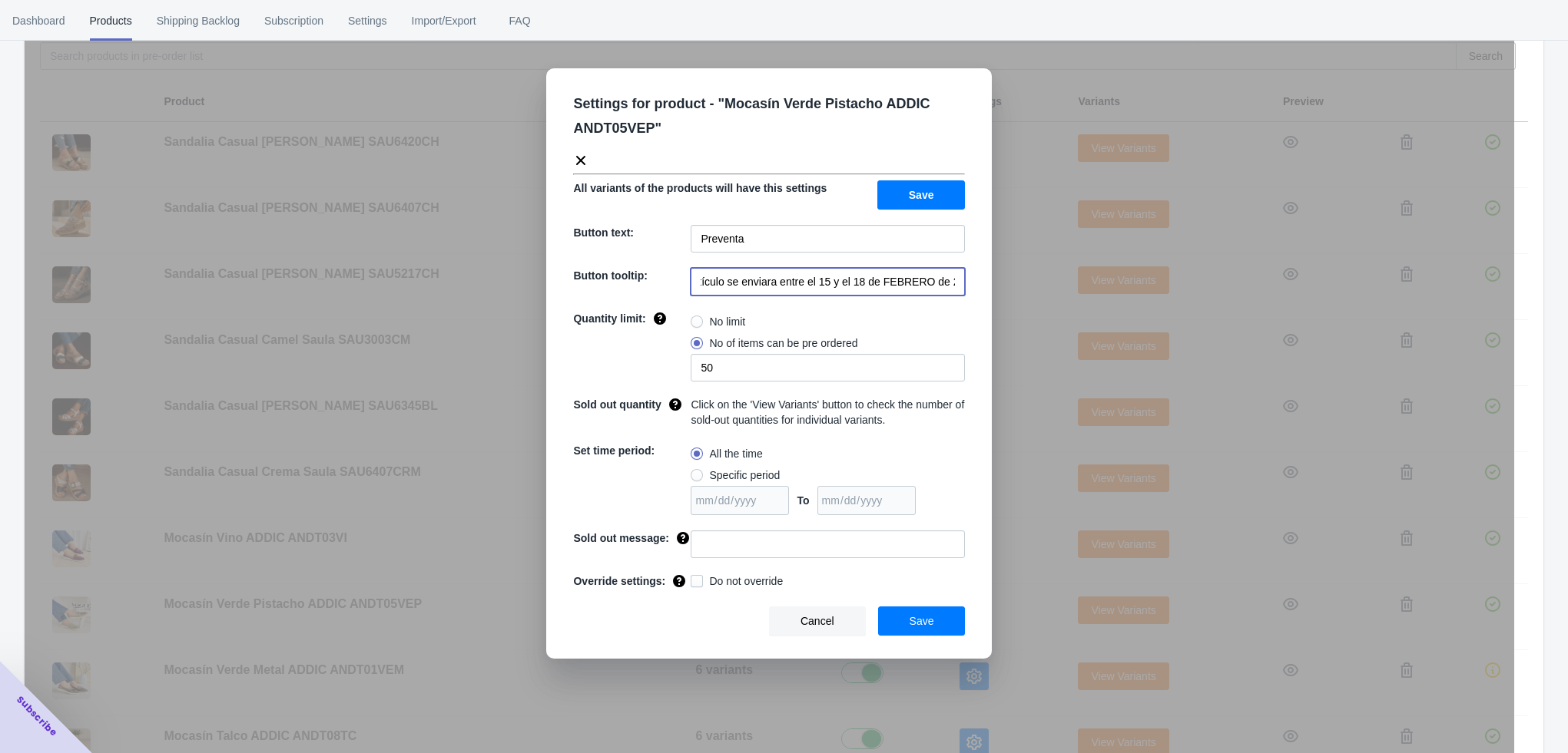
scroll to position [0, 31]
drag, startPoint x: 798, startPoint y: 285, endPoint x: 958, endPoint y: 290, distance: 160.1
click at [958, 290] on input "El artículo se enviara entre el 15 y el 18 de FEBRERO de 2023" at bounding box center [827, 282] width 274 height 28
paste input "a partir del 4 de noviembre de 2025"
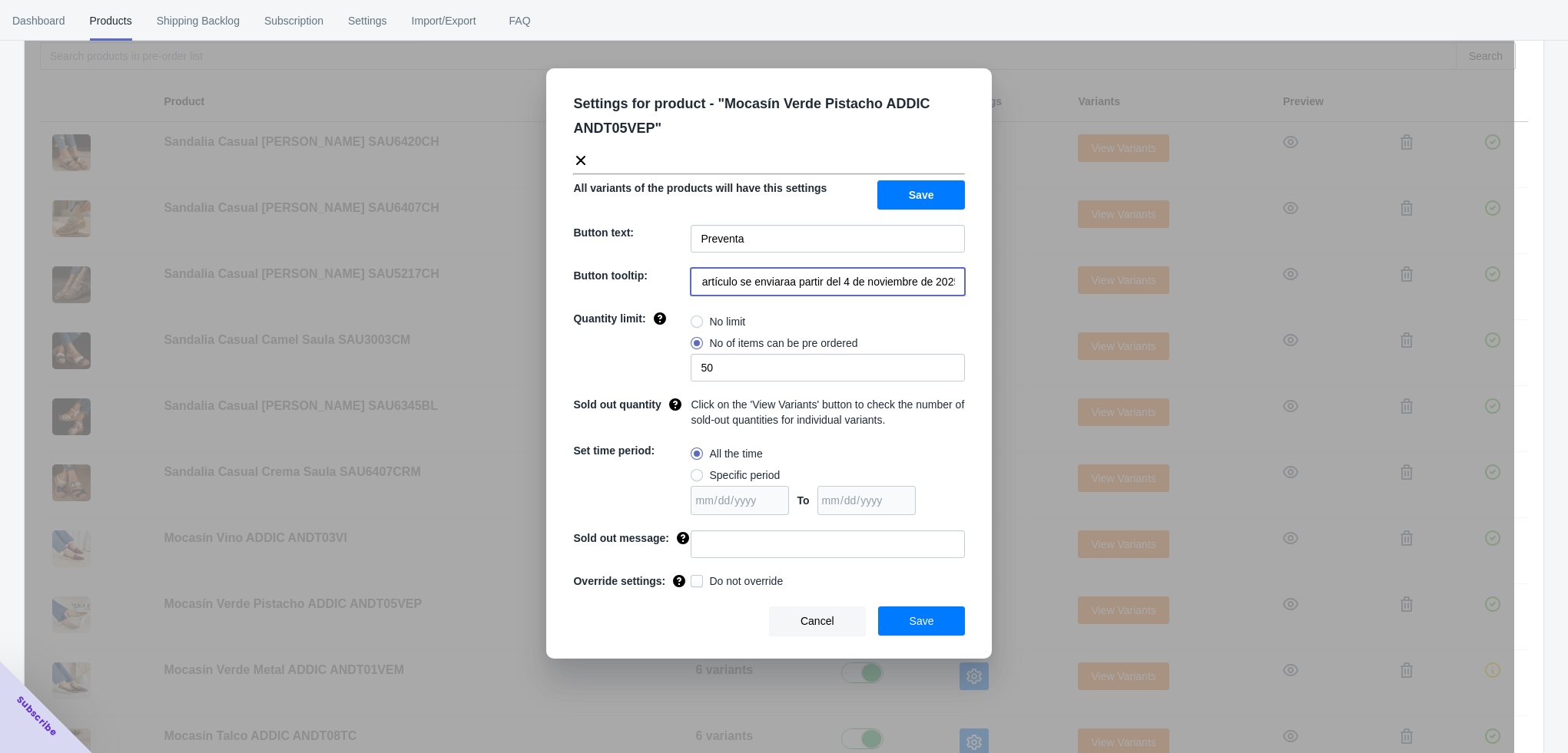
click at [787, 284] on input "El artículo se enviaraa partir del 4 de noviembre de 2025" at bounding box center [827, 282] width 274 height 28
type input "El artículo se enviara a partir del 4 de noviembre de 2025"
click at [739, 547] on input at bounding box center [827, 544] width 274 height 28
type input "AGOTADO"
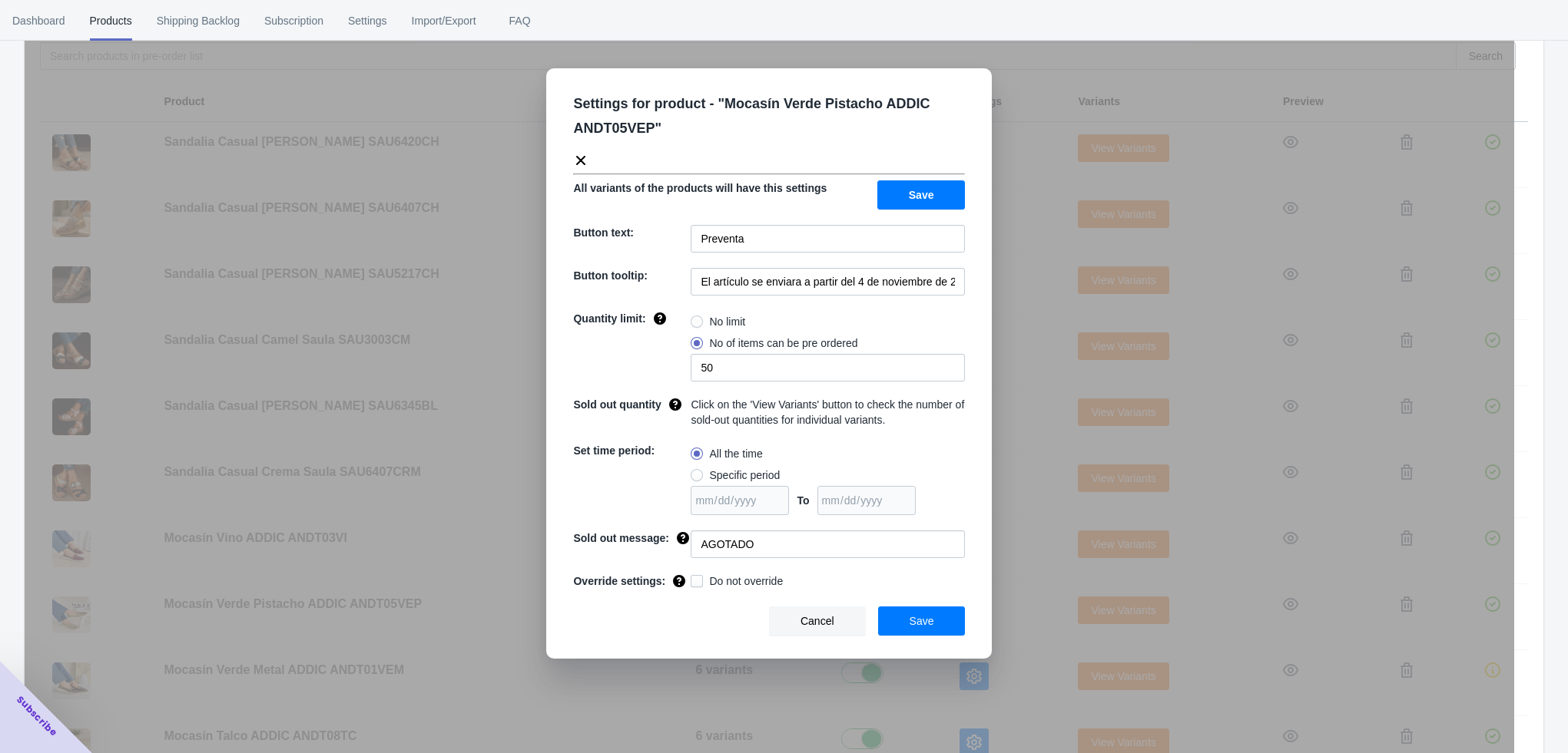
click at [911, 619] on span "Save" at bounding box center [922, 621] width 25 height 12
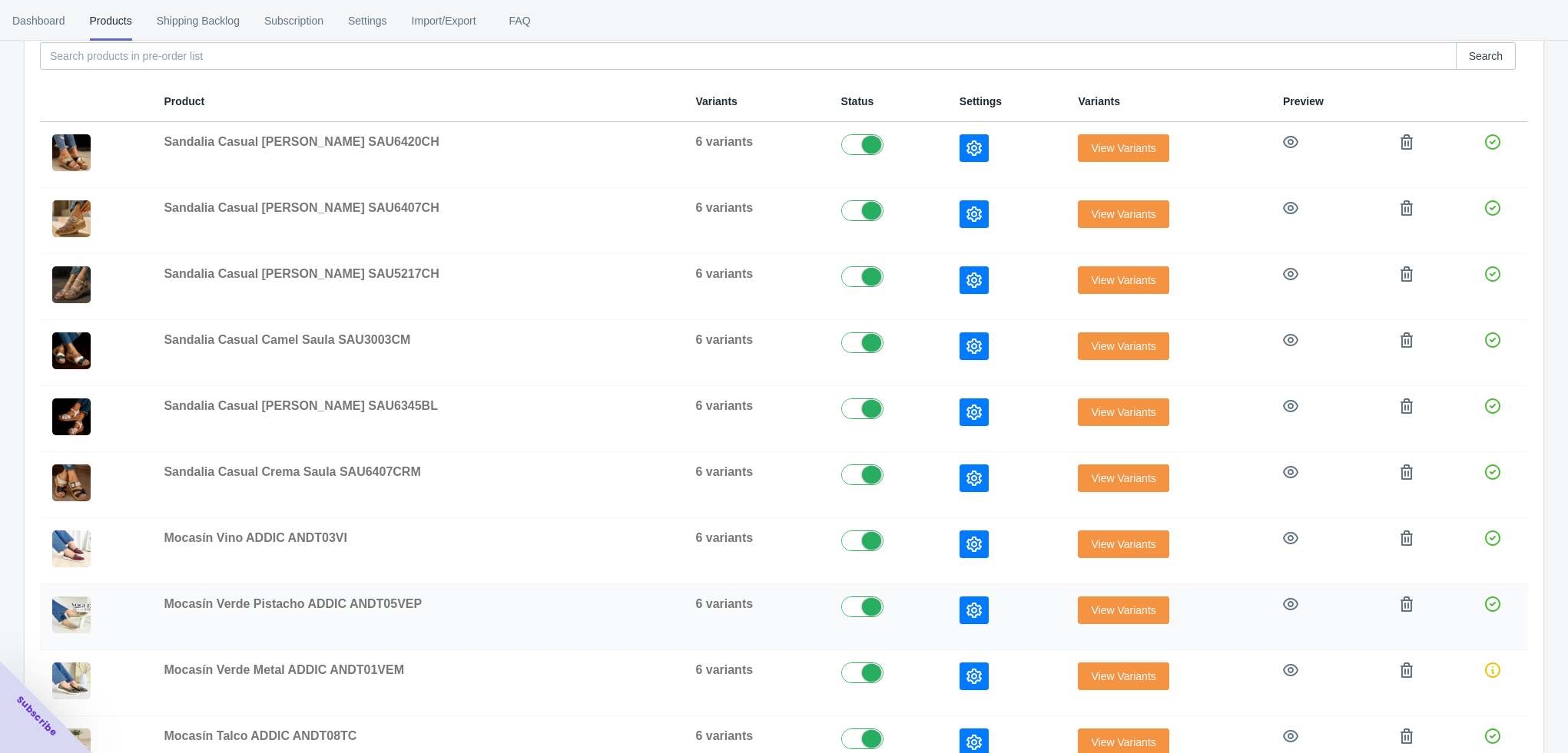
scroll to position [388, 0]
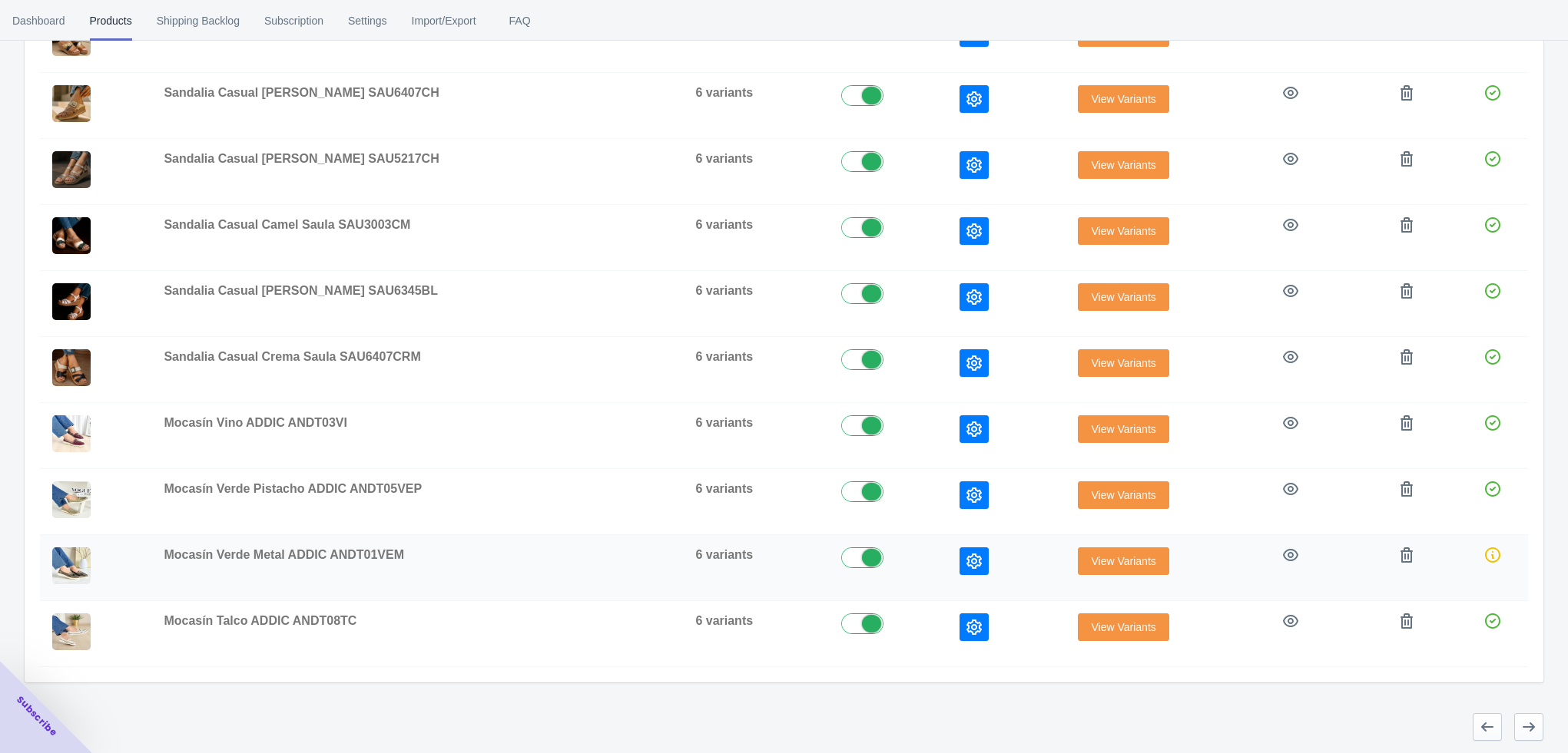
click at [967, 558] on icon "button" at bounding box center [974, 561] width 16 height 16
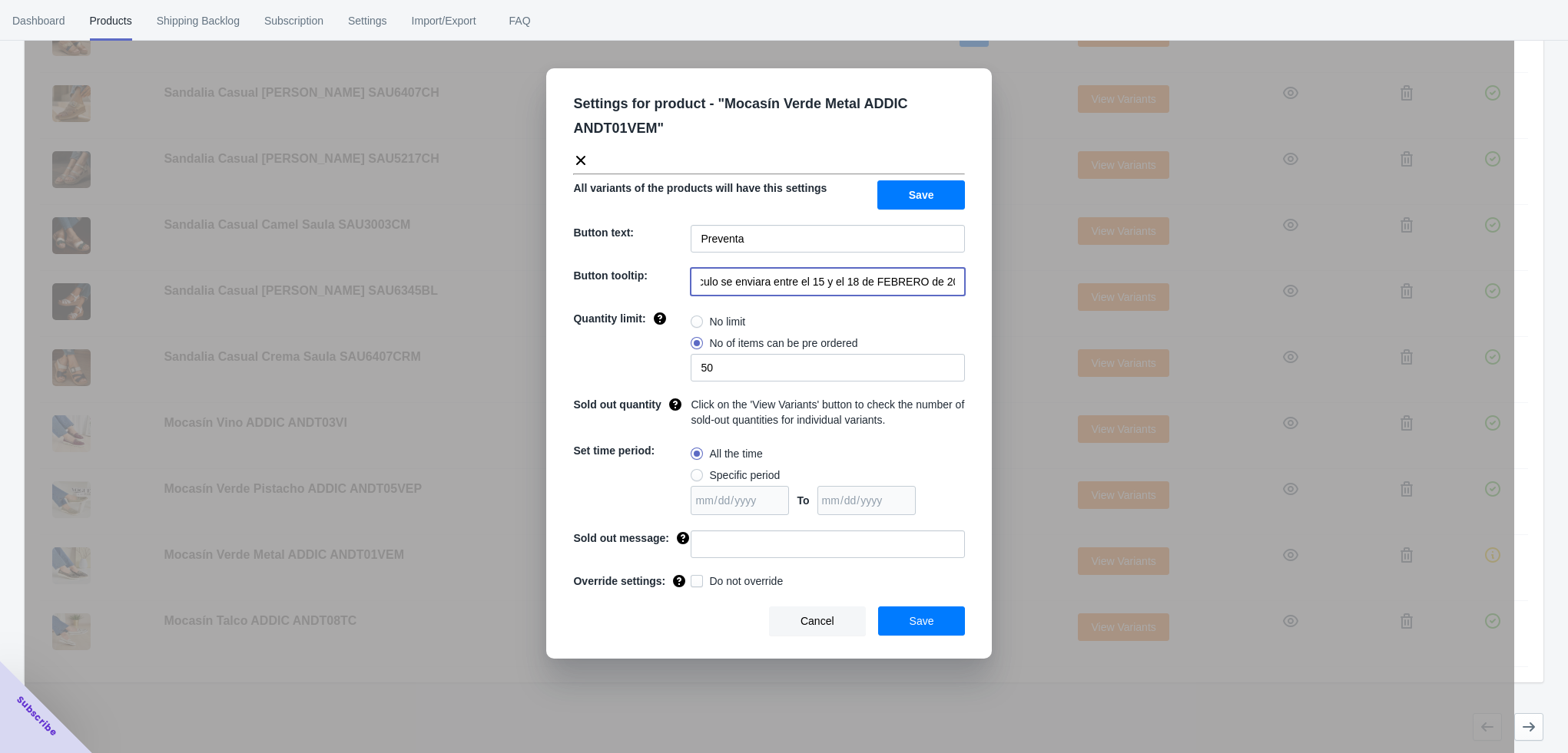
drag, startPoint x: 803, startPoint y: 283, endPoint x: 962, endPoint y: 283, distance: 159.0
click at [962, 283] on input "El artículo se enviara entre el 15 y el 18 de FEBRERO de 2023" at bounding box center [827, 282] width 274 height 28
paste input "a partir del 4 de noviembre de 2025"
type input "El artículo se enviara a partir del 4 de noviembre de 2025"
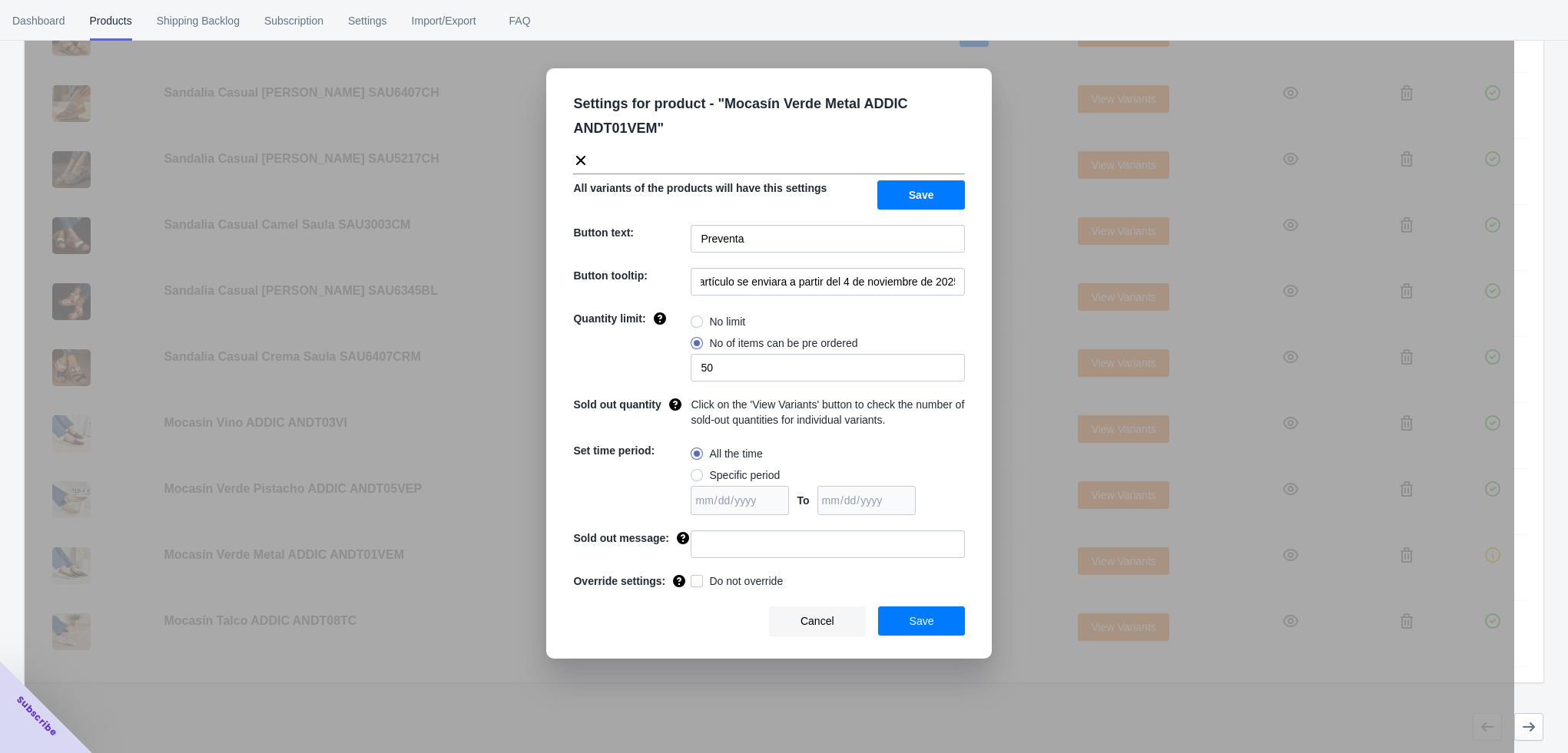
click at [739, 565] on div "Settings for product - " Mocasín Verde Metal ADDIC ANDT01VEM " All variants of …" at bounding box center [769, 363] width 445 height 590
click at [750, 549] on input at bounding box center [827, 544] width 274 height 28
type input "AGOTADO"
click at [936, 617] on button "Save" at bounding box center [922, 621] width 88 height 29
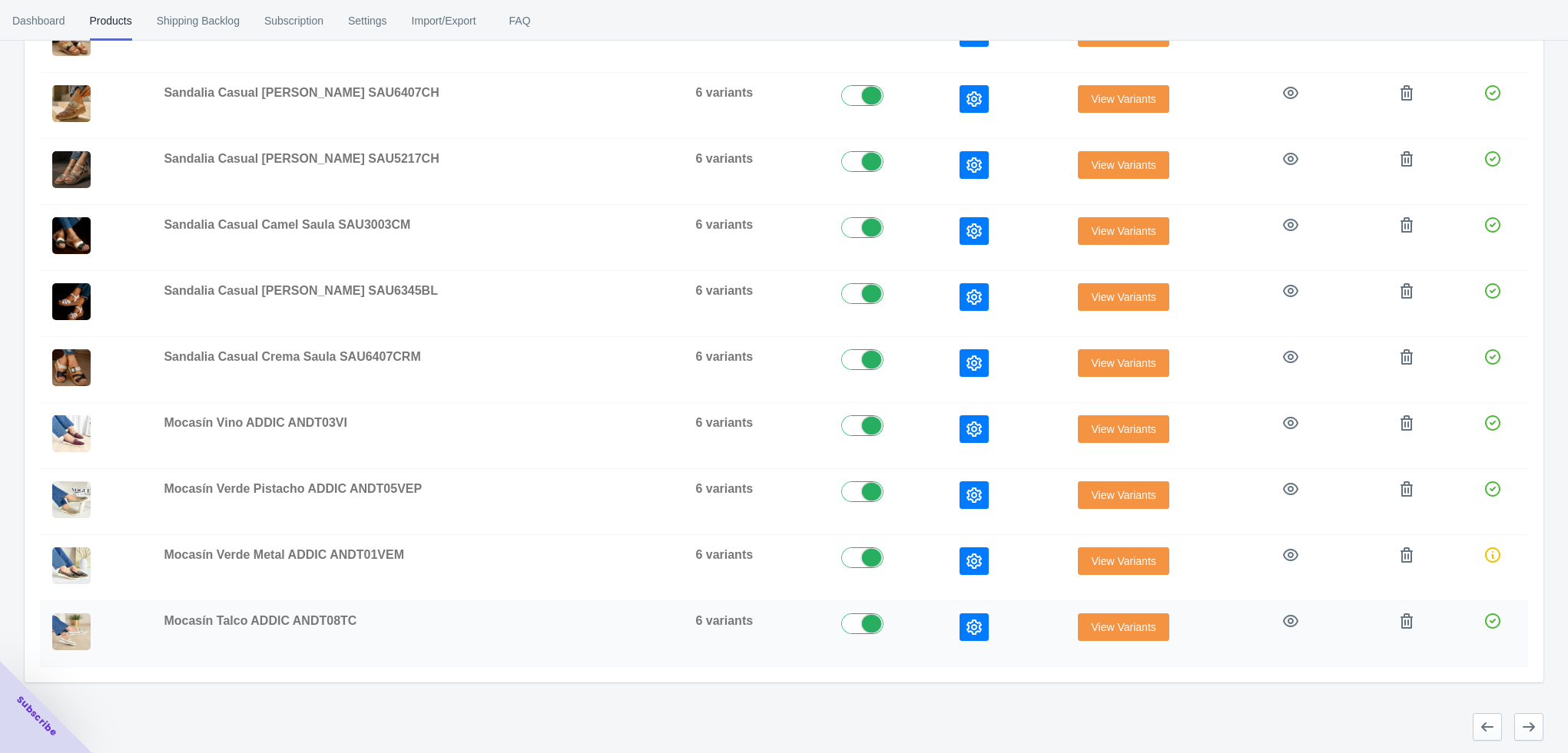
click at [967, 621] on button "button" at bounding box center [974, 627] width 29 height 28
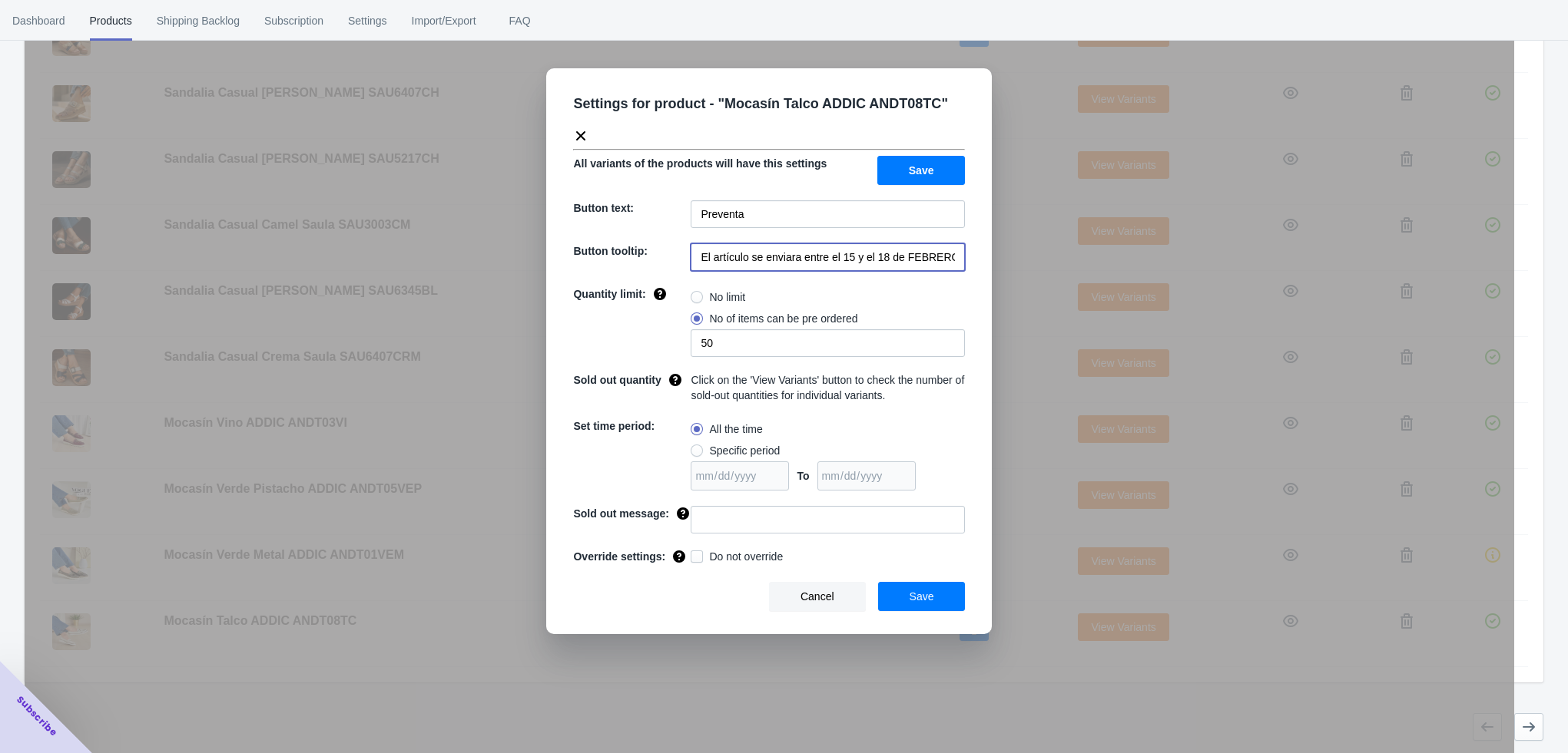
scroll to position [0, 31]
drag, startPoint x: 805, startPoint y: 262, endPoint x: 973, endPoint y: 268, distance: 168.1
click at [973, 268] on div "Settings for product - " Mocasín Talco ADDIC ANDT08TC " All variants of the pro…" at bounding box center [769, 351] width 445 height 566
paste input "a partir del 4 de noviembre de 2025"
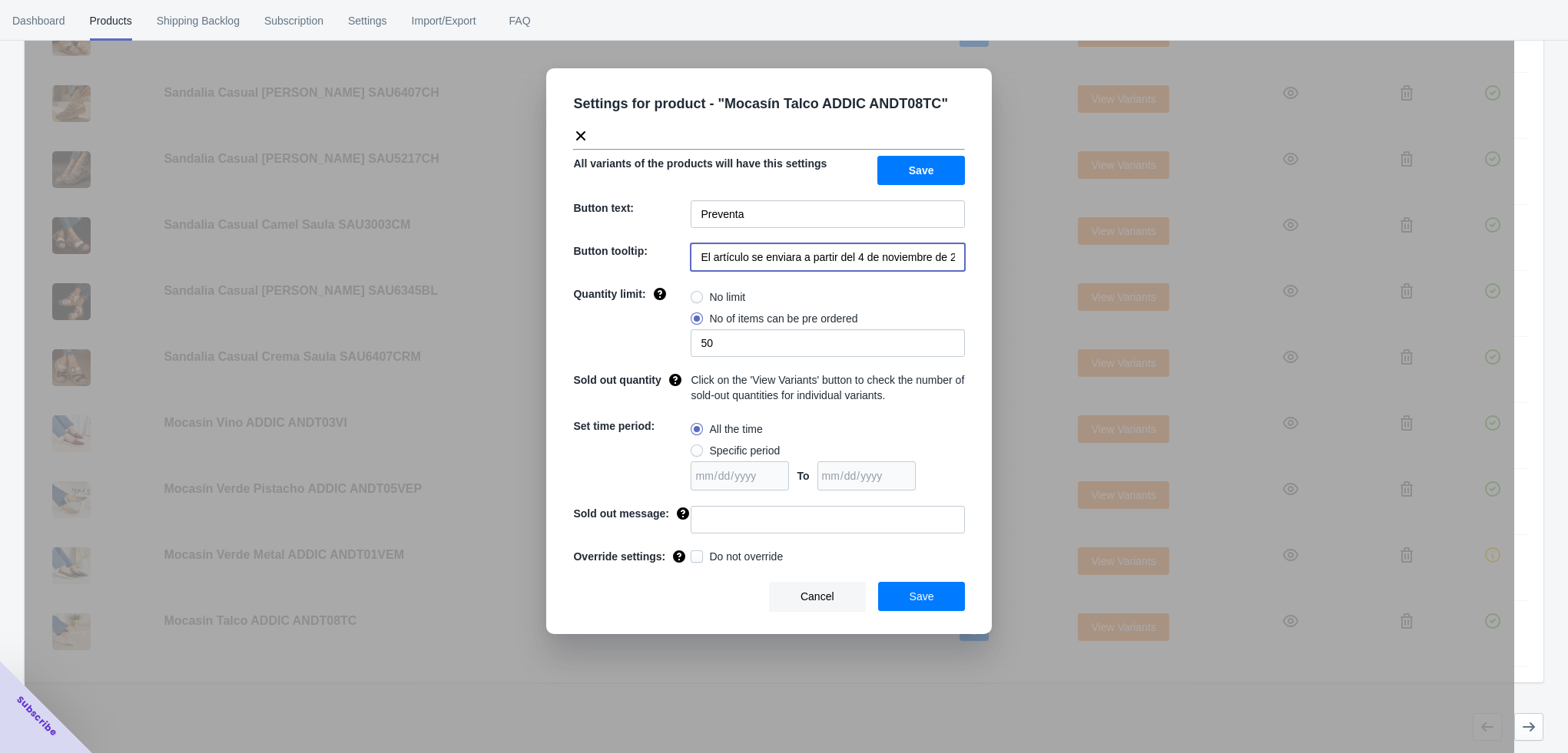
scroll to position [0, 15]
type input "El artículo se enviara a partir del 4 de noviembre de 2025"
click at [731, 534] on input at bounding box center [827, 520] width 274 height 28
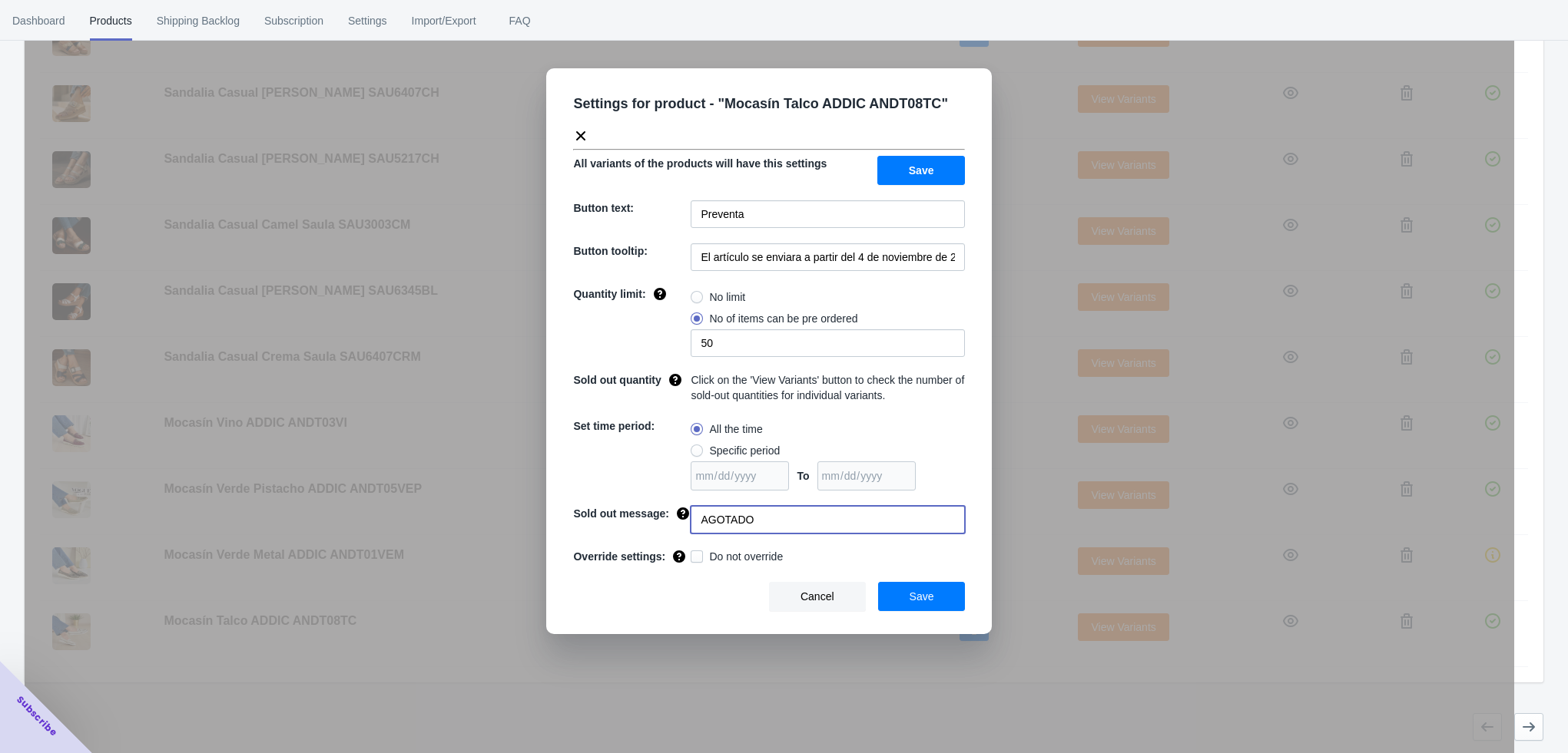
type input "AGOTADO"
click at [902, 610] on button "Save" at bounding box center [922, 596] width 88 height 29
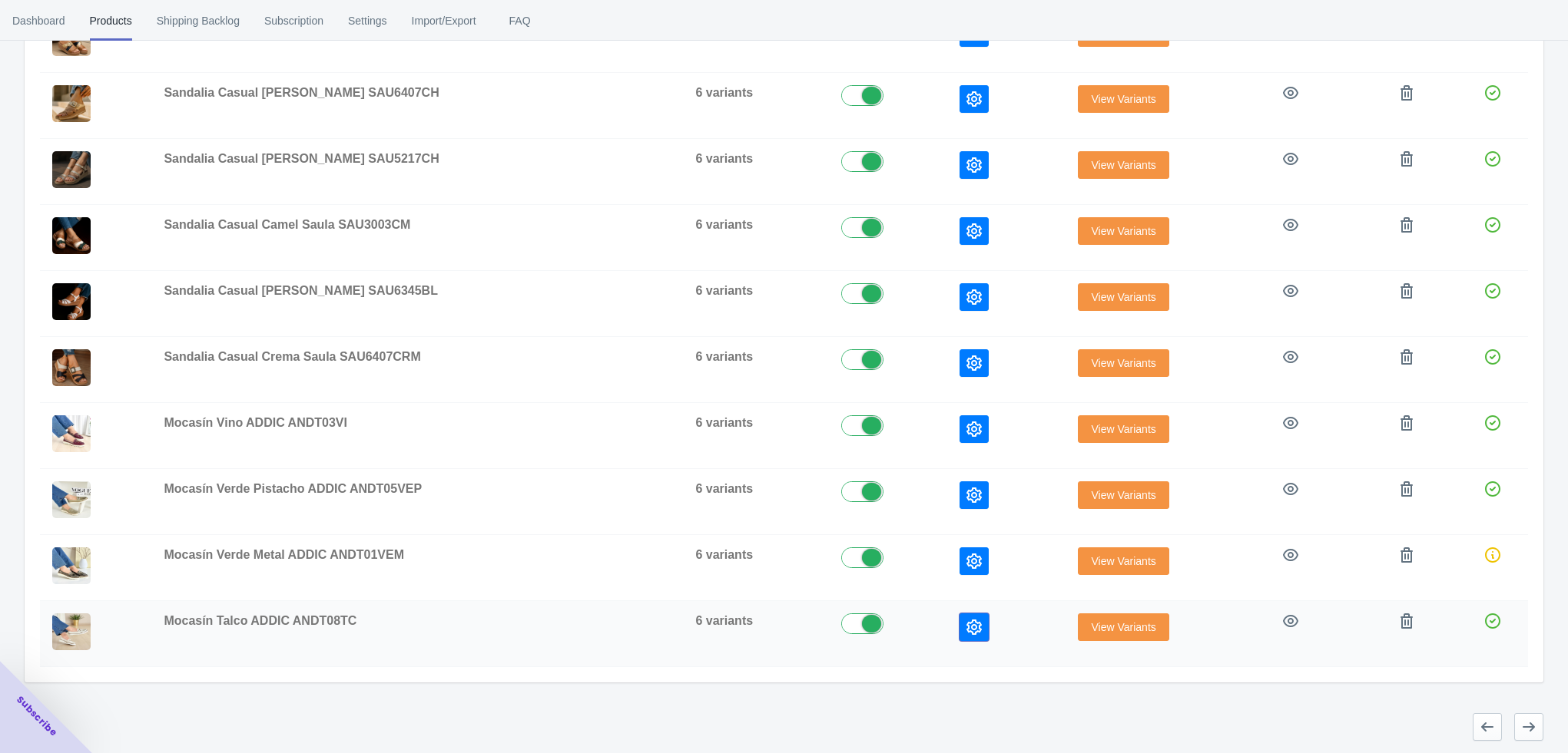
click at [960, 623] on button "button" at bounding box center [974, 627] width 29 height 28
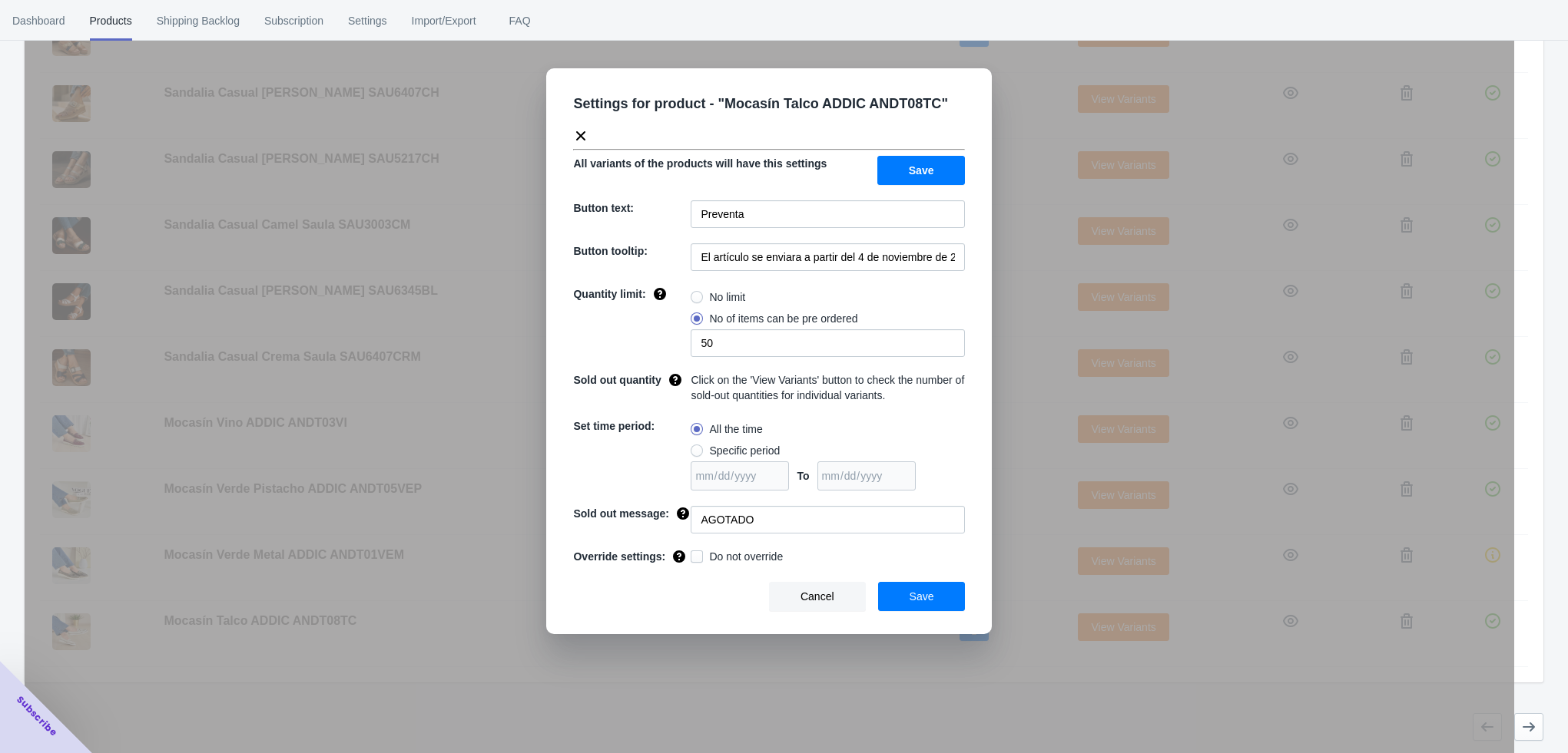
click at [912, 706] on div "Settings for product - " Mocasín Talco ADDIC ANDT08TC " All variants of the pro…" at bounding box center [770, 415] width 1490 height 753
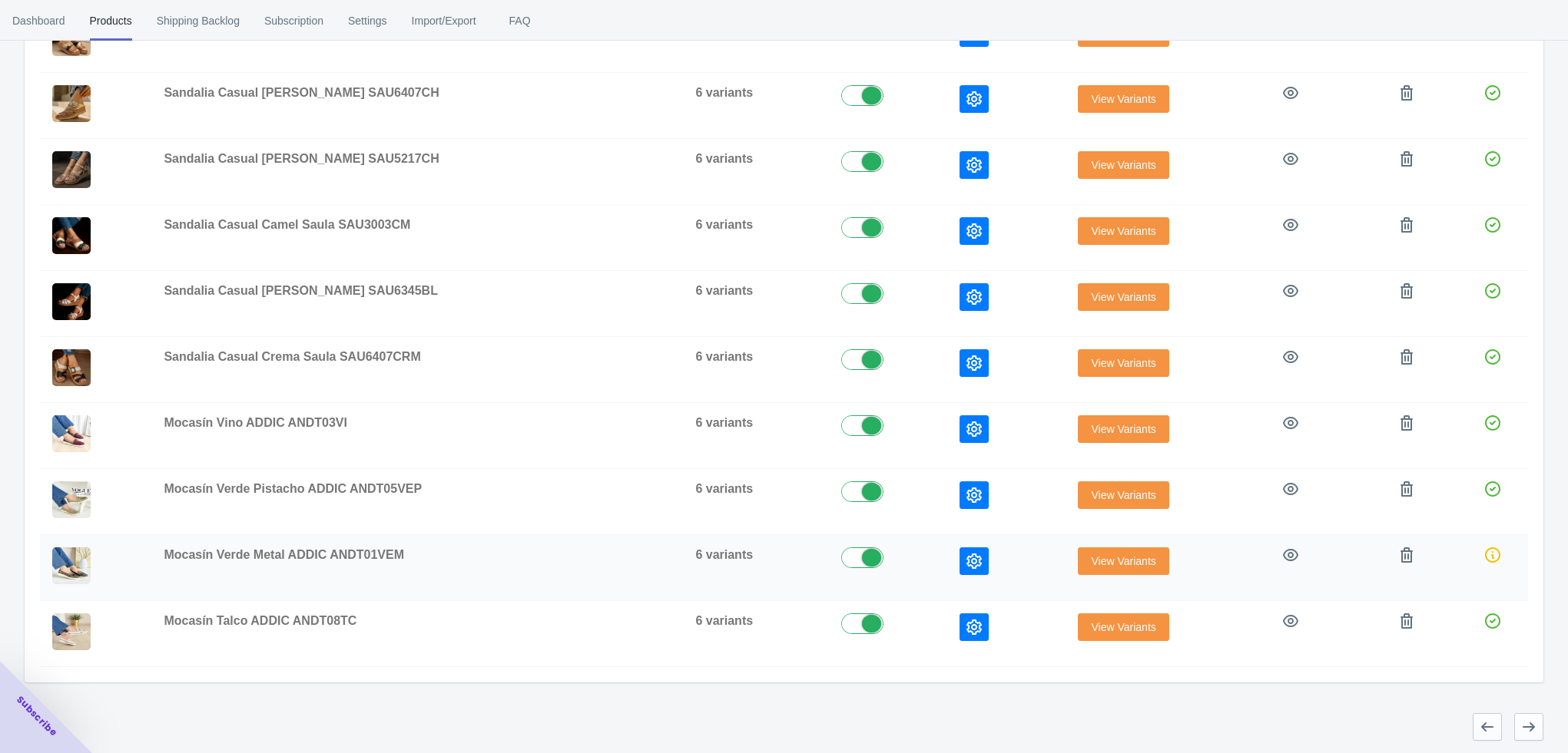
click at [967, 554] on icon "button" at bounding box center [974, 561] width 16 height 16
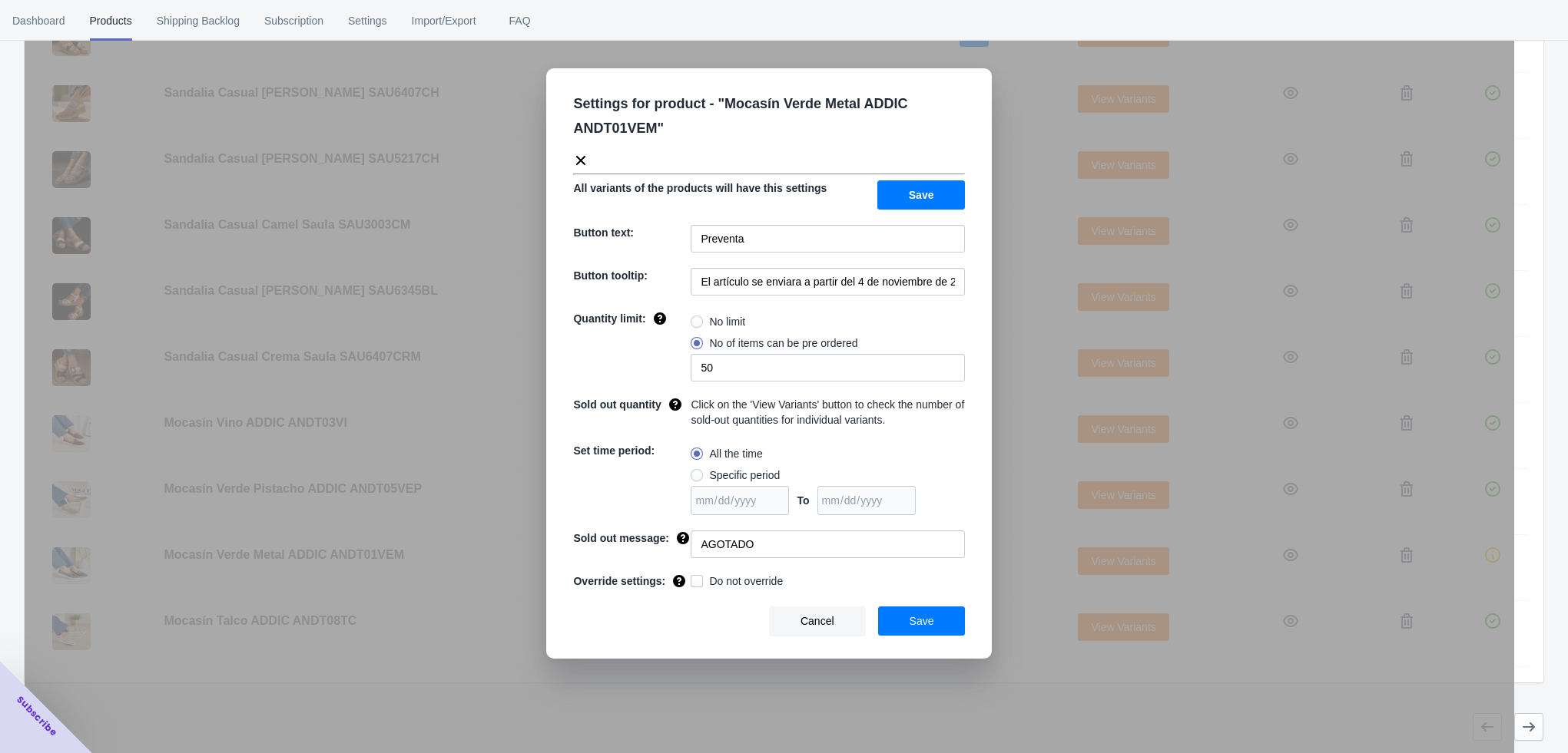
click at [926, 704] on div "Settings for product - " Mocasín Verde Metal ADDIC ANDT01VEM " All variants of …" at bounding box center [770, 415] width 1490 height 753
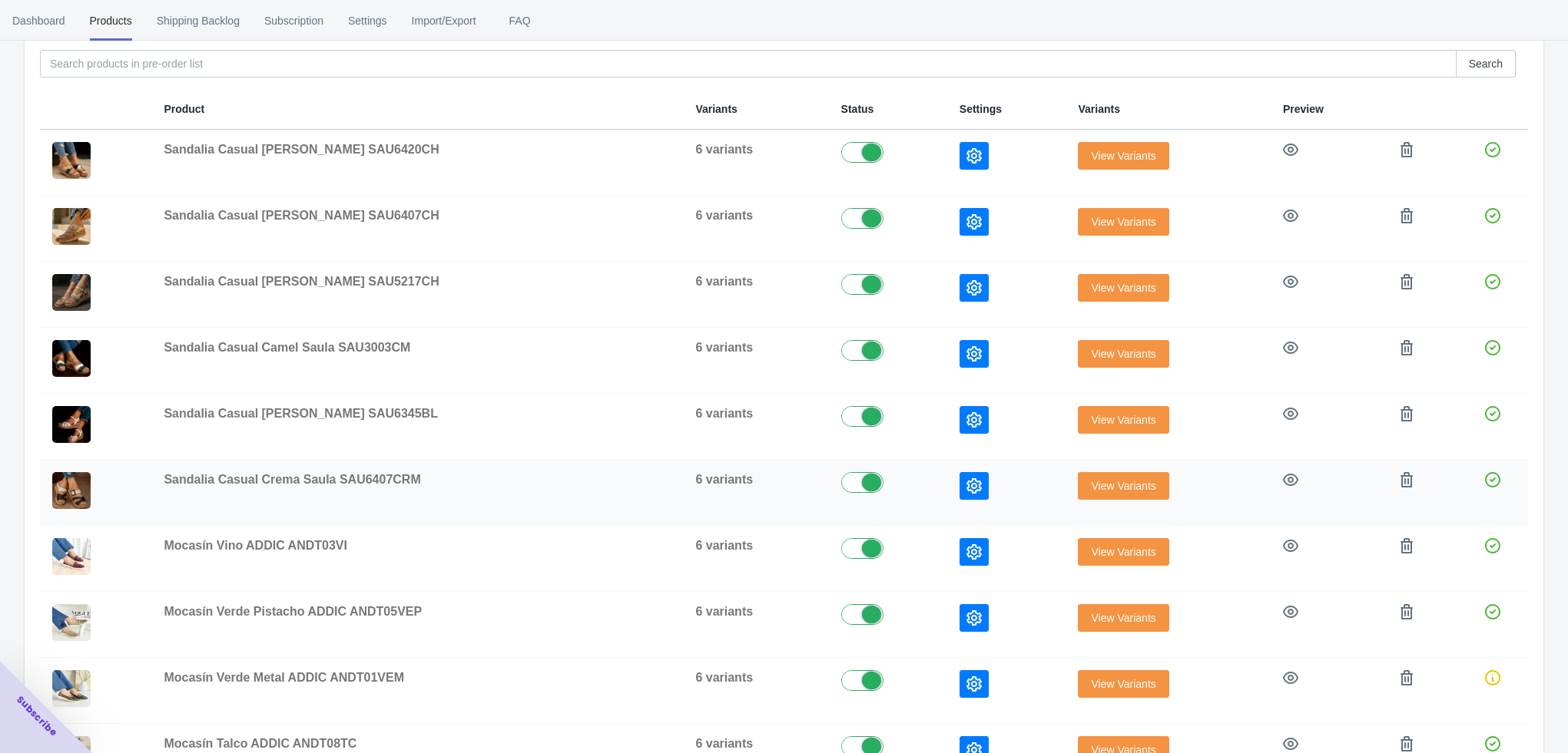
scroll to position [388, 0]
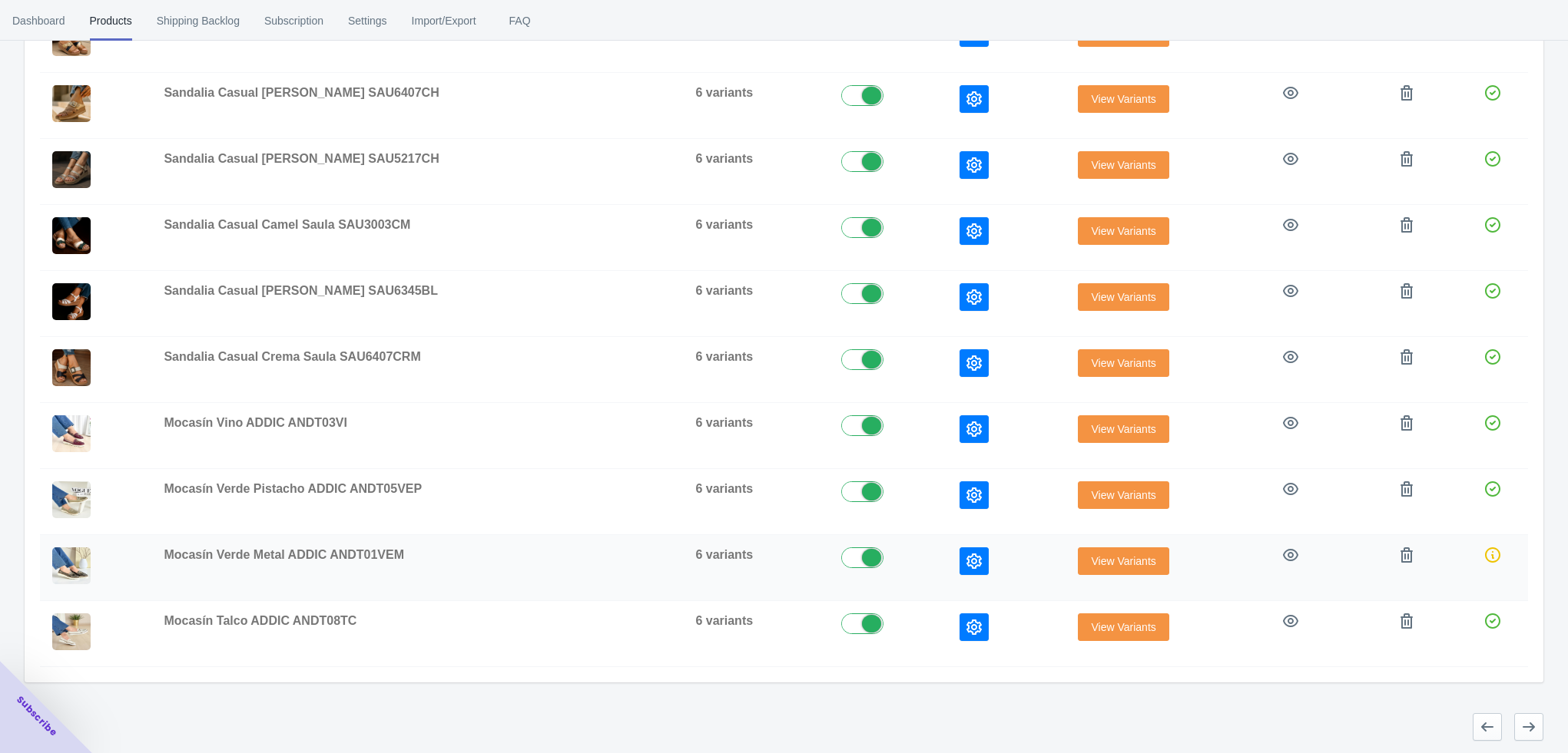
click at [1098, 565] on span "View Variants" at bounding box center [1123, 561] width 64 height 12
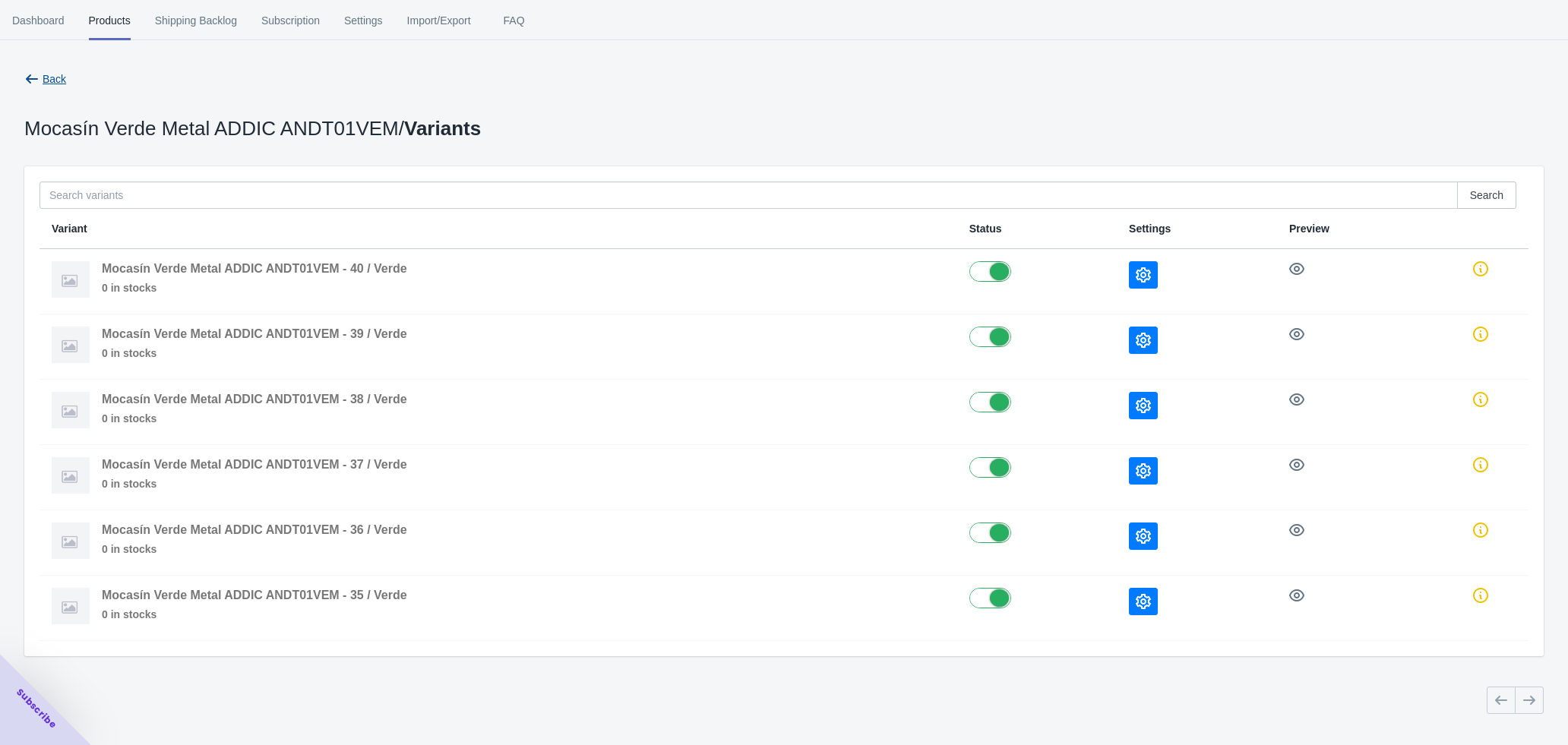
click at [38, 71] on icon "button" at bounding box center [32, 79] width 15 height 15
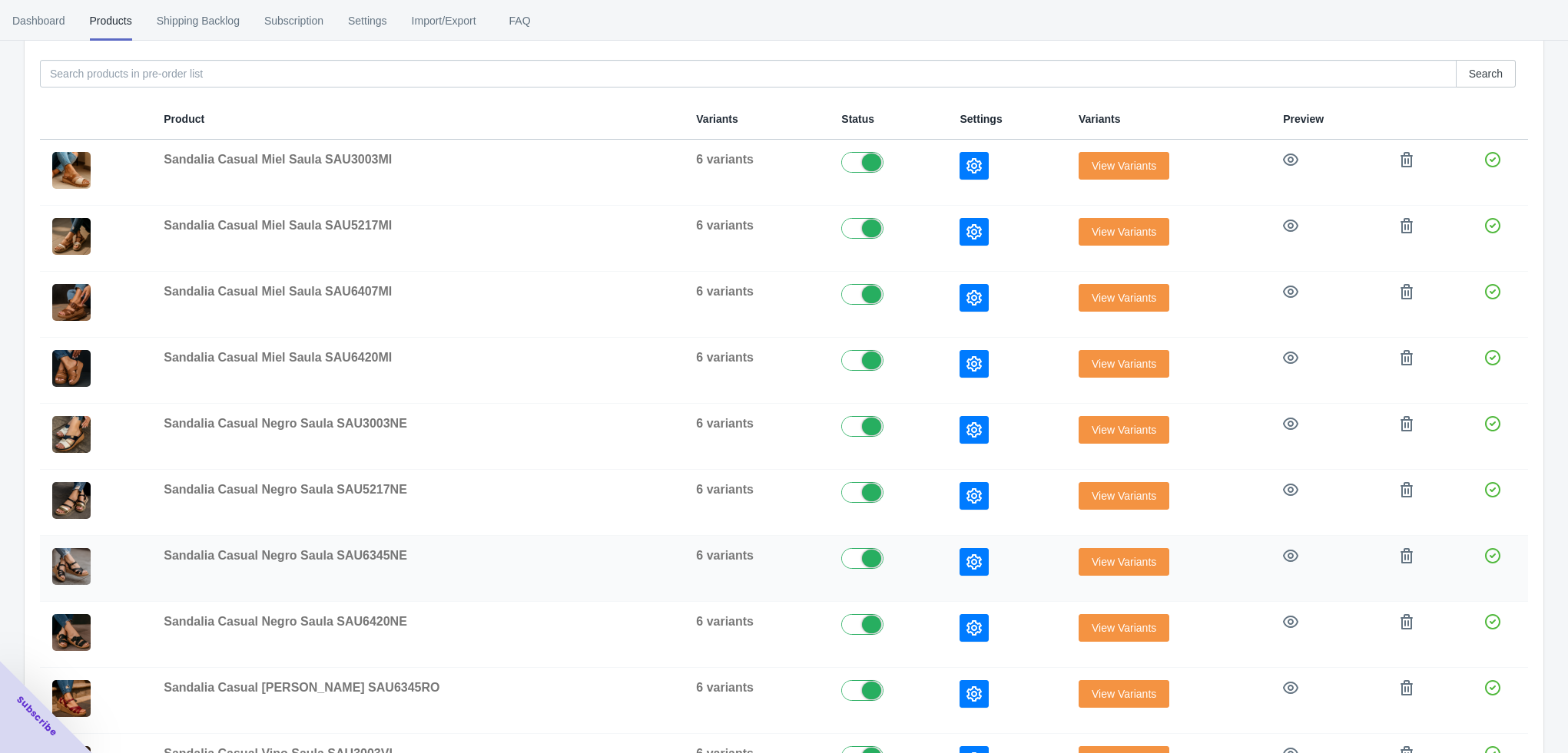
scroll to position [291, 0]
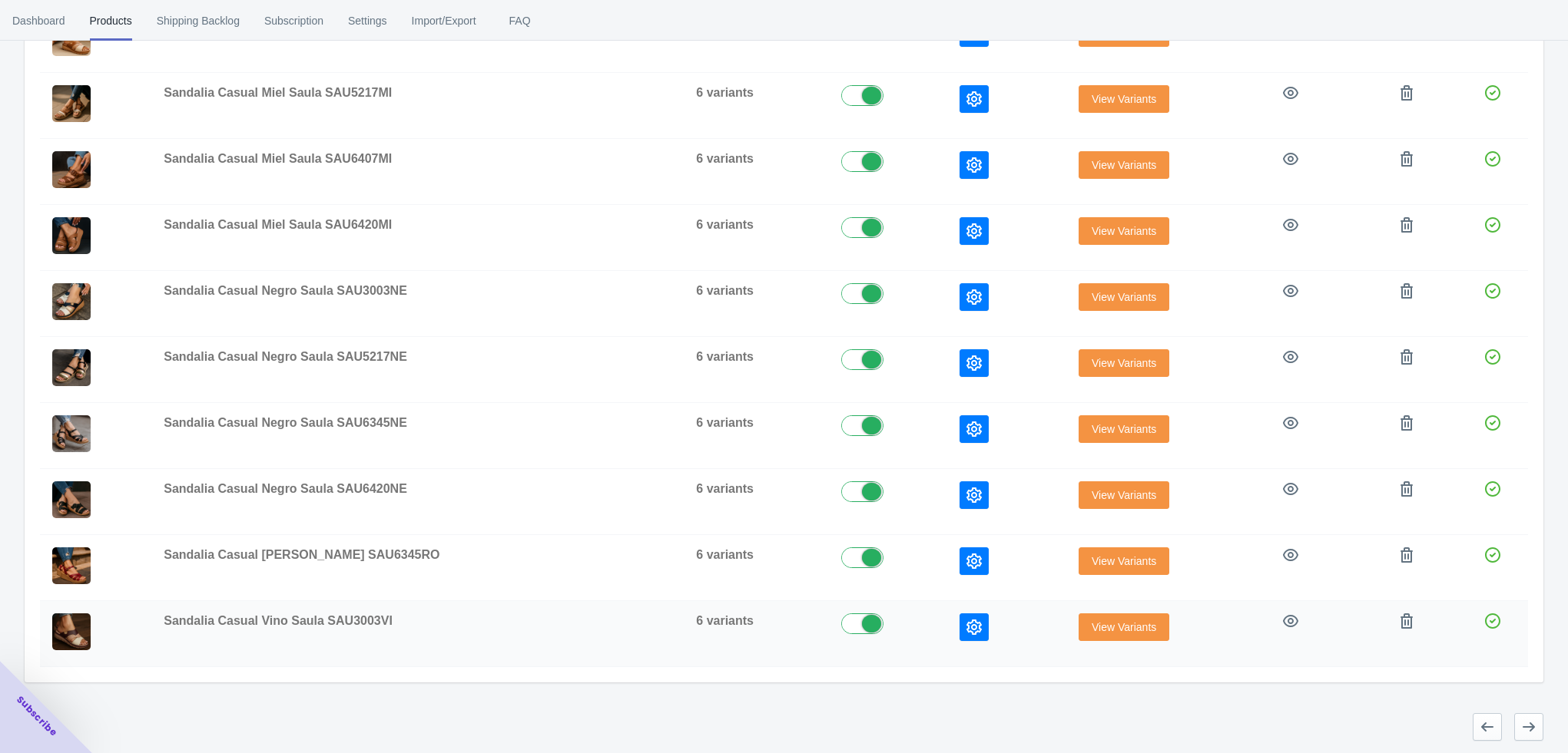
click at [967, 620] on icon "button" at bounding box center [974, 627] width 16 height 16
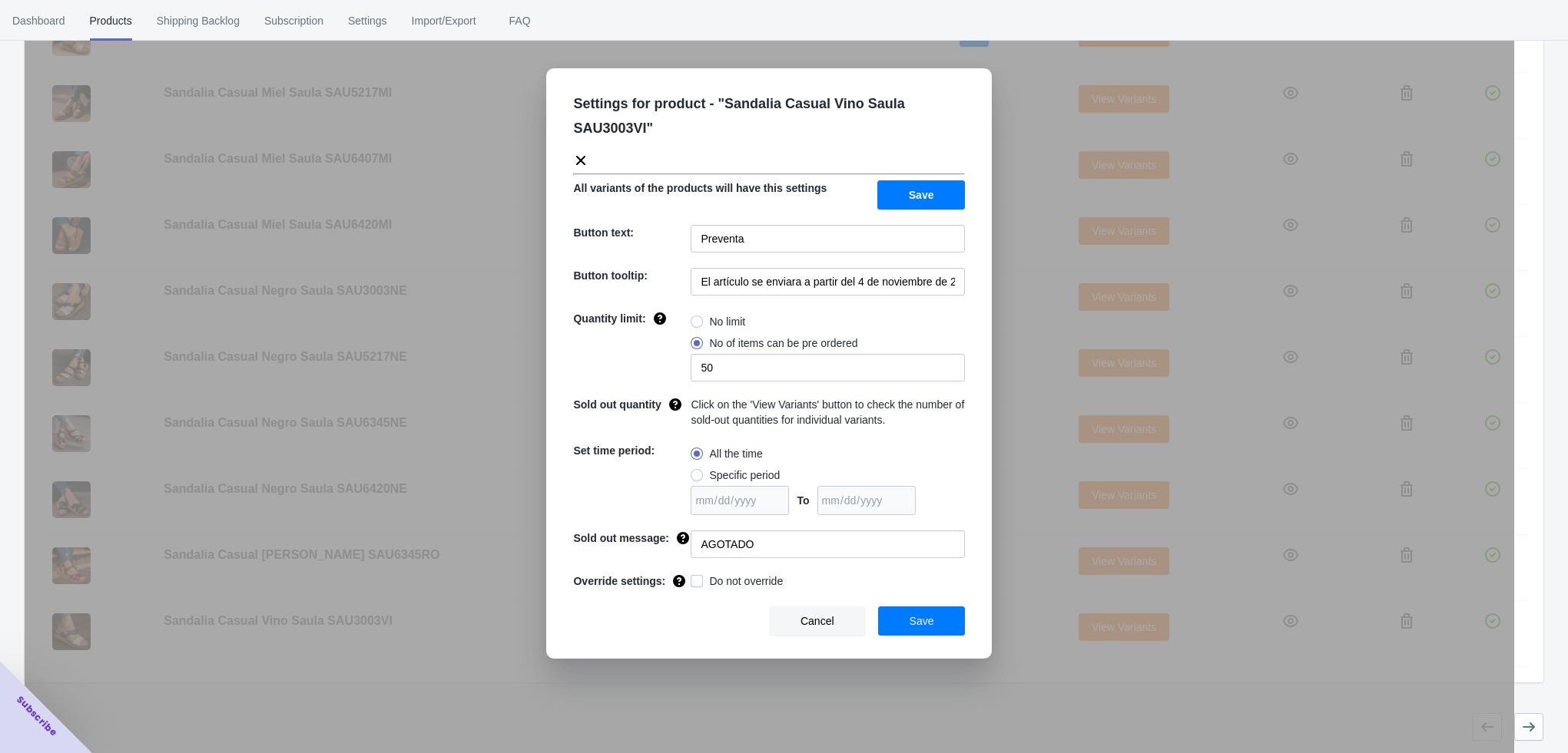
click at [1026, 681] on div "Settings for product - " Sandalia Casual Vino Saula SAU3003VI " All variants of…" at bounding box center [770, 415] width 1490 height 753
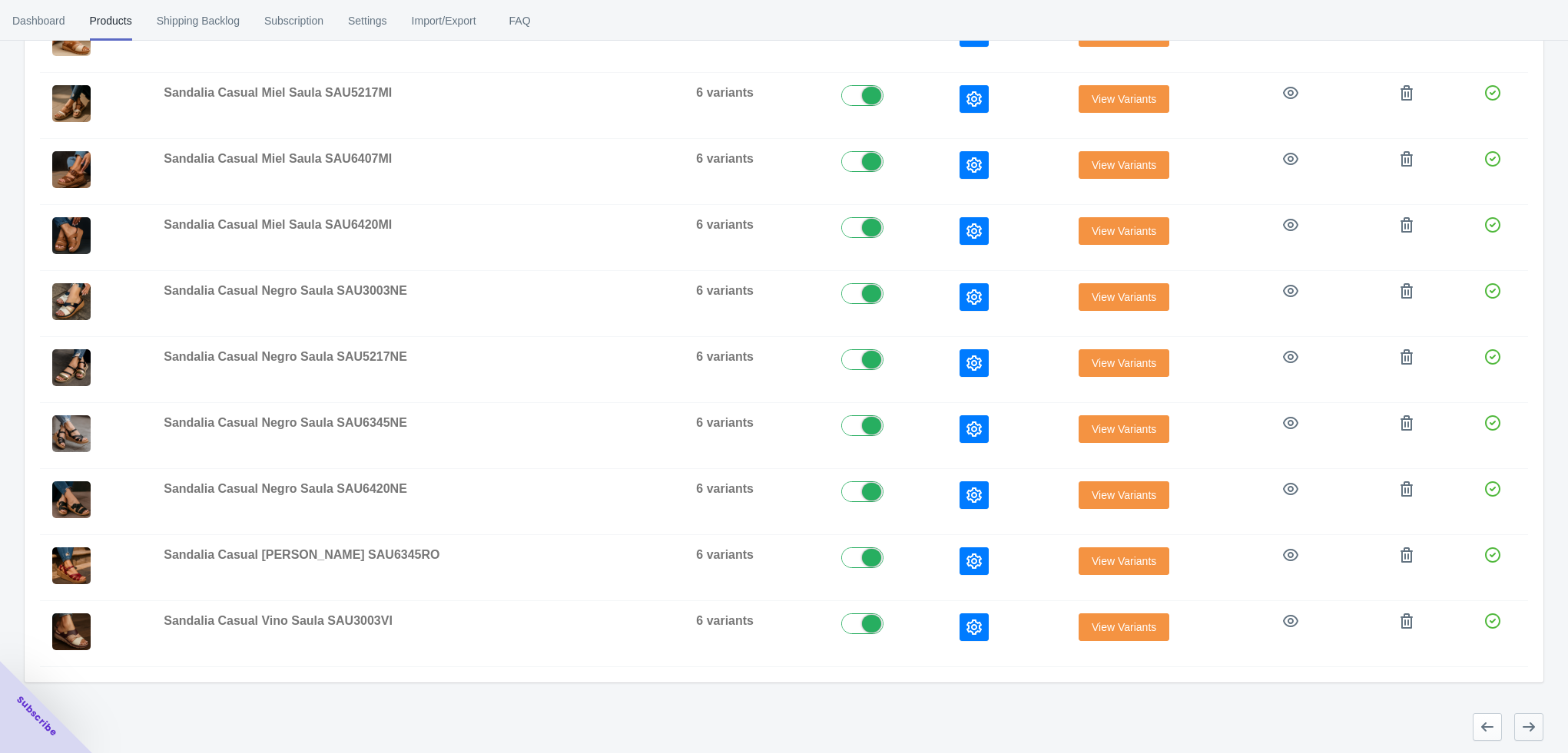
click at [1528, 737] on button "button" at bounding box center [1528, 727] width 29 height 28
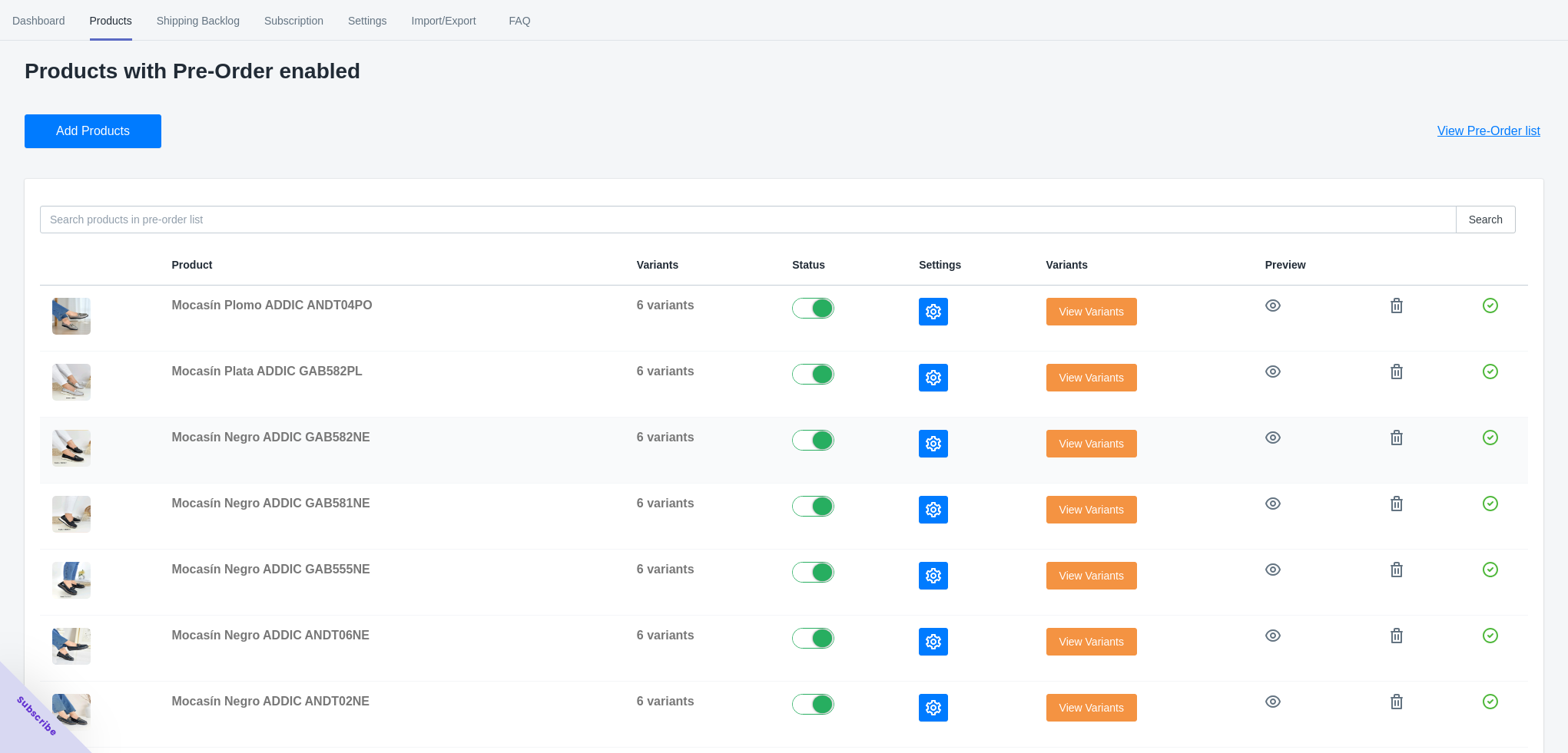
scroll to position [0, 0]
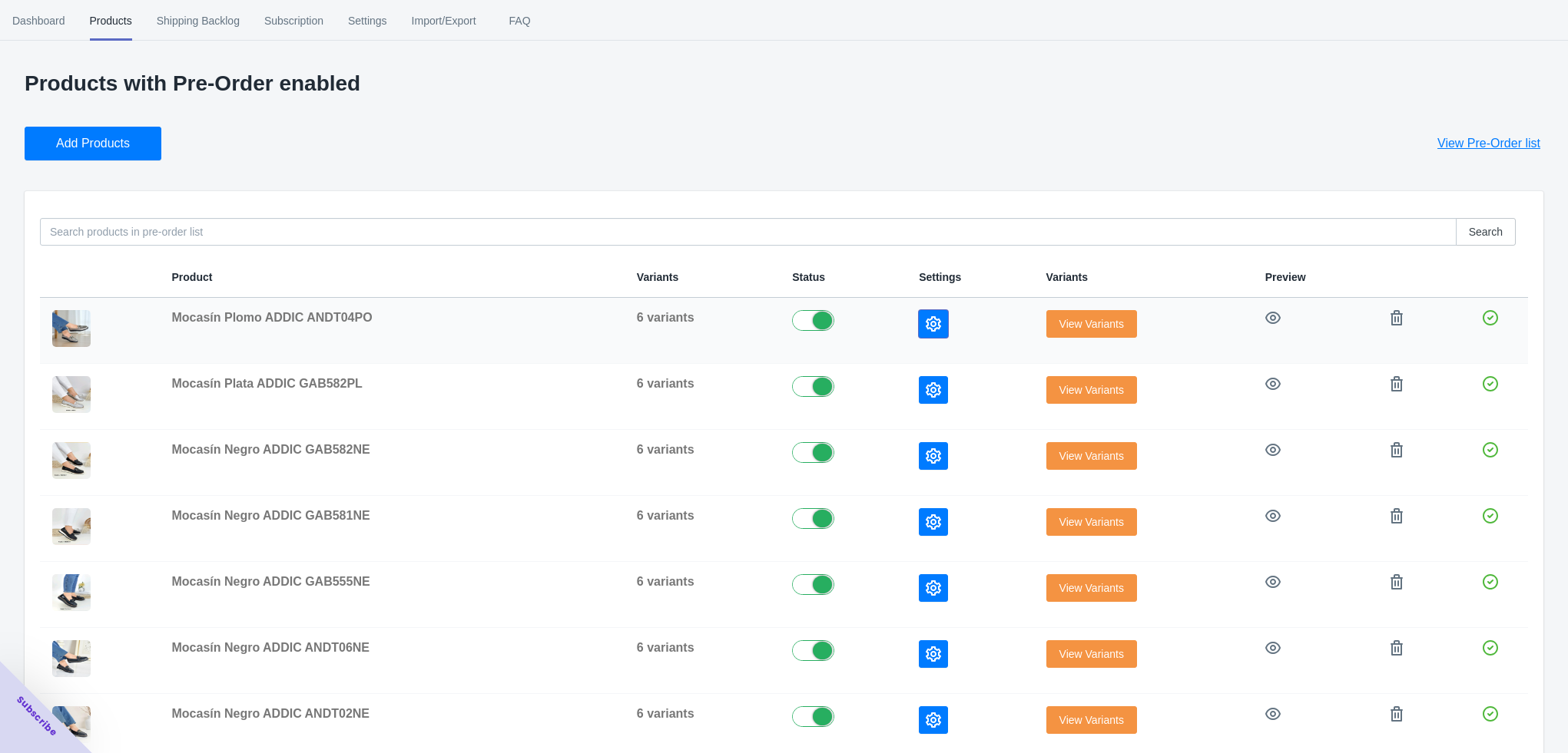
click at [943, 329] on button "button" at bounding box center [933, 324] width 29 height 28
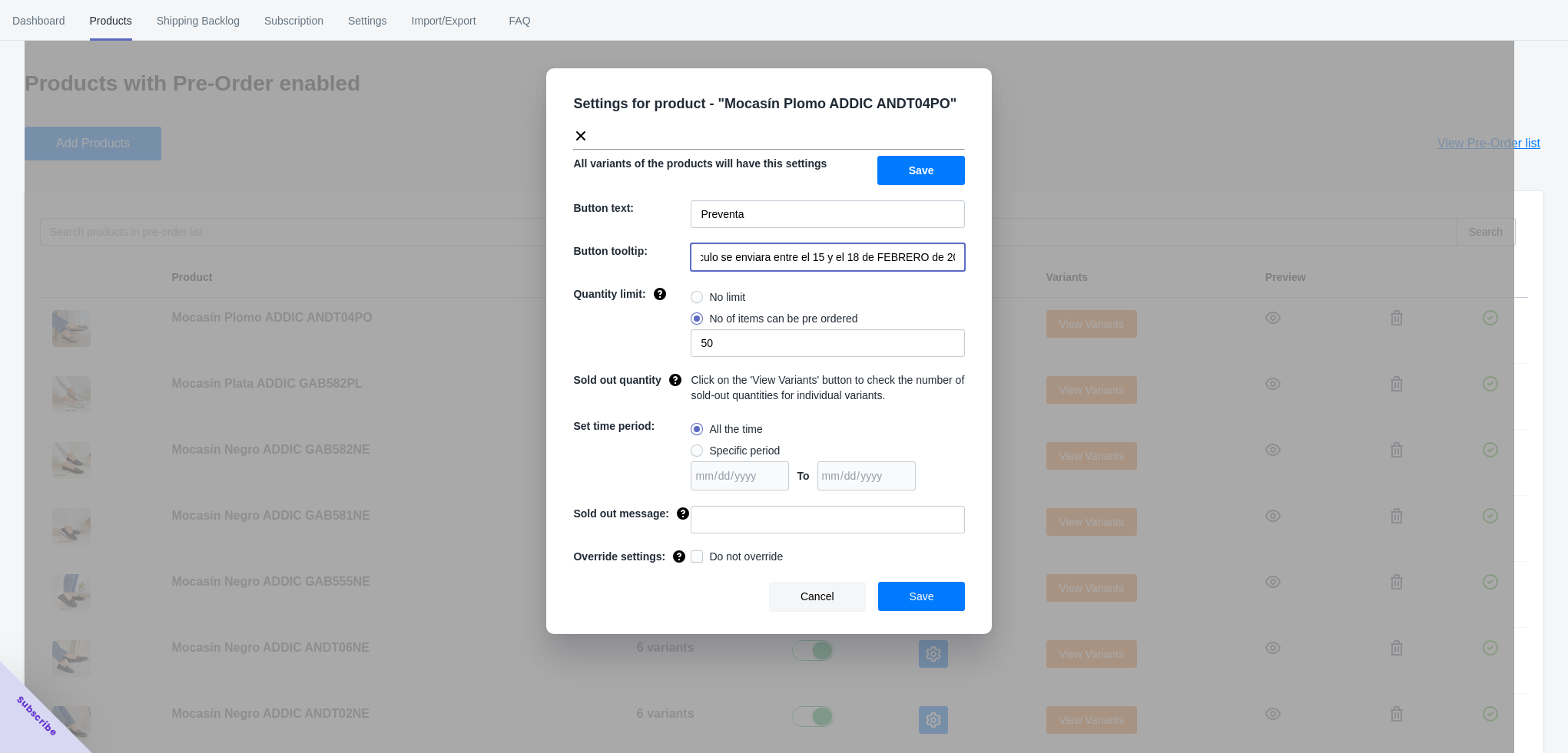
drag, startPoint x: 800, startPoint y: 257, endPoint x: 969, endPoint y: 258, distance: 169.0
click at [969, 258] on div "Settings for product - " Mocasín Plomo ADDIC ANDT04PO " All variants of the pro…" at bounding box center [769, 351] width 445 height 566
paste input "a partir del 4 de noviembre de 2025"
type input "El artículo se enviara a partir del 4 de noviembre de 2025"
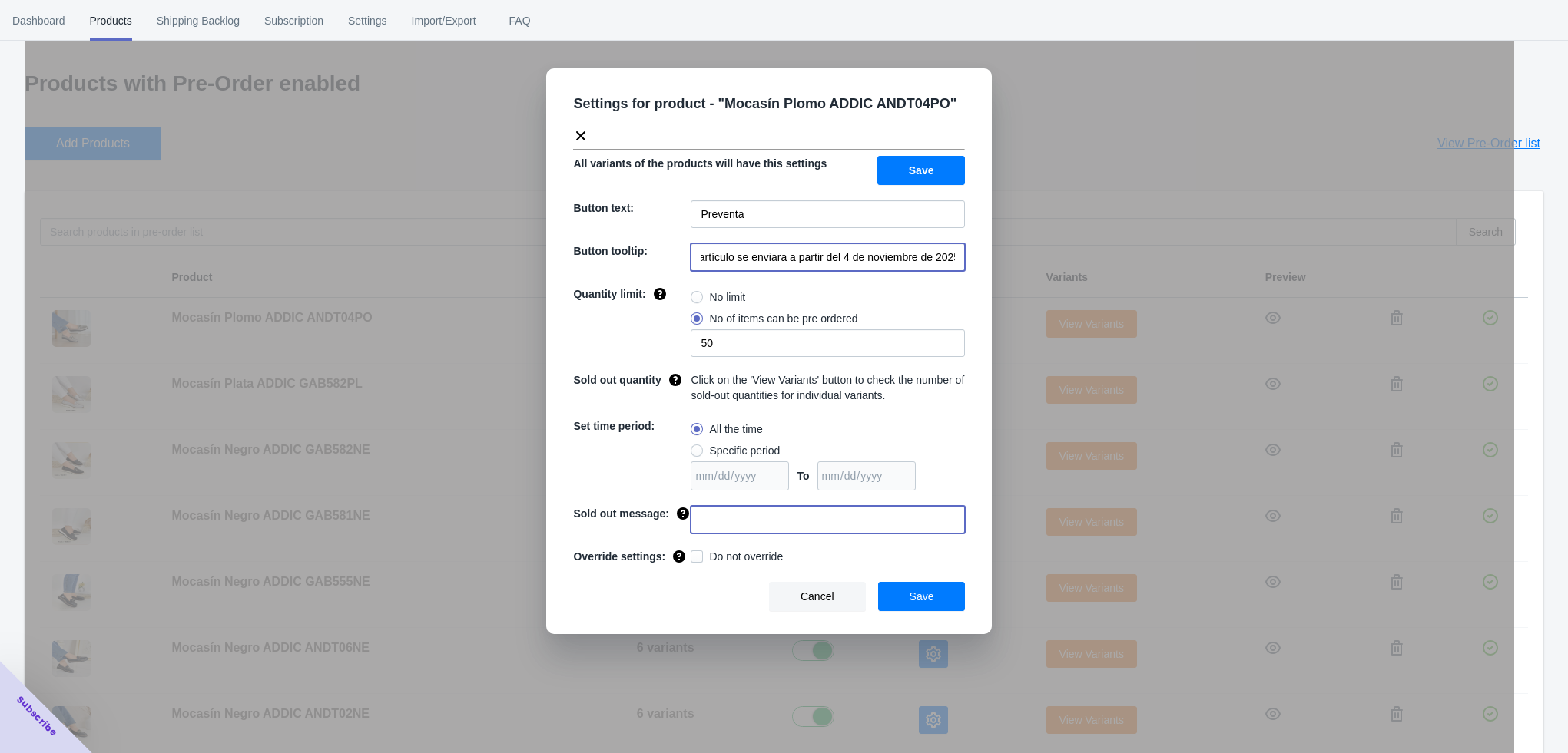
click at [703, 522] on input at bounding box center [827, 520] width 274 height 28
type input "AGOTADO"
click at [913, 601] on span "Save" at bounding box center [922, 596] width 25 height 12
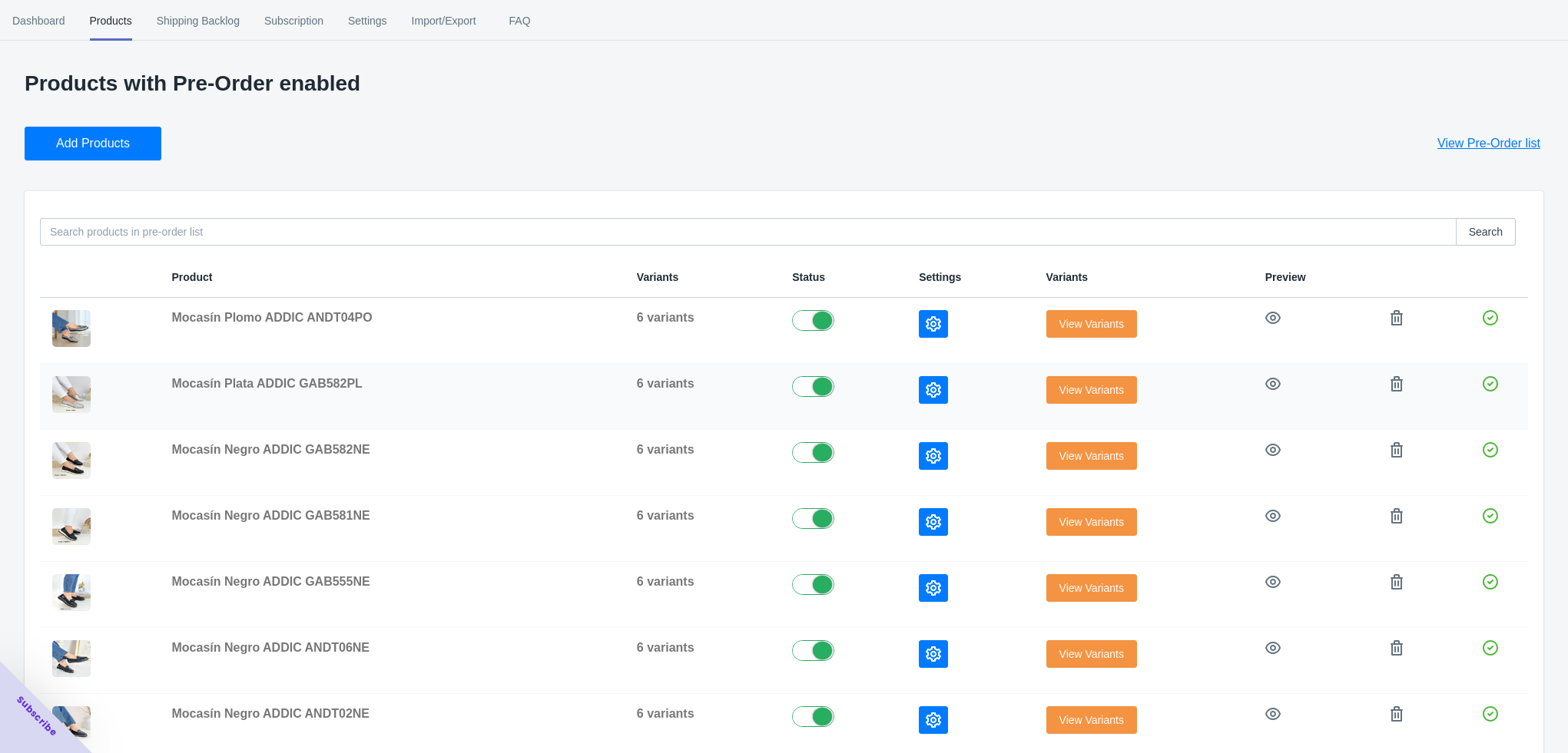
click at [939, 395] on icon "button" at bounding box center [933, 390] width 16 height 16
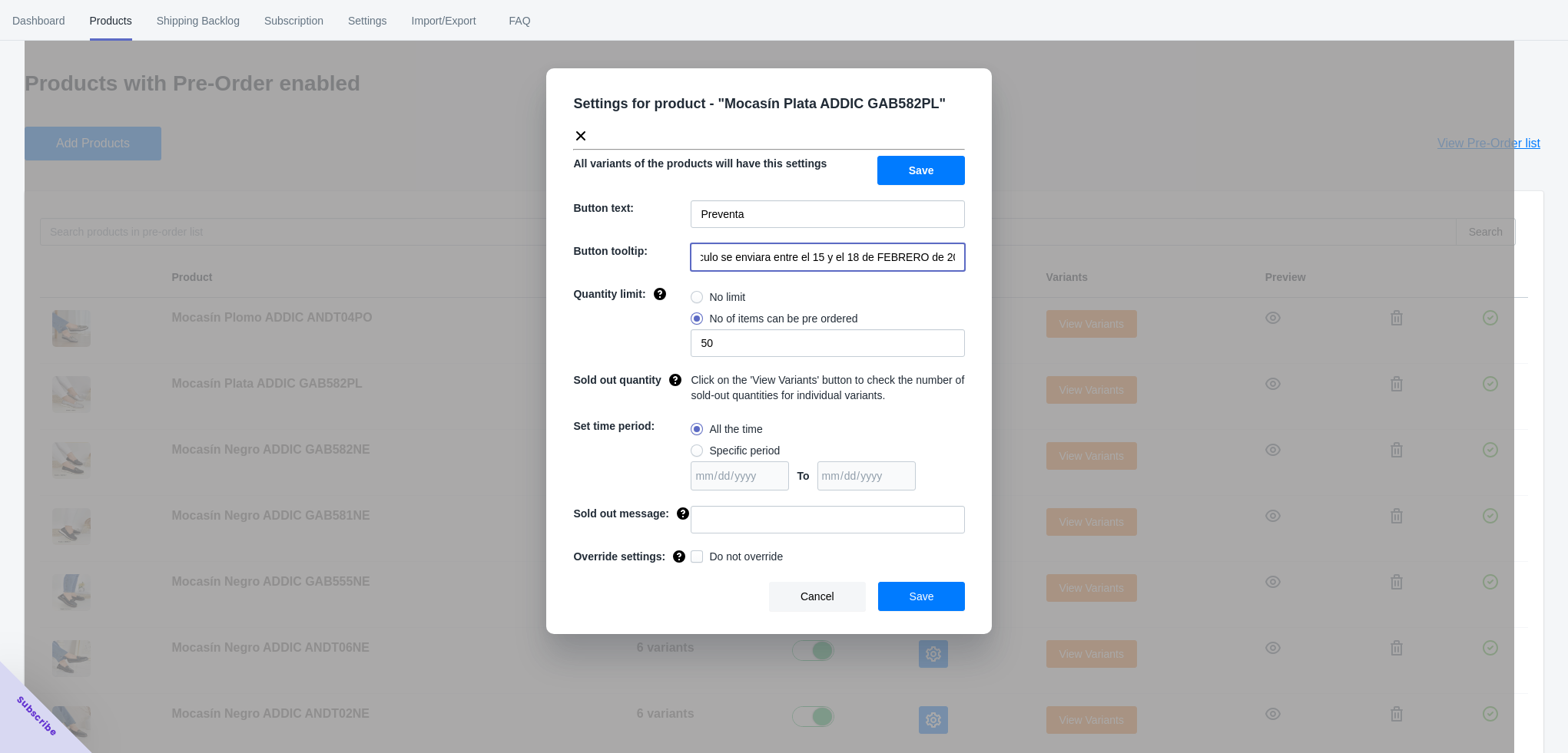
drag, startPoint x: 801, startPoint y: 264, endPoint x: 982, endPoint y: 268, distance: 181.0
click at [982, 268] on div "Settings for product - " Mocasín Plata ADDIC GAB582PL " All variants of the pro…" at bounding box center [769, 351] width 445 height 566
paste input "a partir del 4 de noviembre de 2025"
type input "El artículo se enviara a partir del 4 de noviembre de 2025"
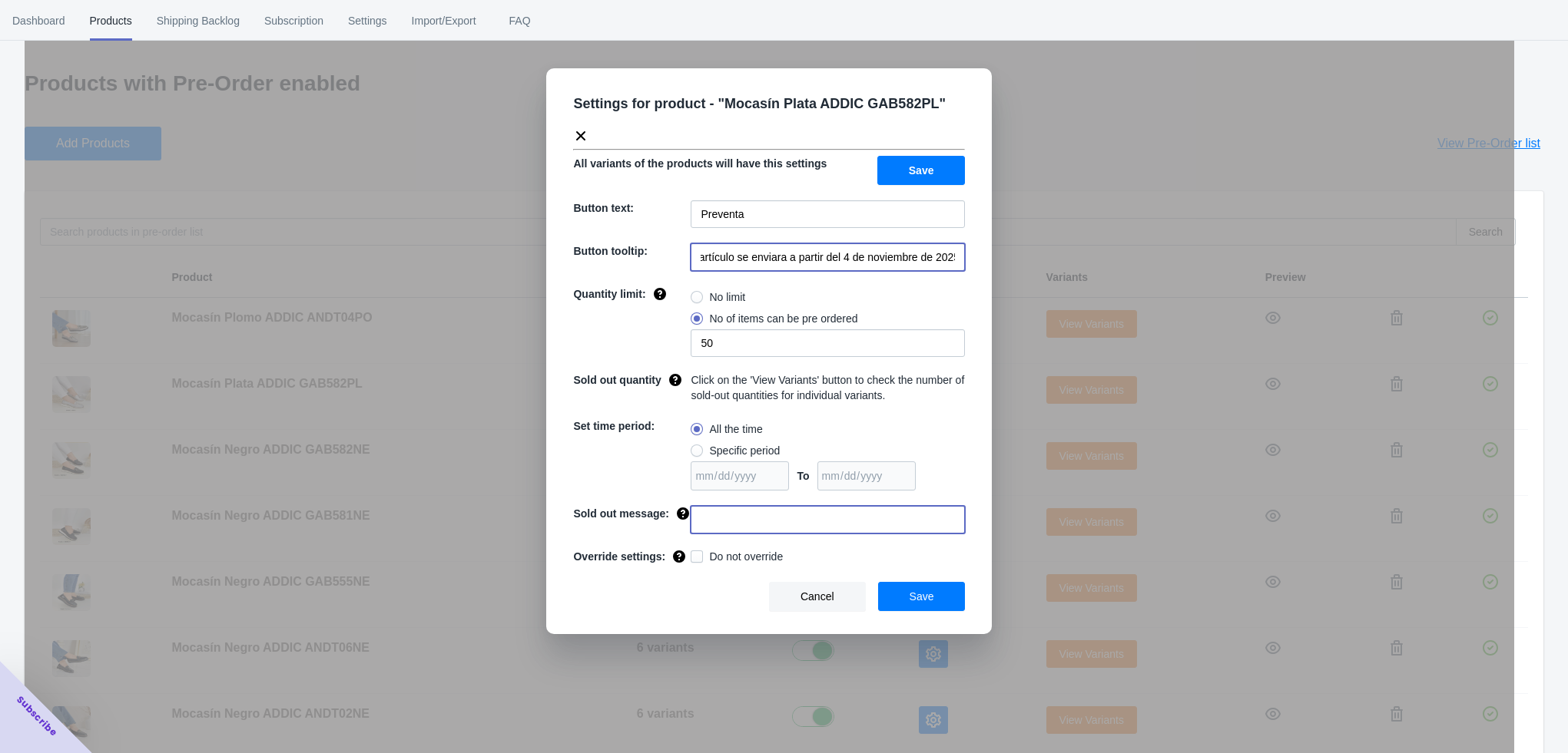
click at [731, 527] on input at bounding box center [827, 520] width 274 height 28
type input "AGOTADO"
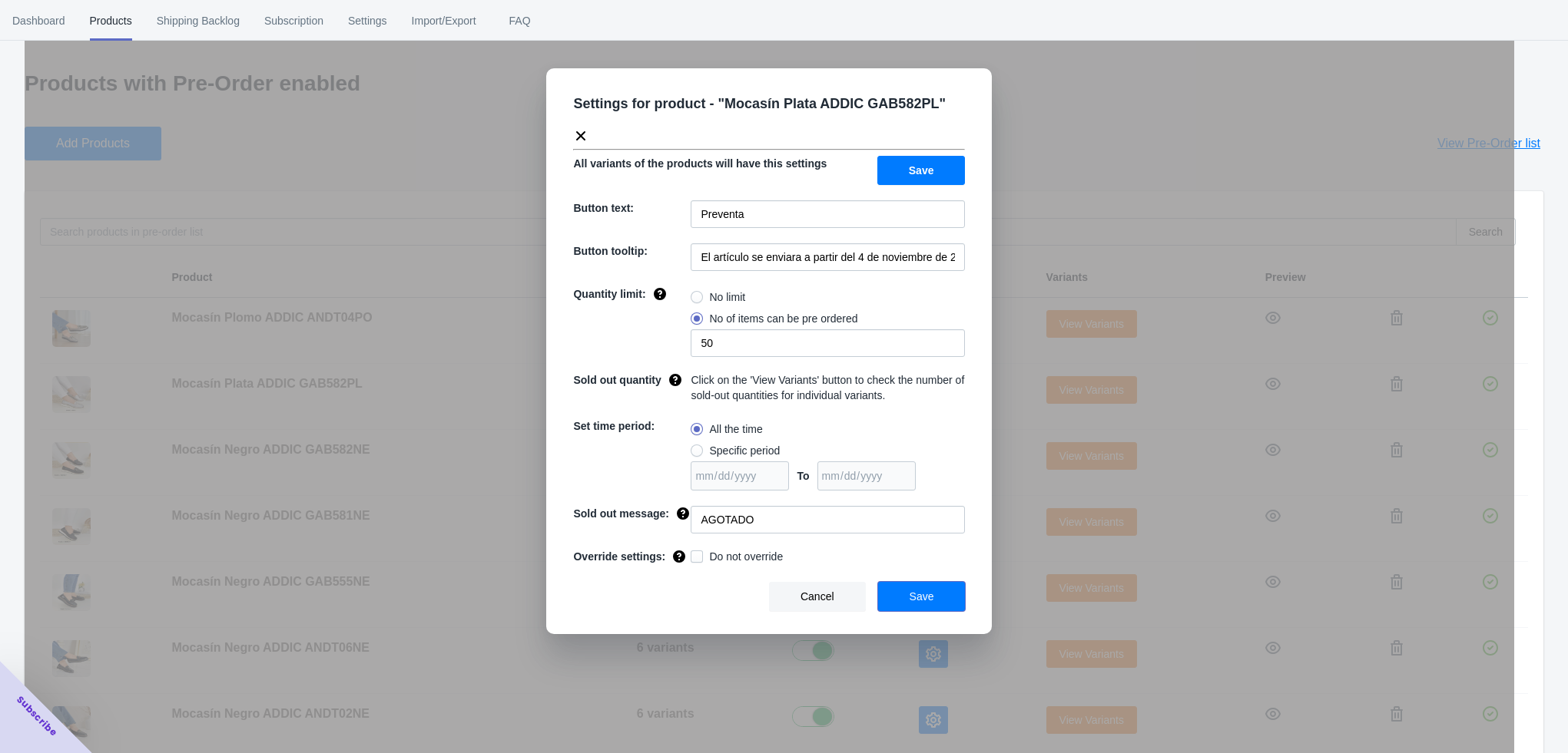
click at [913, 591] on span "Save" at bounding box center [922, 596] width 25 height 12
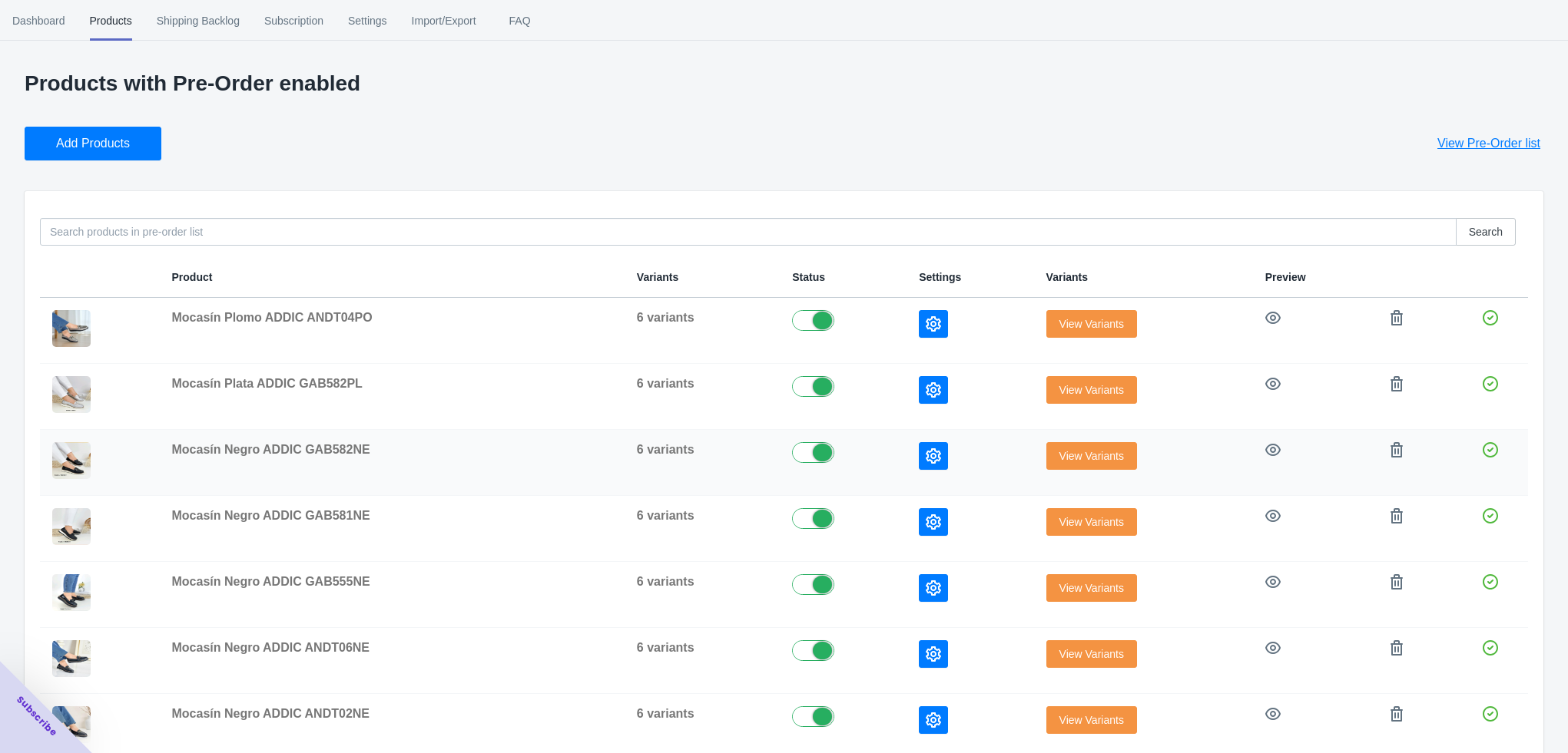
click at [947, 455] on button "button" at bounding box center [933, 456] width 29 height 28
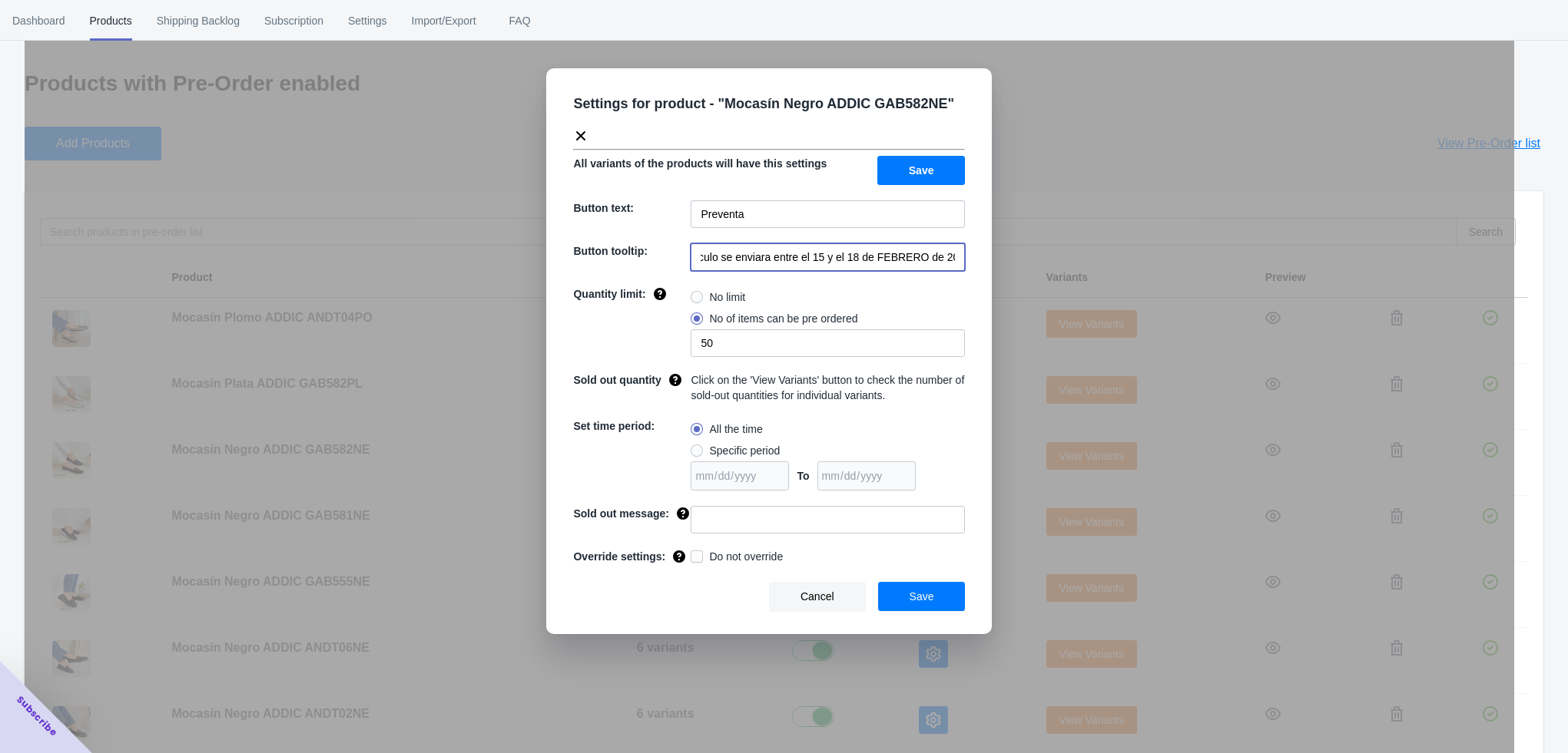
drag, startPoint x: 801, startPoint y: 264, endPoint x: 989, endPoint y: 273, distance: 188.2
click at [989, 273] on div "Settings for product - " Mocasín Negro ADDIC GAB582NE " All variants of the pro…" at bounding box center [769, 351] width 445 height 566
paste input "a partir del 4 de noviembre de 2025"
type input "El artículo se enviara a partir del 4 de noviembre de 2025"
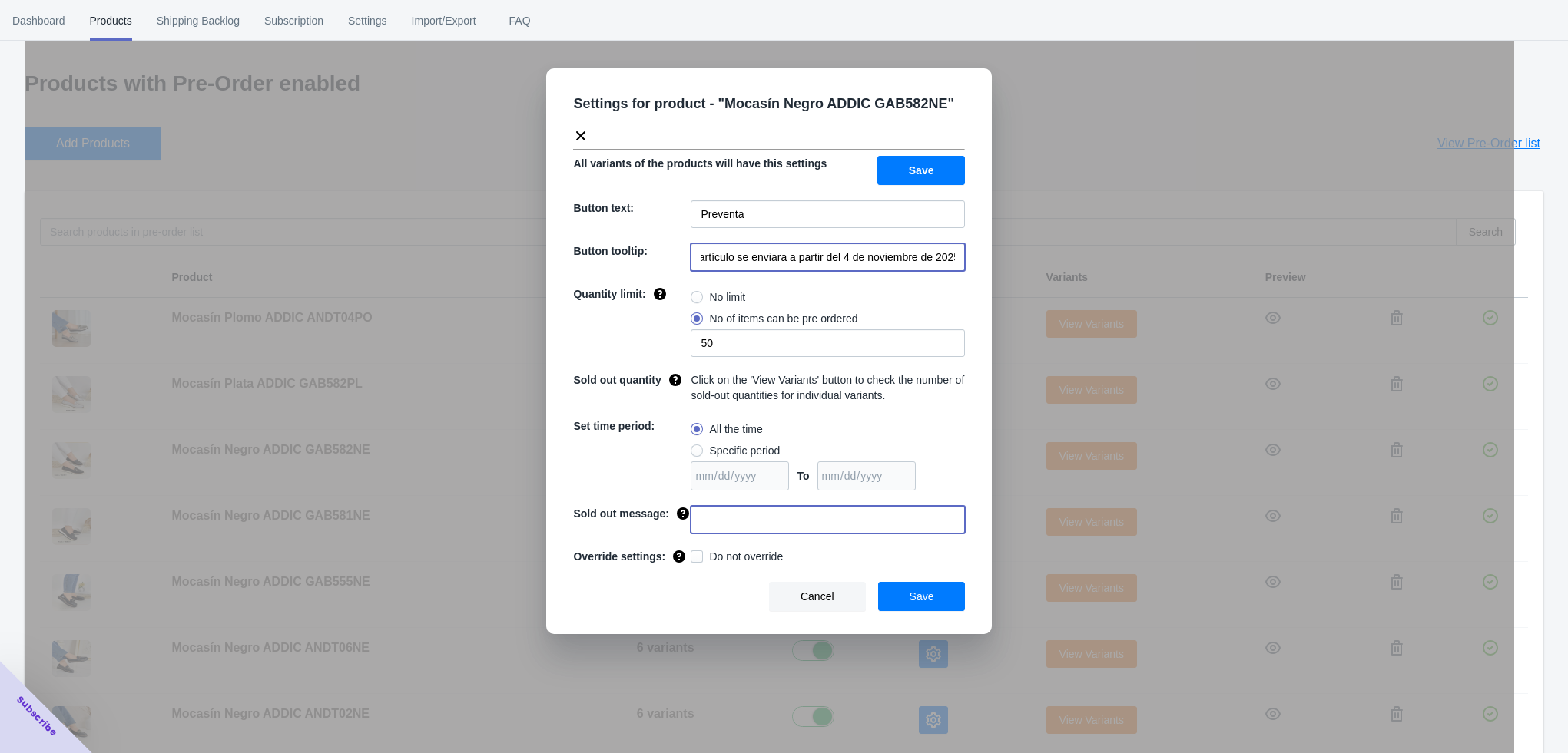
click at [694, 516] on input at bounding box center [827, 520] width 274 height 28
type input "AGOTADO"
click at [943, 601] on button "Save" at bounding box center [922, 596] width 88 height 29
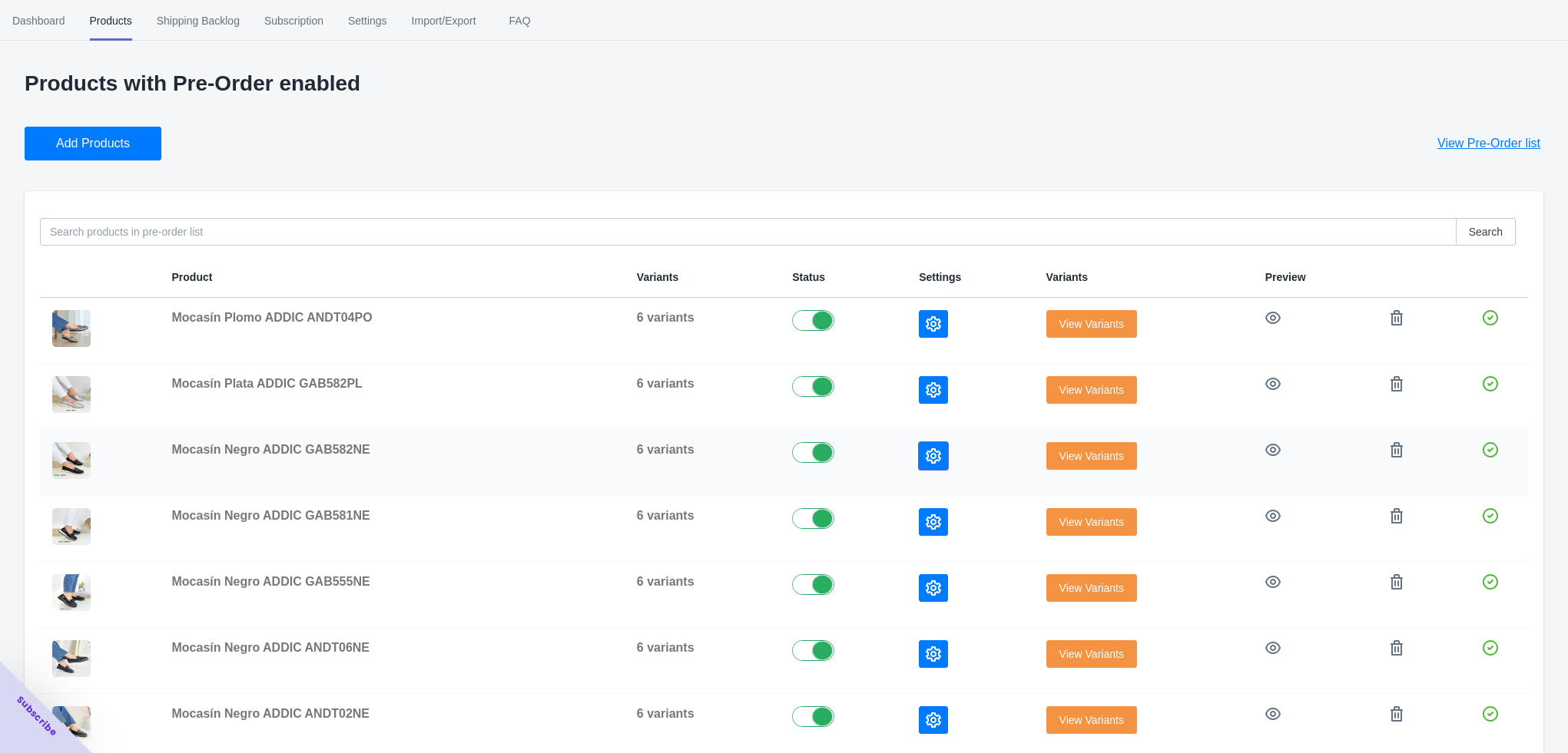
click at [942, 445] on button "button" at bounding box center [933, 456] width 29 height 28
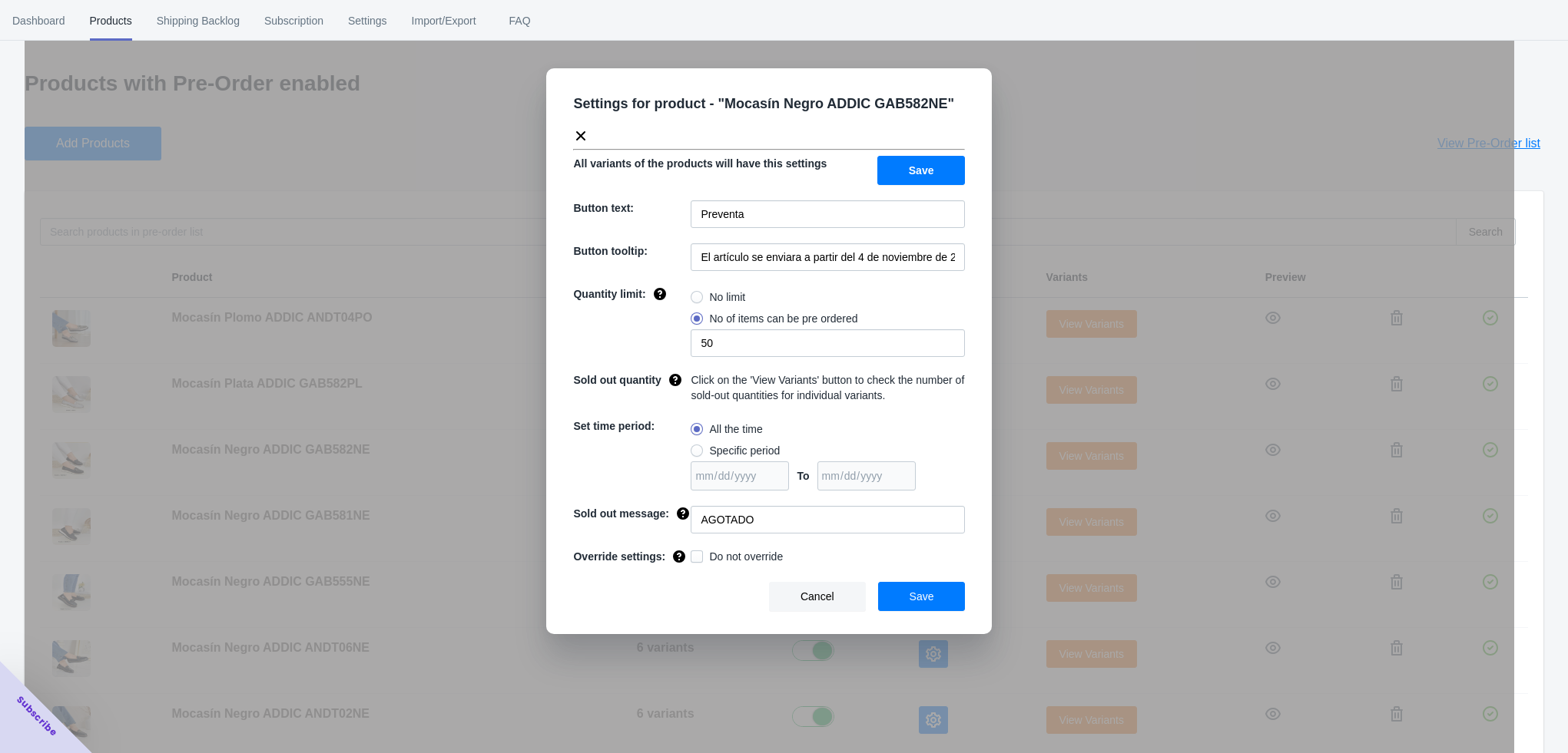
click at [1010, 478] on div "Settings for product - " Mocasín Negro ADDIC GAB582NE " All variants of the pro…" at bounding box center [770, 415] width 1490 height 753
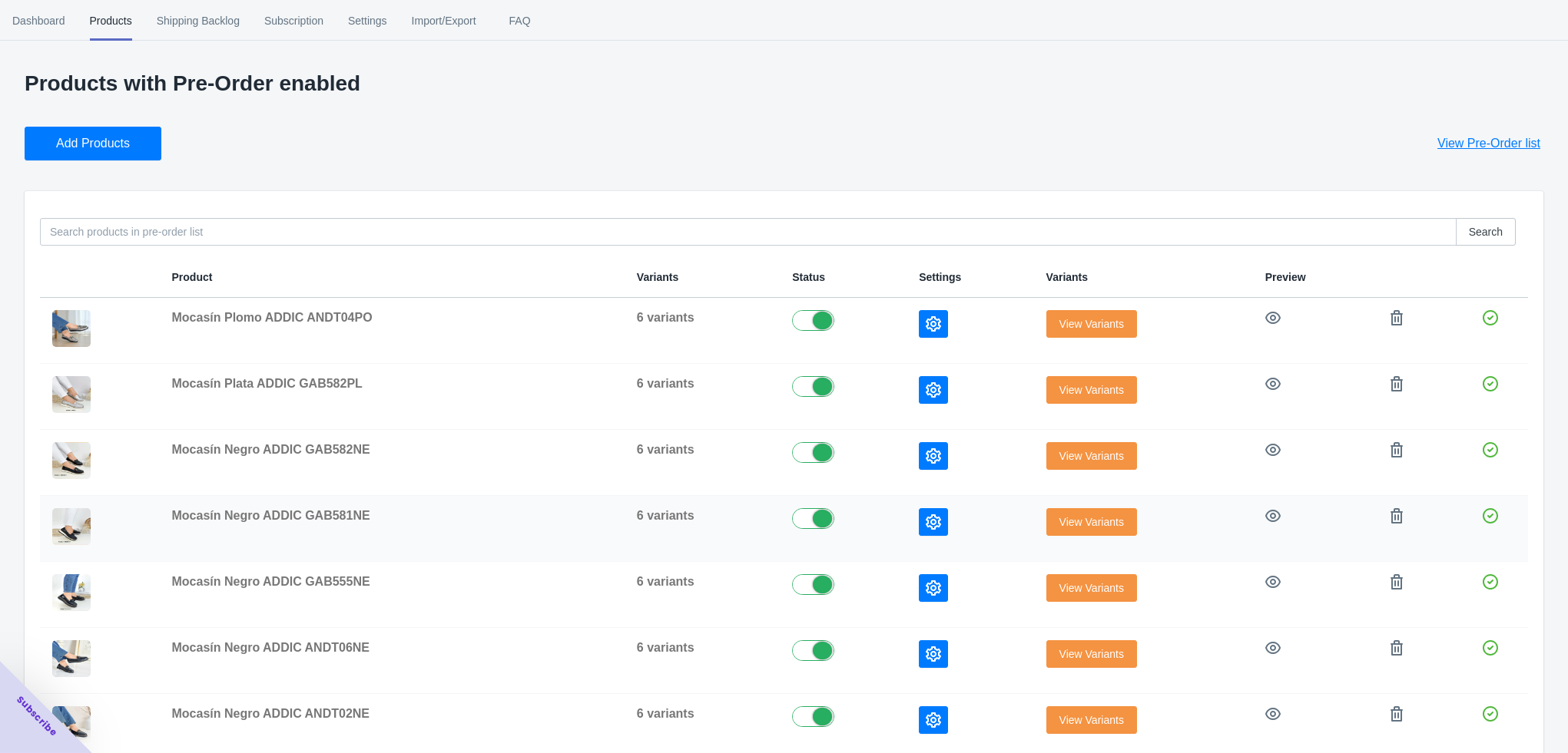
click at [933, 523] on icon "button" at bounding box center [933, 522] width 16 height 16
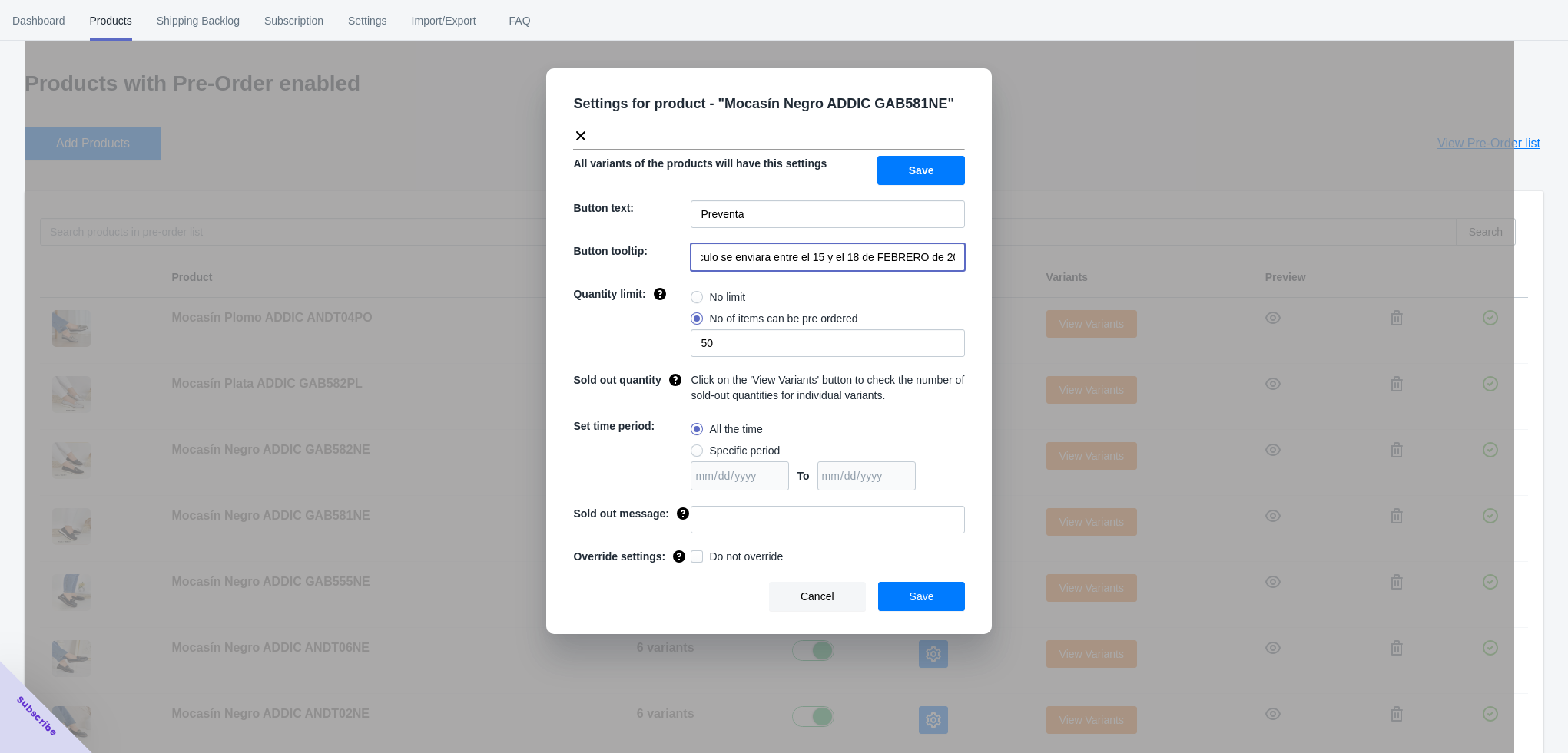
drag, startPoint x: 800, startPoint y: 262, endPoint x: 957, endPoint y: 249, distance: 157.5
click at [957, 249] on input "El artículo se enviara entre el 15 y el 18 de FEBRERO de 2023" at bounding box center [827, 257] width 274 height 28
paste input "a partir del 4 de noviembre de 2025"
type input "El artículo se enviara a partir del 4 de noviembre de 2025"
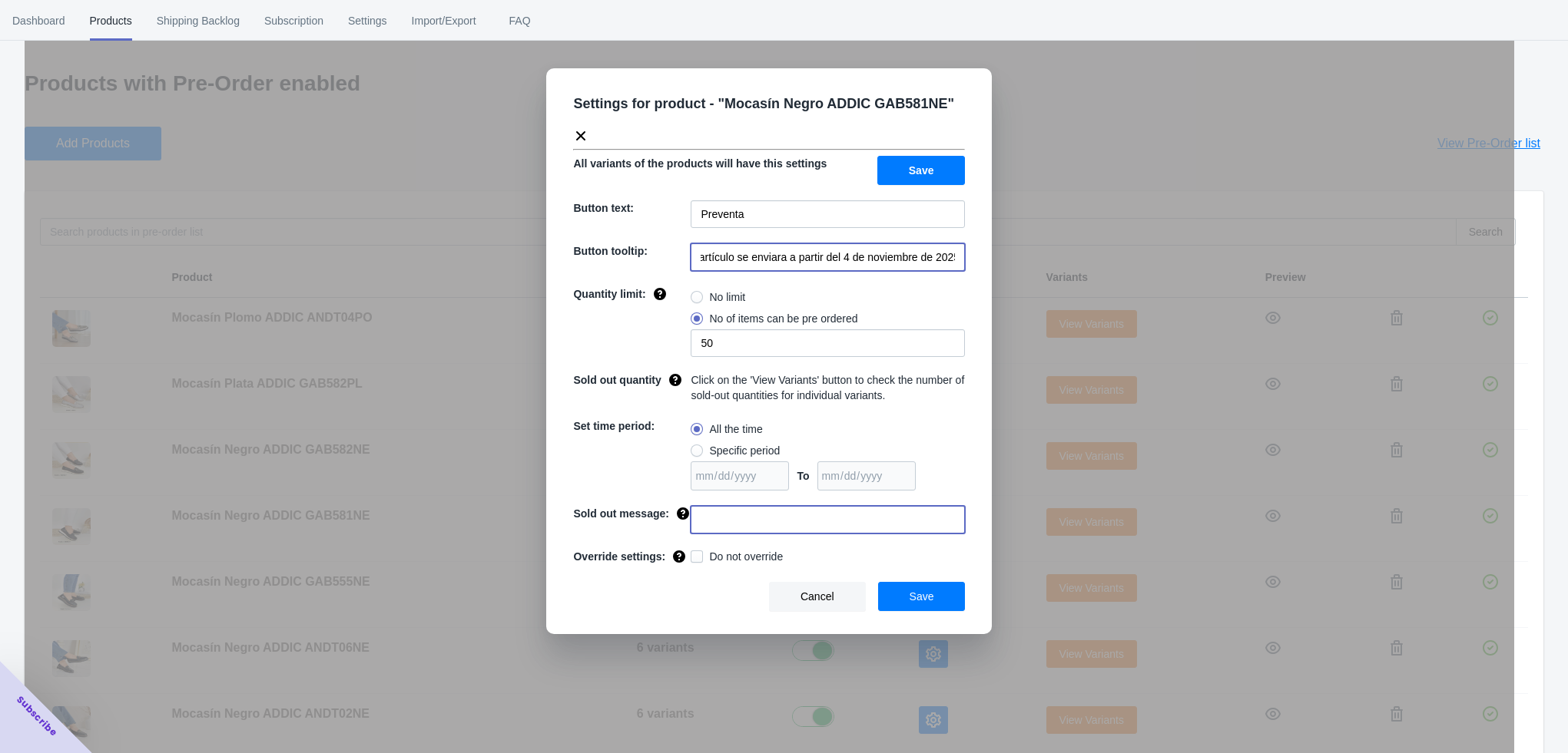
click at [721, 520] on input at bounding box center [827, 520] width 274 height 28
type input "AGOTADO"
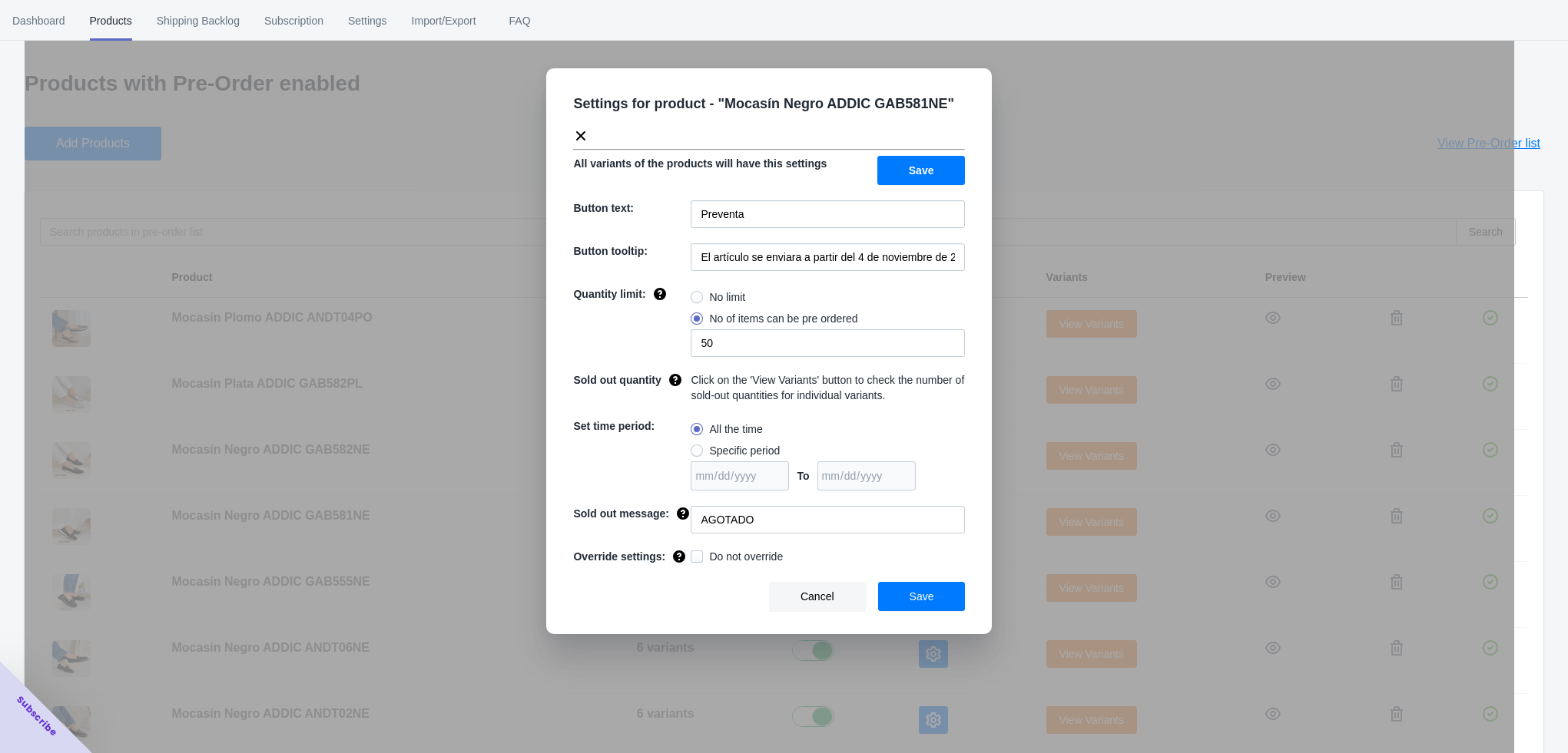
click at [900, 593] on button "Save" at bounding box center [922, 596] width 88 height 29
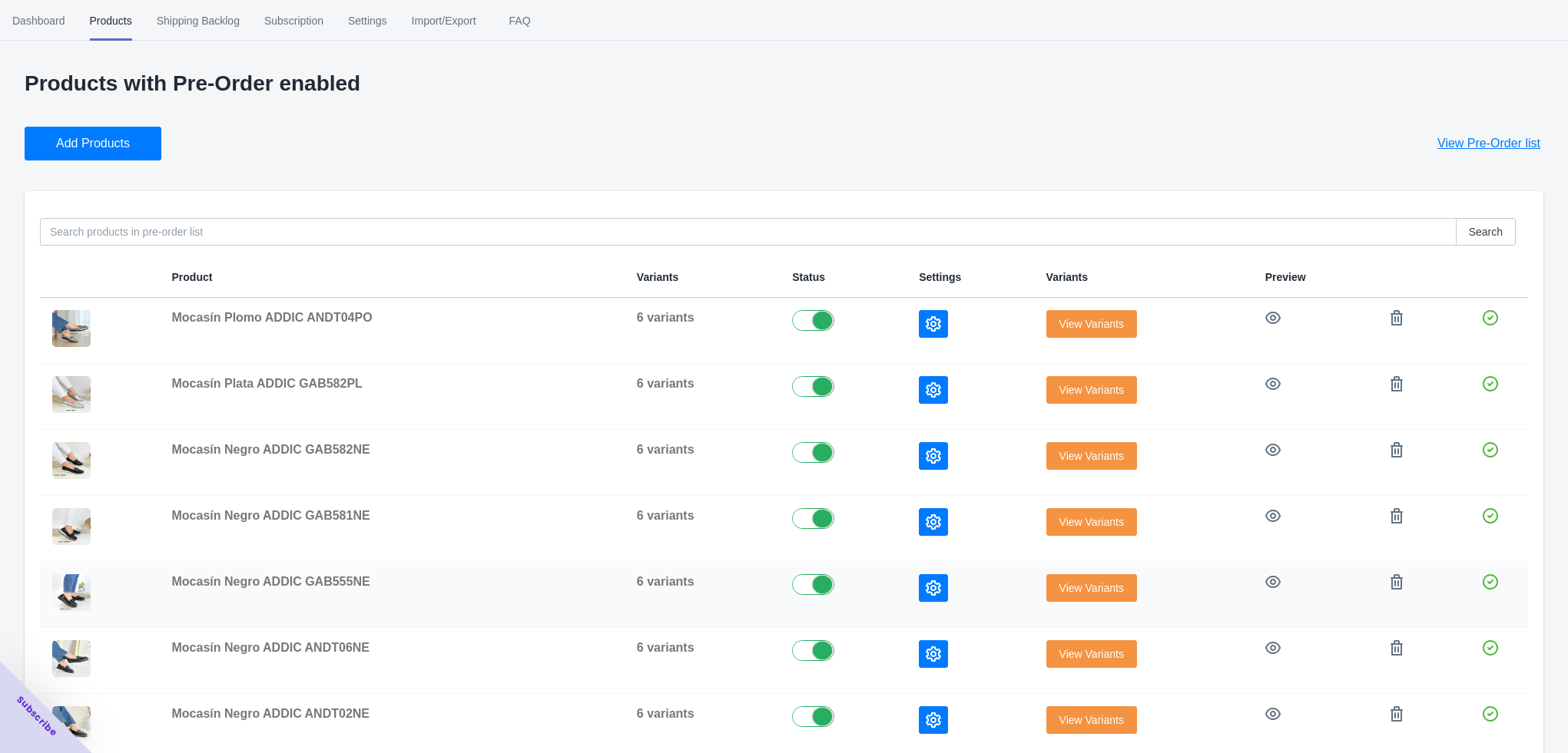
click at [929, 586] on icon "button" at bounding box center [933, 589] width 16 height 16
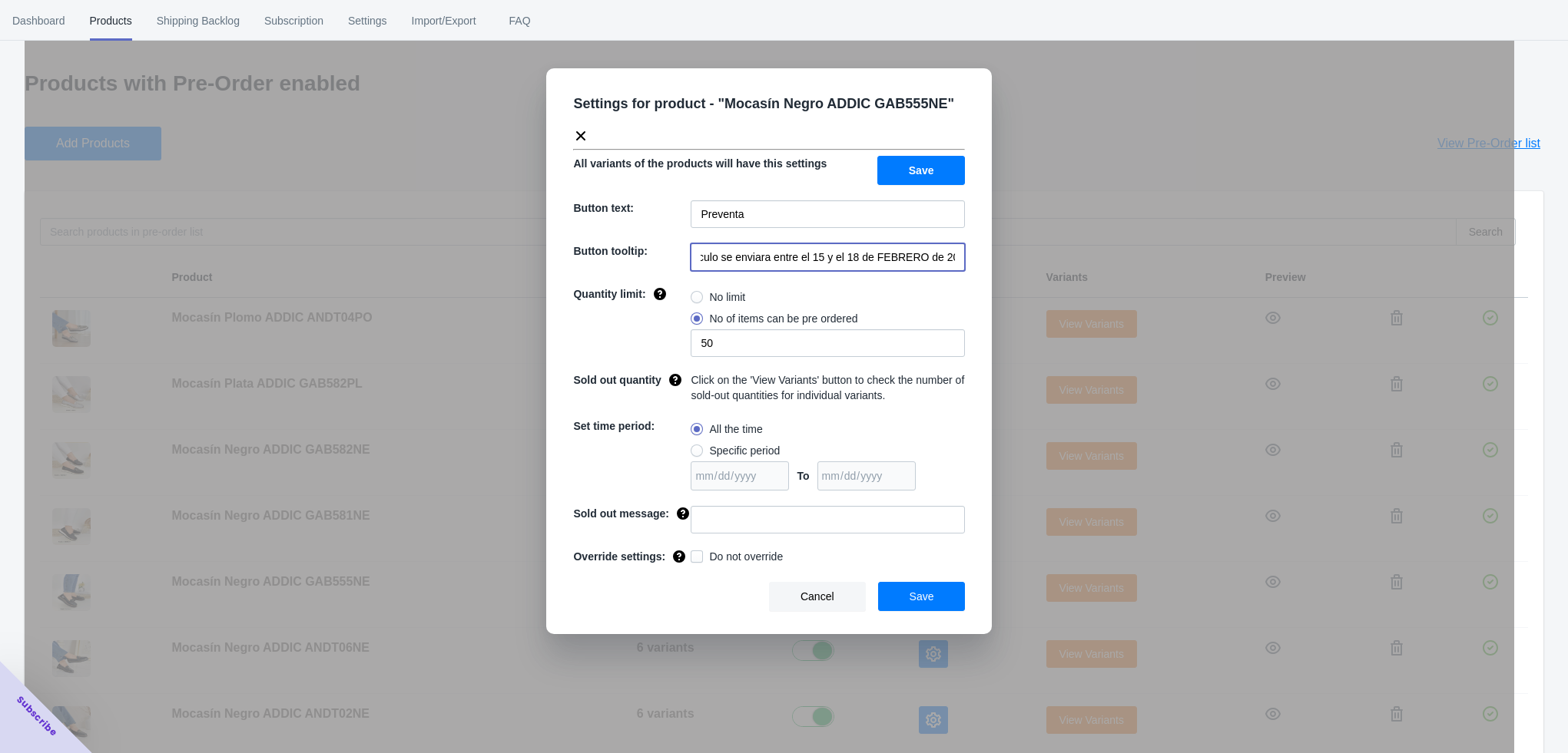
drag, startPoint x: 800, startPoint y: 264, endPoint x: 989, endPoint y: 268, distance: 189.0
click at [989, 268] on div "Settings for product - " Mocasín Negro ADDIC GAB555NE " All variants of the pro…" at bounding box center [769, 351] width 445 height 566
paste input "a partir del 4 de noviembre de 2025"
type input "El artículo se enviara a partir del 4 de noviembre de 2025"
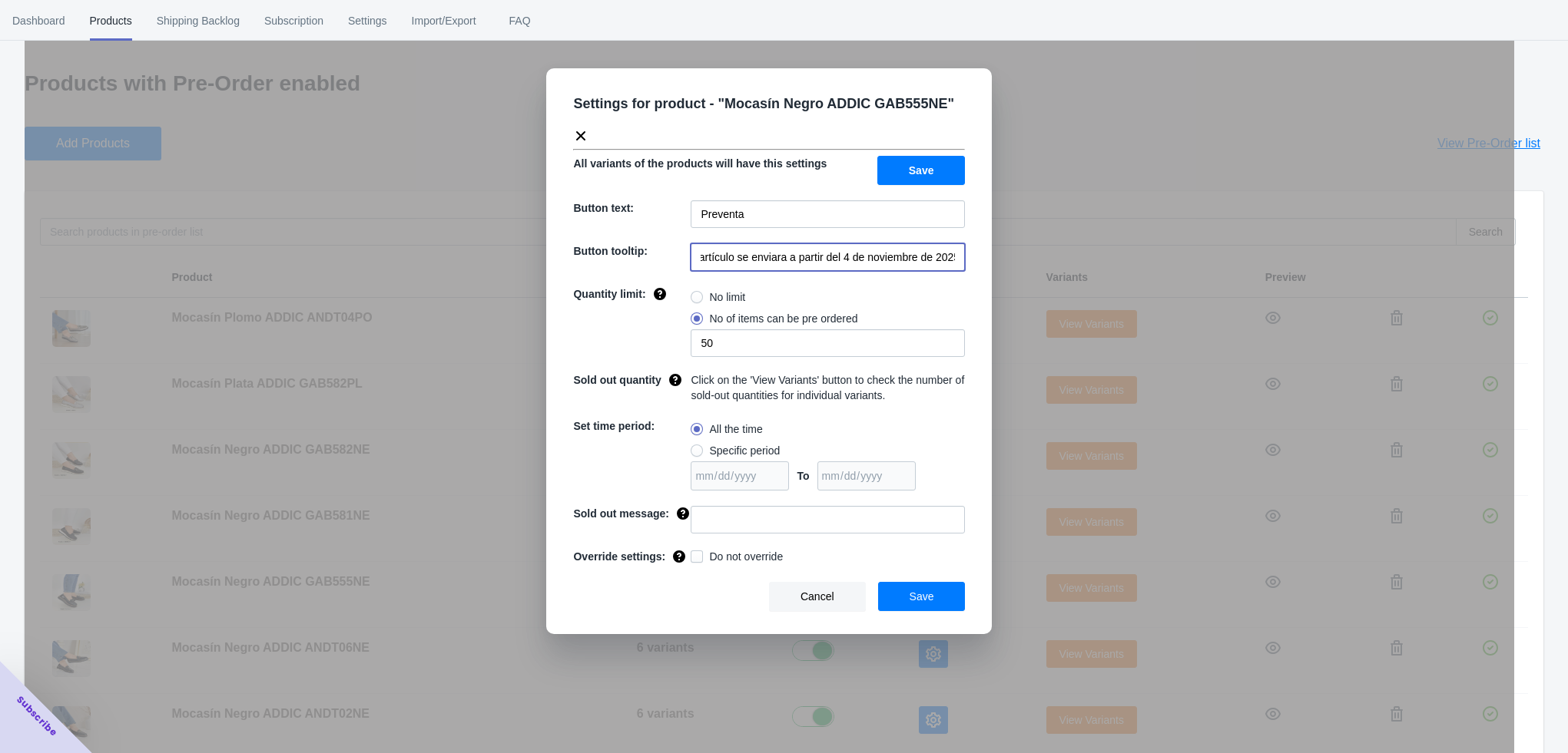
click at [704, 541] on div "Settings for product - " Mocasín Negro ADDIC GAB555NE " All variants of the pro…" at bounding box center [769, 351] width 445 height 566
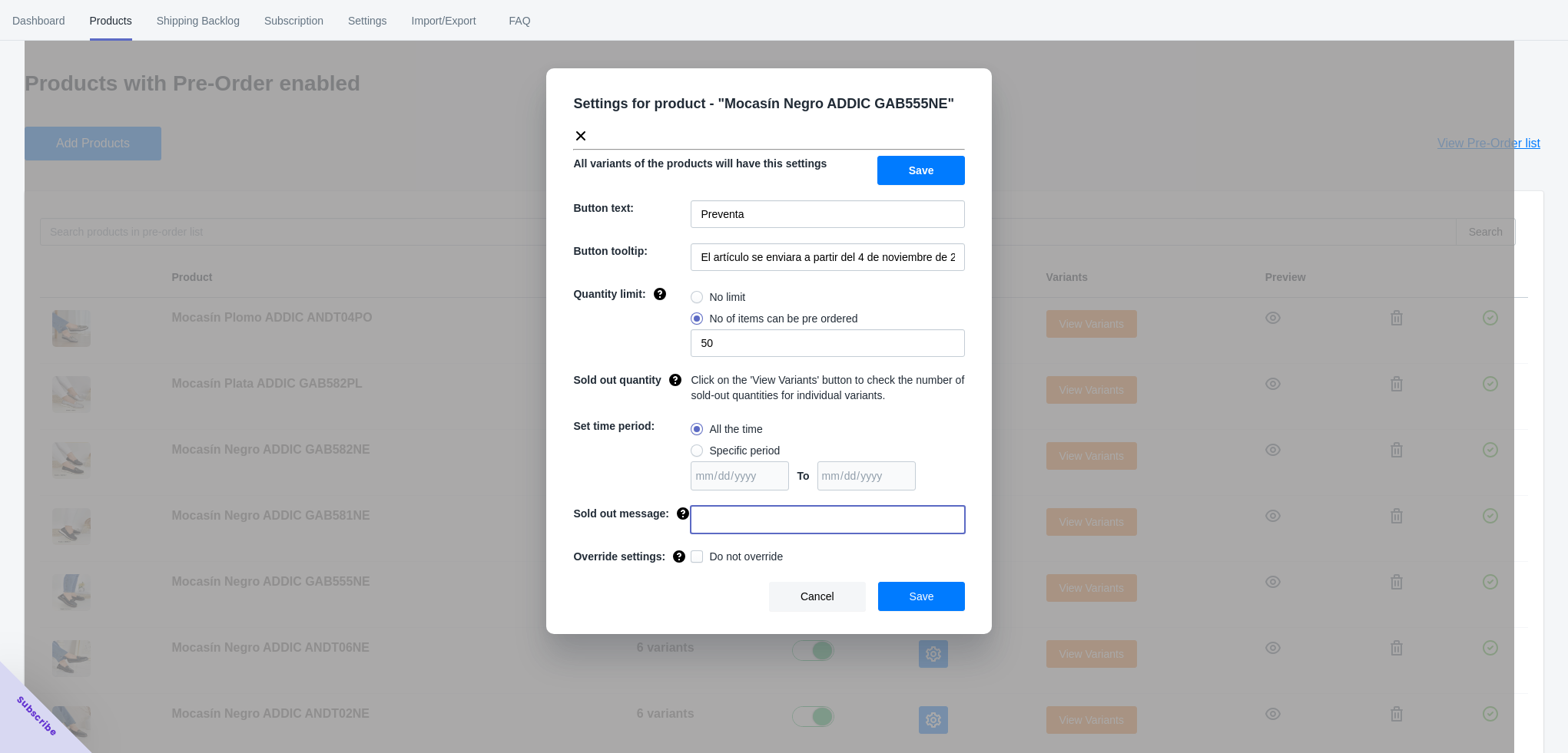
click at [722, 513] on input at bounding box center [827, 520] width 274 height 28
type input "AGOTADO"
click at [937, 590] on button "Save" at bounding box center [922, 596] width 88 height 29
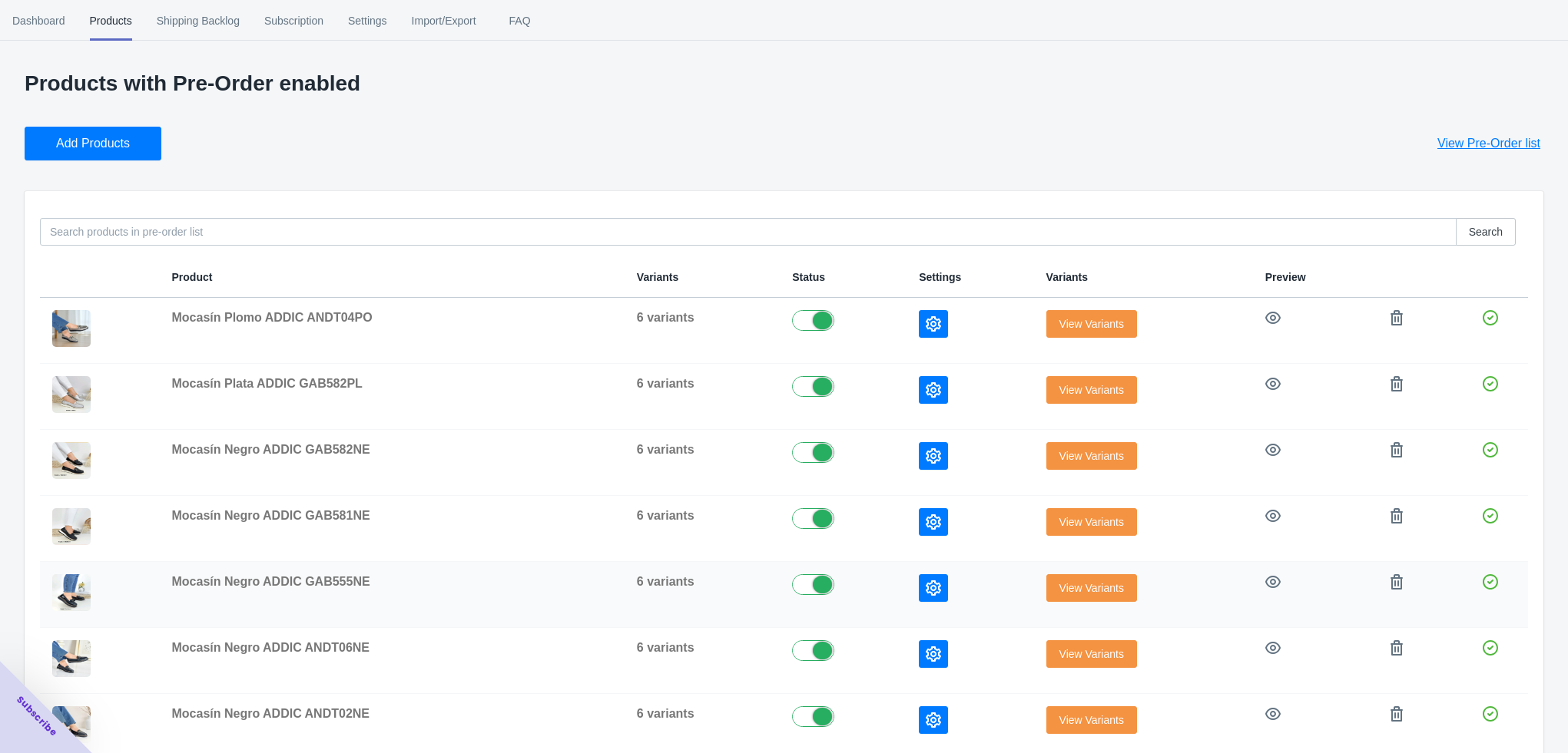
click at [932, 586] on icon "button" at bounding box center [933, 589] width 16 height 16
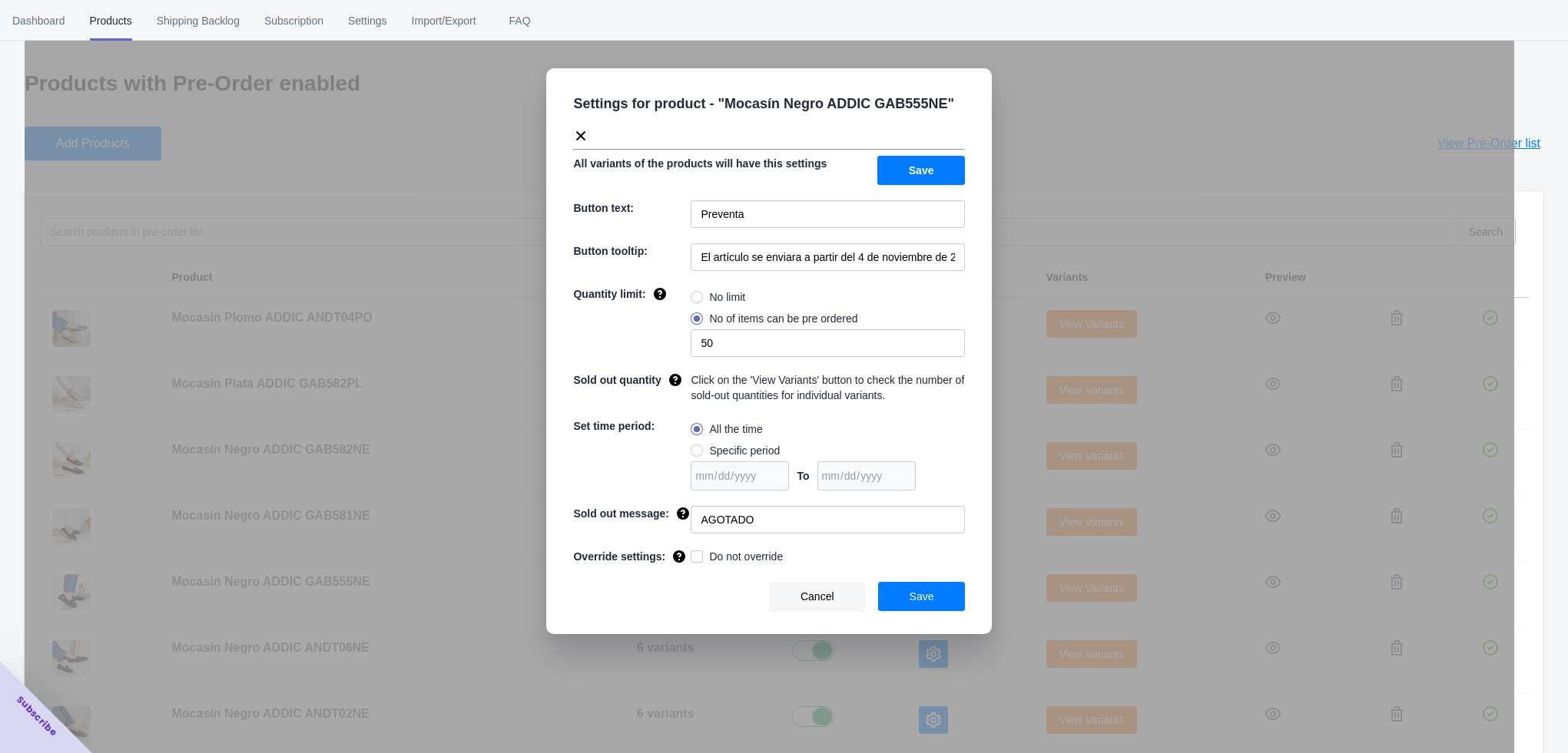
click at [1016, 540] on div "Settings for product - " Mocasín Negro ADDIC GAB555NE " All variants of the pro…" at bounding box center [770, 415] width 1490 height 753
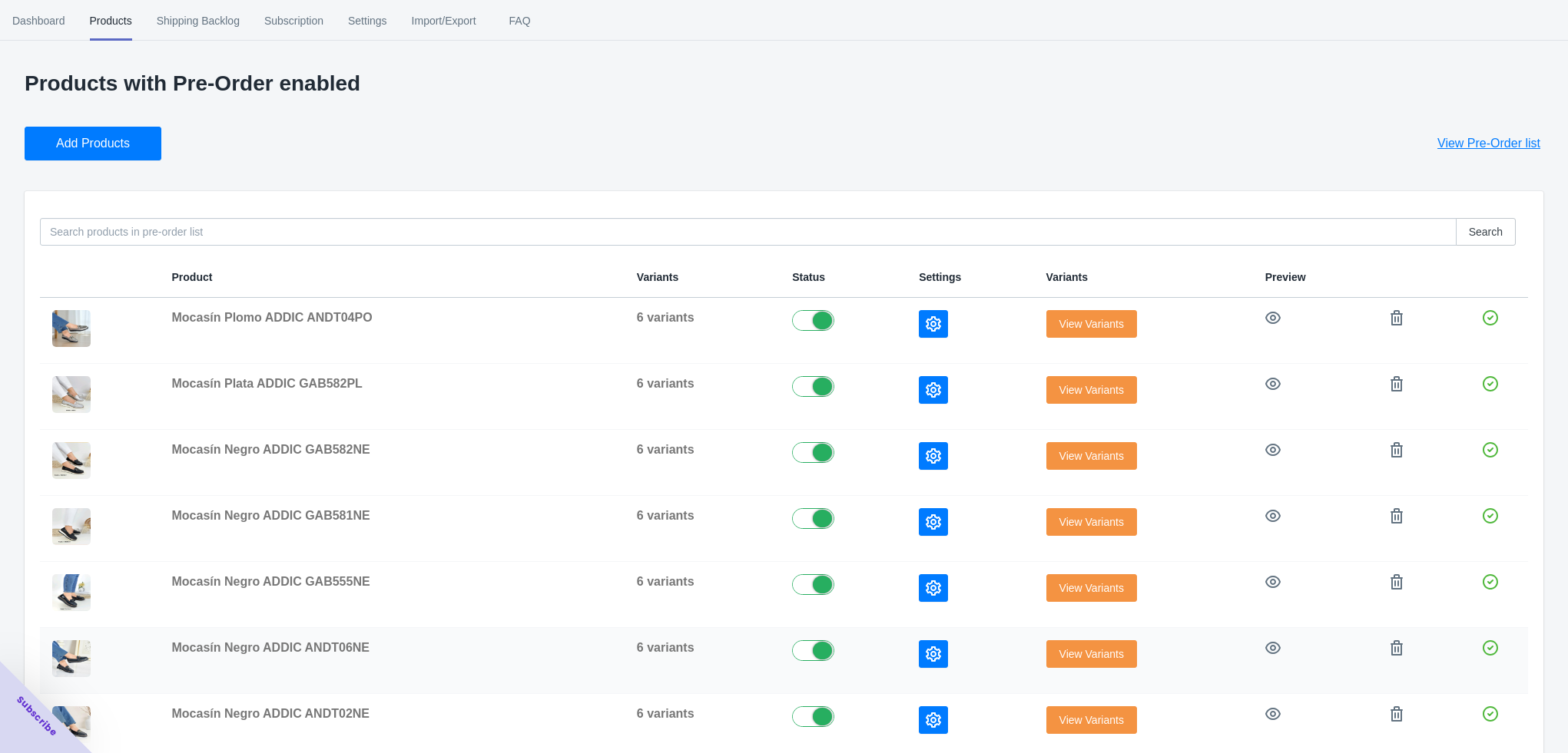
click at [919, 651] on button "button" at bounding box center [933, 655] width 29 height 28
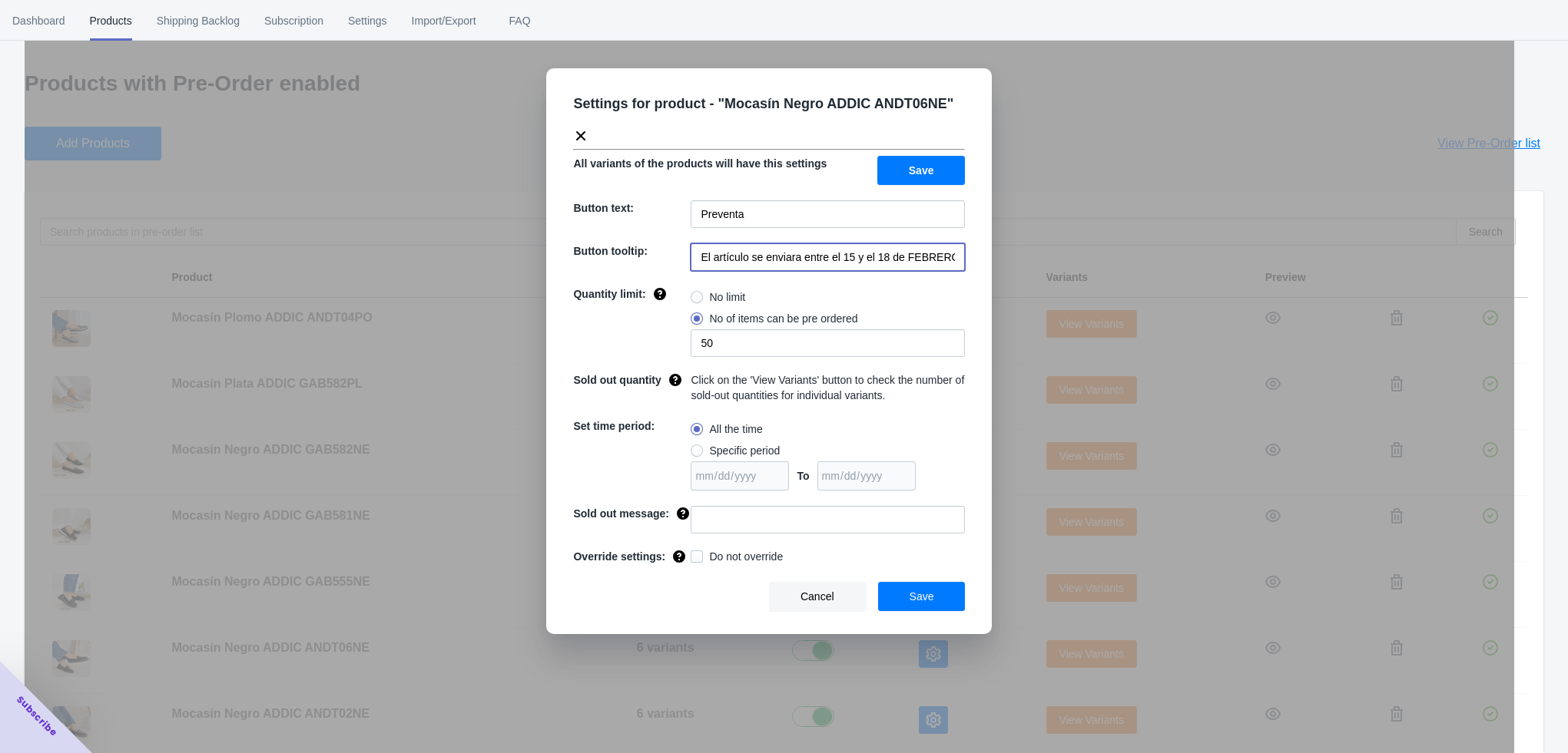
scroll to position [0, 31]
drag, startPoint x: 804, startPoint y: 264, endPoint x: 979, endPoint y: 271, distance: 175.1
click at [979, 271] on div "Settings for product - " Mocasín Negro ADDIC ANDT06NE " All variants of the pro…" at bounding box center [769, 351] width 445 height 566
paste input "a partir del 4 de noviembre de 2025"
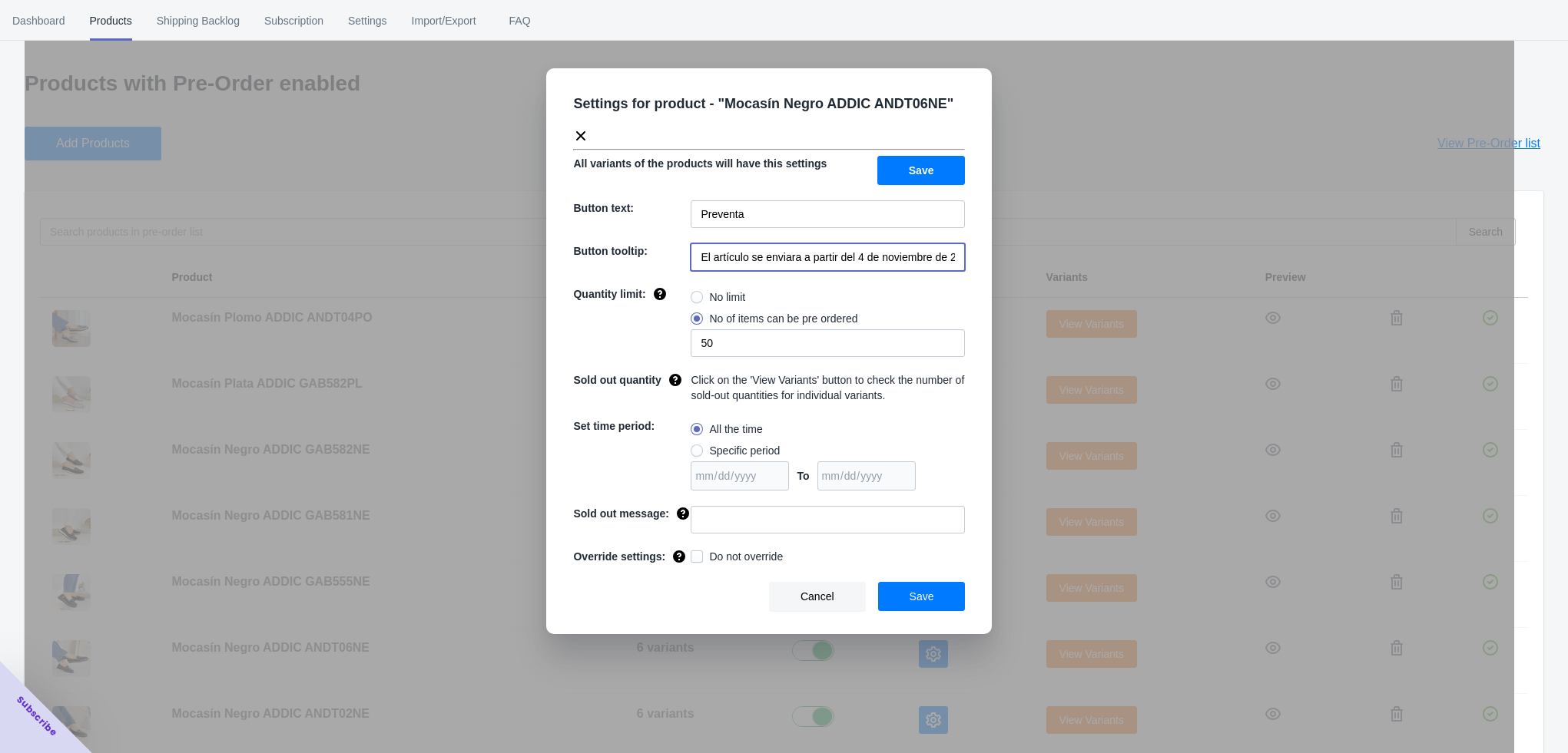
scroll to position [0, 15]
type input "El artículo se enviara a partir del 4 de noviembre de 2025"
click at [713, 520] on input at bounding box center [827, 520] width 274 height 28
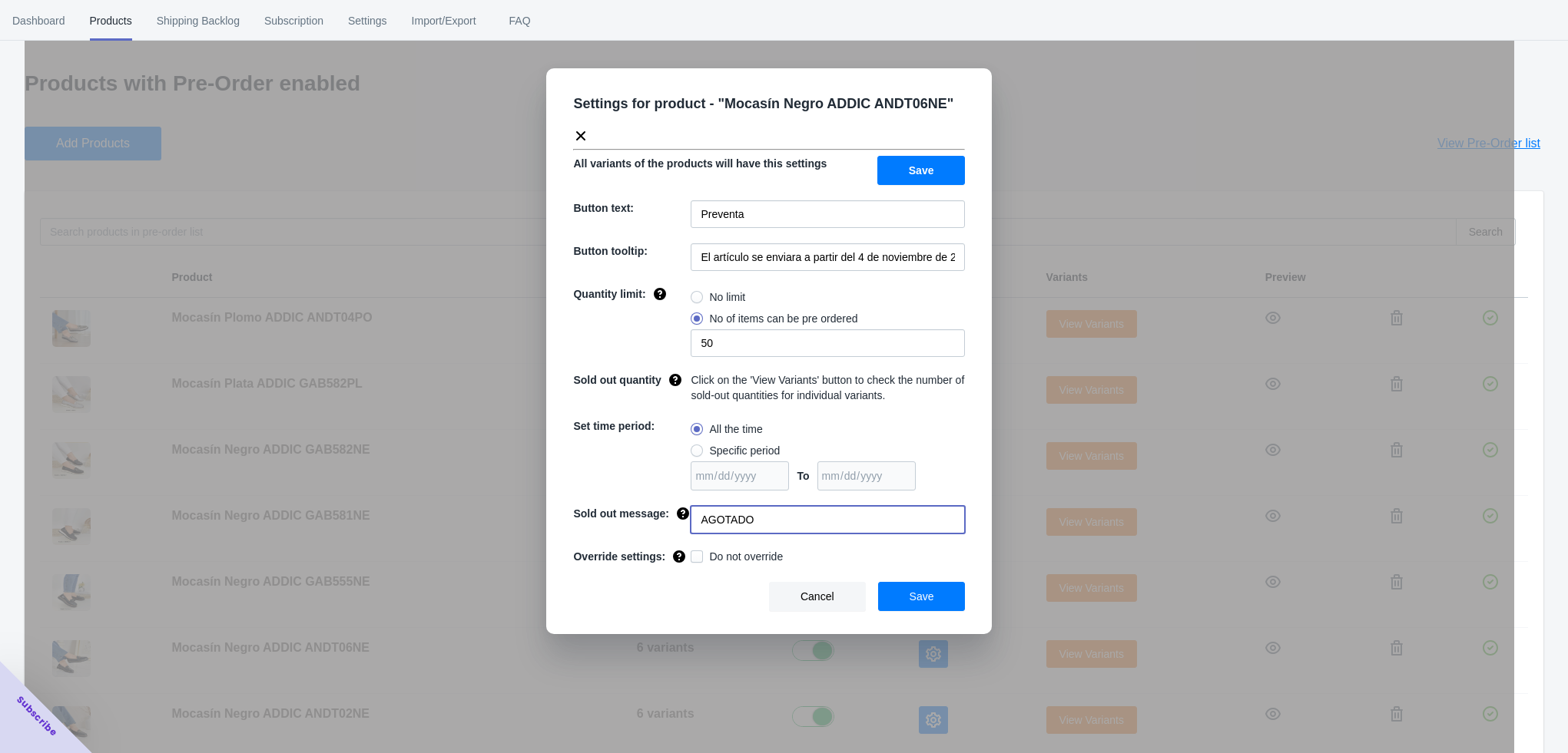
type input "AGOTADO"
click at [902, 592] on button "Save" at bounding box center [922, 596] width 88 height 29
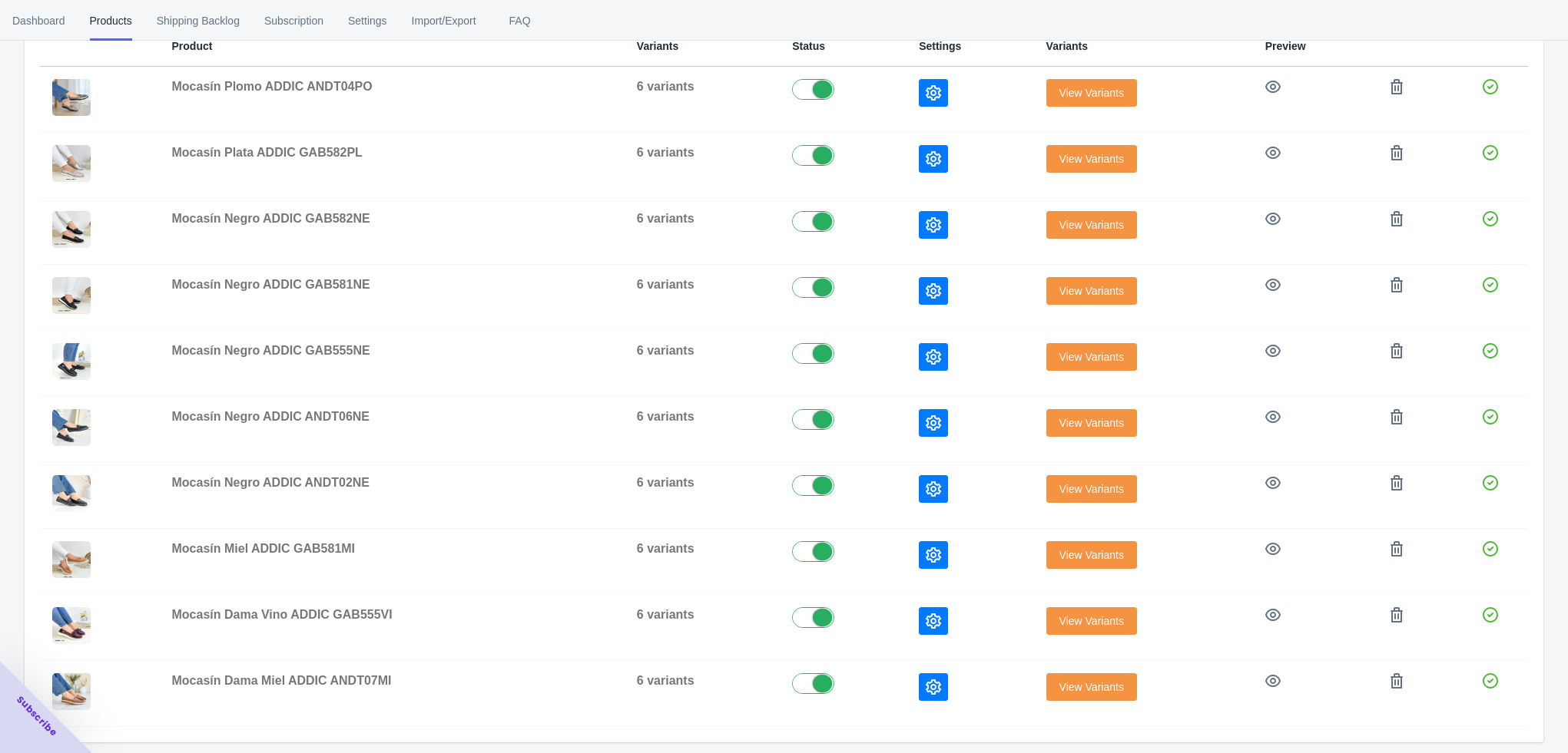
scroll to position [291, 0]
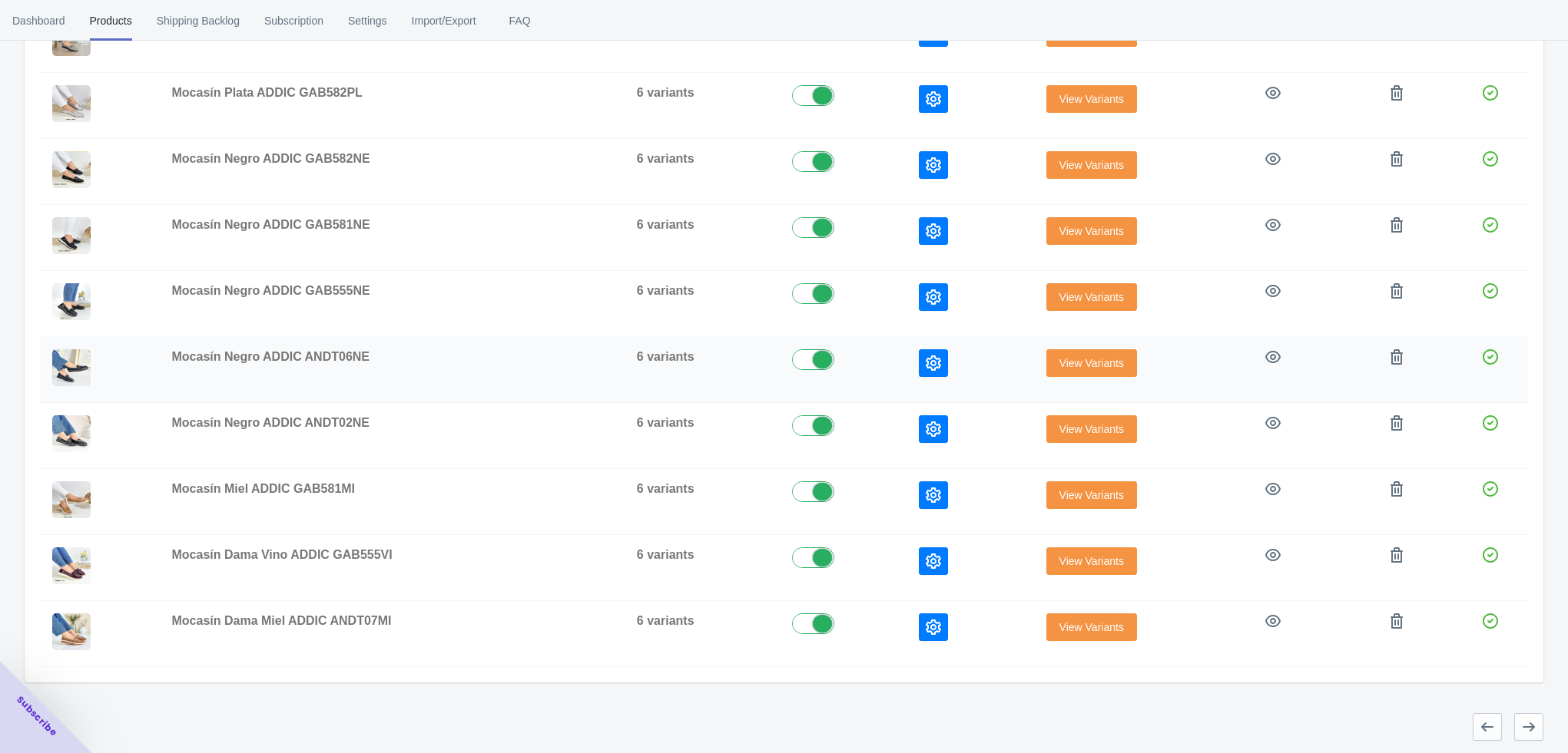
click at [932, 361] on icon "button" at bounding box center [933, 363] width 16 height 16
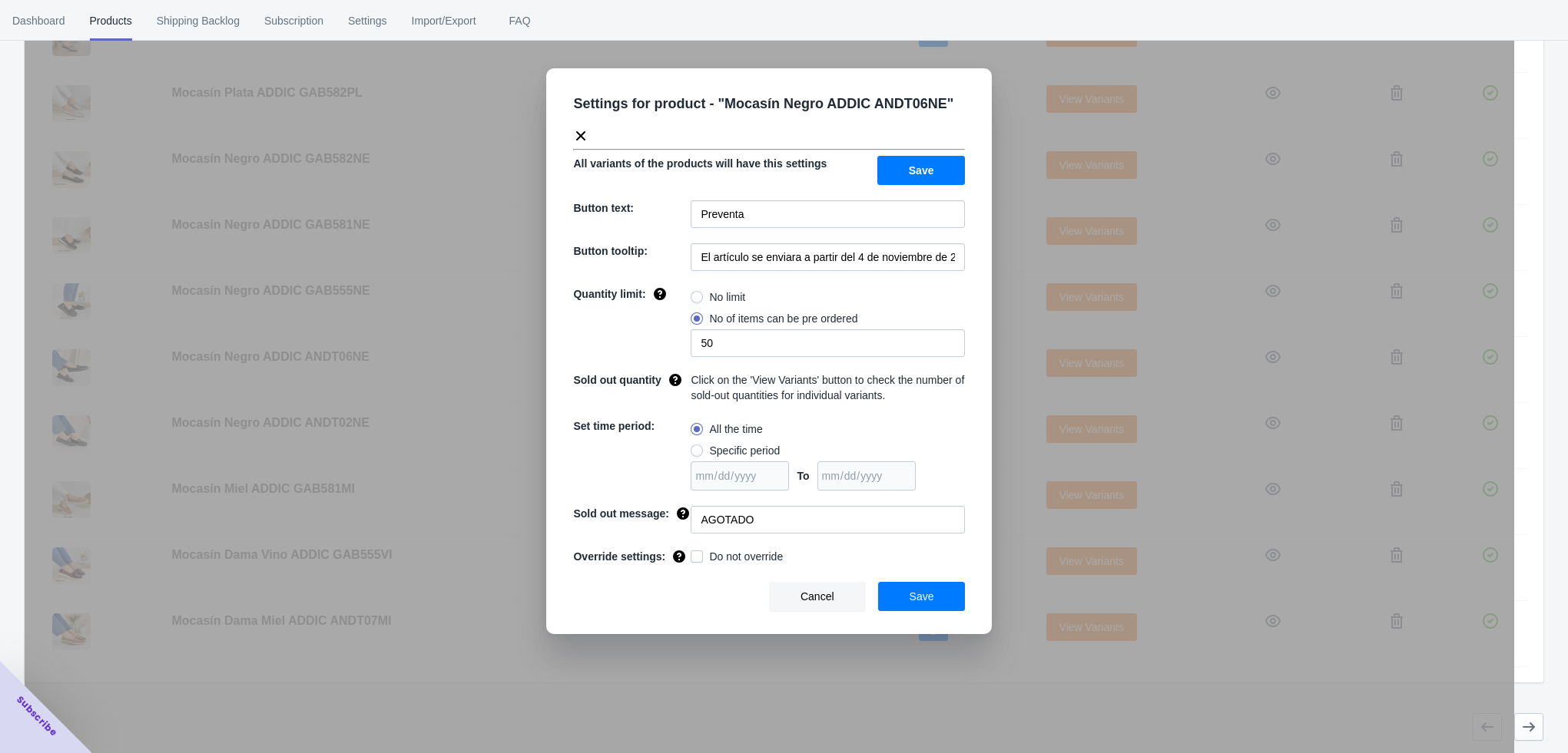
click at [1010, 375] on div "Settings for product - " Mocasín Negro ADDIC ANDT06NE " All variants of the pro…" at bounding box center [770, 415] width 1490 height 753
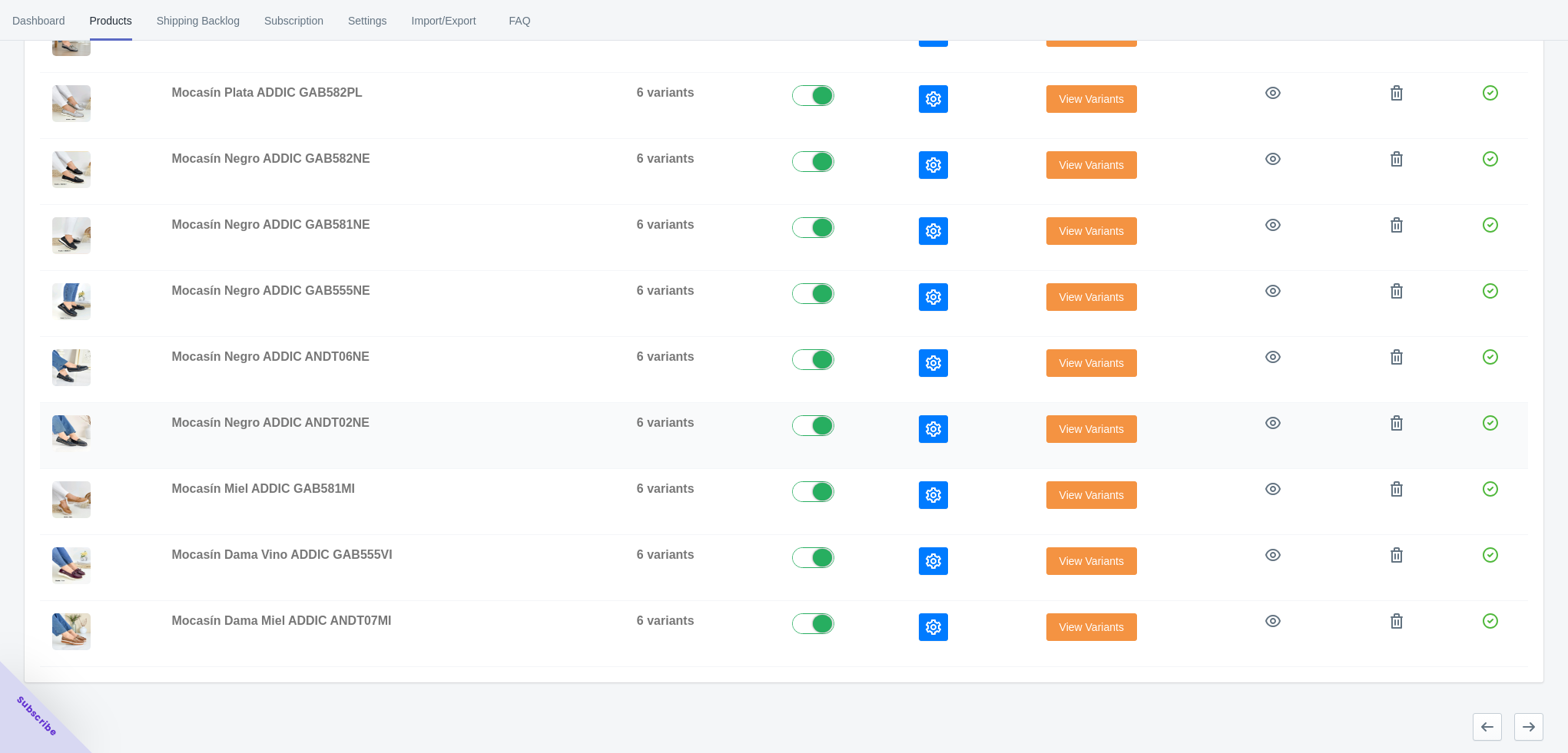
click at [940, 422] on icon "button" at bounding box center [933, 430] width 16 height 16
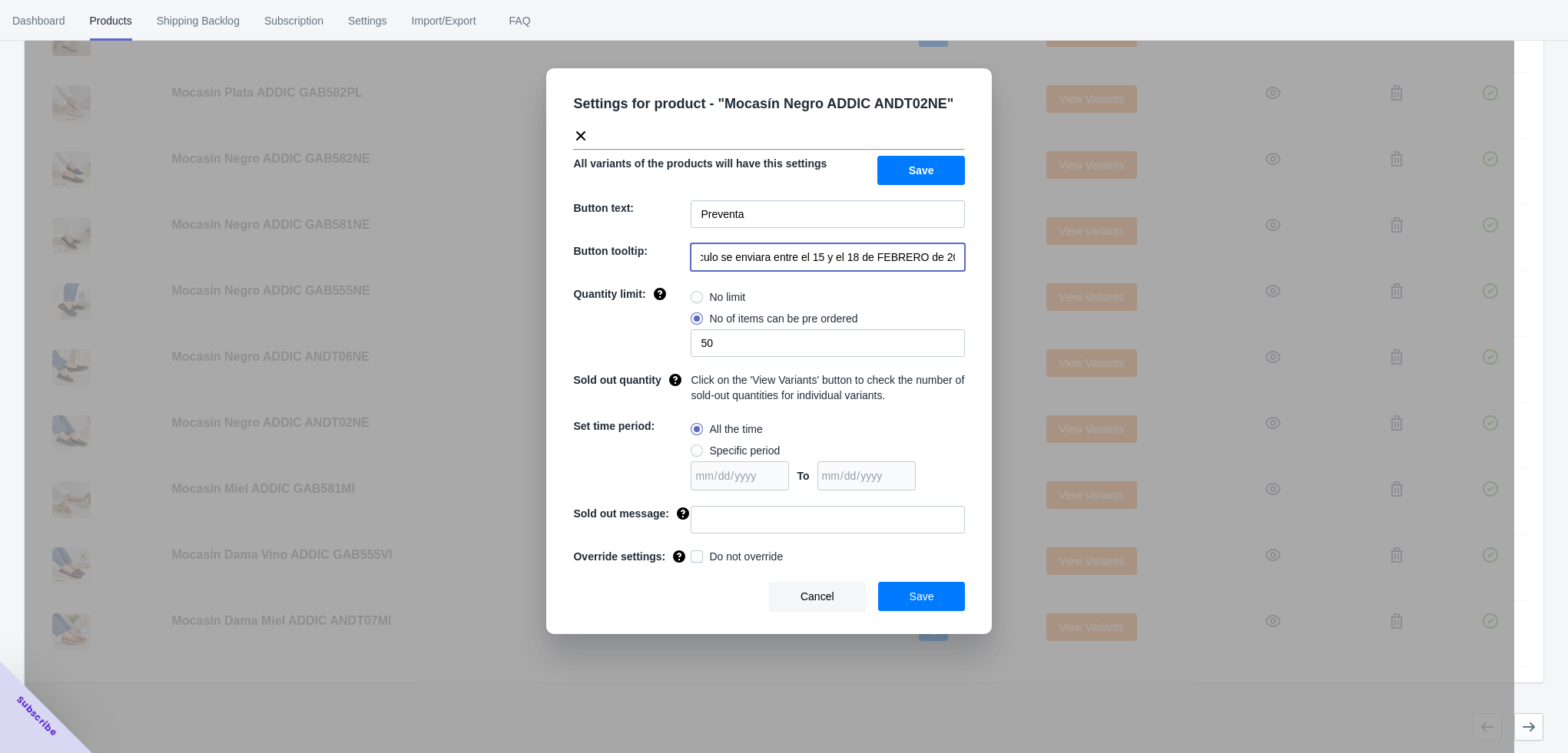
drag, startPoint x: 803, startPoint y: 261, endPoint x: 966, endPoint y: 259, distance: 163.0
click at [966, 259] on div "Settings for product - " Mocasín Negro ADDIC ANDT02NE " All variants of the pro…" at bounding box center [769, 351] width 445 height 566
paste input "a partir del 4 de noviembre de 2025"
type input "El artículo se enviara a partir del 4 de noviembre de 2025"
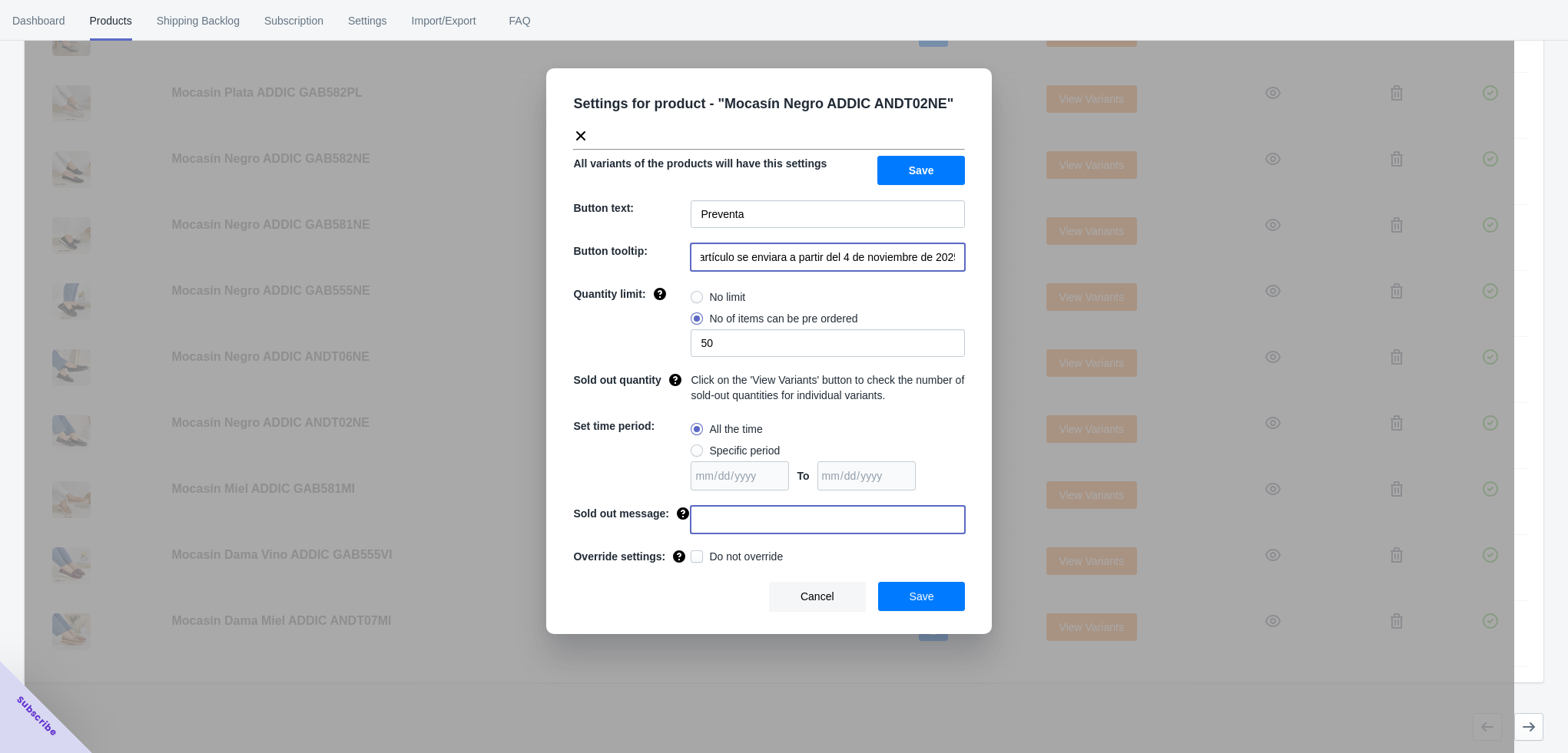
click at [708, 531] on input at bounding box center [827, 520] width 274 height 28
type input "AGOTADO"
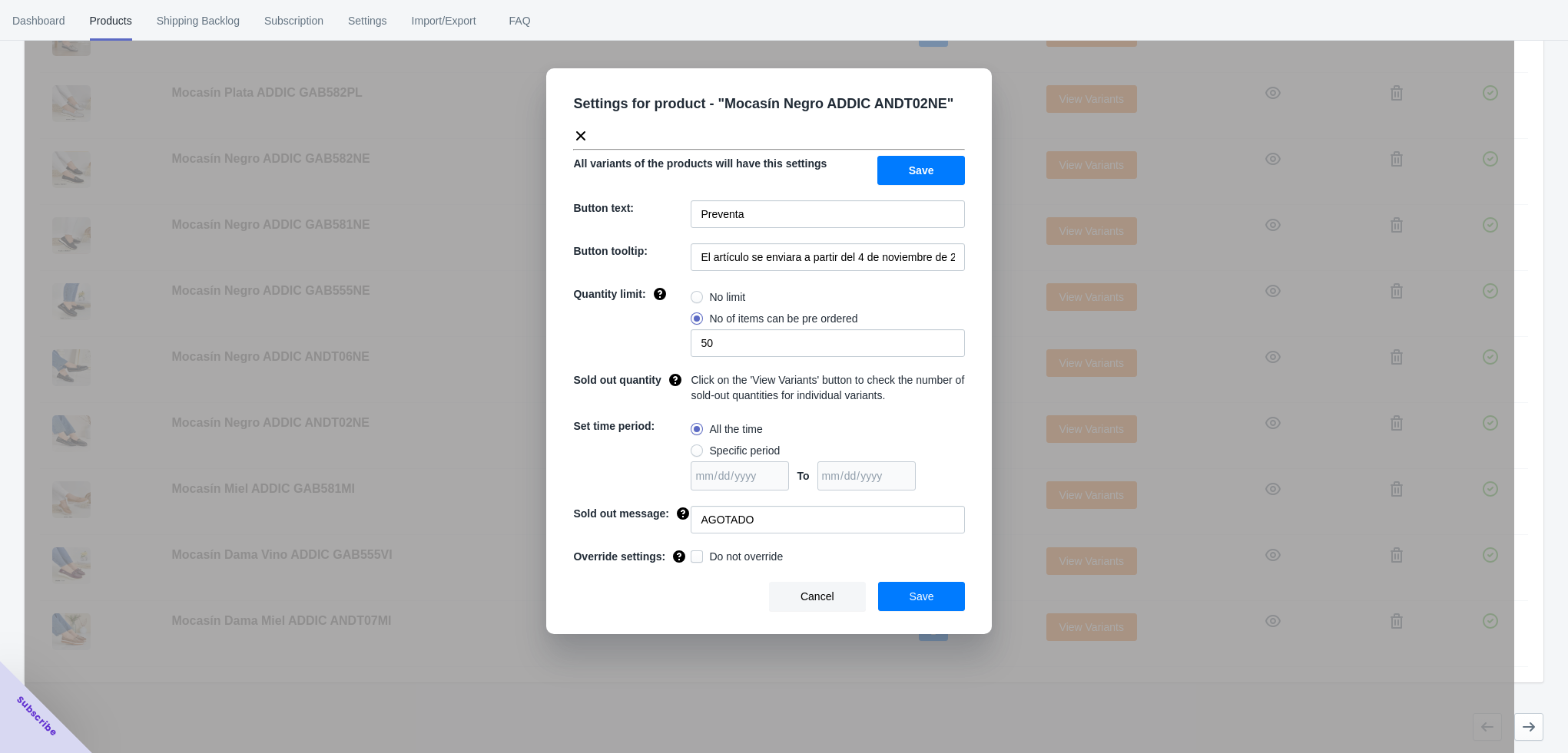
click at [933, 593] on span "Save" at bounding box center [922, 596] width 25 height 12
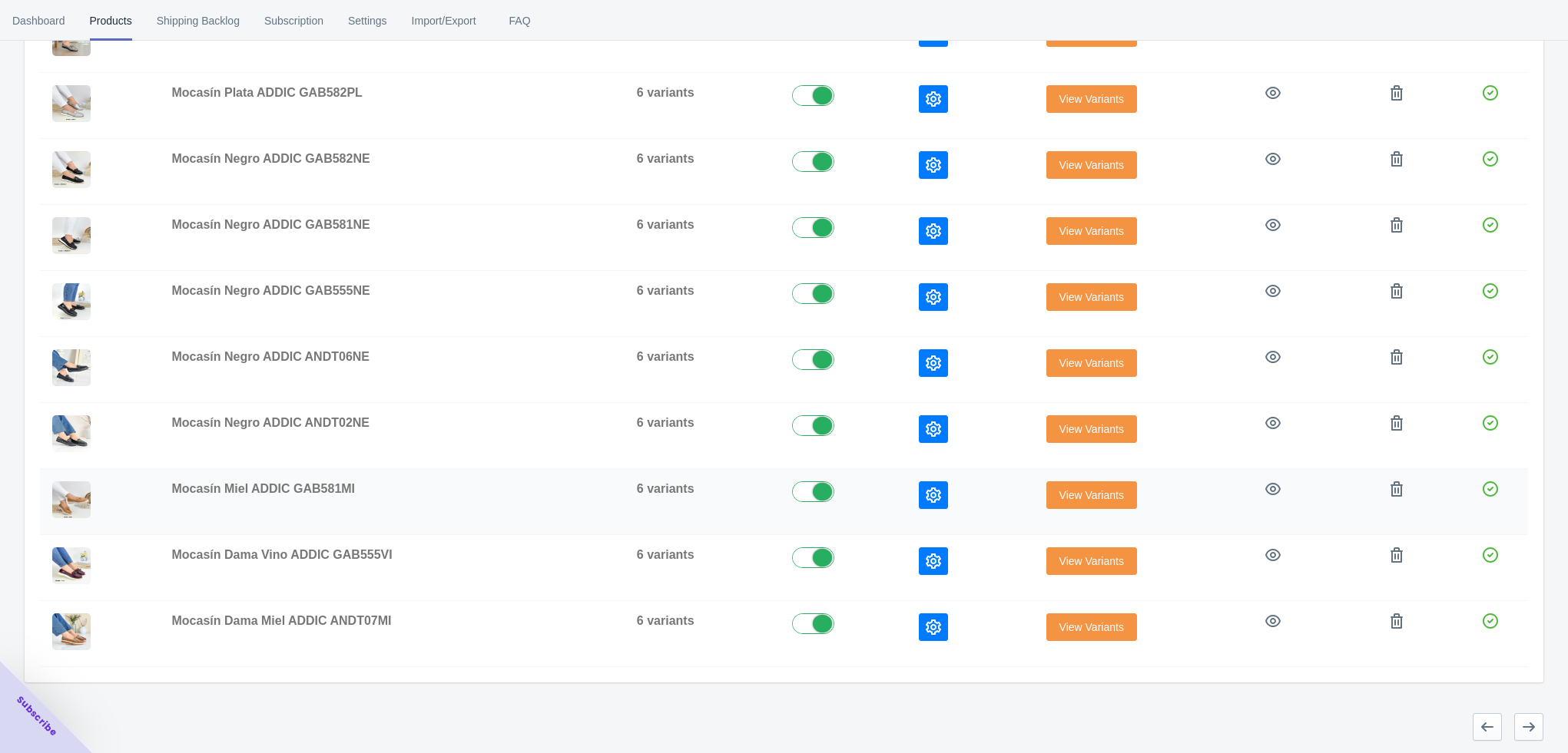
click at [938, 488] on icon "button" at bounding box center [933, 496] width 16 height 16
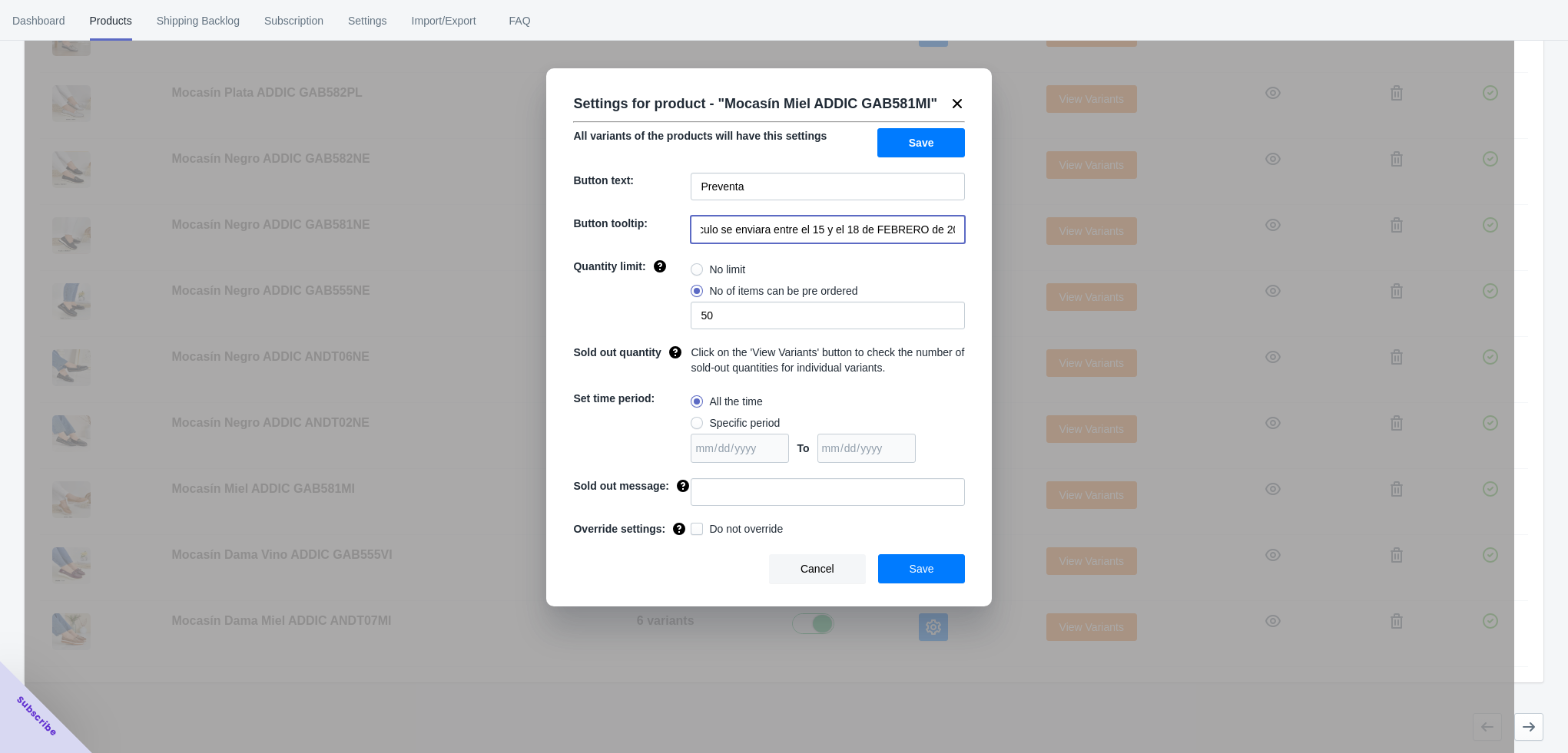
drag, startPoint x: 805, startPoint y: 264, endPoint x: 962, endPoint y: 268, distance: 157.1
click at [962, 244] on input "El artículo se enviara entre el 15 y el 18 de FEBRERO de 2023" at bounding box center [827, 230] width 274 height 28
paste input "a partir del 4 de noviembre de 2025"
click at [787, 244] on input "El artículo se enviara ea partir del 4 de noviembre de 2025" at bounding box center [827, 230] width 274 height 28
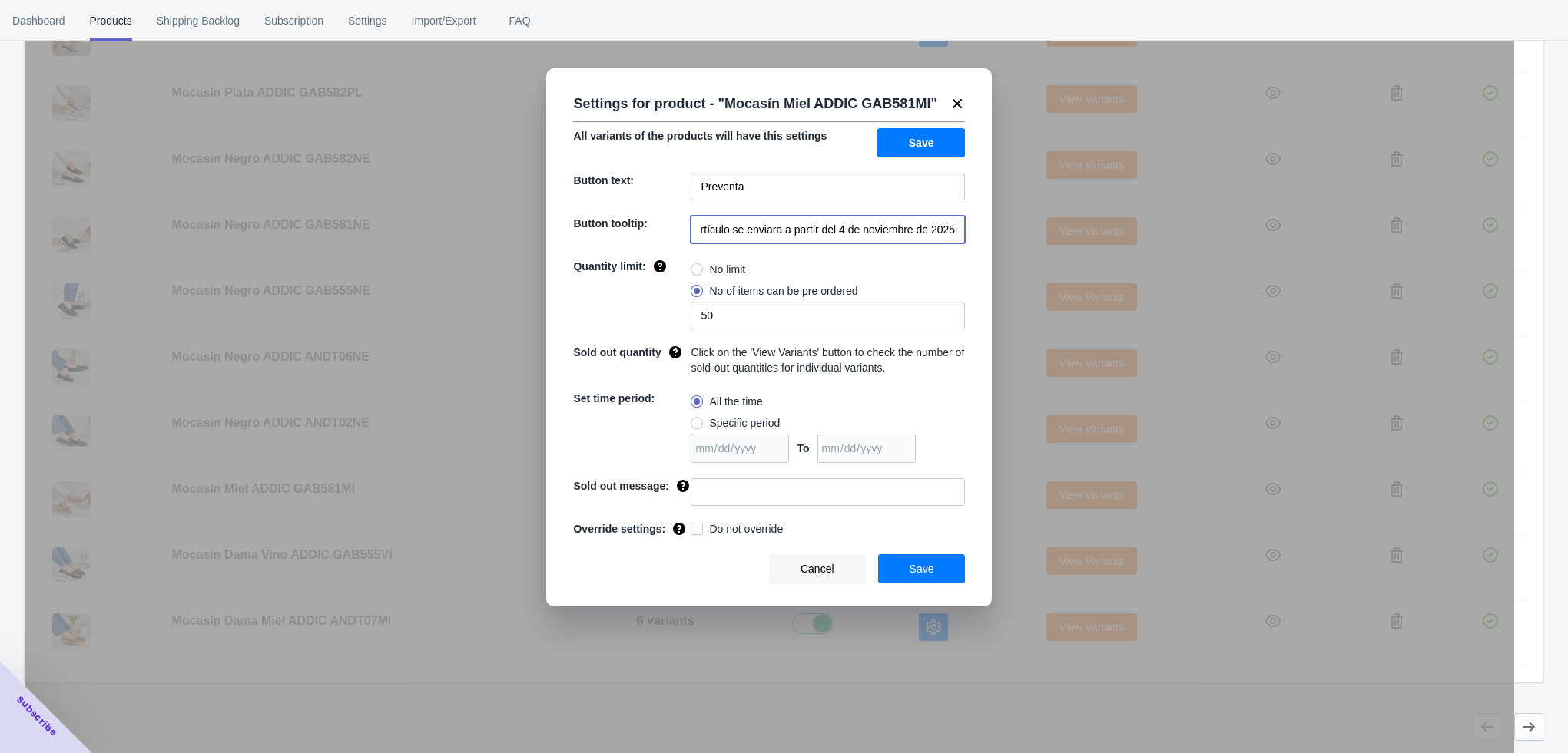
scroll to position [0, 15]
type input "El artículo se enviara a partir del 4 de noviembre de 2025"
click at [750, 506] on input at bounding box center [827, 492] width 274 height 28
type input "AGOTADO"
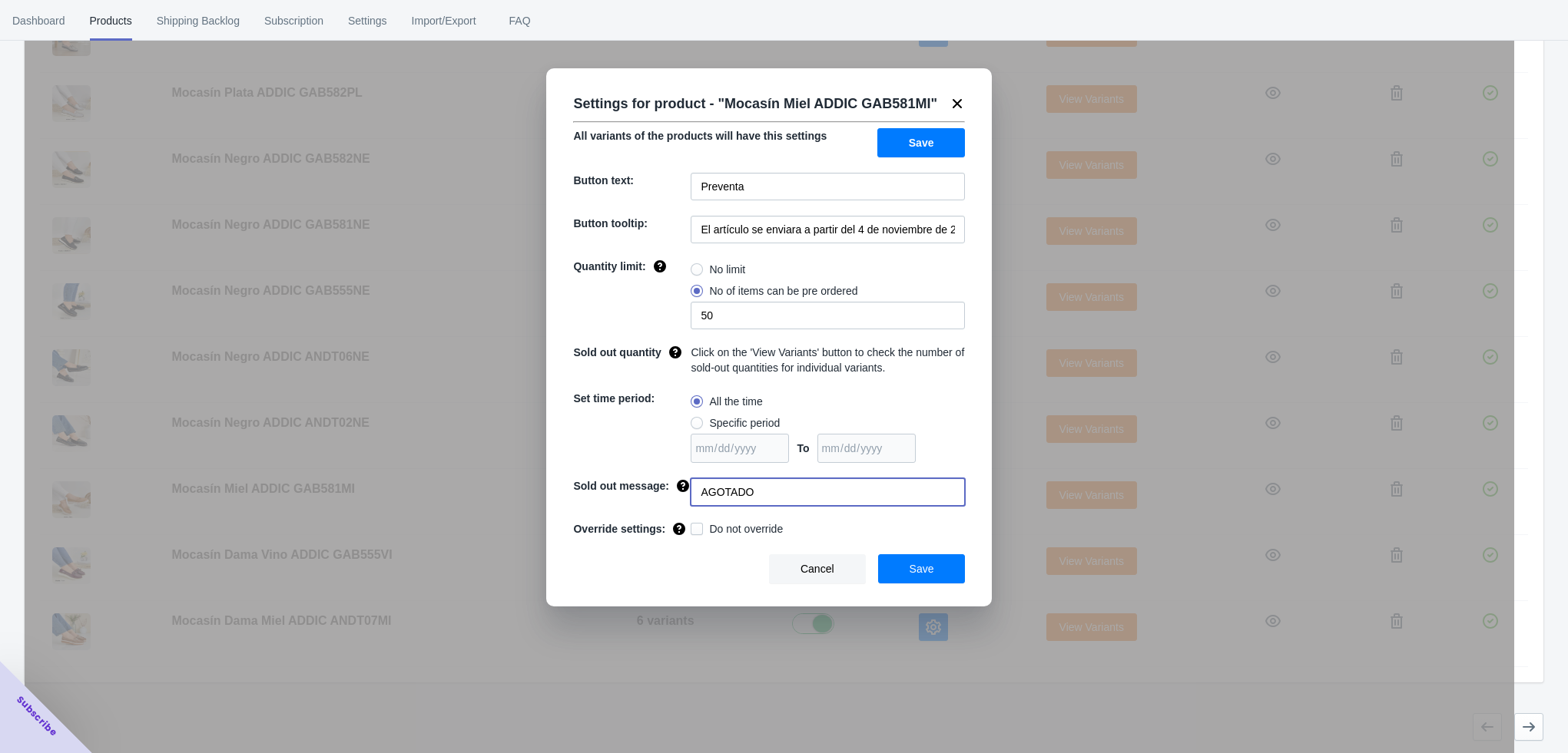
click at [919, 575] on span "Save" at bounding box center [922, 569] width 25 height 12
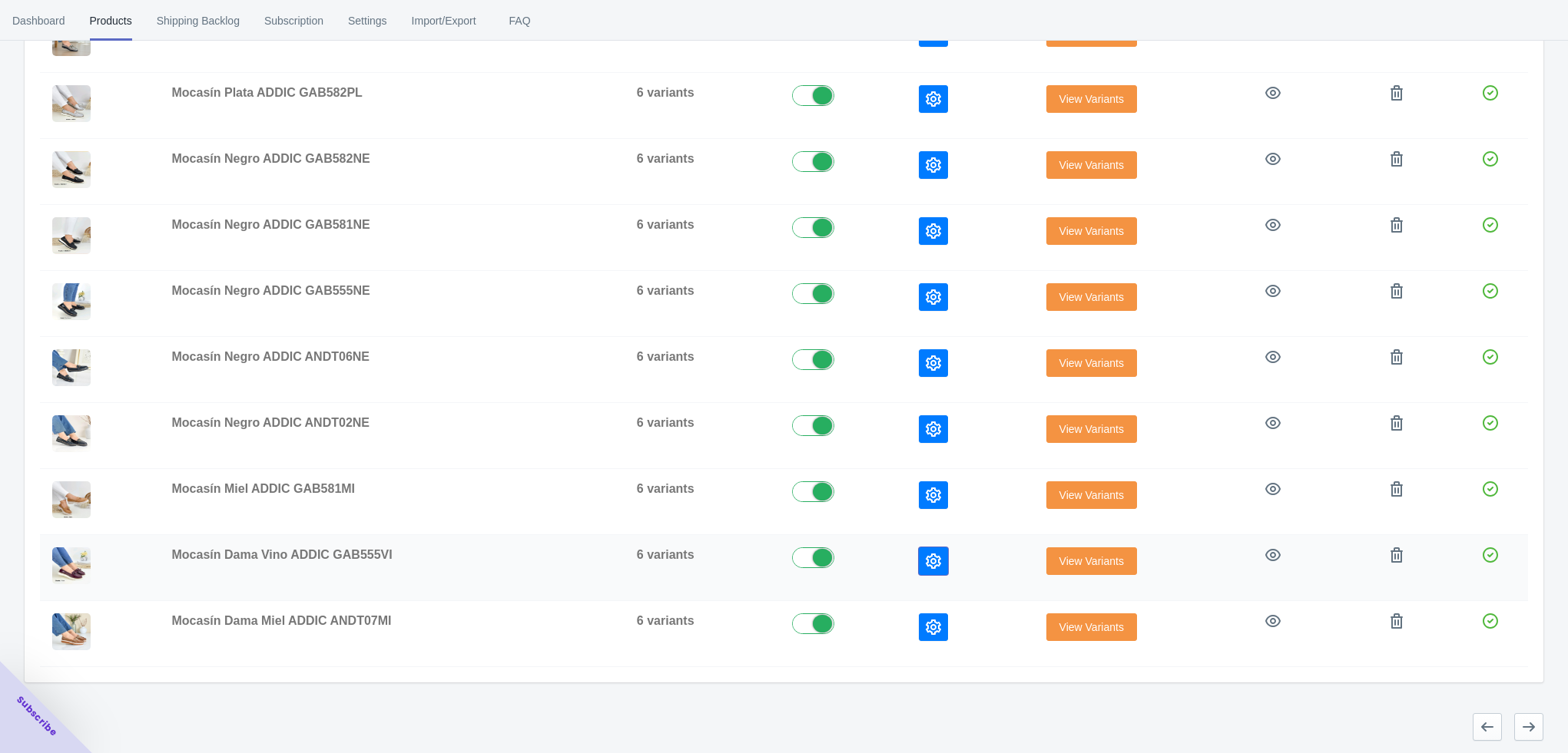
click at [935, 556] on icon "button" at bounding box center [933, 561] width 16 height 16
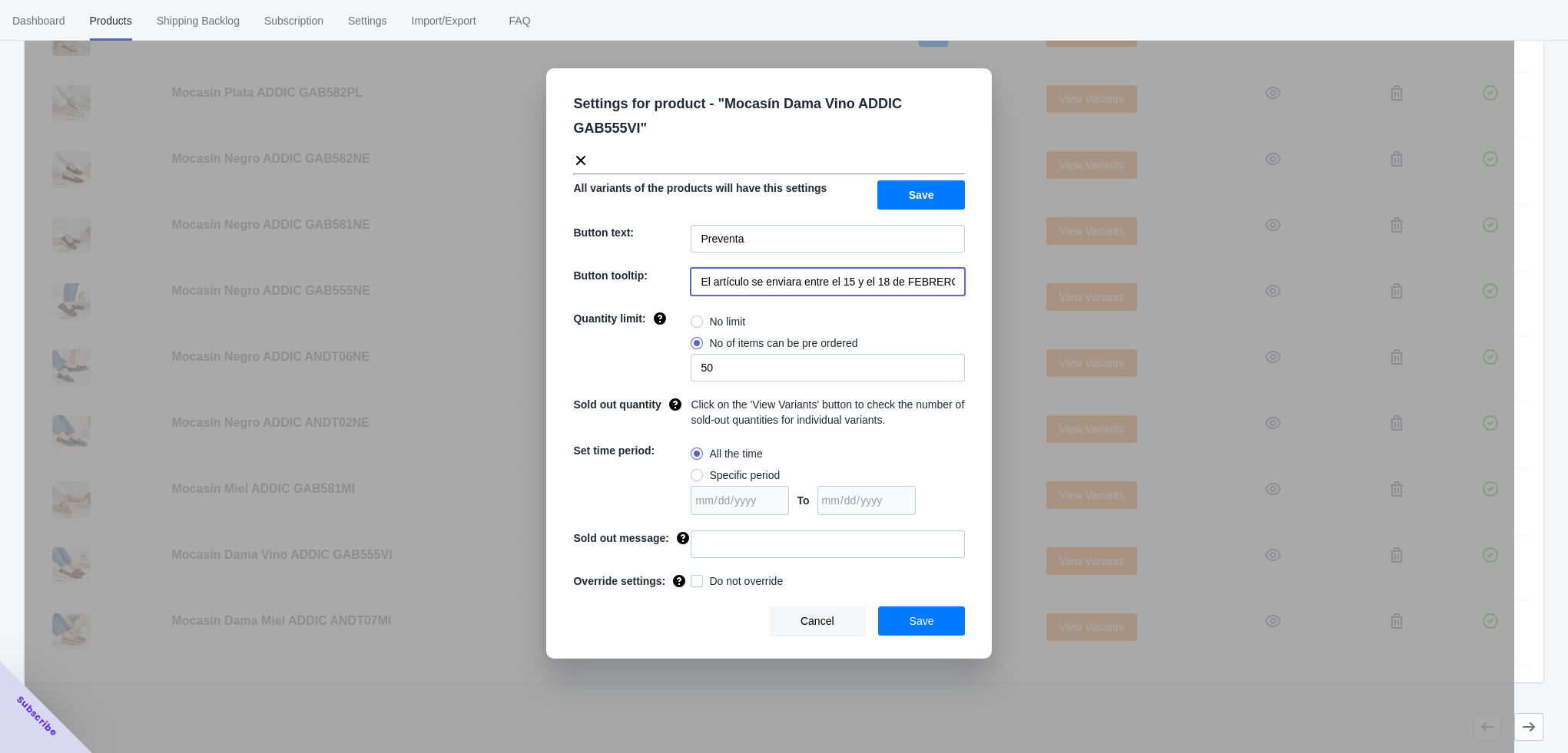
drag, startPoint x: 832, startPoint y: 287, endPoint x: 928, endPoint y: 299, distance: 96.7
click at [928, 299] on div "Settings for product - " Mocasín Dama Vino ADDIC GAB555VI " All variants of the…" at bounding box center [769, 363] width 445 height 590
drag, startPoint x: 799, startPoint y: 284, endPoint x: 996, endPoint y: 292, distance: 197.2
click at [996, 292] on div "Settings for product - " Mocasín Dama Vino ADDIC GAB555VI " All variants of the…" at bounding box center [770, 415] width 1490 height 753
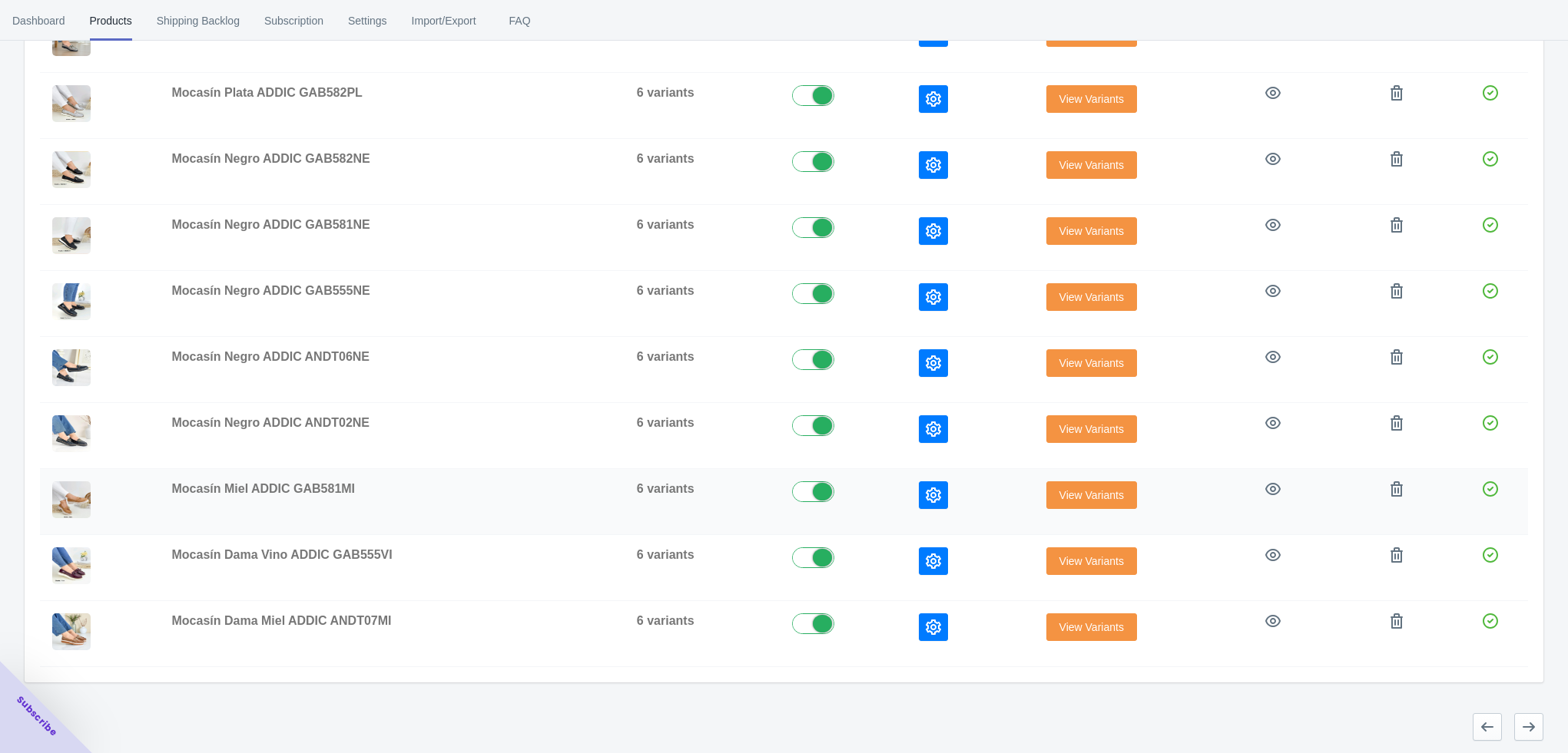
click at [932, 497] on icon "button" at bounding box center [933, 496] width 16 height 16
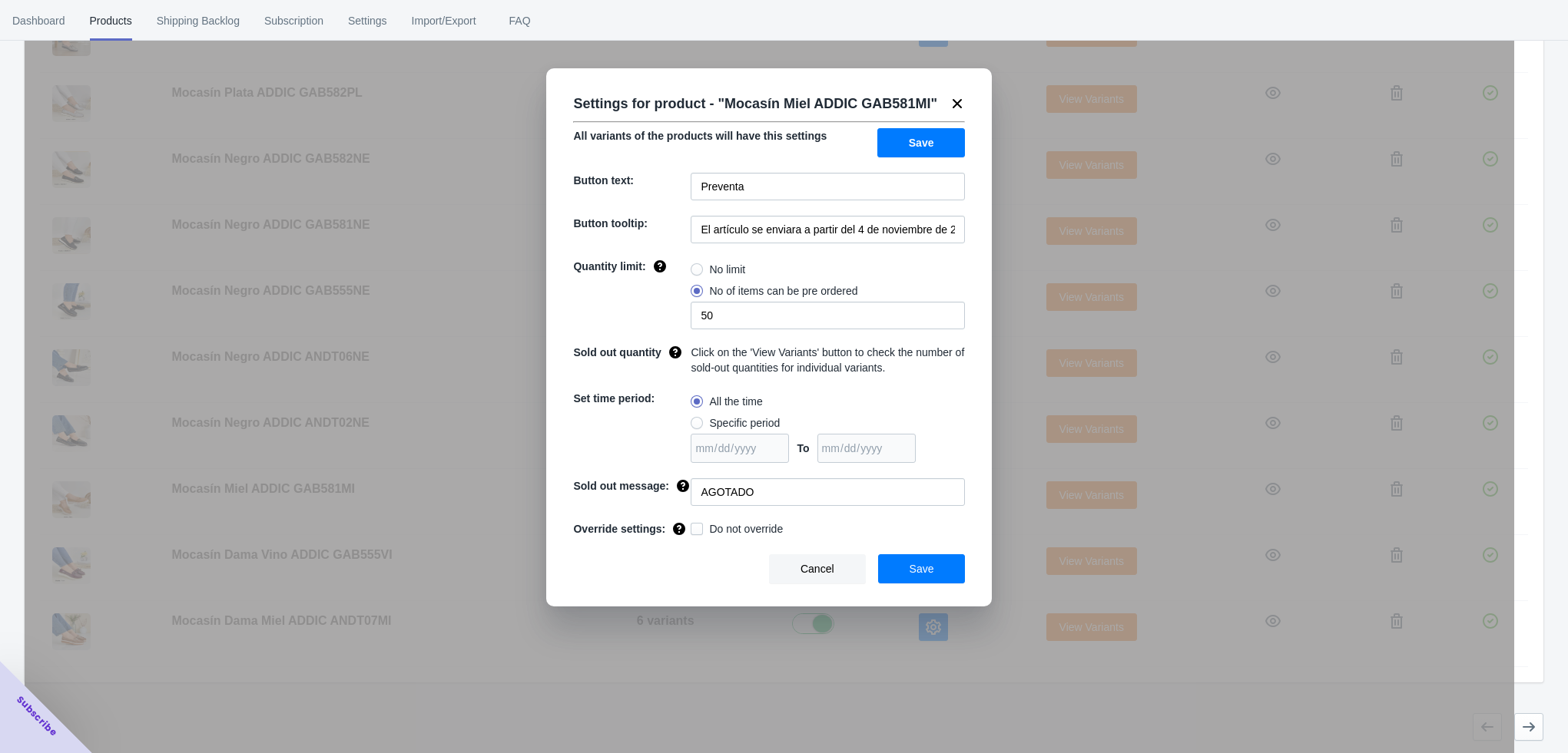
click at [989, 534] on div "Settings for product - " Mocasín Miel ADDIC GAB581MI " All variants of the prod…" at bounding box center [769, 337] width 445 height 538
click at [1017, 564] on div "Settings for product - " Mocasín Miel ADDIC GAB581MI " All variants of the prod…" at bounding box center [770, 415] width 1490 height 753
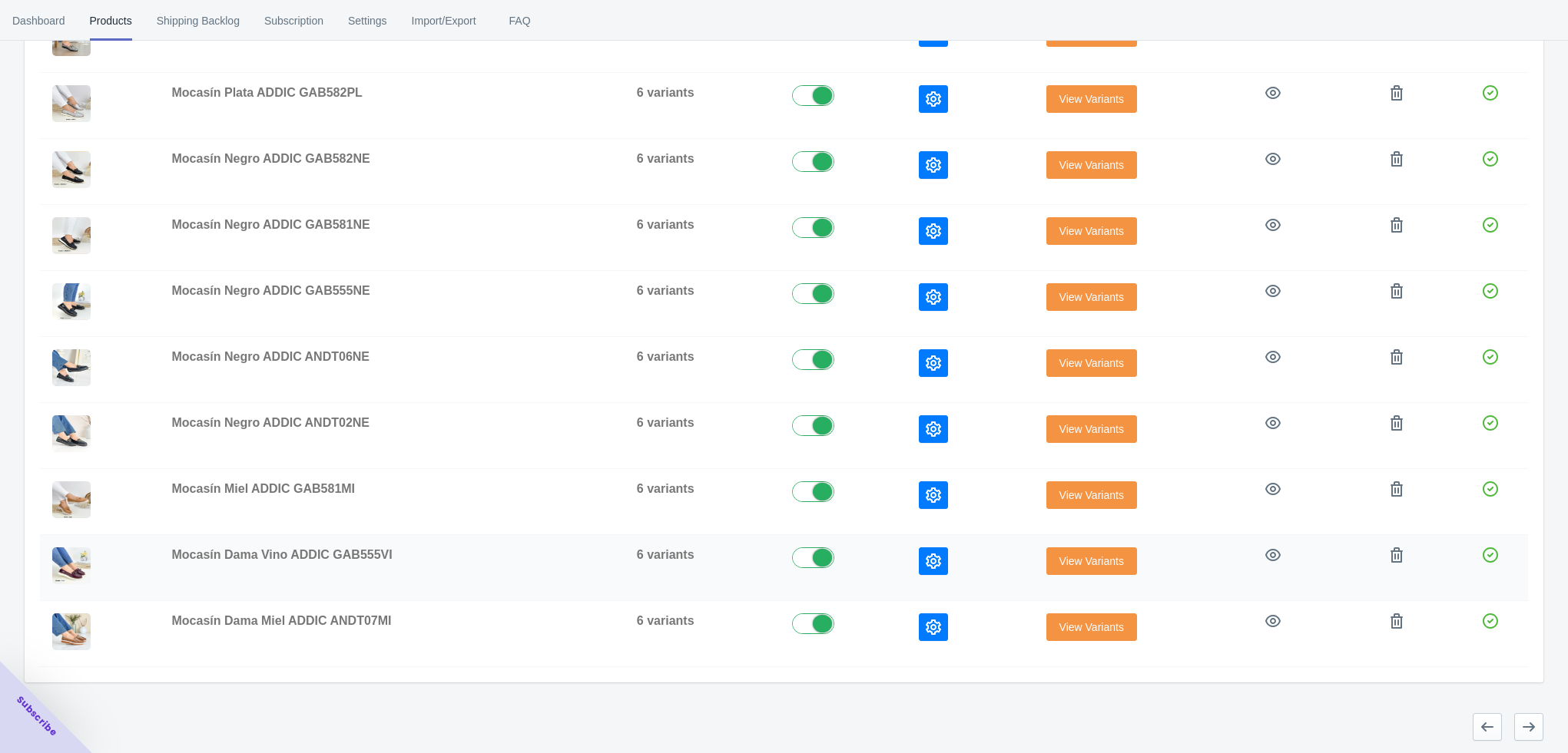
click at [933, 565] on icon "button" at bounding box center [933, 561] width 16 height 16
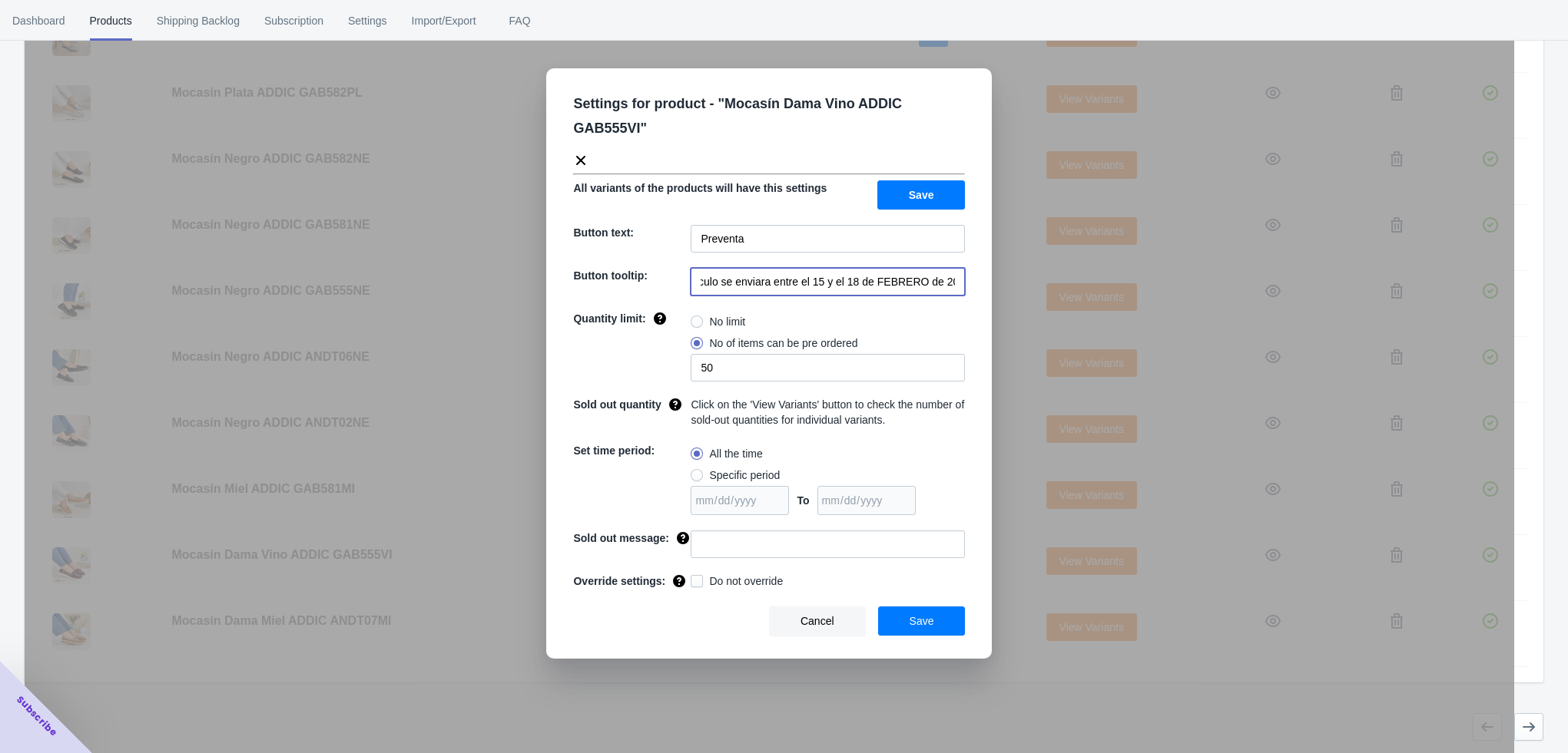
drag, startPoint x: 801, startPoint y: 283, endPoint x: 967, endPoint y: 282, distance: 166.0
click at [967, 282] on div "Settings for product - " Mocasín Dama Vino ADDIC GAB555VI " All variants of the…" at bounding box center [769, 363] width 445 height 590
paste input "a partir del 4 de noviembre de 2025"
type input "El artículo se enviara a partir del 4 de noviembre de 2025"
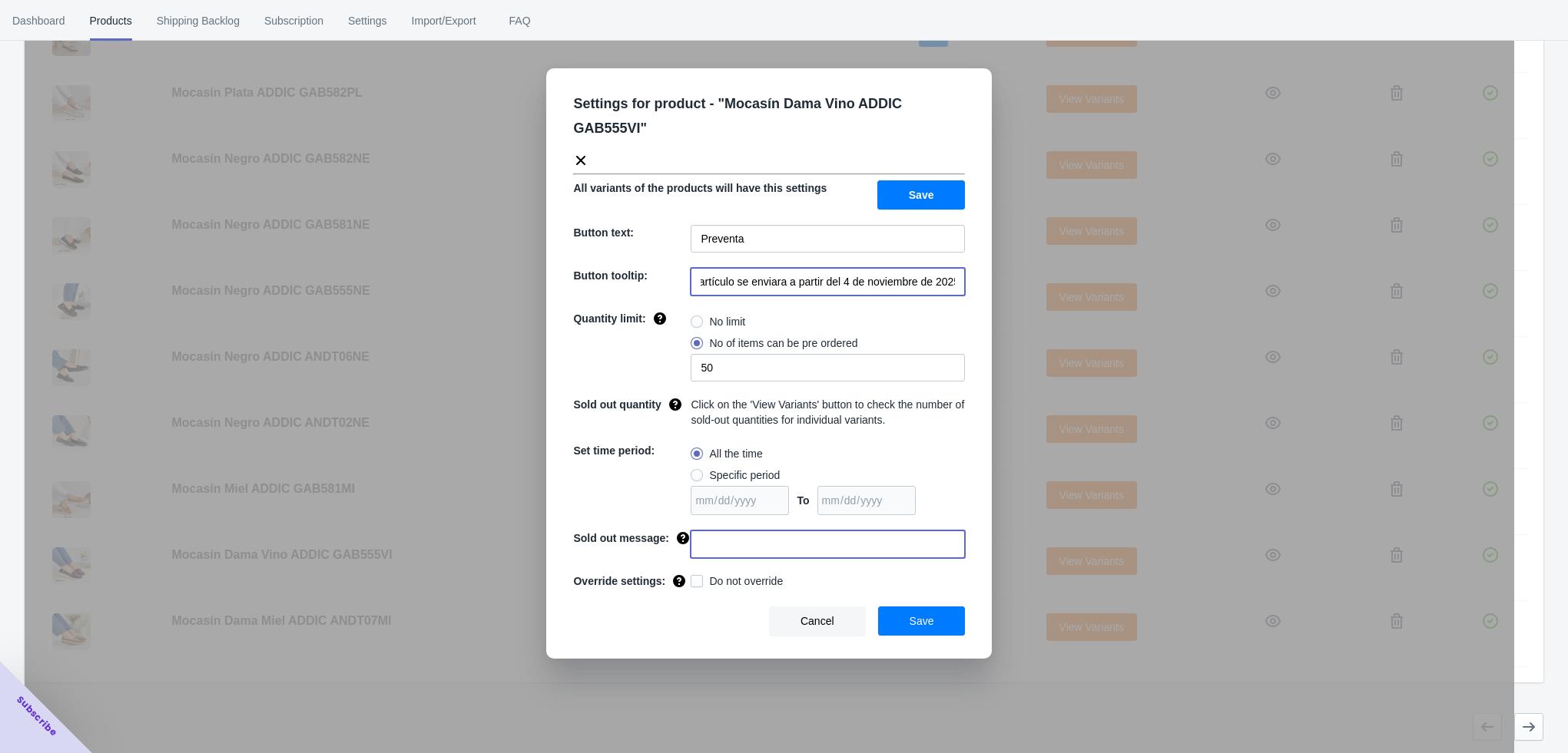
click at [763, 543] on input at bounding box center [827, 544] width 274 height 28
type input "AGOTADO"
click at [904, 606] on div "Save" at bounding box center [922, 621] width 88 height 29
click at [902, 620] on button "Save" at bounding box center [922, 621] width 88 height 29
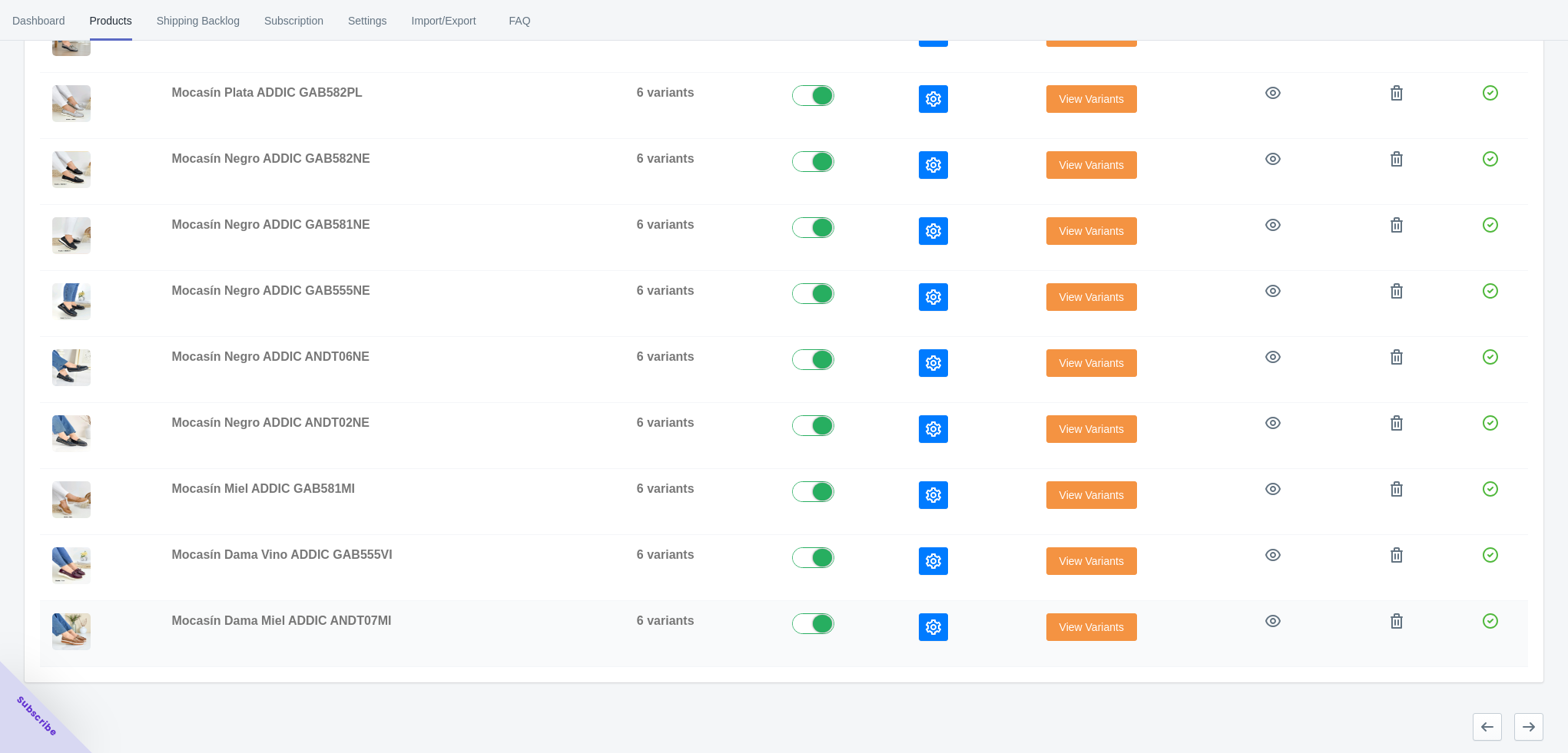
click at [929, 620] on icon "button" at bounding box center [933, 627] width 16 height 16
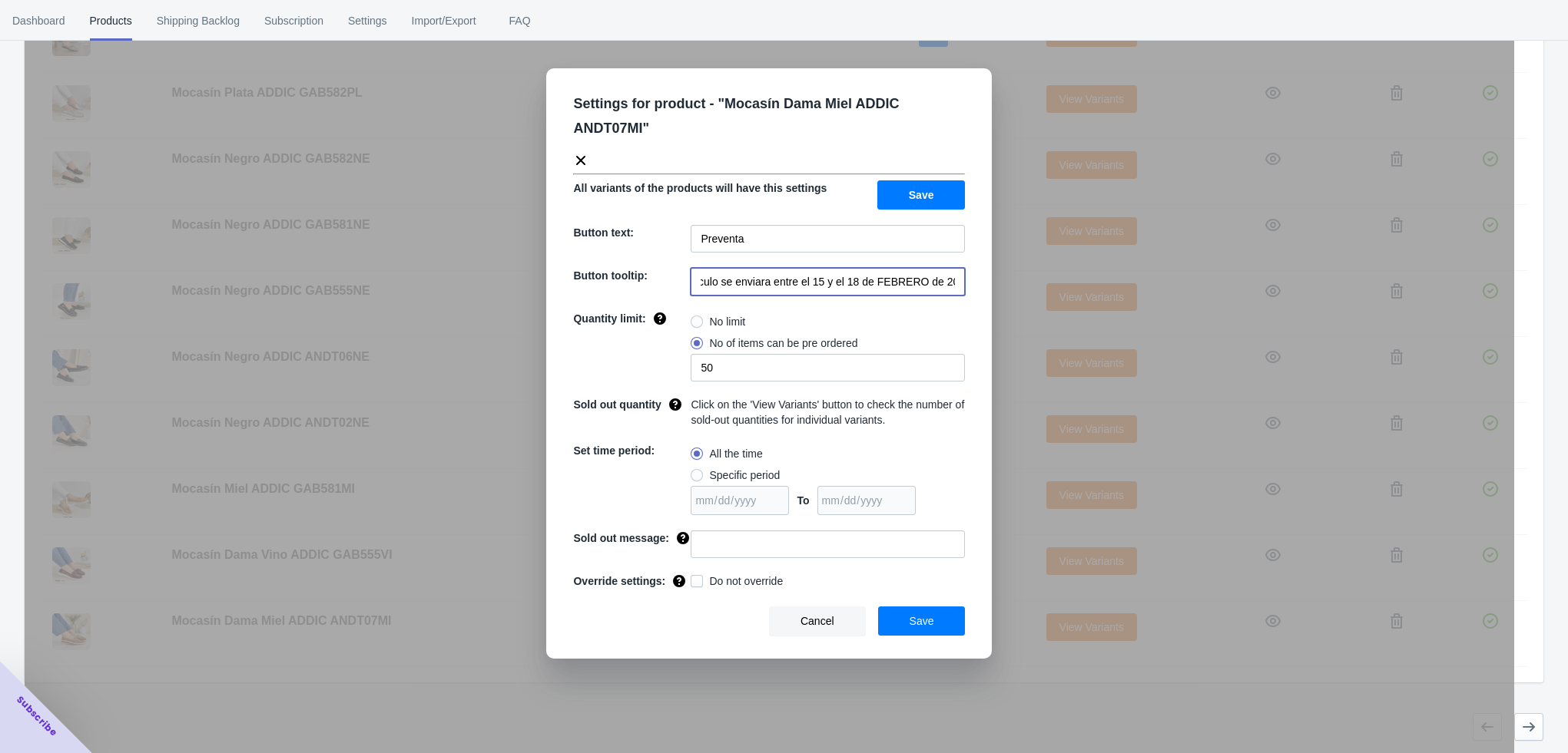
drag, startPoint x: 803, startPoint y: 282, endPoint x: 958, endPoint y: 289, distance: 155.2
click at [958, 289] on input "El artículo se enviara entre el 15 y el 18 de FEBRERO de 2023" at bounding box center [827, 282] width 274 height 28
paste input "a partir del 4 de noviembre de 2025"
type input "El artículo se enviara a partir del 4 de noviembre de 2025"
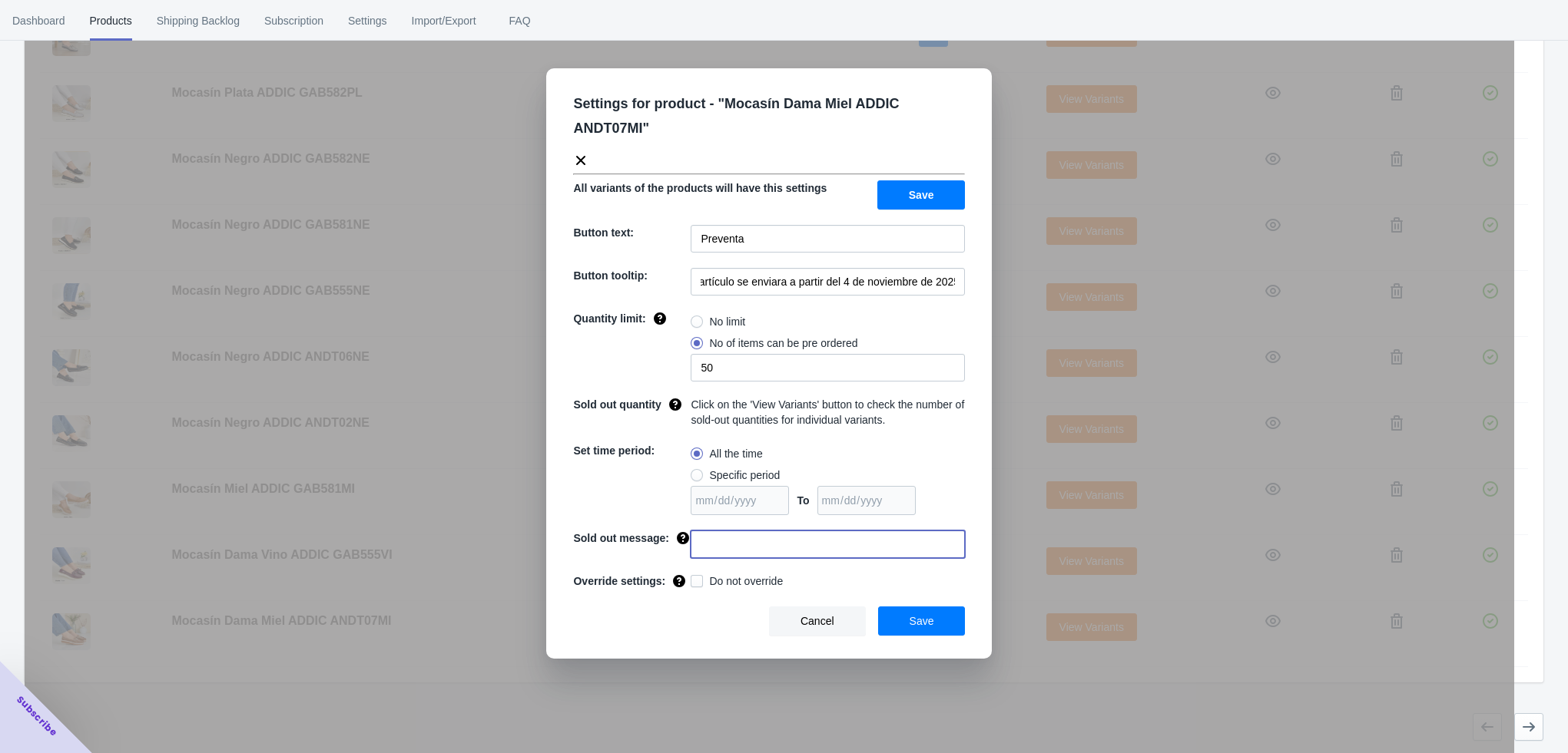
click at [805, 544] on input at bounding box center [827, 544] width 274 height 28
type input "AGOTADO"
click at [928, 621] on span "Save" at bounding box center [922, 621] width 25 height 12
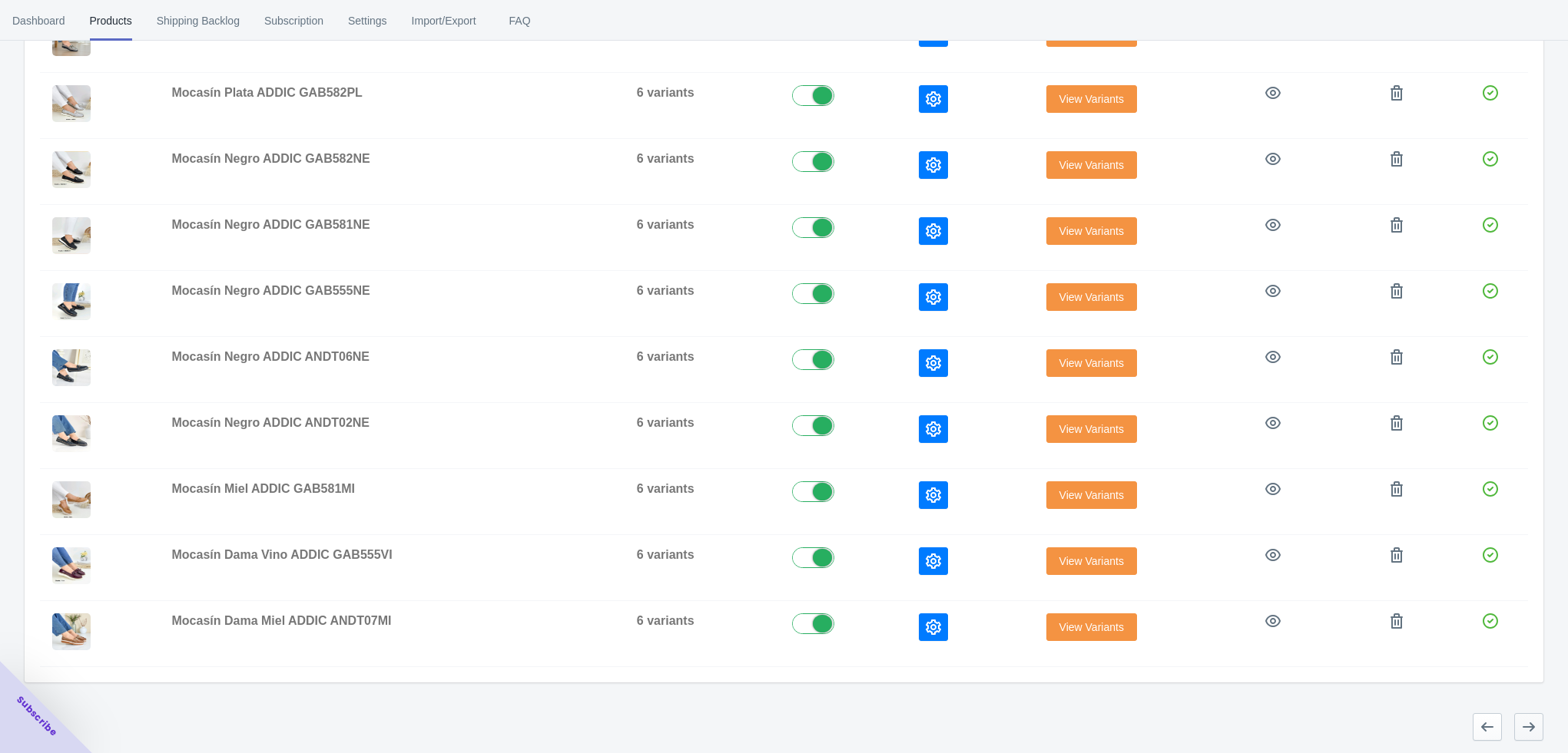
click at [1521, 723] on icon "button" at bounding box center [1528, 727] width 16 height 16
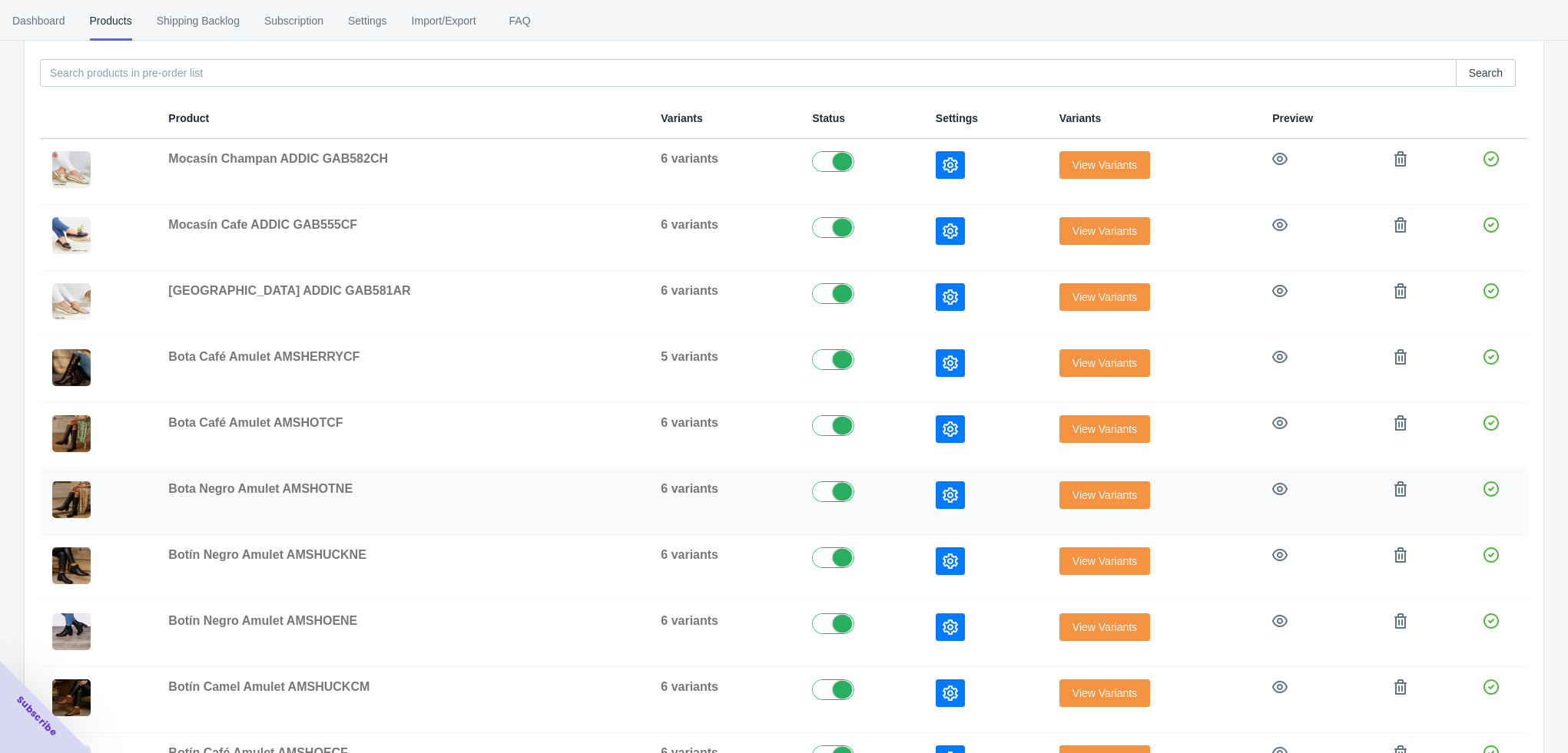
scroll to position [60, 0]
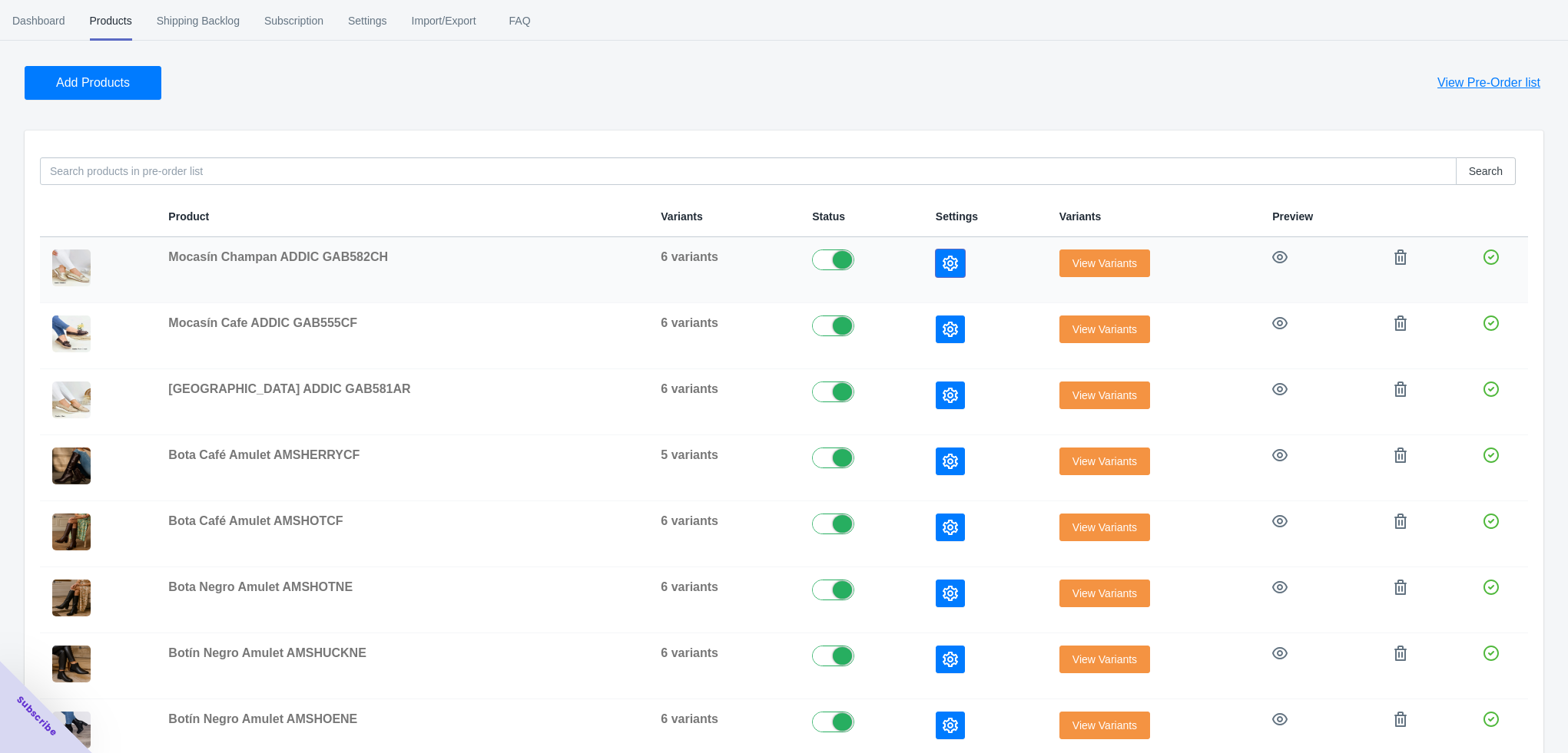
click at [936, 275] on button "button" at bounding box center [950, 264] width 29 height 28
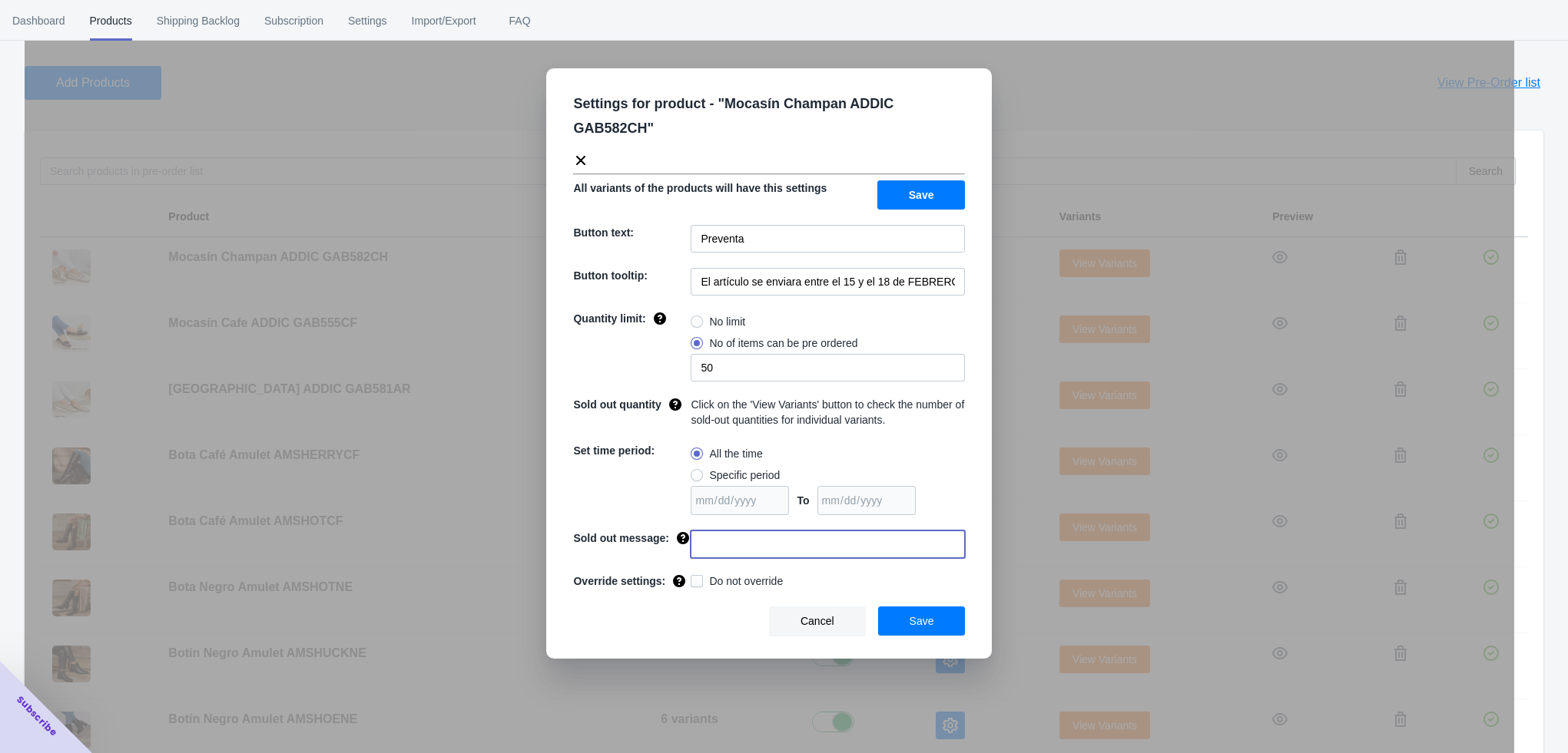
click at [711, 530] on input at bounding box center [827, 544] width 274 height 28
type input "AGOTADO"
drag, startPoint x: 803, startPoint y: 257, endPoint x: 954, endPoint y: 259, distance: 151.0
click at [954, 268] on input "El artículo se enviara entre el 15 y el 18 de FEBRERO de 2023" at bounding box center [827, 282] width 274 height 28
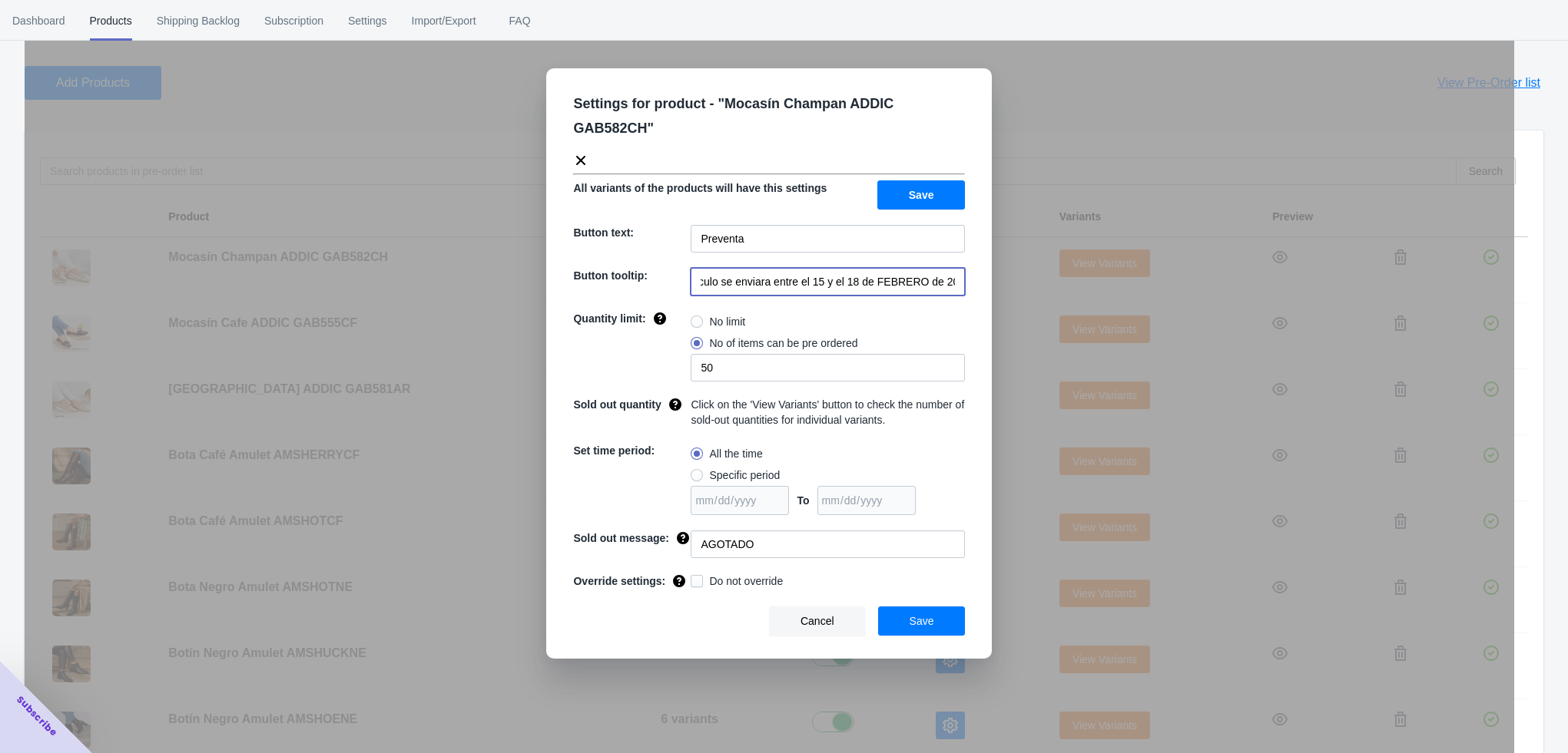
paste input "a partir del 4 de noviembre de 2025"
type input "El artículo se enviara a partir del 4 de noviembre de 2025"
click at [891, 606] on button "Save" at bounding box center [922, 621] width 88 height 29
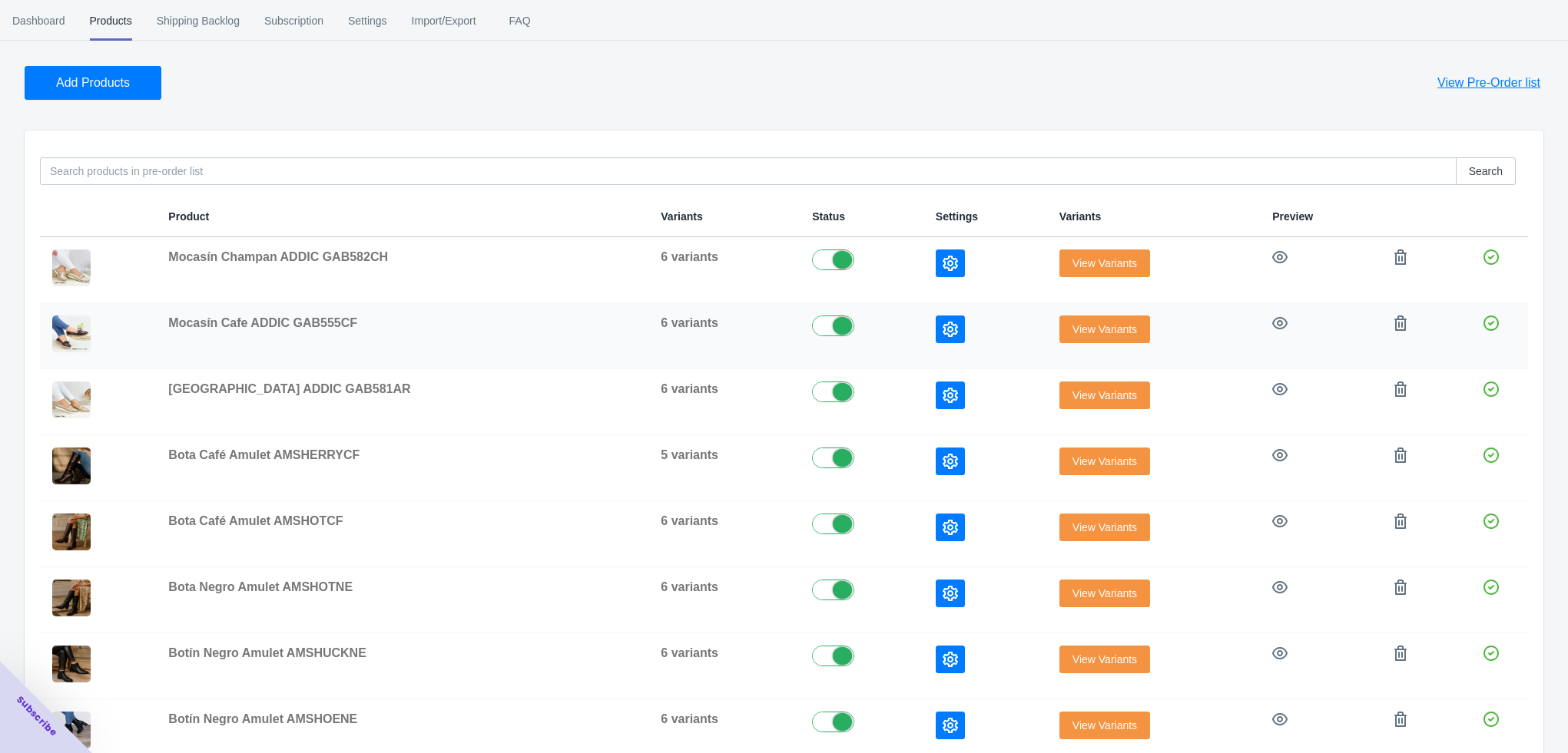
click at [943, 331] on icon "button" at bounding box center [950, 330] width 16 height 16
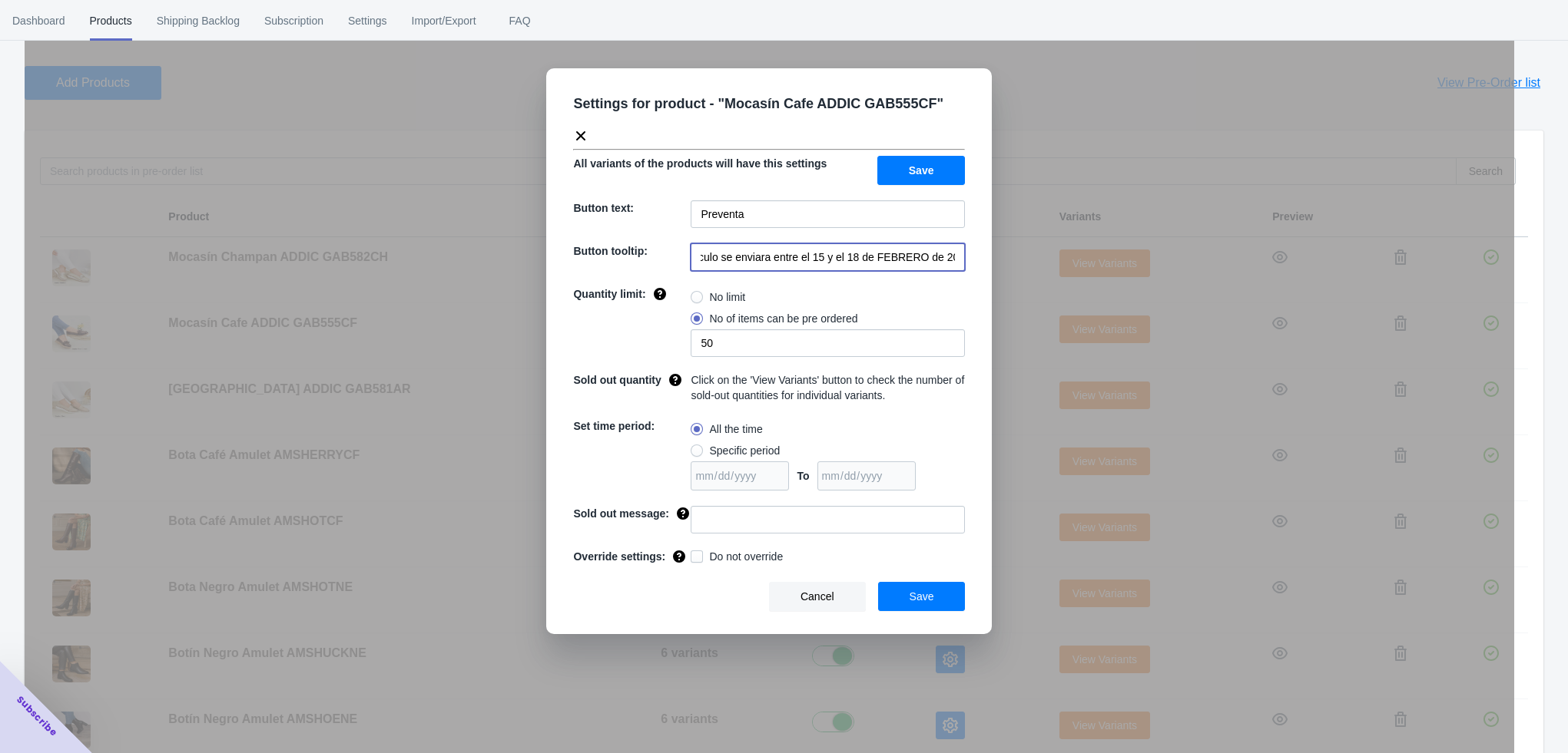
drag, startPoint x: 803, startPoint y: 231, endPoint x: 964, endPoint y: 231, distance: 161.0
click at [964, 244] on input "El artículo se enviara entre el 15 y el 18 de FEBRERO de 2023" at bounding box center [827, 257] width 274 height 28
paste input "a partir del 4 de noviembre de 2025"
type input "El artículo se enviara a partir del 4 de noviembre de 2025"
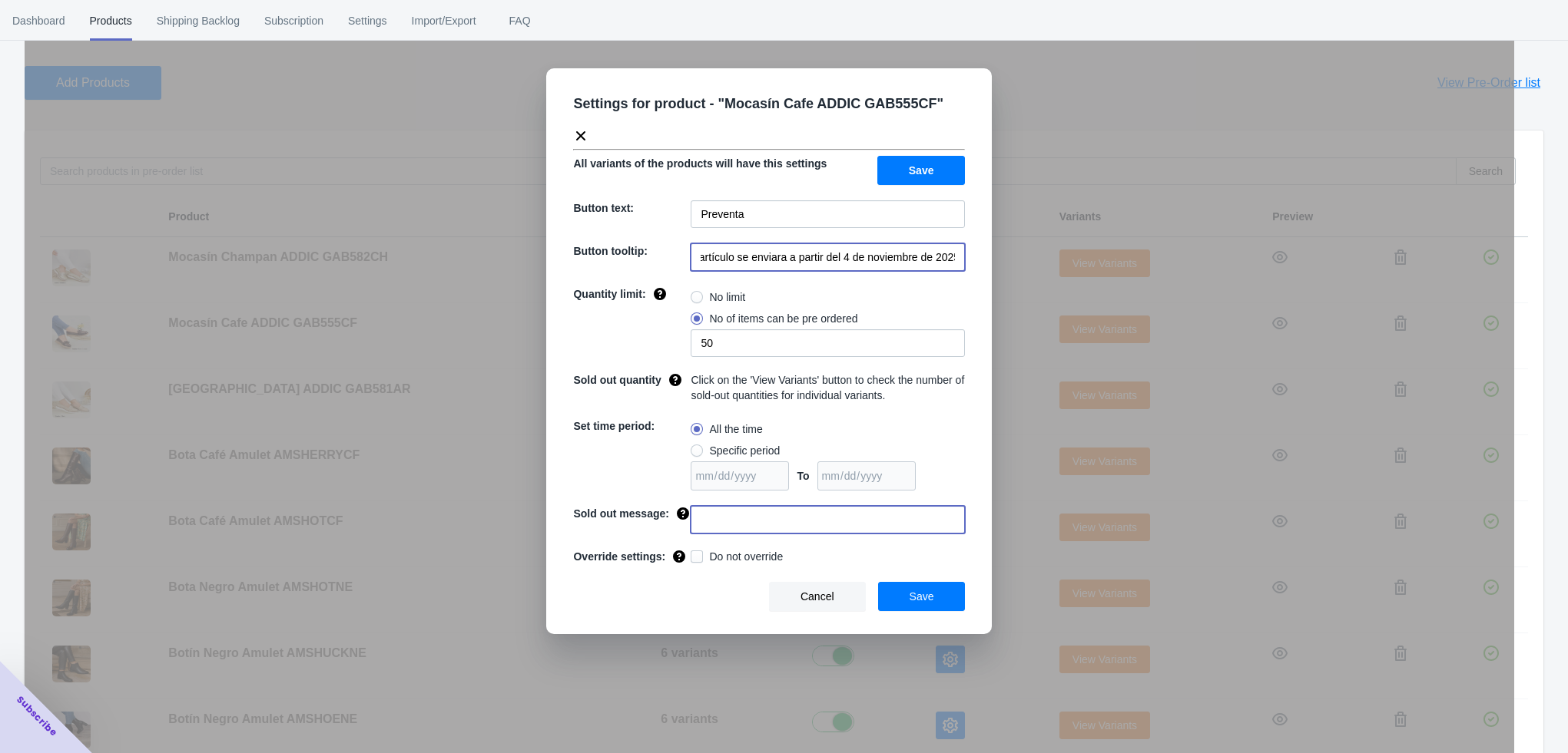
click at [721, 506] on input at bounding box center [827, 520] width 274 height 28
type input "AGOTADO"
click at [906, 582] on button "Save" at bounding box center [922, 596] width 88 height 29
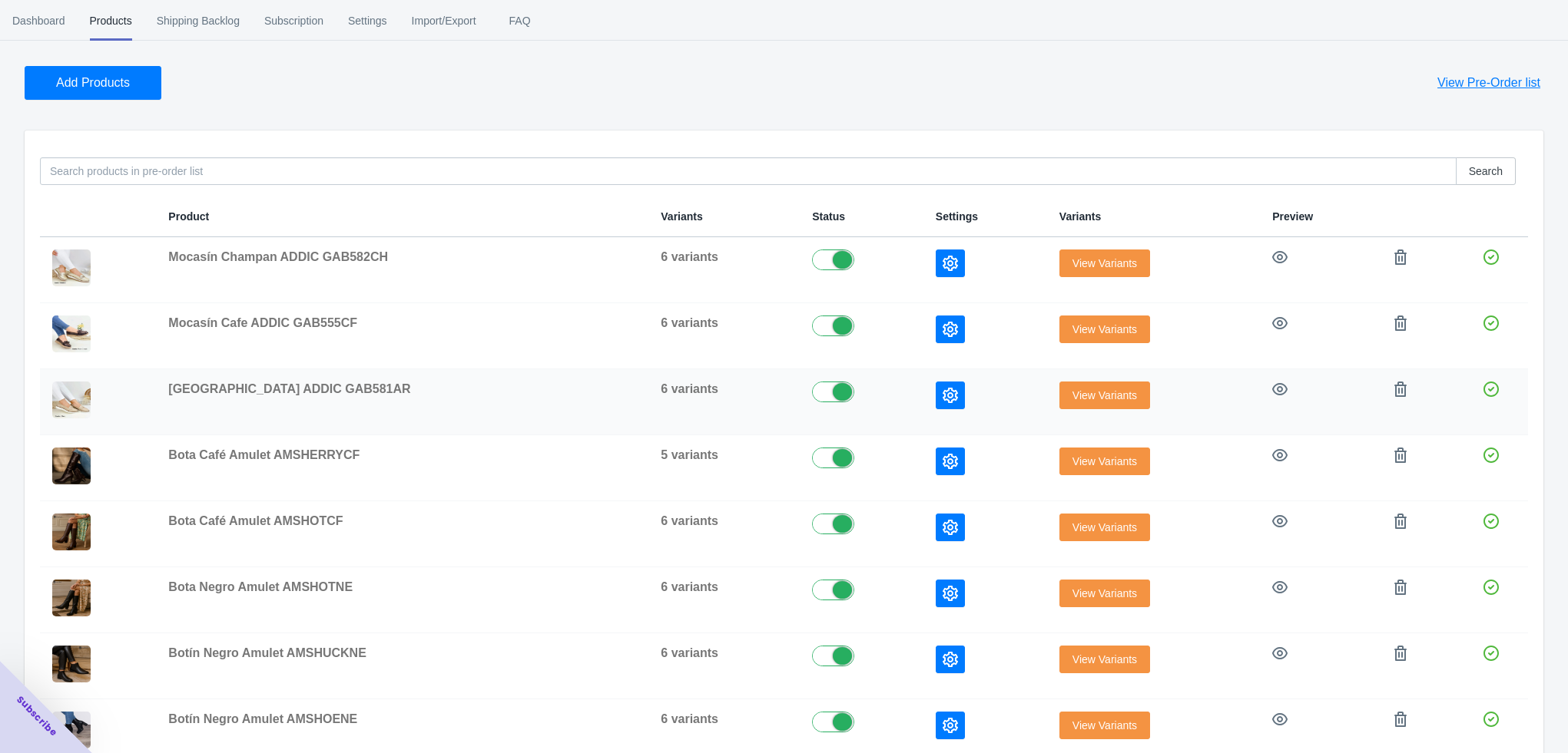
click at [943, 390] on icon "button" at bounding box center [950, 395] width 16 height 16
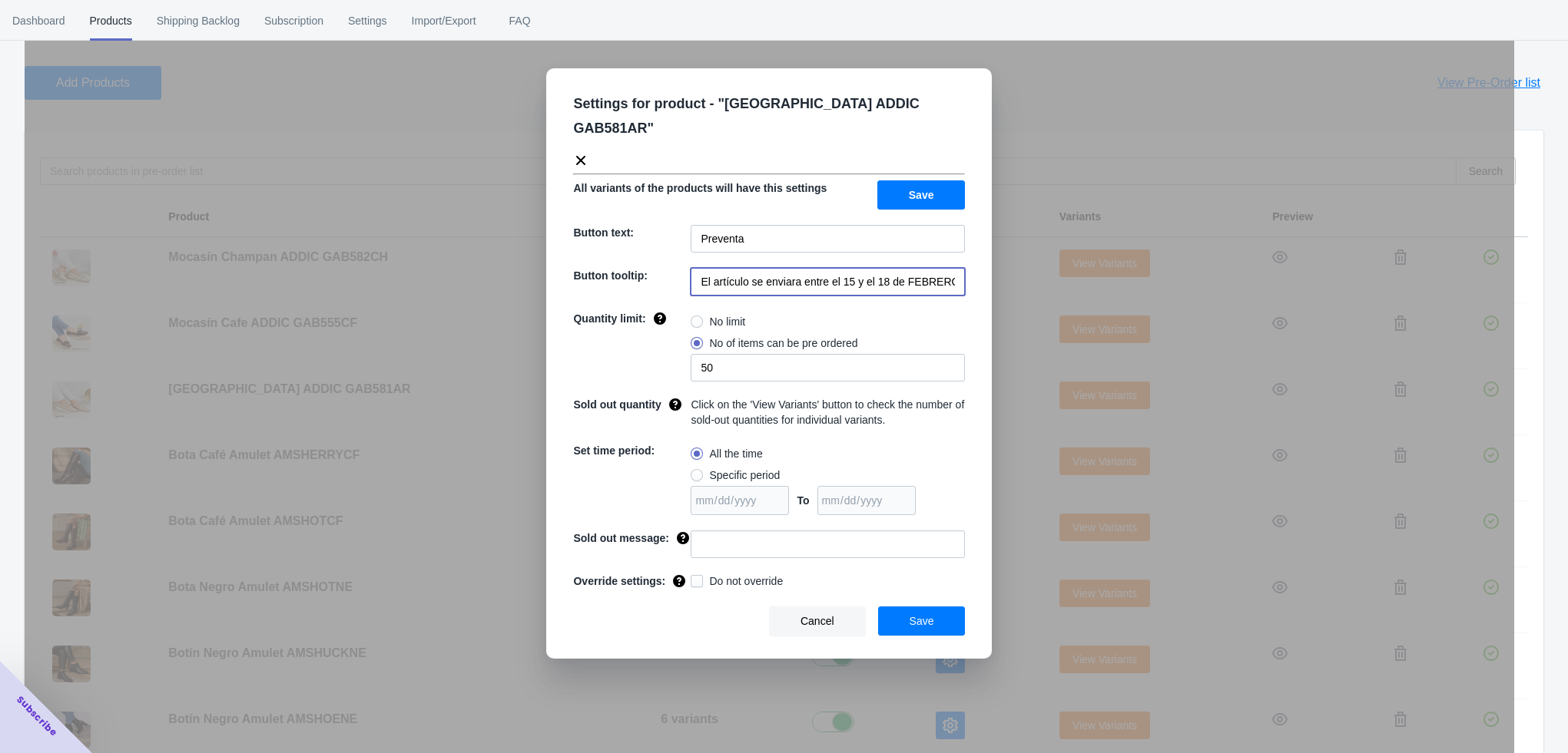
scroll to position [0, 31]
drag, startPoint x: 801, startPoint y: 259, endPoint x: 958, endPoint y: 258, distance: 157.0
click at [958, 268] on input "El artículo se enviara entre el 15 y el 18 de FEBRERO de 2023" at bounding box center [827, 282] width 274 height 28
paste input "a partir del 4 de noviembre de 2025"
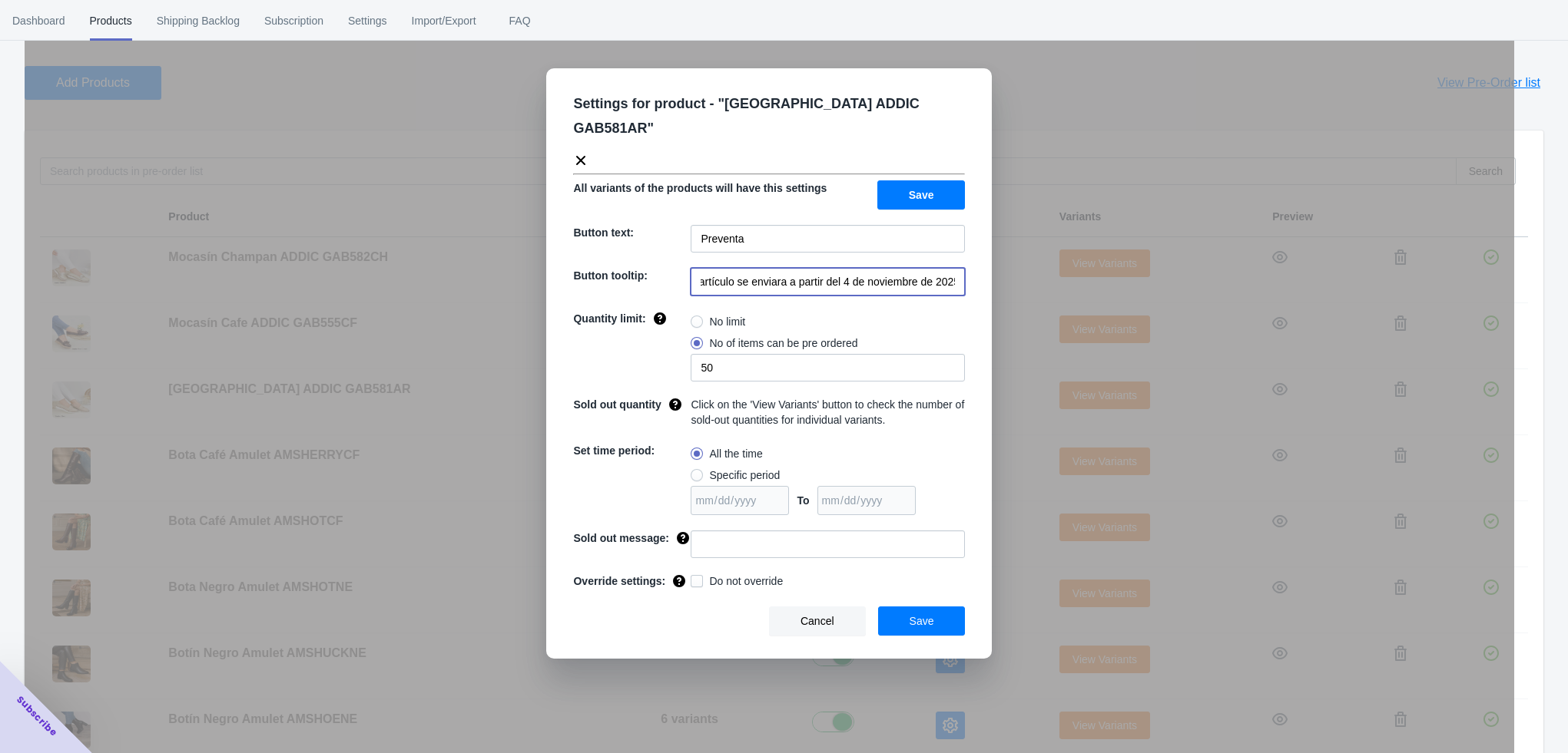
type input "El artículo se enviara a partir del 4 de noviembre de 2025"
click at [731, 530] on input at bounding box center [827, 544] width 274 height 28
type input "AGOTADO"
click at [957, 606] on button "Save" at bounding box center [922, 621] width 88 height 29
